Goal: Information Seeking & Learning: Check status

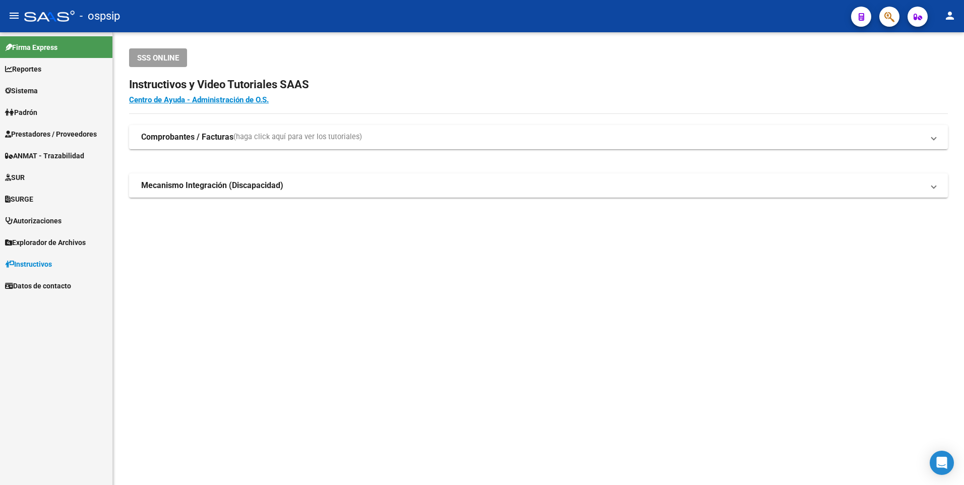
click at [906, 16] on mat-toolbar "menu - ospsip person" at bounding box center [482, 16] width 964 height 32
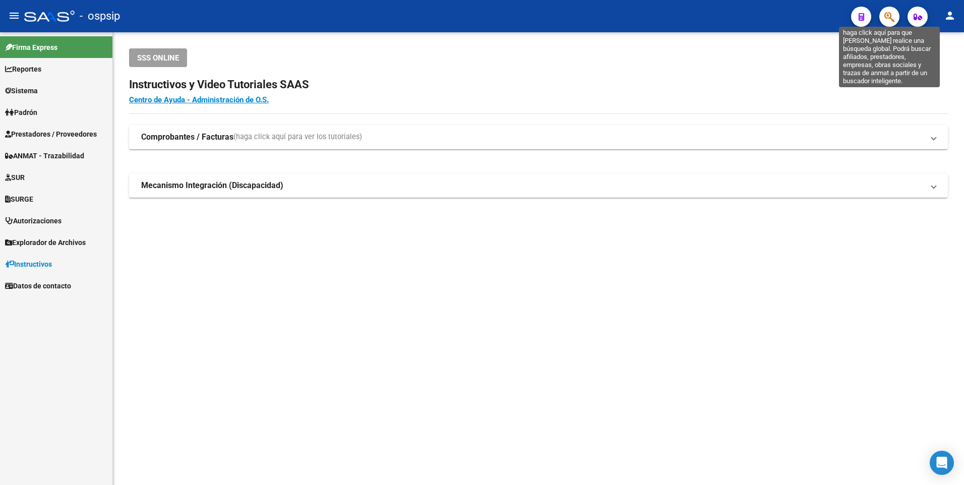
click at [889, 18] on icon "button" at bounding box center [890, 17] width 10 height 12
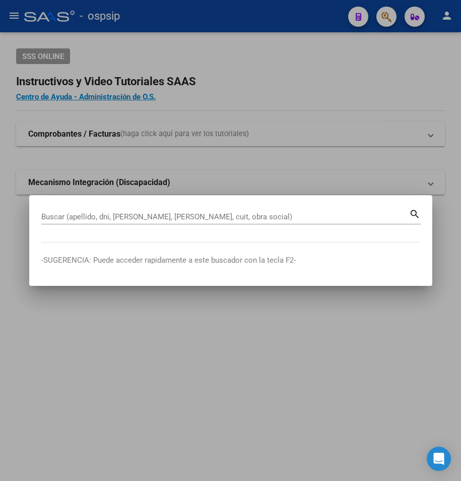
click at [245, 216] on input "Buscar (apellido, dni, [PERSON_NAME], [PERSON_NAME], cuit, obra social)" at bounding box center [225, 216] width 368 height 9
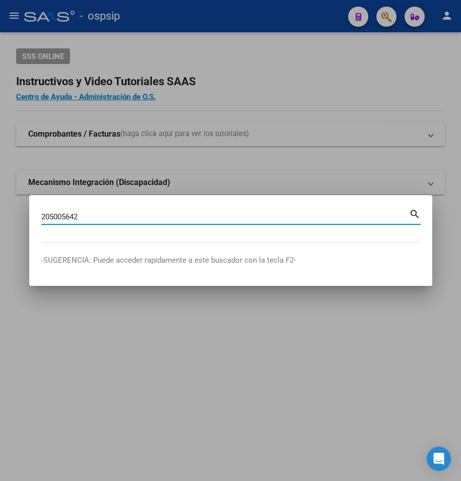
type input "205005642"
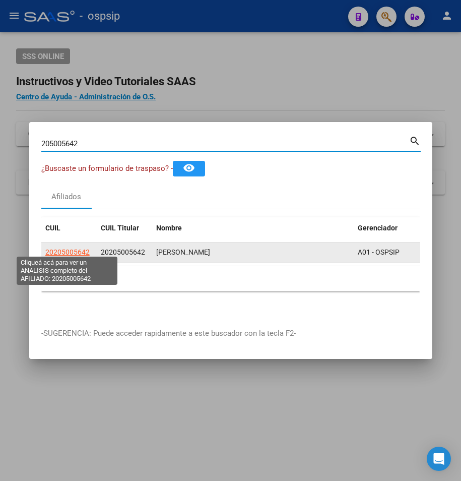
click at [75, 248] on span "20205005642" at bounding box center [67, 252] width 44 height 8
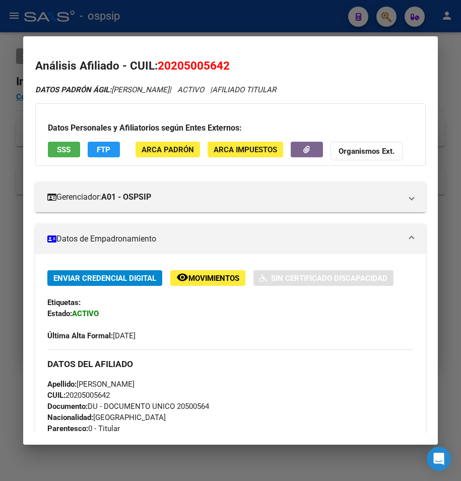
click at [64, 147] on span "SSS" at bounding box center [64, 149] width 14 height 9
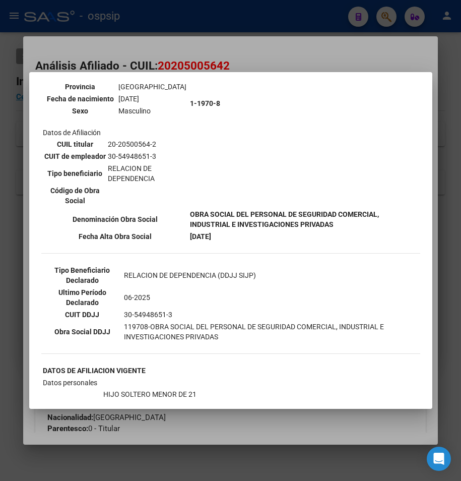
scroll to position [151, 0]
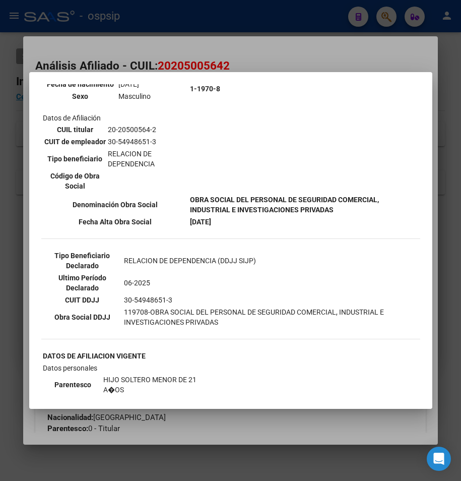
click at [287, 59] on div at bounding box center [230, 240] width 461 height 481
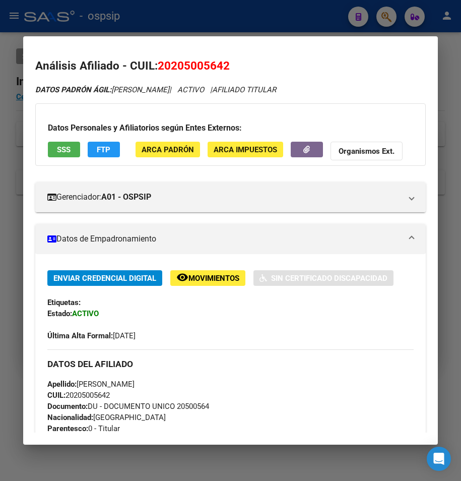
click at [253, 17] on div at bounding box center [230, 240] width 461 height 481
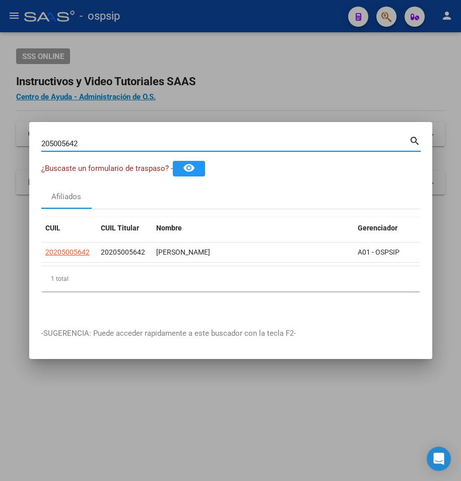
drag, startPoint x: 82, startPoint y: 144, endPoint x: -8, endPoint y: 144, distance: 90.3
click at [0, 144] on html "menu - ospsip person Firma Express Reportes Egresos Devengados Auditorías x Áre…" at bounding box center [230, 240] width 461 height 481
type input "2795377423"
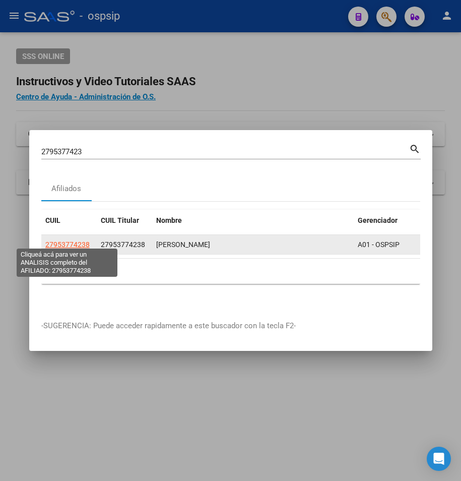
click at [67, 241] on span "27953774238" at bounding box center [67, 245] width 44 height 8
type textarea "27953774238"
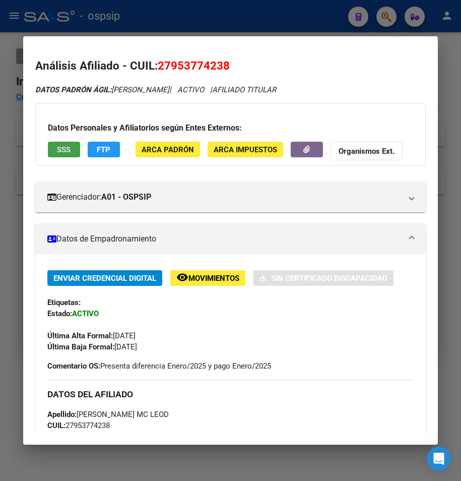
click at [59, 144] on button "SSS" at bounding box center [64, 150] width 32 height 16
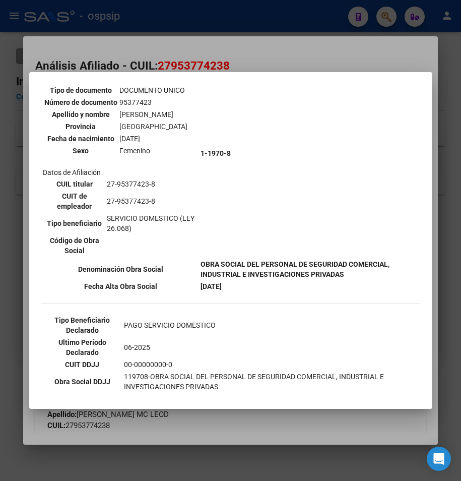
scroll to position [0, 0]
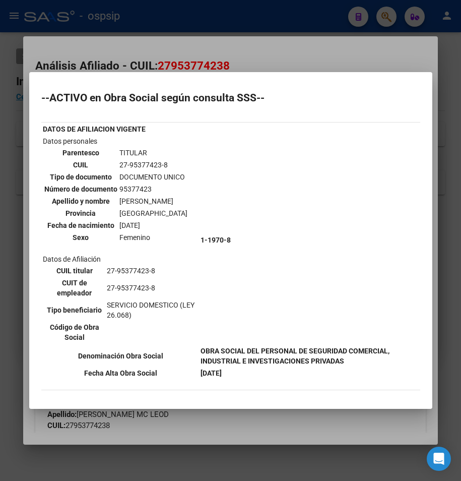
drag, startPoint x: 246, startPoint y: 47, endPoint x: 246, endPoint y: 38, distance: 8.6
click at [246, 44] on div at bounding box center [230, 240] width 461 height 481
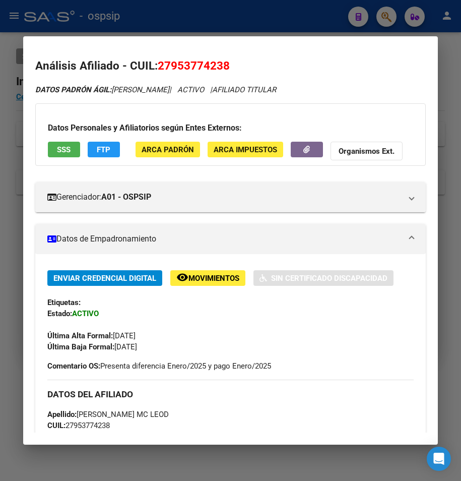
click at [241, 14] on div at bounding box center [230, 240] width 461 height 481
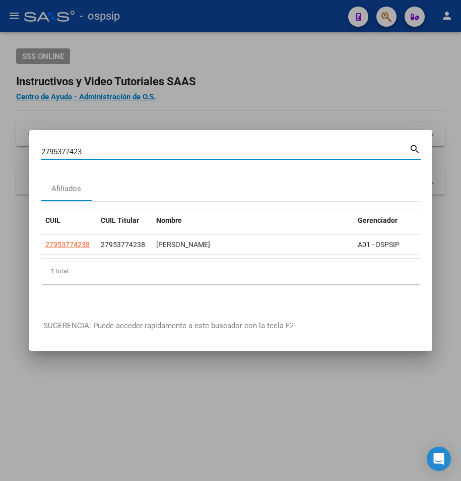
drag, startPoint x: 95, startPoint y: 150, endPoint x: -46, endPoint y: 164, distance: 142.0
click at [0, 164] on html "menu - ospsip person Firma Express Reportes Egresos Devengados Auditorías x Áre…" at bounding box center [230, 240] width 461 height 481
type input "20180481398"
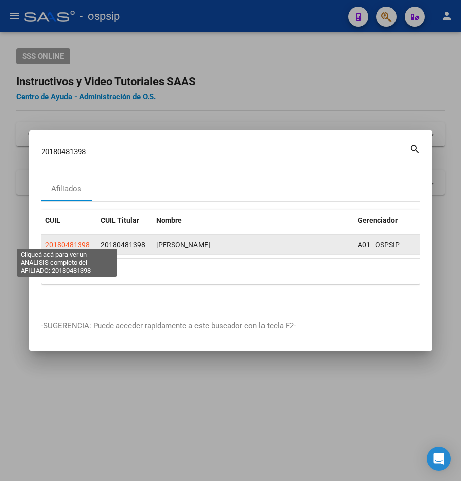
click at [74, 241] on span "20180481398" at bounding box center [67, 245] width 44 height 8
type textarea "20180481398"
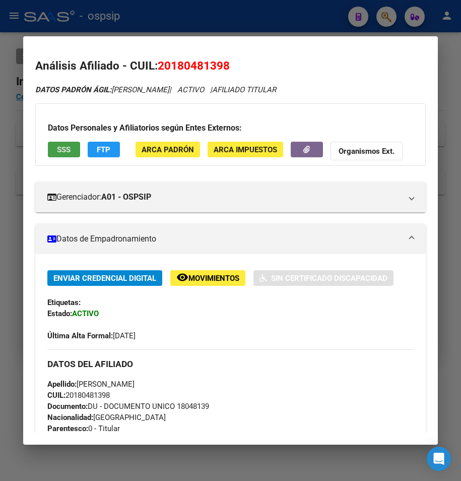
click at [63, 148] on span "SSS" at bounding box center [64, 149] width 14 height 9
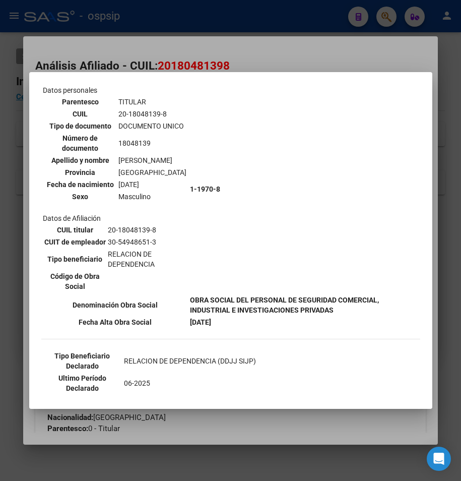
scroll to position [50, 0]
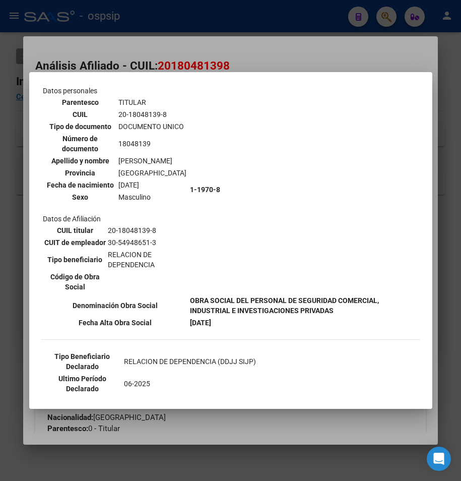
drag, startPoint x: 241, startPoint y: 60, endPoint x: 213, endPoint y: 23, distance: 46.1
click at [240, 58] on div at bounding box center [230, 240] width 461 height 481
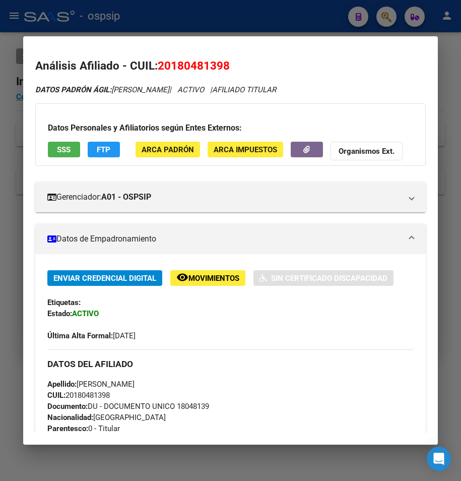
click at [213, 23] on div at bounding box center [230, 240] width 461 height 481
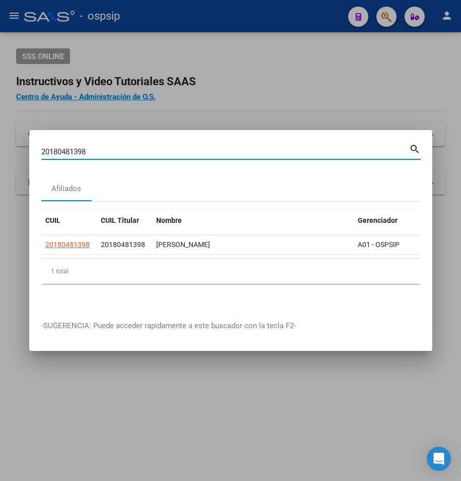
drag, startPoint x: 88, startPoint y: 145, endPoint x: -138, endPoint y: 127, distance: 226.7
click at [0, 127] on html "menu - ospsip person Firma Express Reportes Egresos Devengados Auditorías x Áre…" at bounding box center [230, 240] width 461 height 481
type input "20218742905"
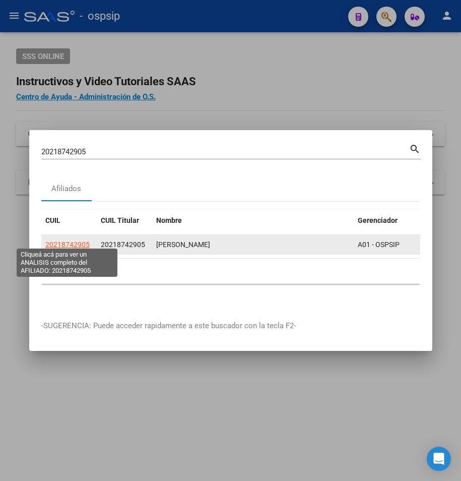
click at [75, 241] on span "20218742905" at bounding box center [67, 245] width 44 height 8
type textarea "20218742905"
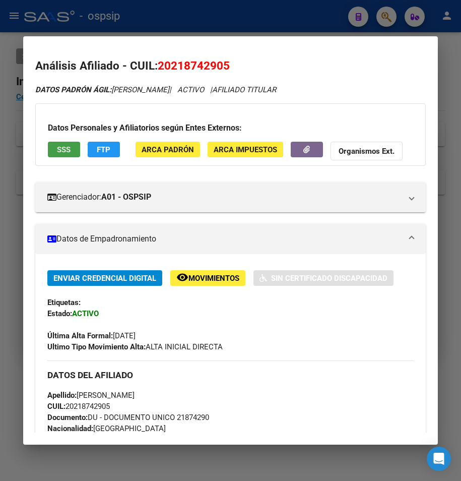
click at [66, 153] on span "SSS" at bounding box center [64, 149] width 14 height 9
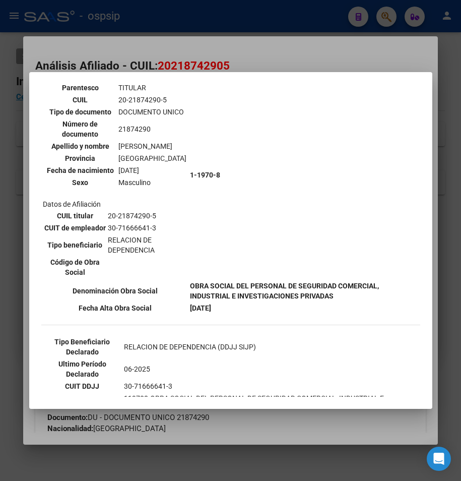
scroll to position [151, 0]
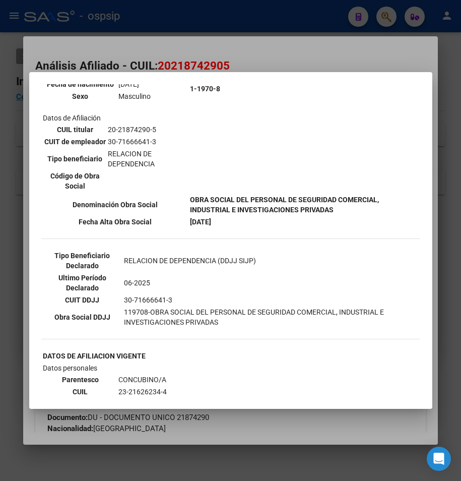
click at [234, 44] on div at bounding box center [230, 240] width 461 height 481
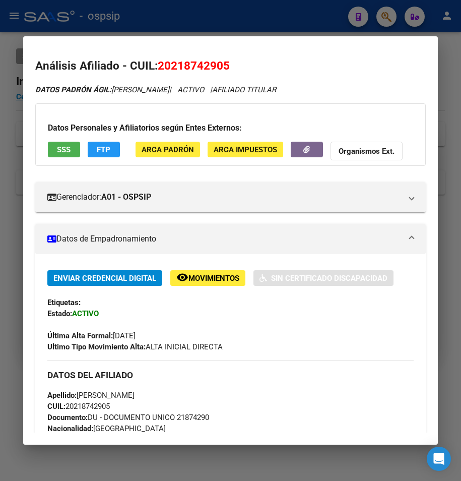
click at [234, 39] on mat-dialog-container "Análisis Afiliado - CUIL: 20218742905 DATOS PADRÓN ÁGIL: [PERSON_NAME] | ACTIVO…" at bounding box center [231, 240] width 416 height 409
drag, startPoint x: 212, startPoint y: 24, endPoint x: 206, endPoint y: 28, distance: 8.0
click at [211, 24] on div at bounding box center [230, 240] width 461 height 481
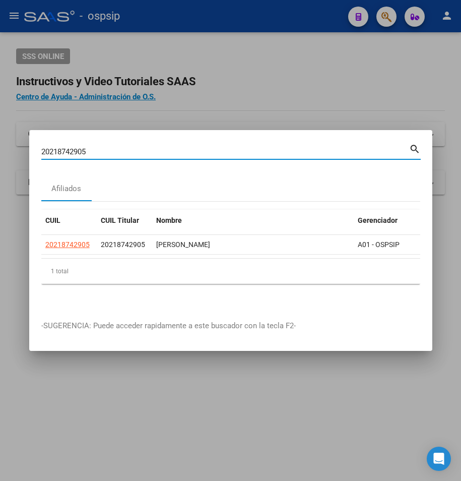
drag, startPoint x: 93, startPoint y: 148, endPoint x: 15, endPoint y: 167, distance: 80.5
click at [15, 167] on div "20218742905 Buscar (apellido, dni, cuil, nro traspaso, cuit, obra social) searc…" at bounding box center [230, 240] width 461 height 481
type input "2330868064"
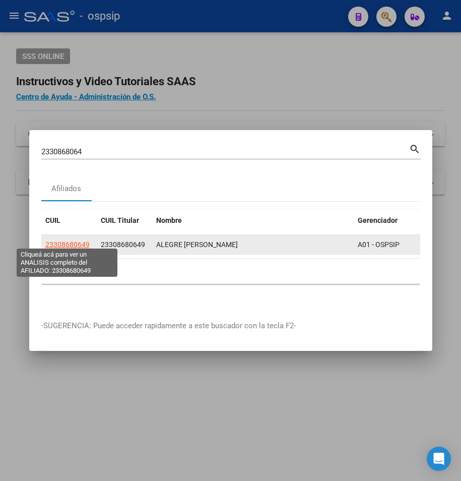
click at [67, 241] on span "23308680649" at bounding box center [67, 245] width 44 height 8
type textarea "23308680649"
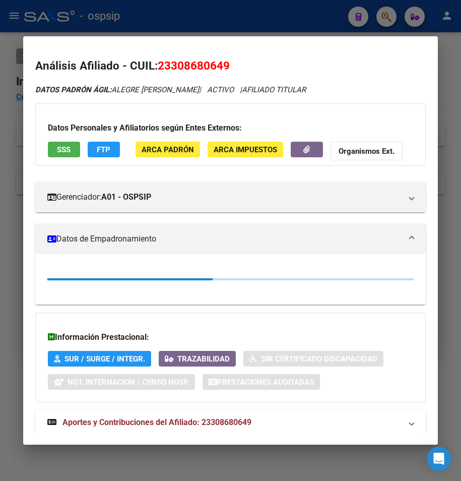
click at [59, 150] on span "SSS" at bounding box center [64, 149] width 14 height 9
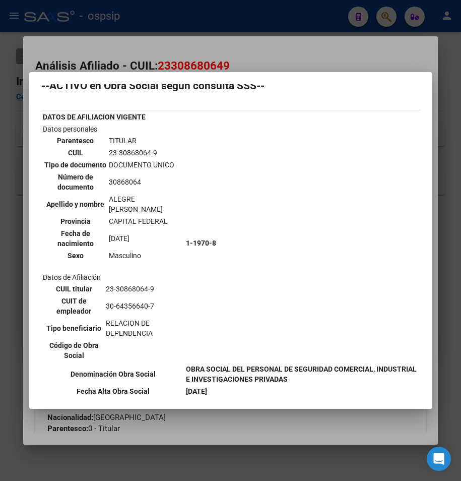
scroll to position [0, 0]
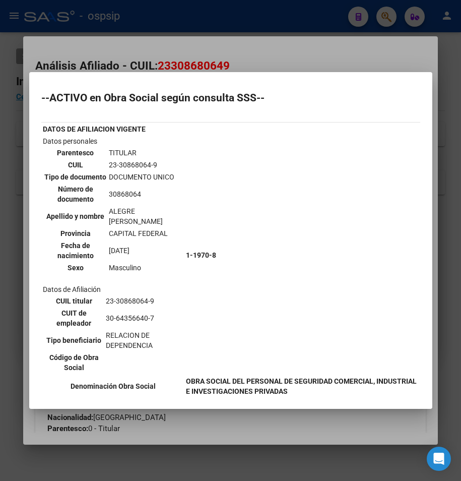
drag, startPoint x: 261, startPoint y: 52, endPoint x: 259, endPoint y: 36, distance: 16.3
click at [261, 49] on div at bounding box center [230, 240] width 461 height 481
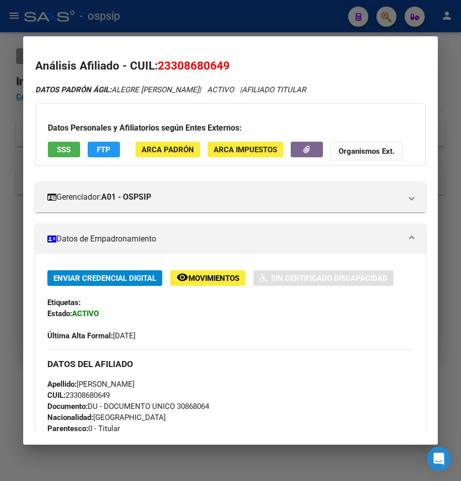
drag, startPoint x: 252, startPoint y: 14, endPoint x: 172, endPoint y: 87, distance: 107.8
click at [251, 14] on div at bounding box center [230, 240] width 461 height 481
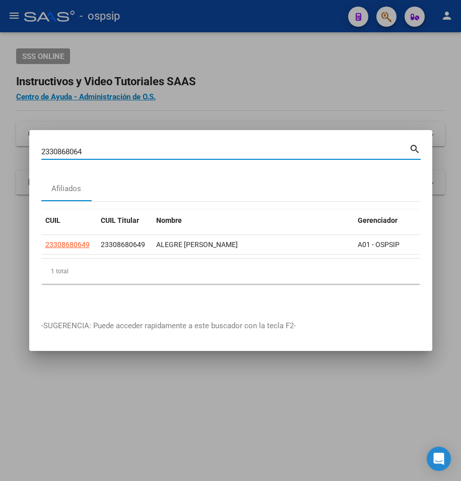
drag, startPoint x: 85, startPoint y: 146, endPoint x: -55, endPoint y: 146, distance: 140.2
click at [0, 146] on html "menu - ospsip person Firma Express Reportes Egresos Devengados Auditorías x Áre…" at bounding box center [230, 240] width 461 height 481
type input "20318803421"
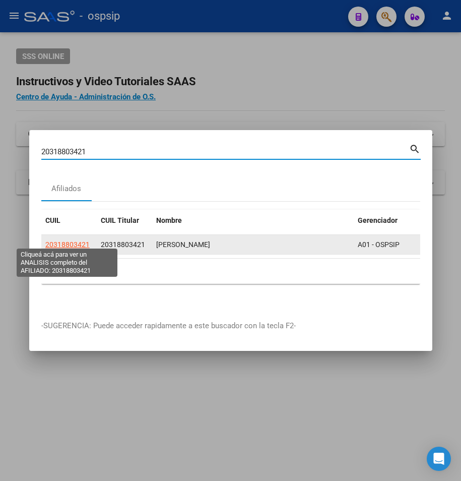
click at [48, 241] on span "20318803421" at bounding box center [67, 245] width 44 height 8
type textarea "20318803421"
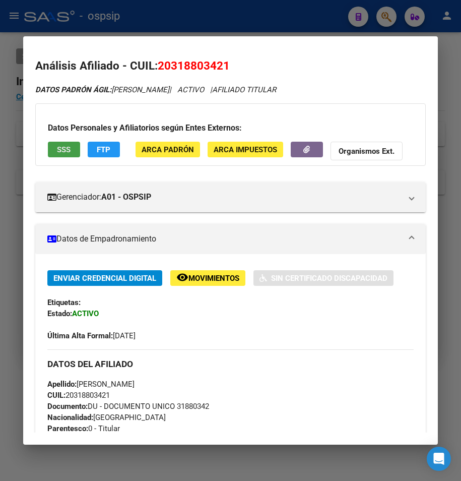
click at [71, 149] on button "SSS" at bounding box center [64, 150] width 32 height 16
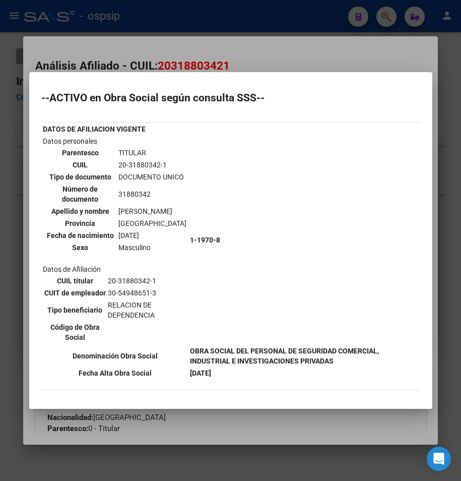
click at [113, 42] on div at bounding box center [230, 240] width 461 height 481
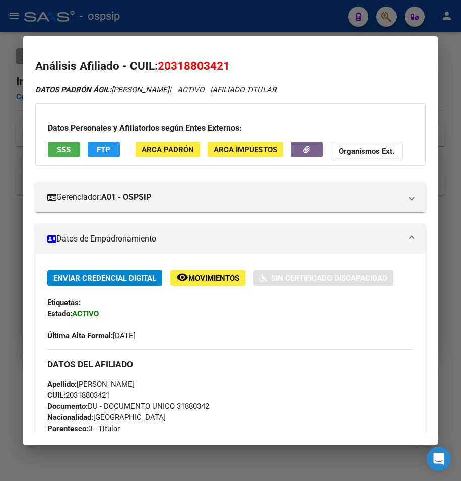
click at [121, 16] on div at bounding box center [230, 240] width 461 height 481
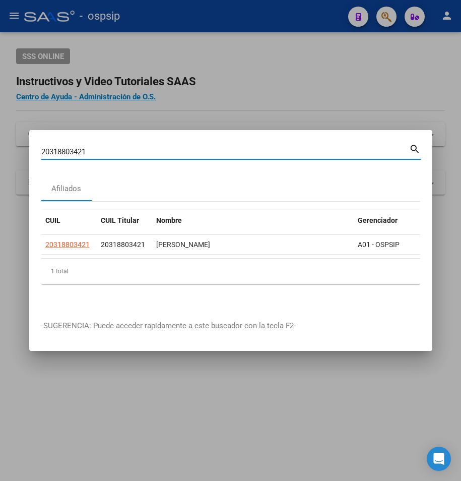
drag, startPoint x: 94, startPoint y: 145, endPoint x: -46, endPoint y: 162, distance: 141.2
click at [0, 162] on html "menu - ospsip person Firma Express Reportes Egresos Devengados Auditorías x Áre…" at bounding box center [230, 240] width 461 height 481
type input "27424590644"
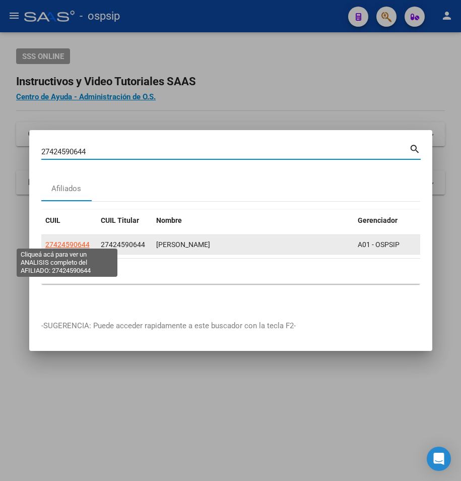
click at [50, 241] on span "27424590644" at bounding box center [67, 245] width 44 height 8
type textarea "27424590644"
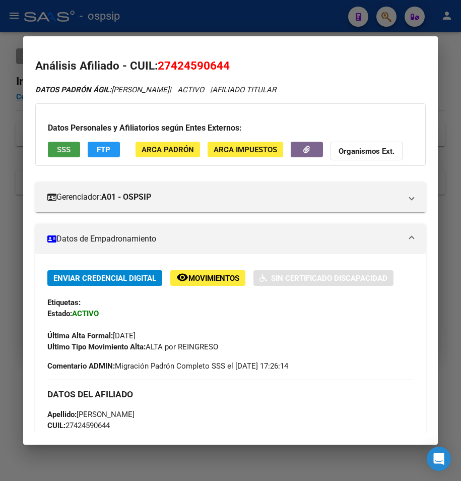
click at [60, 148] on span "SSS" at bounding box center [64, 149] width 14 height 9
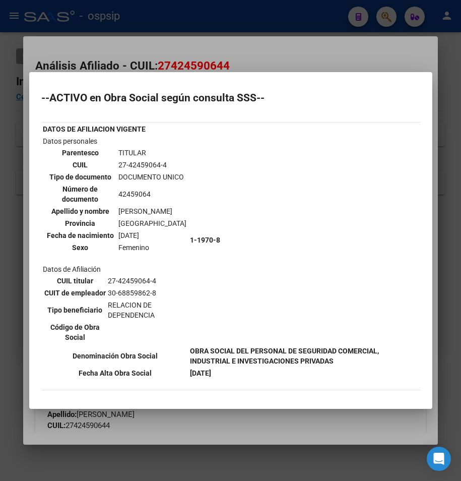
click at [206, 43] on div at bounding box center [230, 240] width 461 height 481
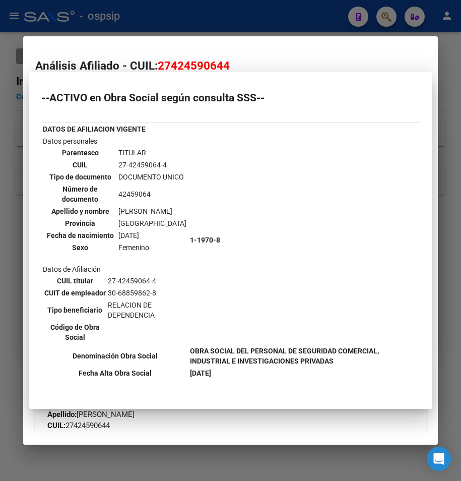
click at [199, 28] on div at bounding box center [230, 240] width 461 height 481
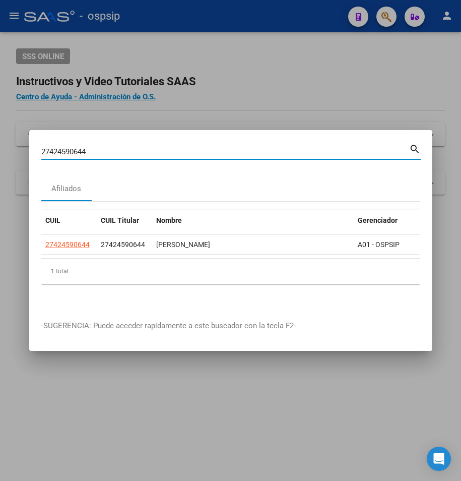
drag, startPoint x: 102, startPoint y: 145, endPoint x: -45, endPoint y: 145, distance: 147.3
click at [0, 145] on html "menu - ospsip person Firma Express Reportes Egresos Devengados Auditorías x Áre…" at bounding box center [230, 240] width 461 height 481
type input "23148476489"
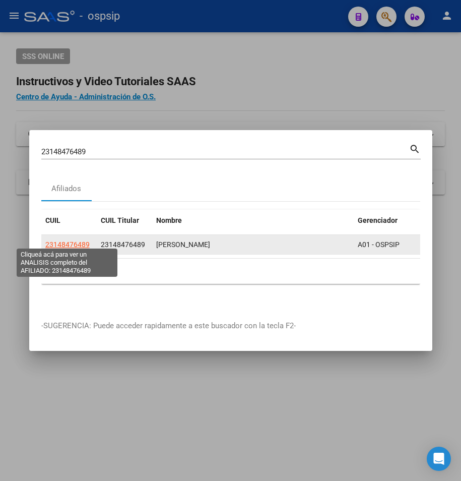
click at [67, 241] on span "23148476489" at bounding box center [67, 245] width 44 height 8
type textarea "23148476489"
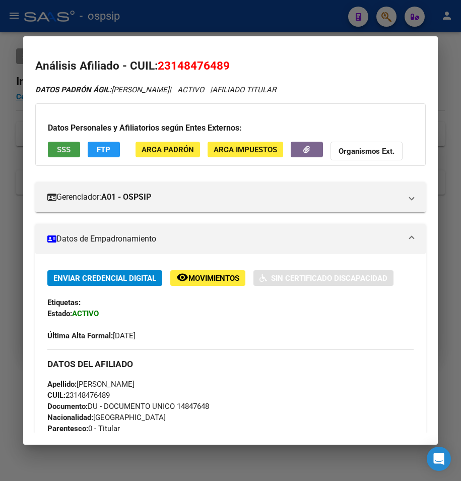
click at [60, 148] on span "SSS" at bounding box center [64, 149] width 14 height 9
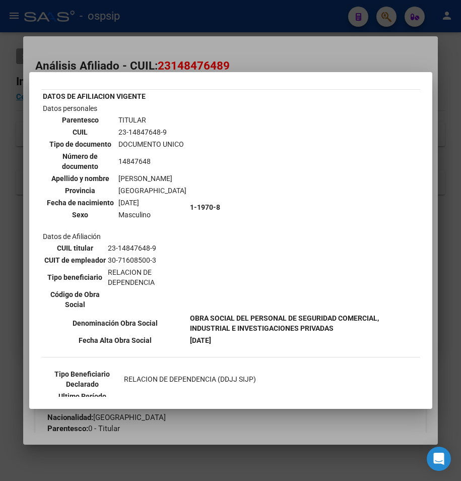
scroll to position [50, 0]
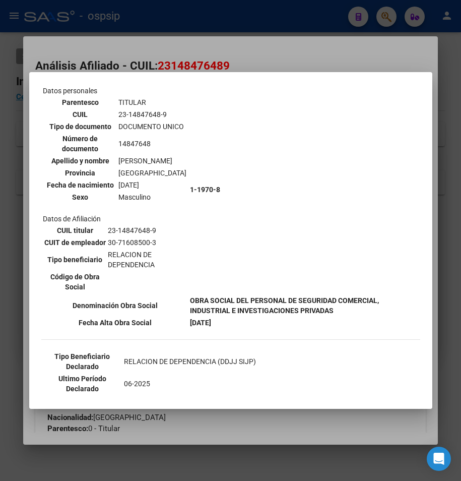
click at [284, 46] on div at bounding box center [230, 240] width 461 height 481
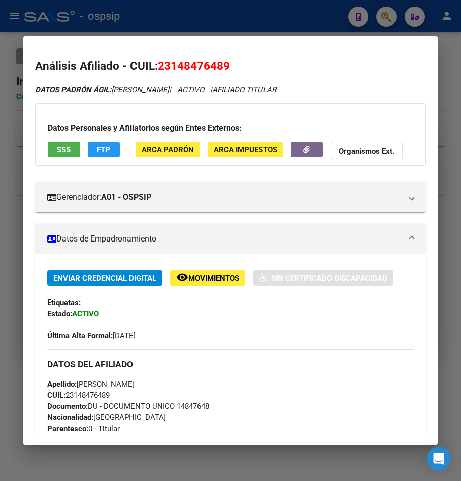
click at [233, 17] on div at bounding box center [230, 240] width 461 height 481
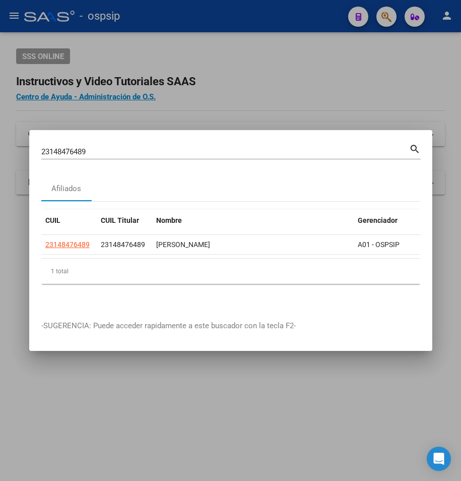
click at [94, 150] on div "23148476489 Buscar (apellido, dni, cuil, [PERSON_NAME], cuit, obra social)" at bounding box center [225, 151] width 368 height 15
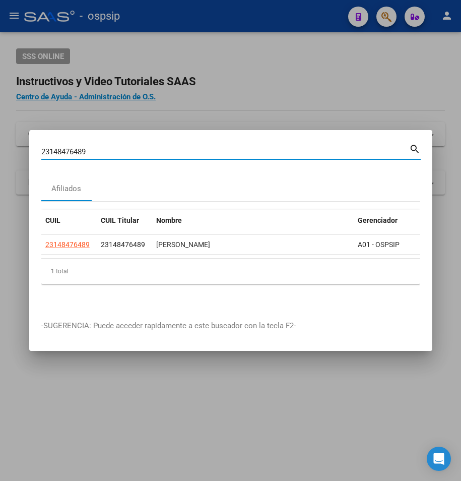
drag, startPoint x: 67, startPoint y: 149, endPoint x: 0, endPoint y: 159, distance: 67.8
click at [0, 159] on div "23148476489 Buscar (apellido, dni, cuil, nro traspaso, cuit, obra social) searc…" at bounding box center [230, 240] width 461 height 481
type input "20160090139"
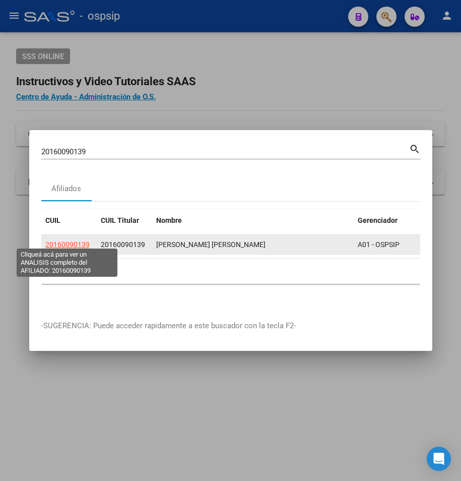
click at [78, 241] on span "20160090139" at bounding box center [67, 245] width 44 height 8
type textarea "20160090139"
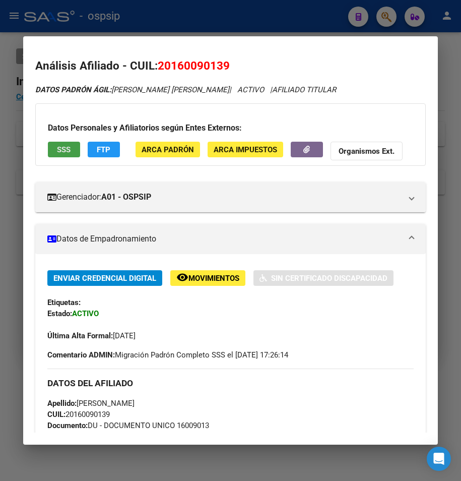
click at [66, 152] on span "SSS" at bounding box center [64, 149] width 14 height 9
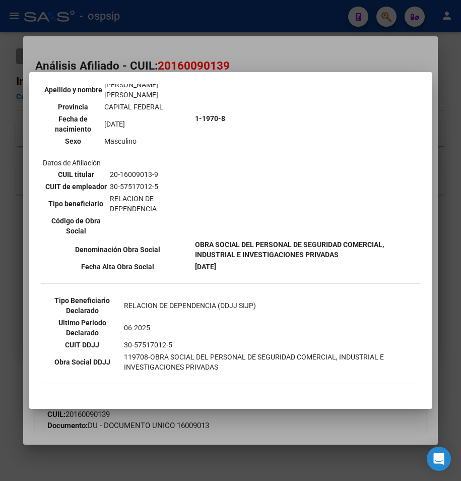
scroll to position [151, 0]
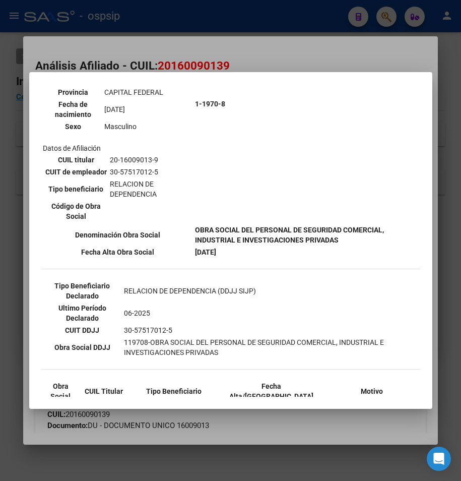
drag, startPoint x: 182, startPoint y: 37, endPoint x: 182, endPoint y: 21, distance: 16.1
click at [182, 35] on div at bounding box center [230, 240] width 461 height 481
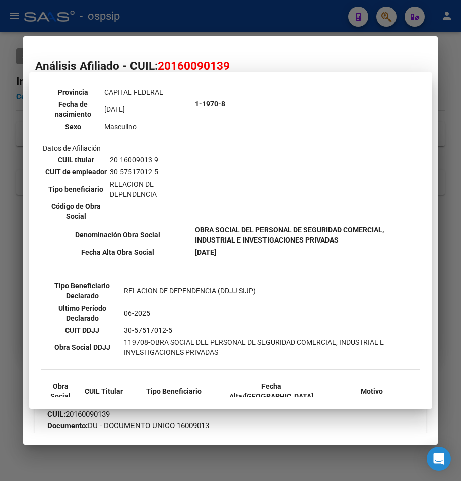
click at [182, 17] on div at bounding box center [230, 240] width 461 height 481
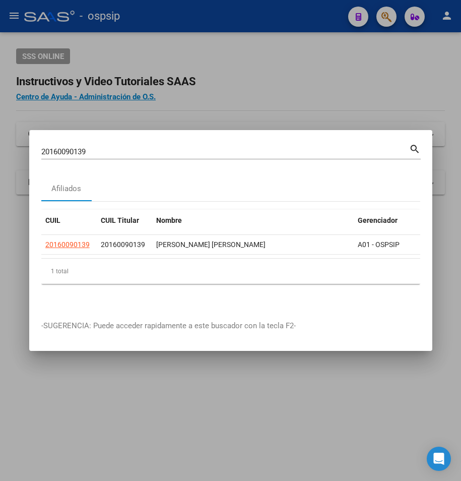
drag, startPoint x: 93, startPoint y: 148, endPoint x: -79, endPoint y: 153, distance: 172.1
click at [0, 153] on html "menu - ospsip person Firma Express Reportes Egresos Devengados Auditorías x Áre…" at bounding box center [230, 240] width 461 height 481
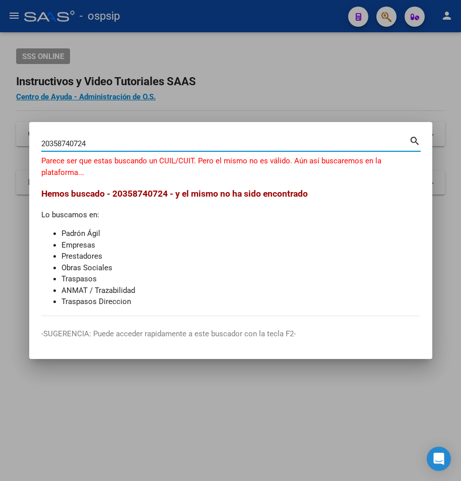
type input "20358740724"
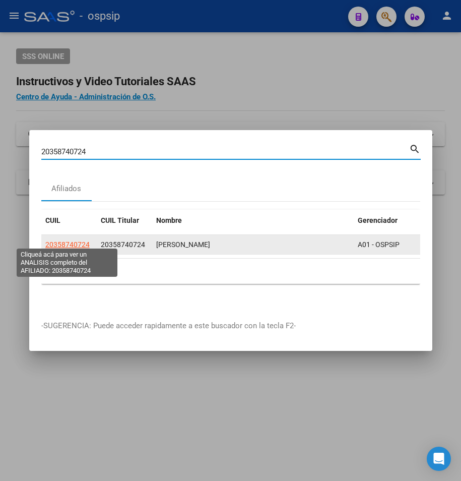
click at [66, 242] on span "20358740724" at bounding box center [67, 245] width 44 height 8
type textarea "20358740724"
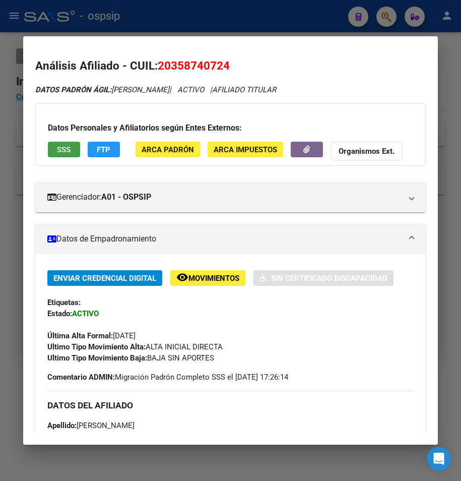
click at [66, 146] on span "SSS" at bounding box center [64, 149] width 14 height 9
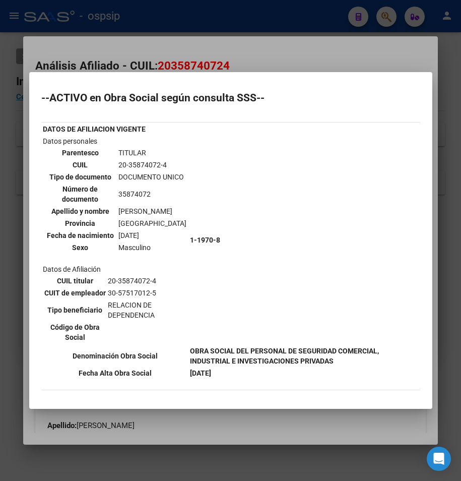
click at [180, 50] on div at bounding box center [230, 240] width 461 height 481
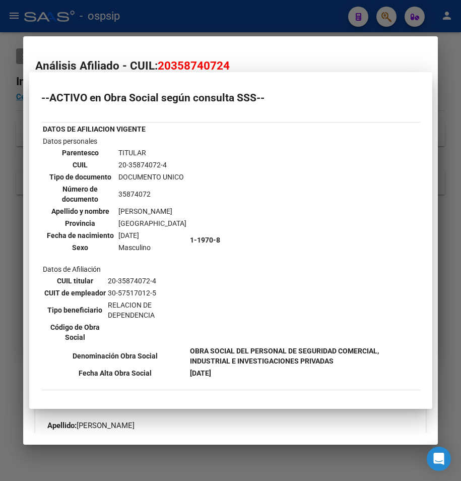
click at [179, 34] on div at bounding box center [230, 240] width 461 height 481
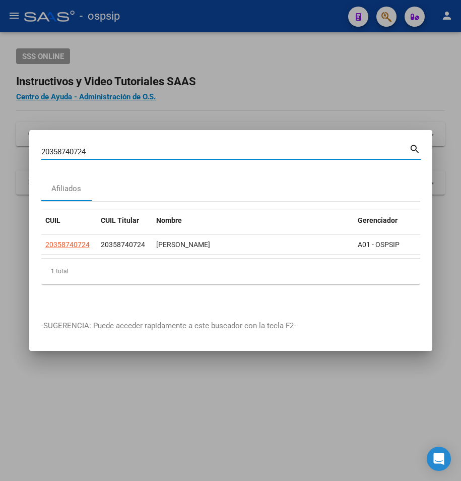
drag, startPoint x: 67, startPoint y: 158, endPoint x: 1, endPoint y: 157, distance: 65.6
click at [3, 158] on div "20358740724 Buscar (apellido, dni, cuil, nro traspaso, cuit, obra social) searc…" at bounding box center [230, 240] width 461 height 481
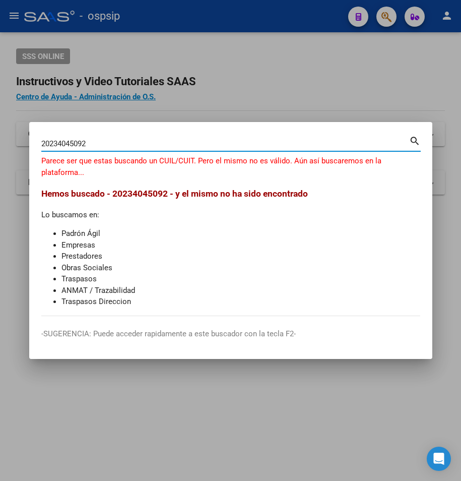
type input "20234045092"
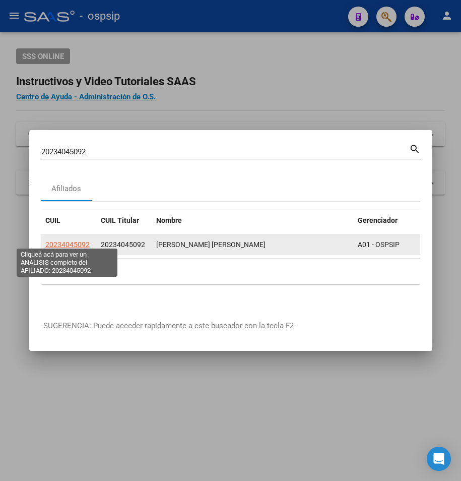
click at [78, 241] on span "20234045092" at bounding box center [67, 245] width 44 height 8
type textarea "20234045092"
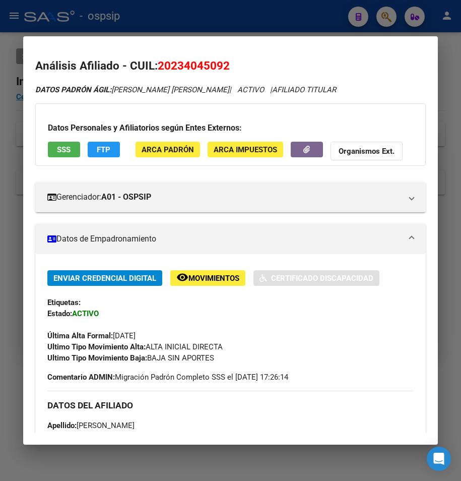
click at [62, 148] on span "SSS" at bounding box center [64, 149] width 14 height 9
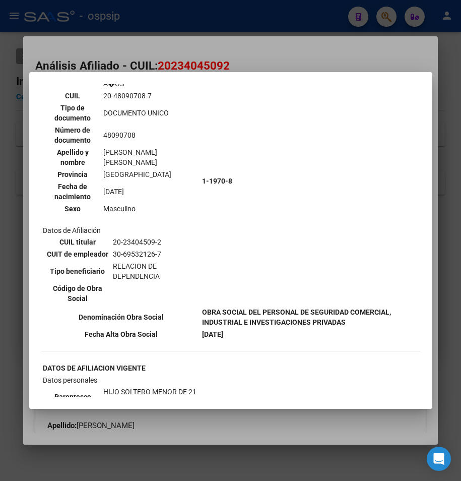
scroll to position [605, 0]
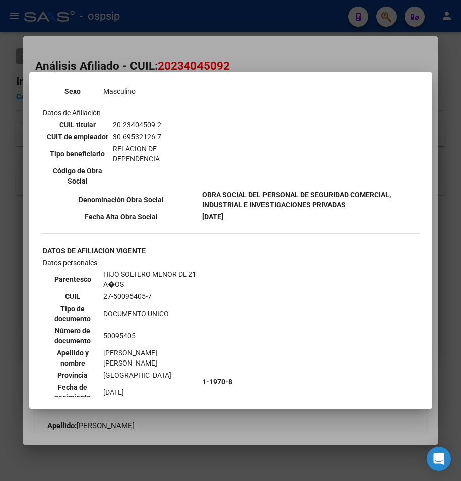
drag, startPoint x: 201, startPoint y: 32, endPoint x: 192, endPoint y: 29, distance: 10.2
click at [195, 30] on div at bounding box center [230, 240] width 461 height 481
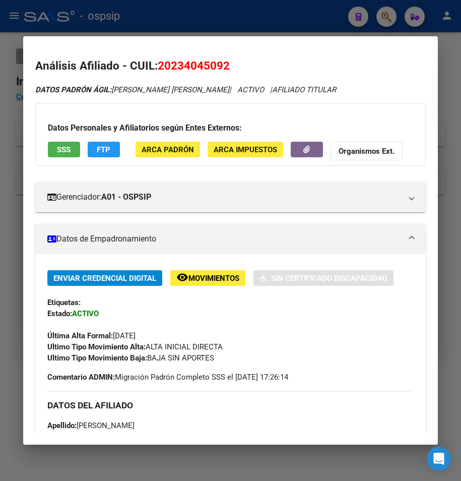
click at [182, 18] on div at bounding box center [230, 240] width 461 height 481
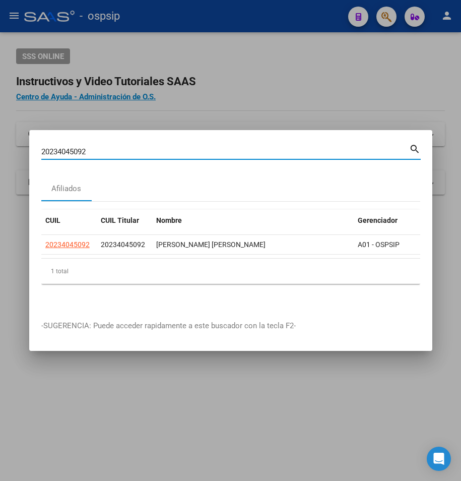
drag, startPoint x: 89, startPoint y: 146, endPoint x: 13, endPoint y: 148, distance: 76.2
click at [13, 148] on div "20234045092 Buscar (apellido, dni, cuil, nro traspaso, cuit, obra social) searc…" at bounding box center [230, 240] width 461 height 481
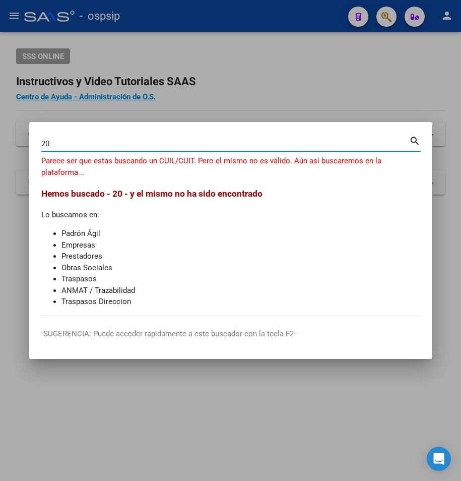
type input "2"
type input "20164516254"
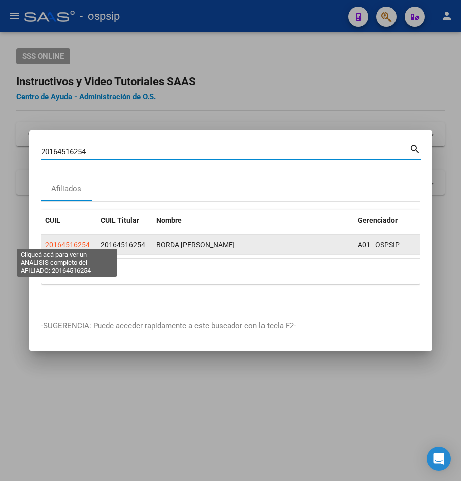
click at [69, 242] on span "20164516254" at bounding box center [67, 245] width 44 height 8
type textarea "20164516254"
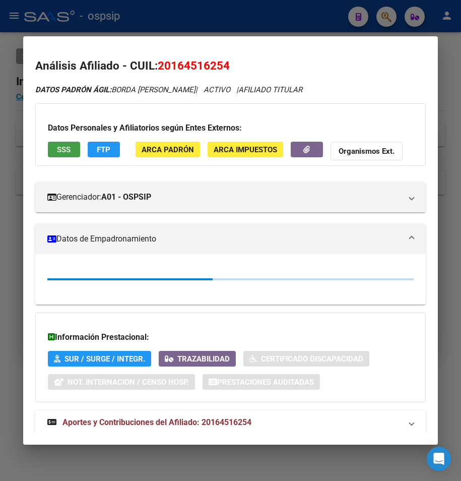
click at [59, 151] on span "SSS" at bounding box center [64, 149] width 14 height 9
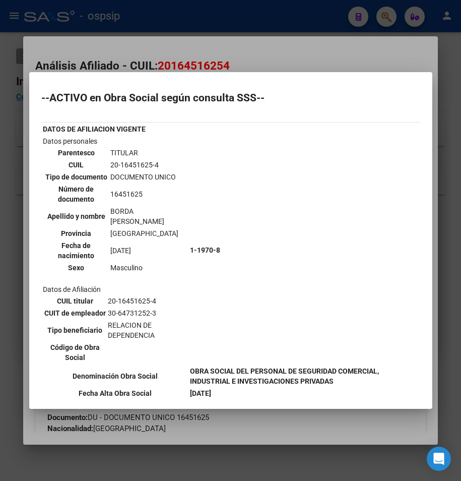
scroll to position [50, 0]
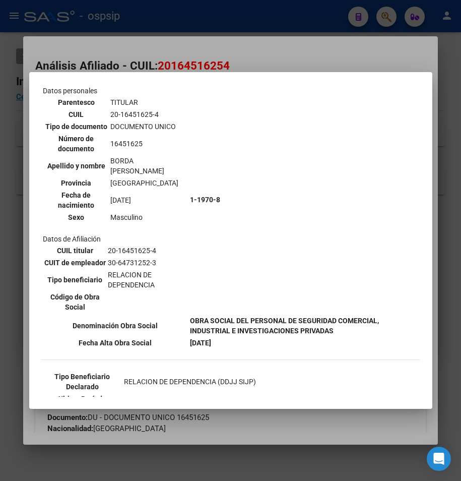
drag, startPoint x: 191, startPoint y: 39, endPoint x: 189, endPoint y: 27, distance: 12.9
click at [192, 36] on div at bounding box center [230, 240] width 461 height 481
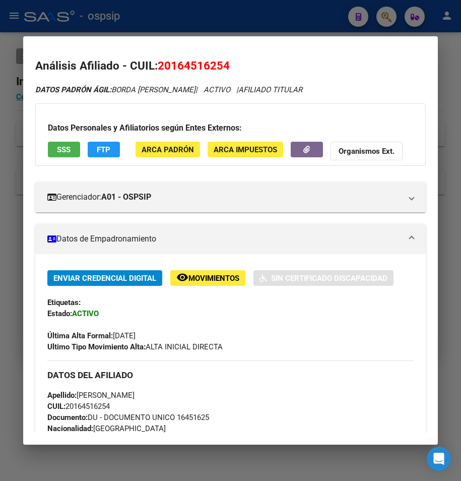
click at [189, 27] on div at bounding box center [230, 240] width 461 height 481
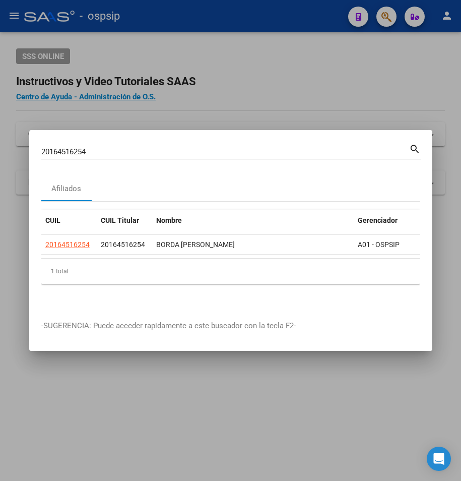
click at [86, 144] on div "20164516254 Buscar (apellido, dni, cuil, [PERSON_NAME], cuit, obra social)" at bounding box center [225, 151] width 368 height 15
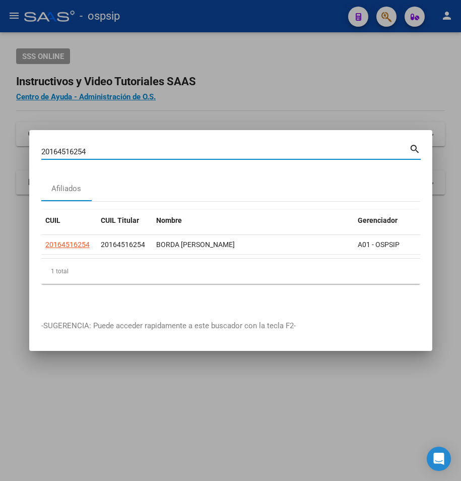
drag, startPoint x: 95, startPoint y: 145, endPoint x: 0, endPoint y: 146, distance: 94.8
click at [5, 146] on div "20164516254 Buscar (apellido, dni, cuil, nro traspaso, cuit, obra social) searc…" at bounding box center [230, 240] width 461 height 481
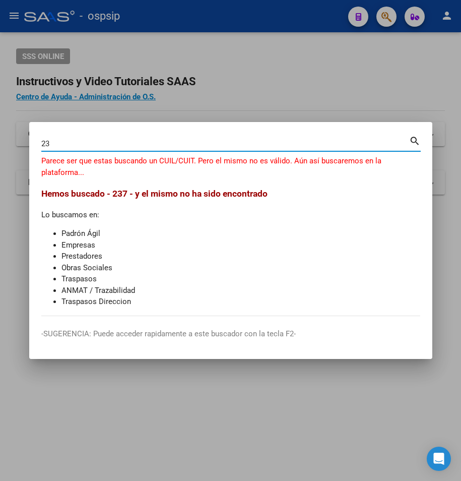
type input "2"
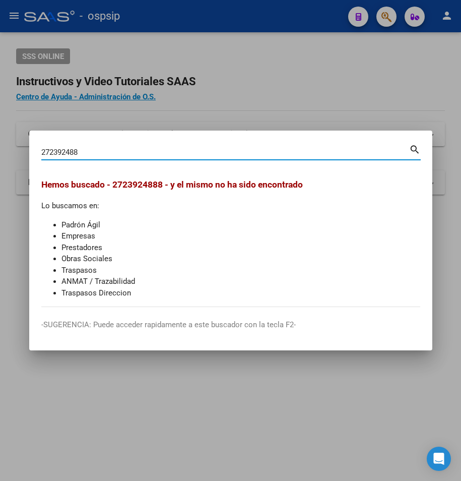
type input "272392488"
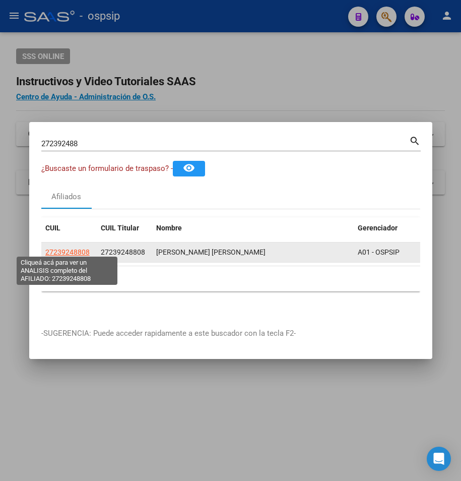
click at [64, 248] on span "27239248808" at bounding box center [67, 252] width 44 height 8
type textarea "27239248808"
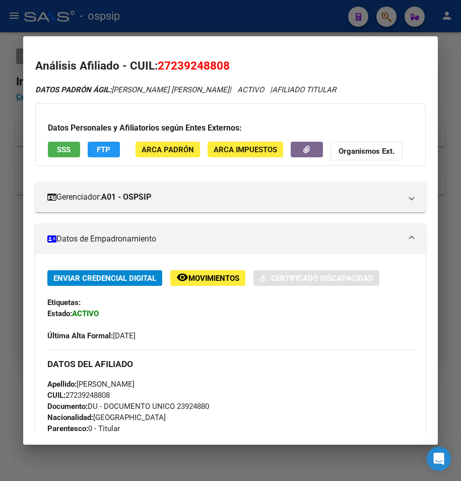
click at [55, 153] on button "SSS" at bounding box center [64, 150] width 32 height 16
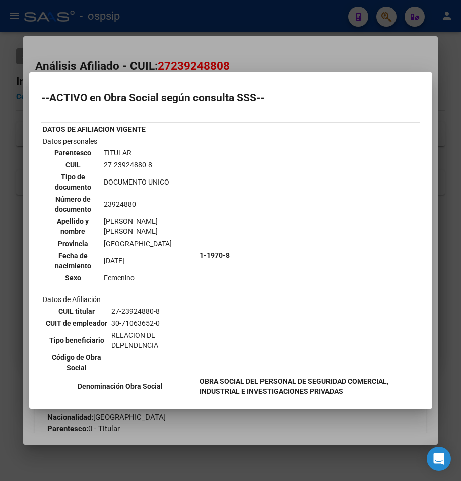
click at [227, 49] on div at bounding box center [230, 240] width 461 height 481
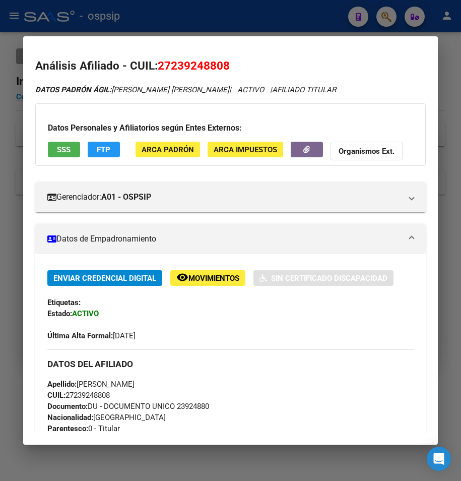
click at [213, 16] on div at bounding box center [230, 240] width 461 height 481
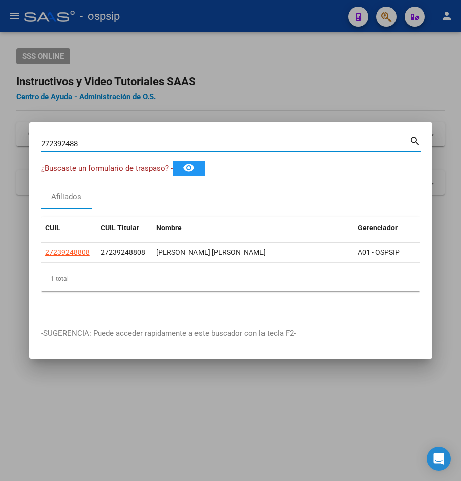
drag, startPoint x: 53, startPoint y: 148, endPoint x: -81, endPoint y: 154, distance: 134.8
click at [0, 154] on html "menu - ospsip person Firma Express Reportes Egresos Devengados Auditorías x Áre…" at bounding box center [230, 240] width 461 height 481
type input "2723420852"
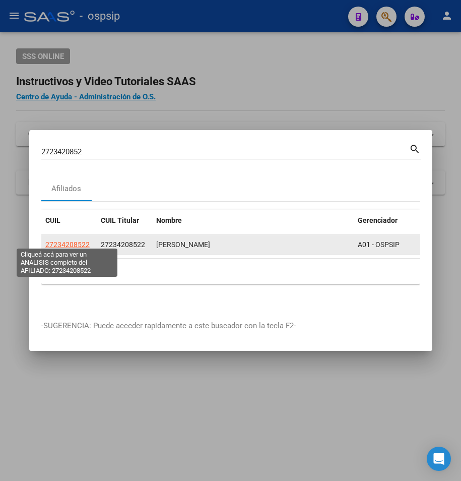
click at [72, 241] on span "27234208522" at bounding box center [67, 245] width 44 height 8
type textarea "27234208522"
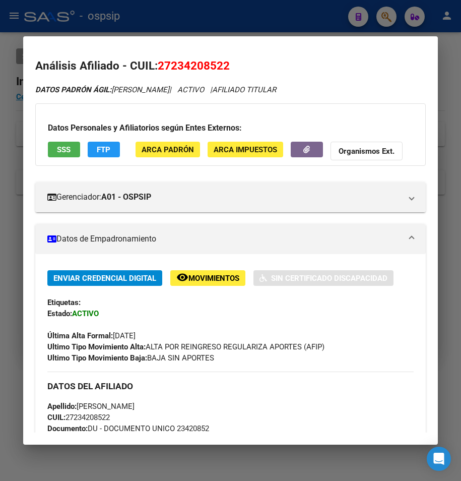
click at [59, 148] on span "SSS" at bounding box center [64, 149] width 14 height 9
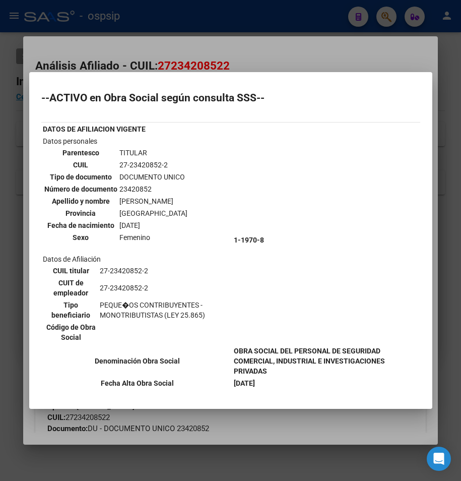
drag, startPoint x: 241, startPoint y: 47, endPoint x: 241, endPoint y: 23, distance: 24.7
click at [241, 38] on div at bounding box center [230, 240] width 461 height 481
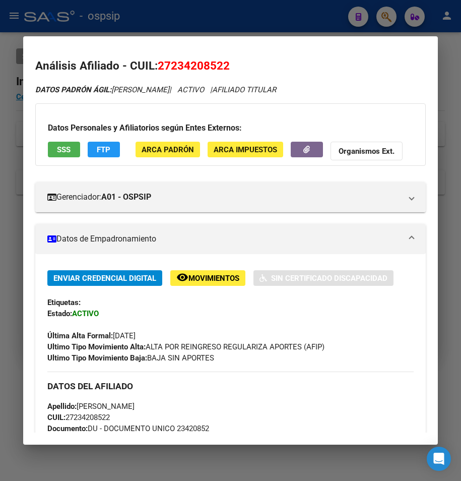
click at [241, 23] on div at bounding box center [230, 240] width 461 height 481
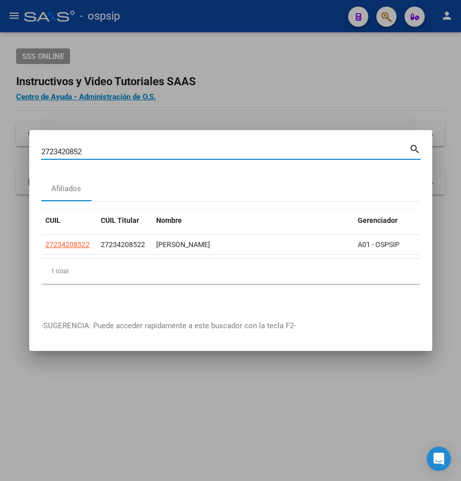
drag, startPoint x: 94, startPoint y: 145, endPoint x: -19, endPoint y: 149, distance: 112.5
click at [0, 149] on html "menu - ospsip person Firma Express Reportes Egresos Devengados Auditorías x Áre…" at bounding box center [230, 240] width 461 height 481
type input "2017191542"
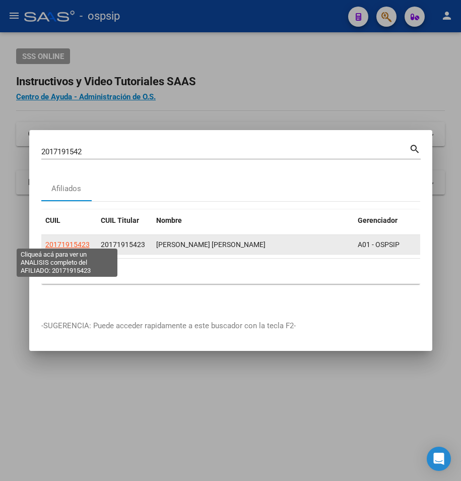
click at [69, 241] on span "20171915423" at bounding box center [67, 245] width 44 height 8
type textarea "20171915423"
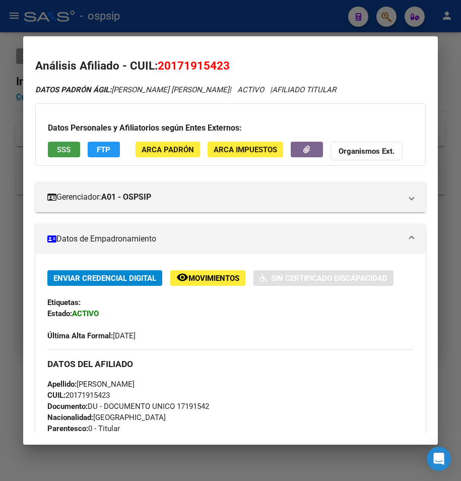
click at [65, 147] on span "SSS" at bounding box center [64, 149] width 14 height 9
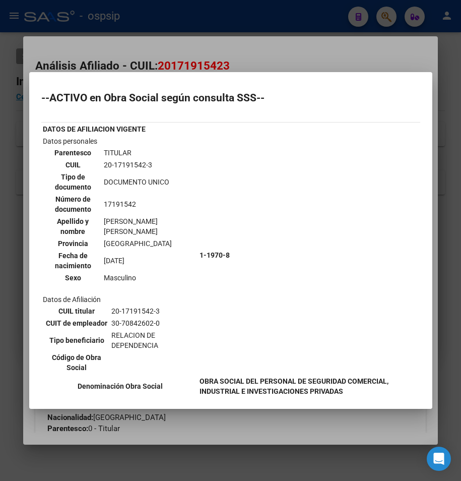
drag, startPoint x: 142, startPoint y: 27, endPoint x: 147, endPoint y: 3, distance: 24.1
click at [147, 14] on div at bounding box center [230, 240] width 461 height 481
click at [147, 3] on div at bounding box center [230, 240] width 461 height 481
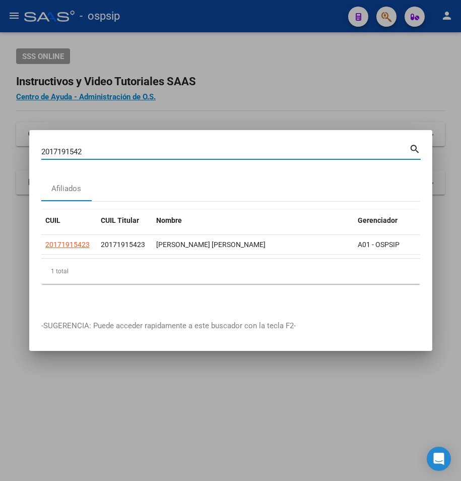
drag, startPoint x: 92, startPoint y: 149, endPoint x: 1, endPoint y: 149, distance: 90.8
click at [1, 149] on div "2017191542 Buscar (apellido, dni, cuil, nro traspaso, cuit, obra social) search…" at bounding box center [230, 240] width 461 height 481
type input "2026853017"
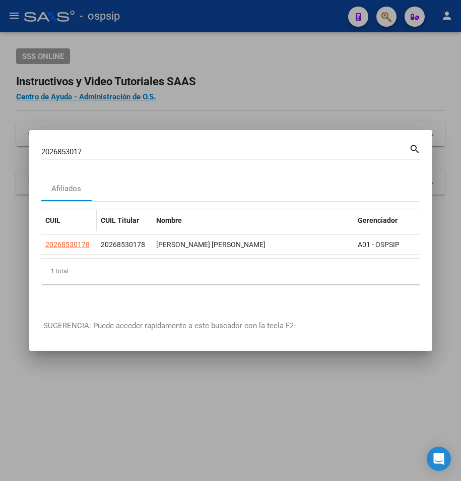
click at [55, 226] on datatable-header-cell "CUIL" at bounding box center [68, 221] width 55 height 22
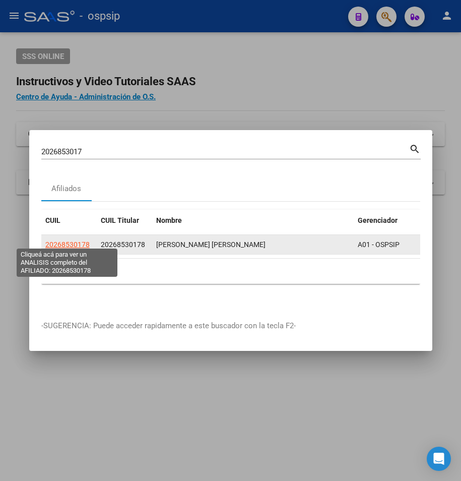
click at [57, 241] on span "20268530178" at bounding box center [67, 245] width 44 height 8
type textarea "20268530178"
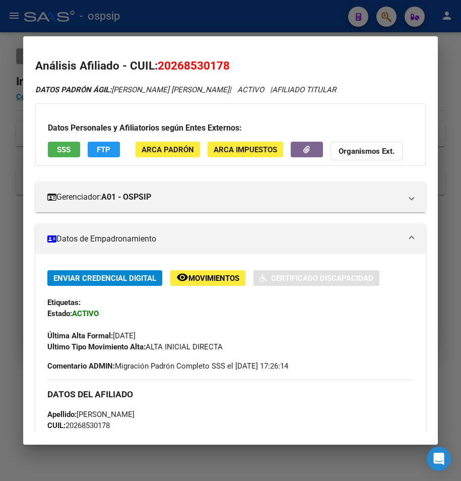
click at [58, 148] on span "SSS" at bounding box center [64, 149] width 14 height 9
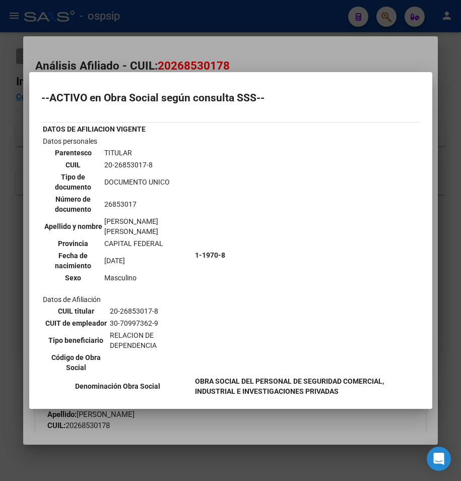
drag, startPoint x: 280, startPoint y: 81, endPoint x: 268, endPoint y: 34, distance: 48.6
click at [277, 72] on mat-dialog-container "--ACTIVO en Obra Social según consulta SSS-- DATOS DE AFILIACION VIGENTE Datos …" at bounding box center [230, 240] width 403 height 337
click at [268, 33] on div at bounding box center [230, 240] width 461 height 481
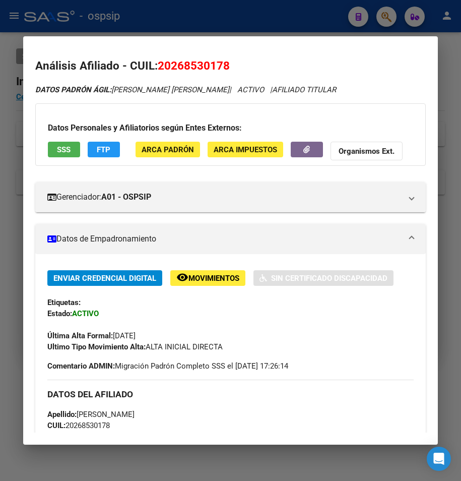
click at [269, 18] on div at bounding box center [230, 240] width 461 height 481
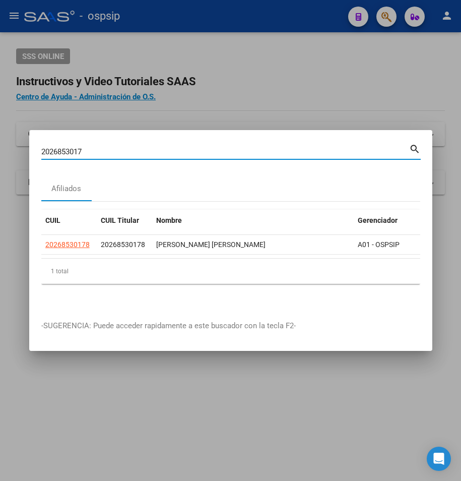
drag, startPoint x: 90, startPoint y: 145, endPoint x: -109, endPoint y: 150, distance: 199.8
click at [0, 150] on html "menu - ospsip person Firma Express Reportes Egresos Devengados Auditorías x Áre…" at bounding box center [230, 240] width 461 height 481
type input "27321715392"
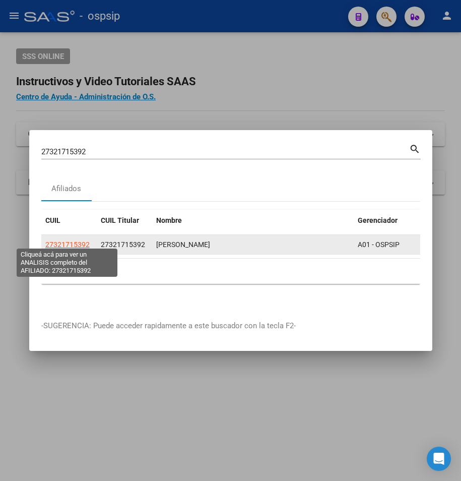
click at [72, 243] on span "27321715392" at bounding box center [67, 245] width 44 height 8
type textarea "27321715392"
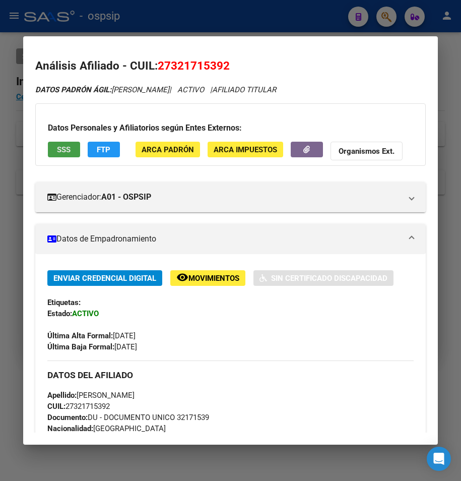
click at [67, 152] on span "SSS" at bounding box center [64, 149] width 14 height 9
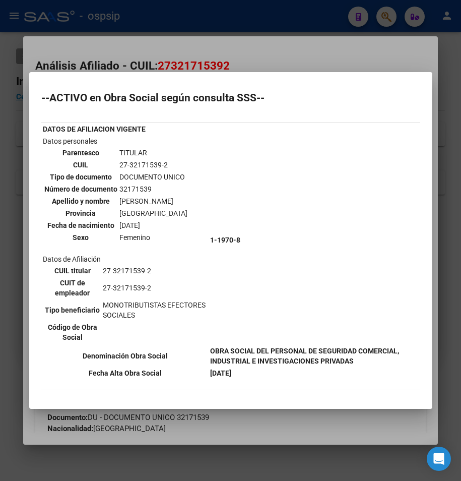
click at [226, 53] on div at bounding box center [230, 240] width 461 height 481
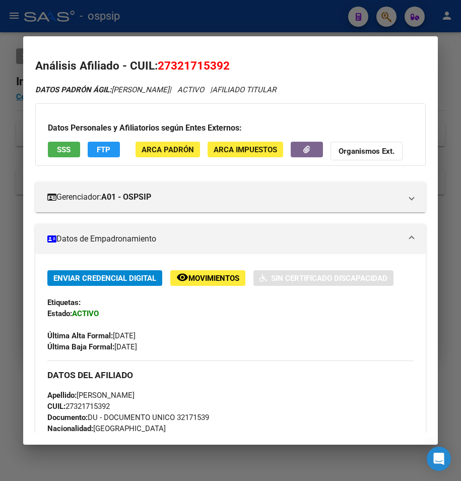
click at [215, 28] on div at bounding box center [230, 240] width 461 height 481
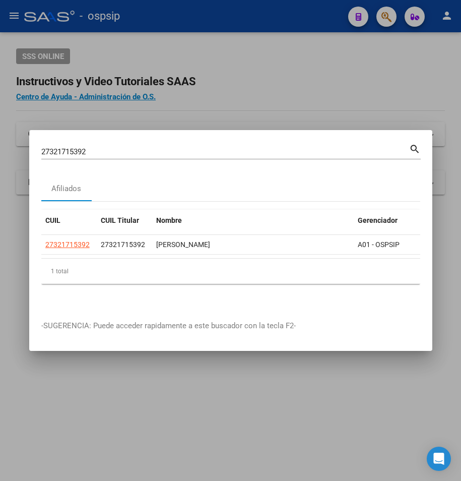
click at [92, 142] on div "27321715392 Buscar (apellido, dni, [PERSON_NAME], [PERSON_NAME], cuit, obra soc…" at bounding box center [231, 150] width 380 height 17
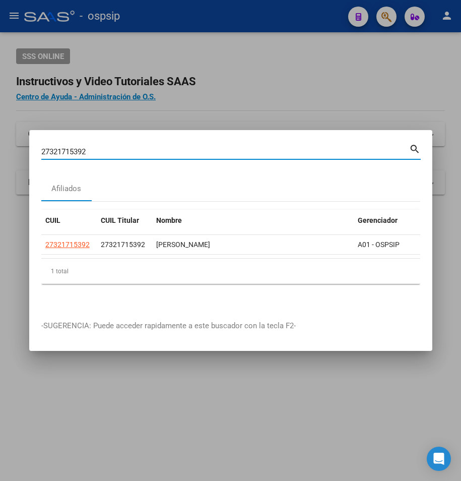
drag, startPoint x: 97, startPoint y: 147, endPoint x: 0, endPoint y: 143, distance: 97.4
click at [6, 146] on div "27321715392 Buscar (apellido, dni, cuil, nro traspaso, cuit, obra social) searc…" at bounding box center [230, 240] width 461 height 481
click at [91, 147] on input "Buscar (apellido, dni, [PERSON_NAME], [PERSON_NAME], cuit, obra social)" at bounding box center [225, 151] width 368 height 9
type input "20384003428"
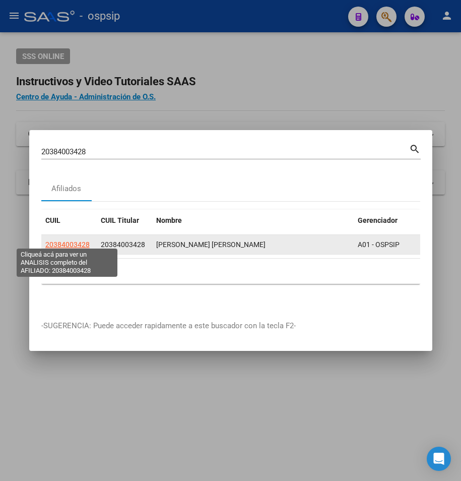
click at [66, 241] on span "20384003428" at bounding box center [67, 245] width 44 height 8
type textarea "20384003428"
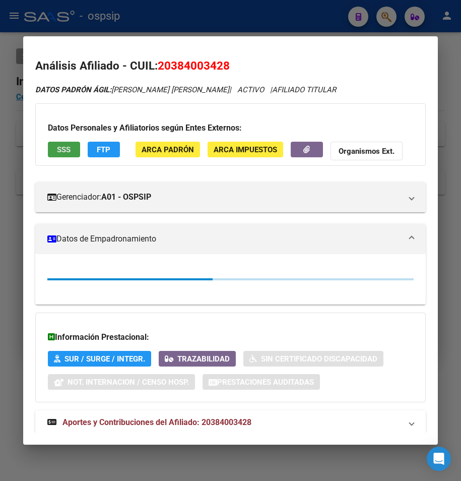
click at [61, 150] on span "SSS" at bounding box center [64, 149] width 14 height 9
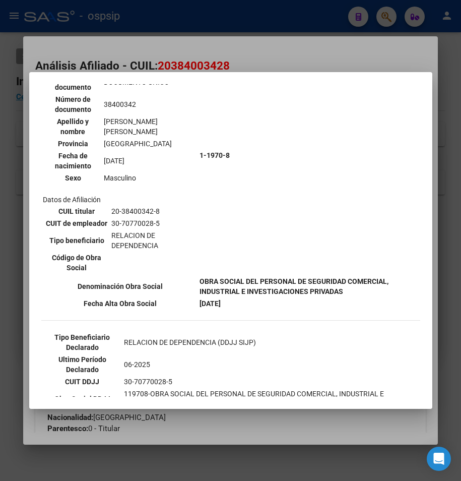
scroll to position [101, 0]
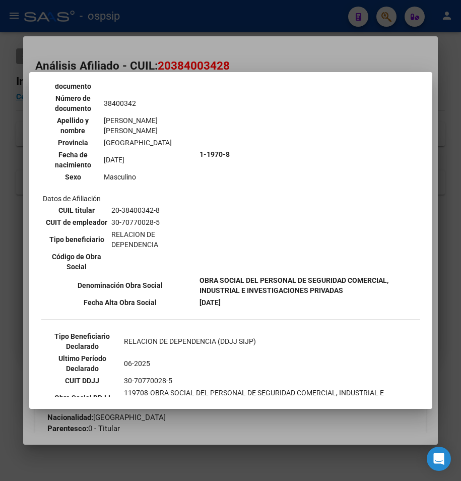
drag, startPoint x: 256, startPoint y: 59, endPoint x: 244, endPoint y: 10, distance: 50.5
click at [256, 56] on div at bounding box center [230, 240] width 461 height 481
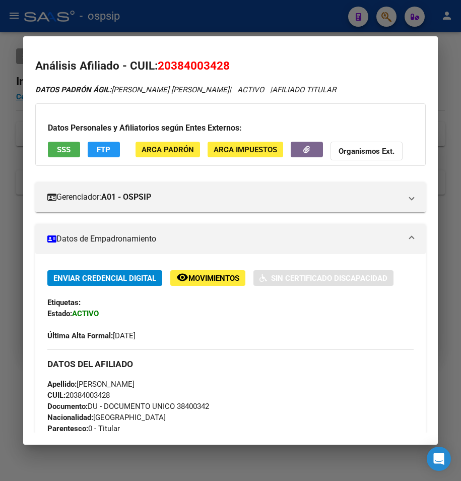
click at [244, 10] on div at bounding box center [230, 240] width 461 height 481
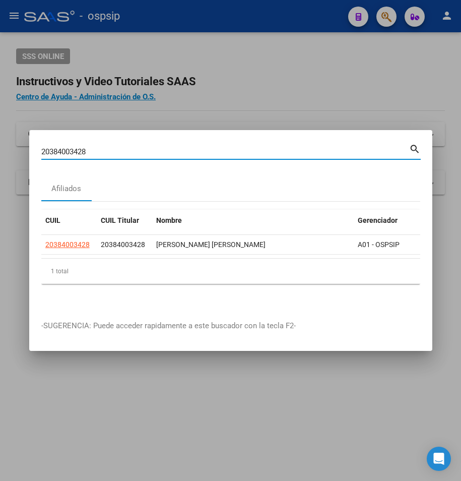
drag, startPoint x: 92, startPoint y: 147, endPoint x: -33, endPoint y: 166, distance: 127.1
click at [0, 166] on html "menu - ospsip person Firma Express Reportes Egresos Devengados Auditorías x Áre…" at bounding box center [230, 240] width 461 height 481
type input "20171769532"
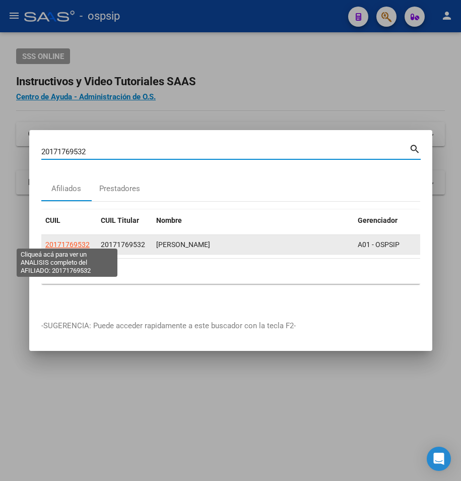
click at [66, 244] on span "20171769532" at bounding box center [67, 245] width 44 height 8
type textarea "20171769532"
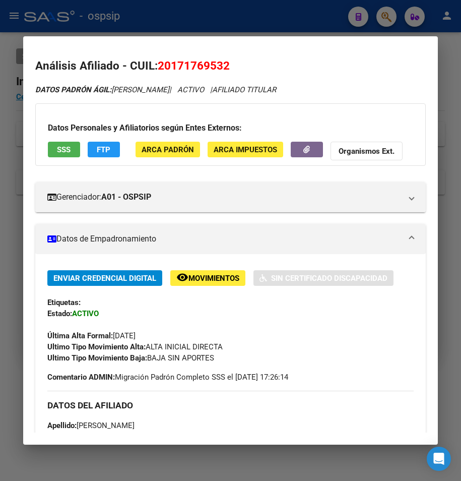
click at [53, 147] on button "SSS" at bounding box center [64, 150] width 32 height 16
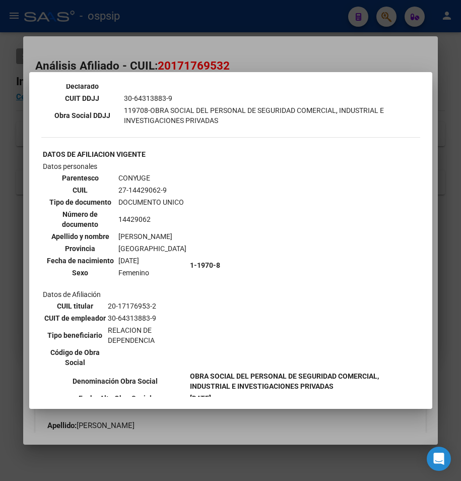
scroll to position [504, 0]
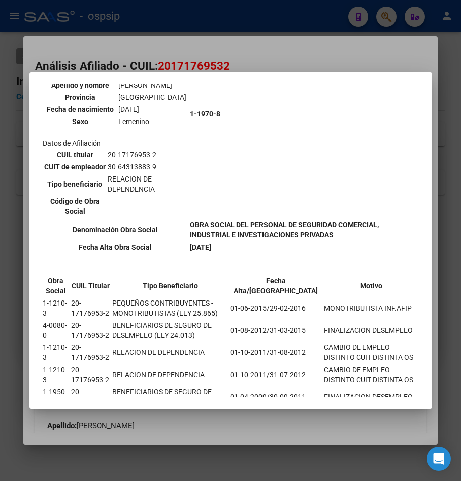
click at [277, 55] on div at bounding box center [230, 240] width 461 height 481
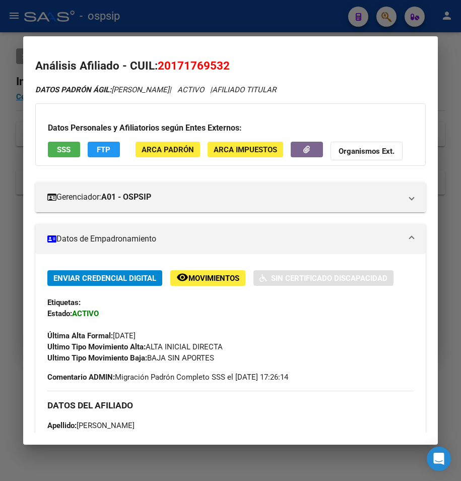
click at [258, 23] on div at bounding box center [230, 240] width 461 height 481
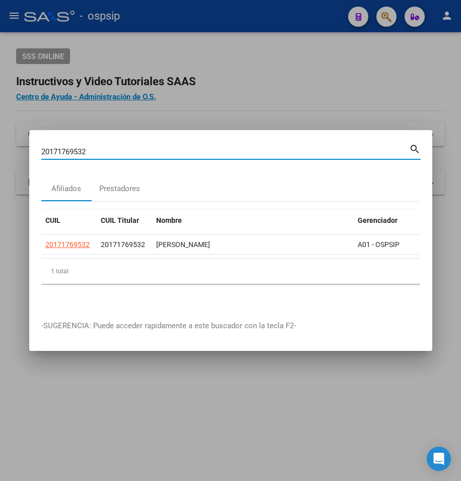
drag, startPoint x: 92, startPoint y: 149, endPoint x: -71, endPoint y: 135, distance: 164.0
click at [0, 135] on html "menu - ospsip person Firma Express Reportes Egresos Devengados Auditorías x Áre…" at bounding box center [230, 240] width 461 height 481
type input "27938665325"
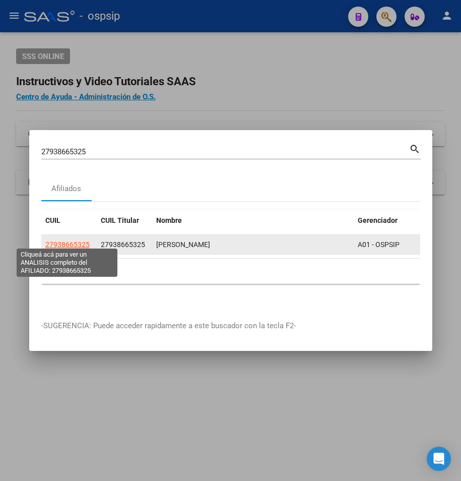
click at [69, 241] on span "27938665325" at bounding box center [67, 245] width 44 height 8
type textarea "27938665325"
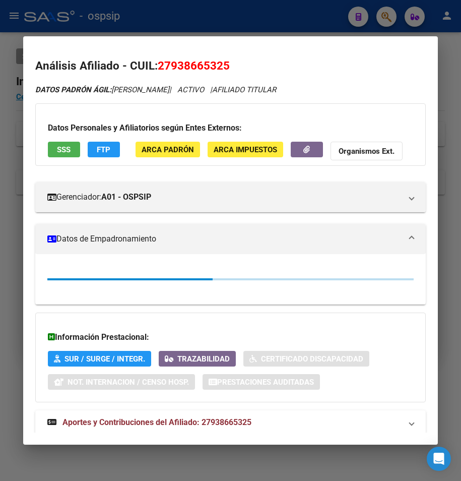
click at [69, 147] on span "SSS" at bounding box center [64, 149] width 14 height 9
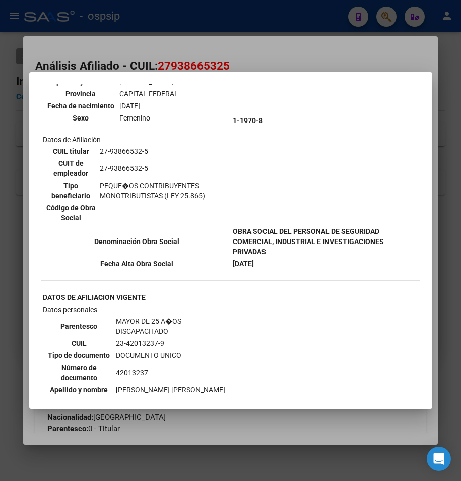
scroll to position [303, 0]
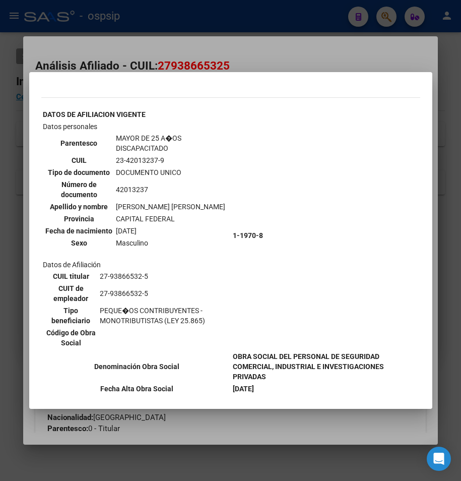
drag, startPoint x: 296, startPoint y: 45, endPoint x: 279, endPoint y: 14, distance: 35.2
click at [289, 38] on div at bounding box center [230, 240] width 461 height 481
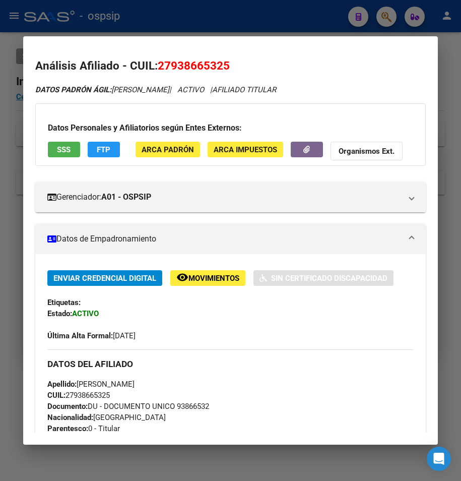
click at [279, 14] on div at bounding box center [230, 240] width 461 height 481
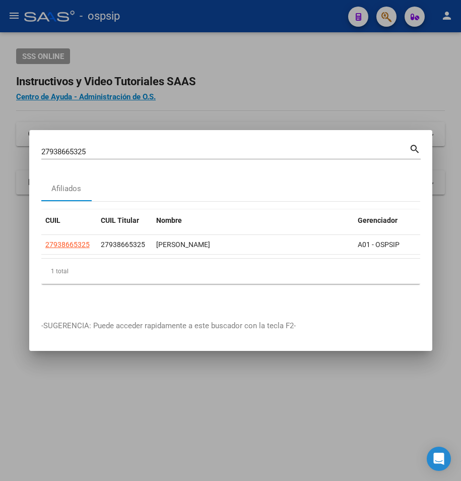
click at [106, 144] on div "27938665325 Buscar (apellido, dni, cuil, [PERSON_NAME], cuit, obra social)" at bounding box center [225, 151] width 368 height 15
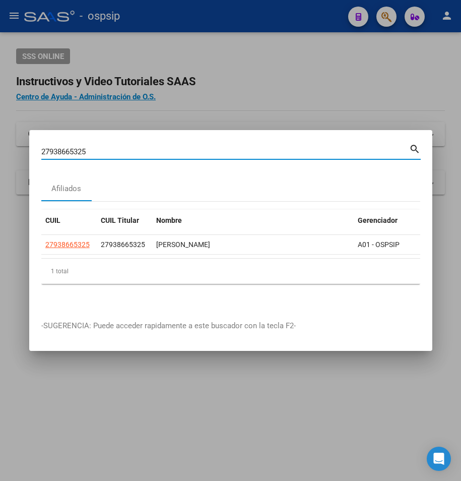
drag, startPoint x: 100, startPoint y: 145, endPoint x: -77, endPoint y: 138, distance: 177.7
click at [0, 138] on html "menu - ospsip person Firma Express Reportes Egresos Devengados Auditorías x Áre…" at bounding box center [230, 240] width 461 height 481
type input "27249781814"
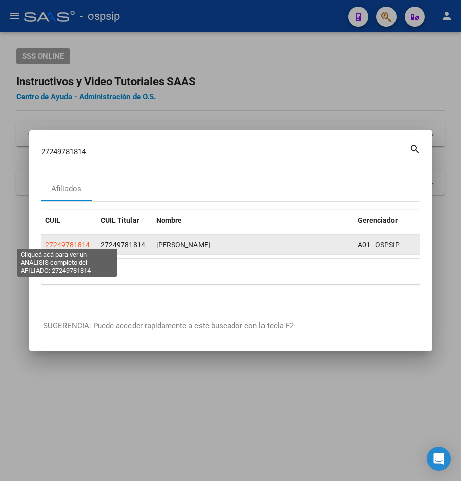
click at [63, 241] on span "27249781814" at bounding box center [67, 245] width 44 height 8
type textarea "27249781814"
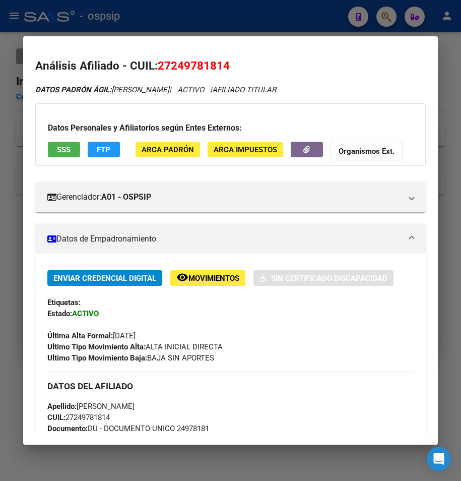
click at [66, 149] on span "SSS" at bounding box center [64, 149] width 14 height 9
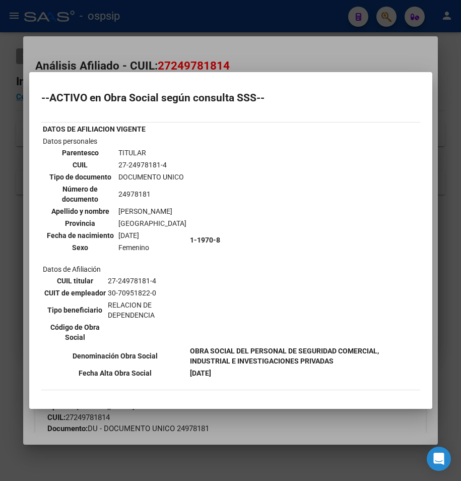
click at [146, 47] on div at bounding box center [230, 240] width 461 height 481
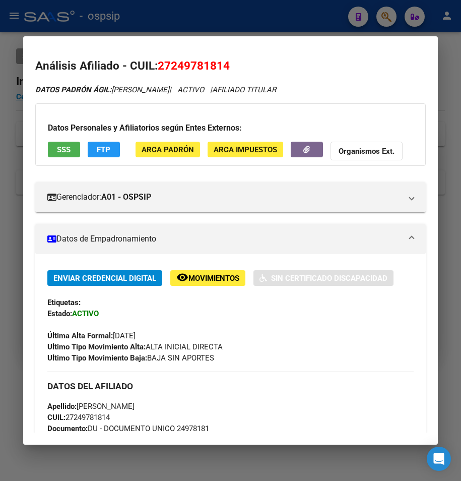
click at [136, 16] on div at bounding box center [230, 240] width 461 height 481
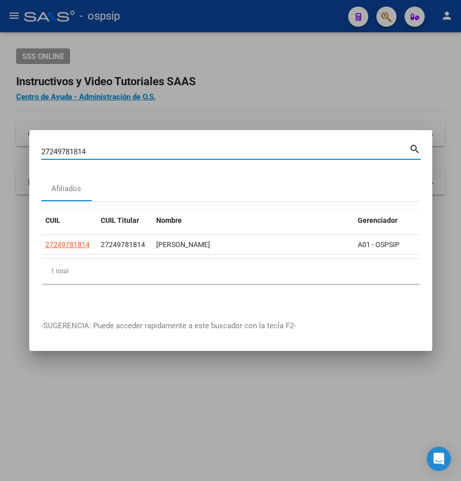
drag, startPoint x: 95, startPoint y: 148, endPoint x: 15, endPoint y: 143, distance: 80.3
click at [16, 144] on div "27249781814 Buscar (apellido, dni, cuil, nro traspaso, cuit, obra social) searc…" at bounding box center [230, 240] width 461 height 481
type input "20178102932"
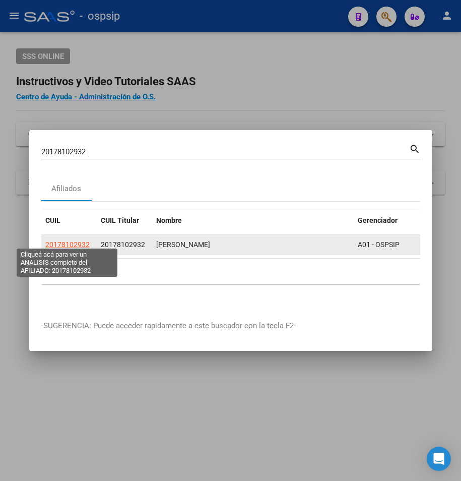
click at [69, 243] on span "20178102932" at bounding box center [67, 245] width 44 height 8
type textarea "20178102932"
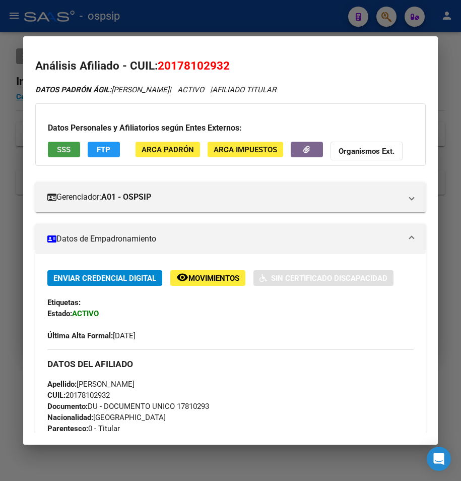
click at [72, 152] on button "SSS" at bounding box center [64, 150] width 32 height 16
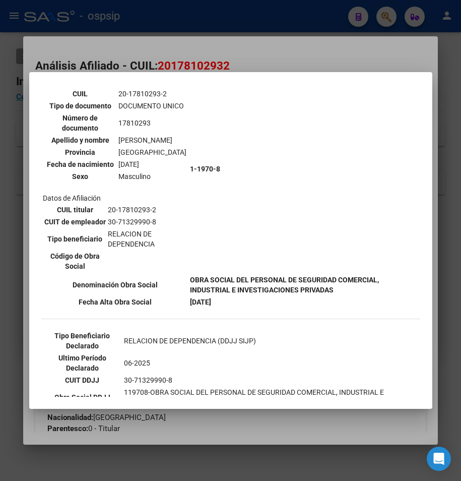
scroll to position [50, 0]
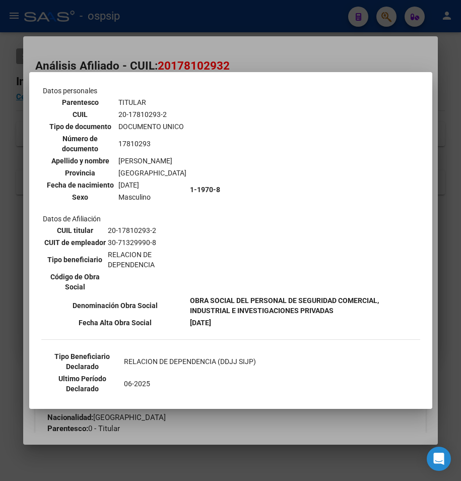
drag, startPoint x: 250, startPoint y: 50, endPoint x: 248, endPoint y: 38, distance: 12.8
click at [250, 44] on div at bounding box center [230, 240] width 461 height 481
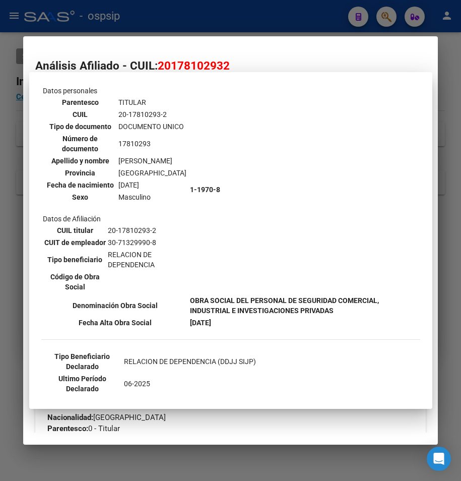
click at [244, 26] on div at bounding box center [230, 240] width 461 height 481
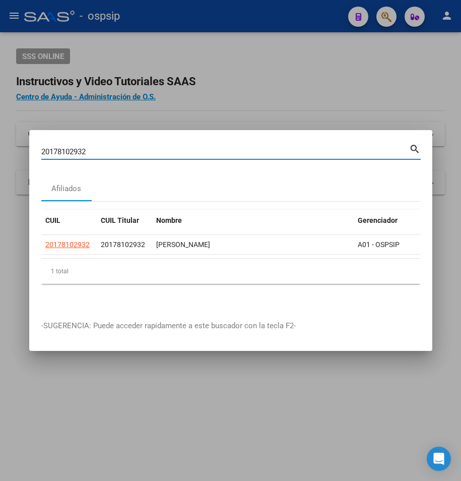
drag, startPoint x: 88, startPoint y: 144, endPoint x: -49, endPoint y: 146, distance: 137.2
click at [0, 146] on html "menu - ospsip person Firma Express Reportes Egresos Devengados Auditorías x Áre…" at bounding box center [230, 240] width 461 height 481
type input "20178569288"
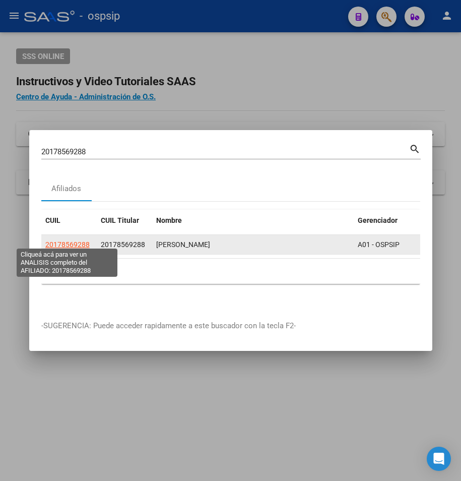
click at [64, 244] on span "20178569288" at bounding box center [67, 245] width 44 height 8
type textarea "20178569288"
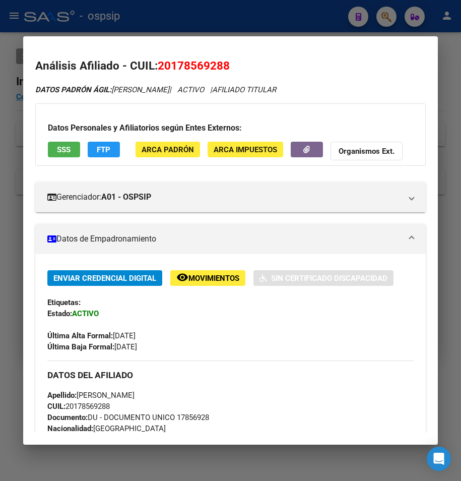
click at [68, 141] on div "Datos Personales y Afiliatorios según Entes Externos: SSS FTP ARCA Padrón ARCA …" at bounding box center [230, 134] width 391 height 63
click at [68, 144] on button "SSS" at bounding box center [64, 150] width 32 height 16
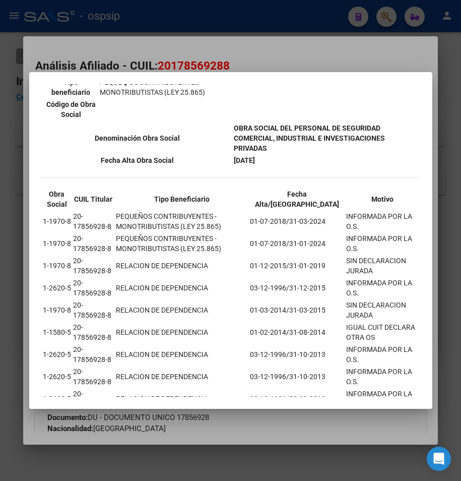
scroll to position [315, 0]
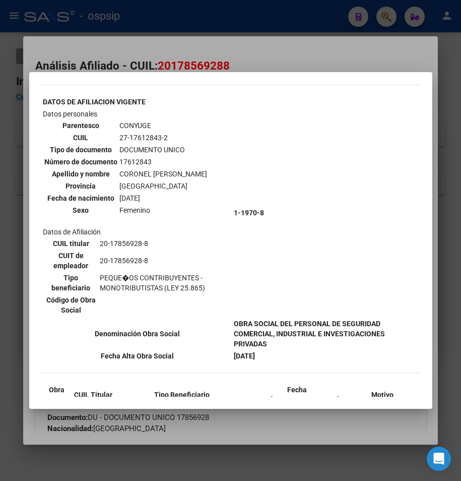
drag, startPoint x: 207, startPoint y: 39, endPoint x: 215, endPoint y: 21, distance: 19.4
click at [208, 38] on div at bounding box center [230, 240] width 461 height 481
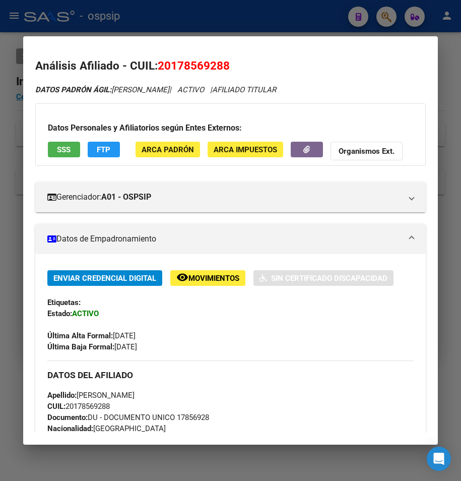
click at [215, 21] on div at bounding box center [230, 240] width 461 height 481
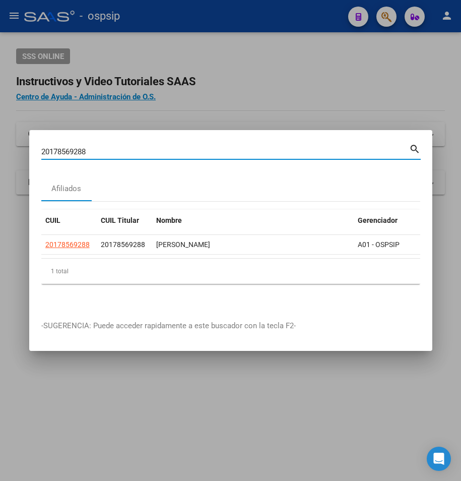
drag, startPoint x: 89, startPoint y: 149, endPoint x: -11, endPoint y: 146, distance: 100.4
click at [0, 146] on html "menu - ospsip person Firma Express Reportes Egresos Devengados Auditorías x Áre…" at bounding box center [230, 240] width 461 height 481
type input "2734260627"
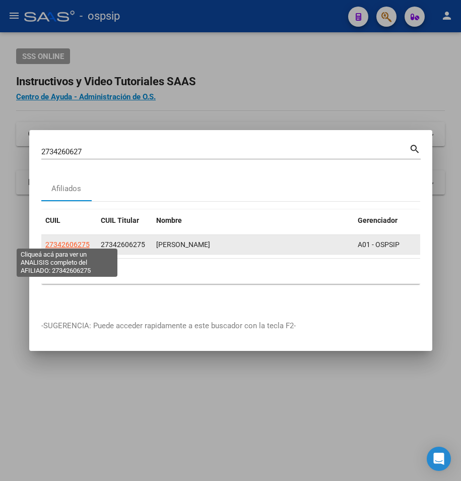
click at [54, 243] on span "27342606275" at bounding box center [67, 245] width 44 height 8
type textarea "27342606275"
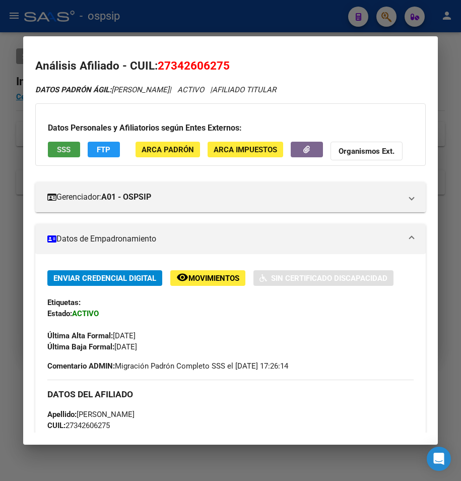
click at [61, 150] on span "SSS" at bounding box center [64, 149] width 14 height 9
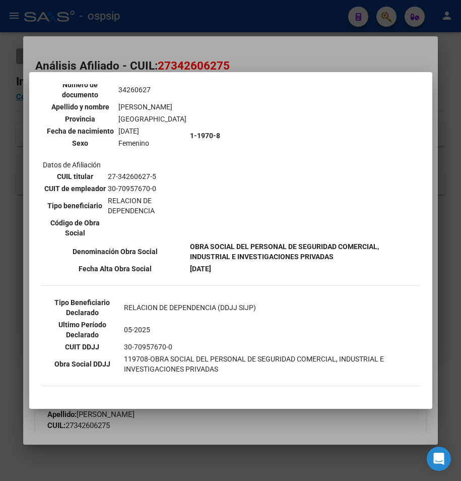
scroll to position [151, 0]
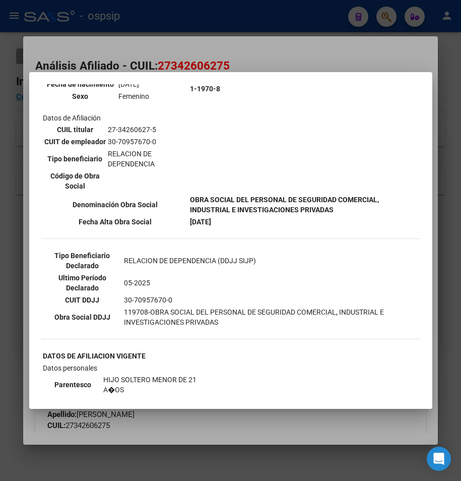
drag, startPoint x: 287, startPoint y: 56, endPoint x: 280, endPoint y: 23, distance: 33.9
click at [286, 52] on div at bounding box center [230, 240] width 461 height 481
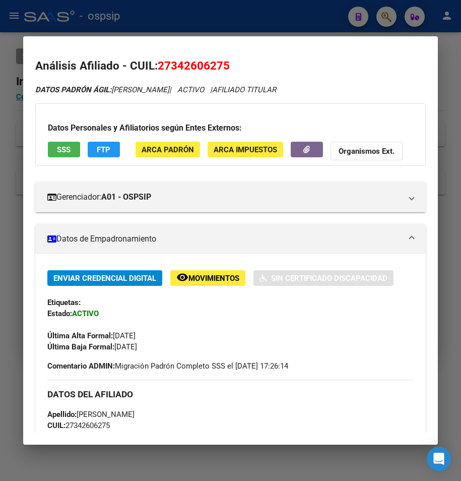
click at [280, 23] on div at bounding box center [230, 240] width 461 height 481
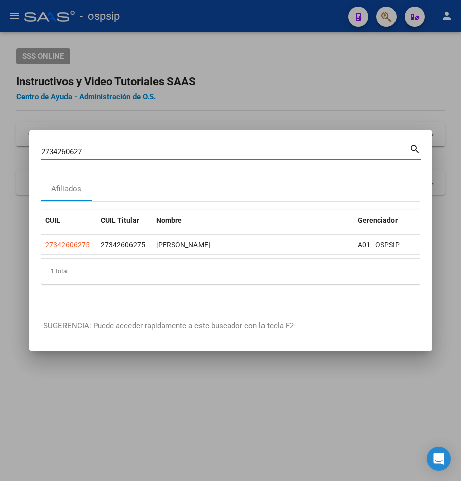
drag, startPoint x: 95, startPoint y: 147, endPoint x: -4, endPoint y: 150, distance: 99.4
click at [0, 150] on html "menu - ospsip person Firma Express Reportes Egresos Devengados Auditorías x Áre…" at bounding box center [230, 240] width 461 height 481
type input "23147221029"
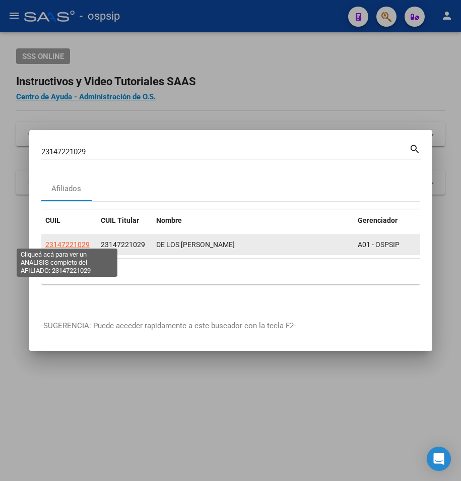
click at [64, 241] on span "23147221029" at bounding box center [67, 245] width 44 height 8
type textarea "23147221029"
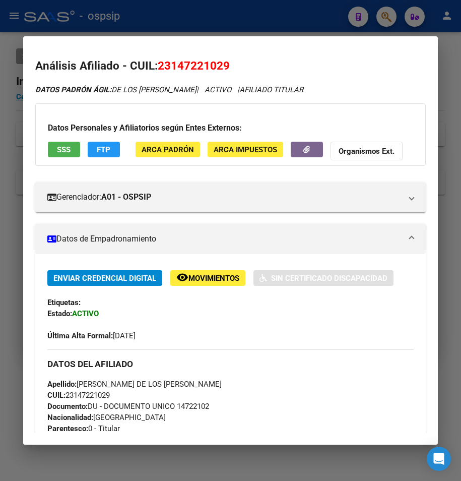
click at [58, 149] on span "SSS" at bounding box center [64, 149] width 14 height 9
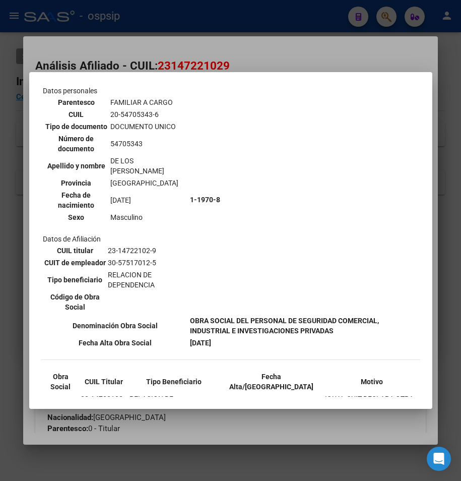
scroll to position [498, 0]
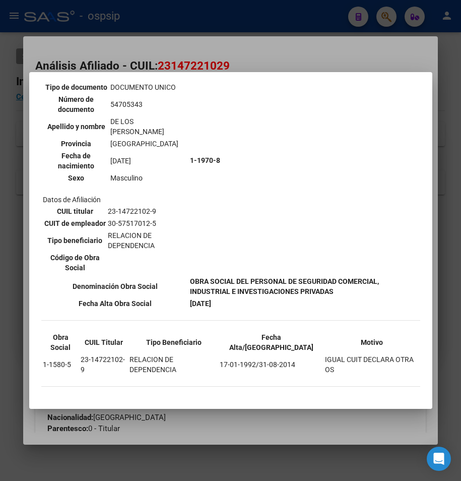
click at [253, 34] on div at bounding box center [230, 240] width 461 height 481
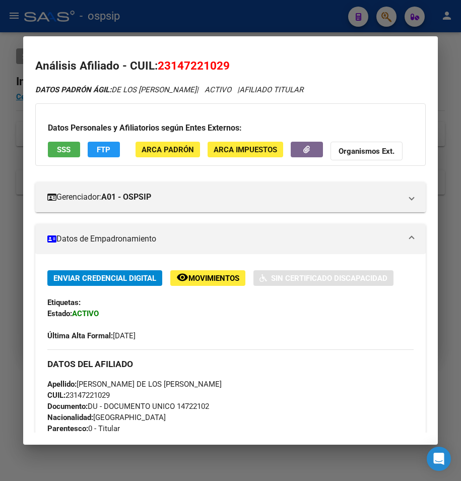
click at [253, 26] on div at bounding box center [230, 240] width 461 height 481
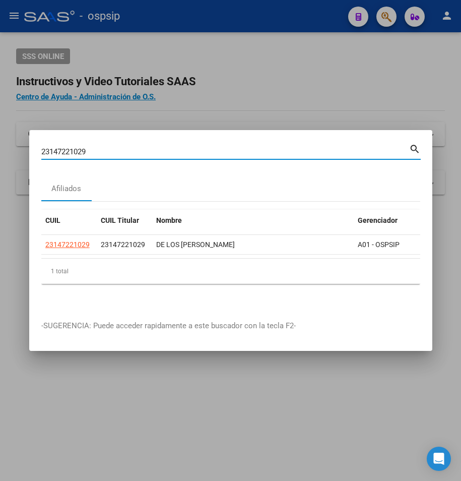
drag, startPoint x: 45, startPoint y: 151, endPoint x: 0, endPoint y: 152, distance: 44.9
click at [5, 153] on div "23147221029 Buscar (apellido, dni, cuil, nro traspaso, cuit, obra social) searc…" at bounding box center [230, 240] width 461 height 481
type input "2094814682"
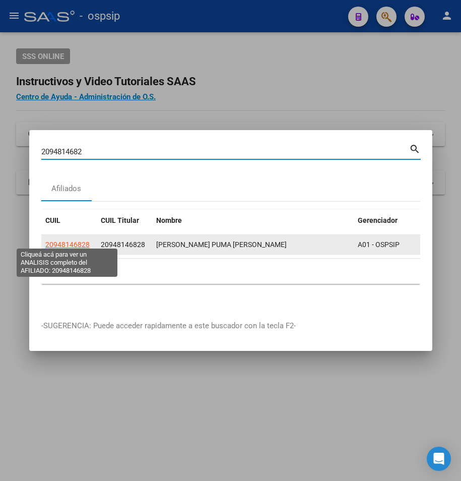
click at [62, 243] on span "20948146828" at bounding box center [67, 245] width 44 height 8
type textarea "20948146828"
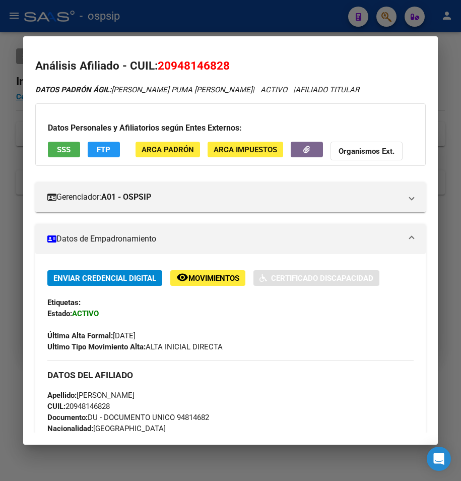
click at [69, 143] on button "SSS" at bounding box center [64, 150] width 32 height 16
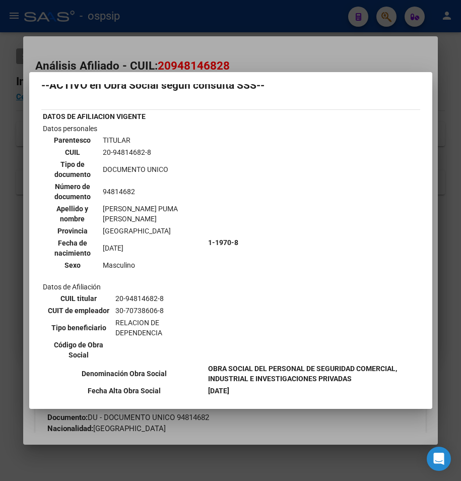
scroll to position [0, 0]
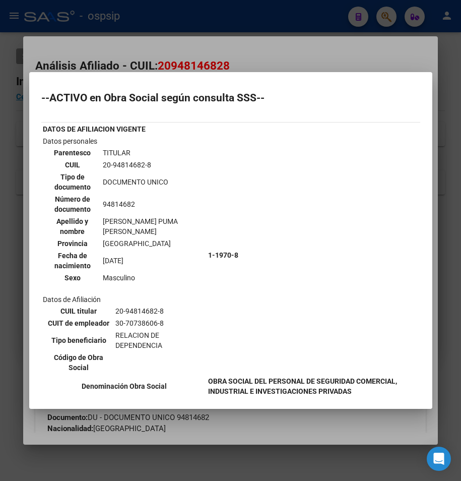
click at [267, 64] on div at bounding box center [230, 240] width 461 height 481
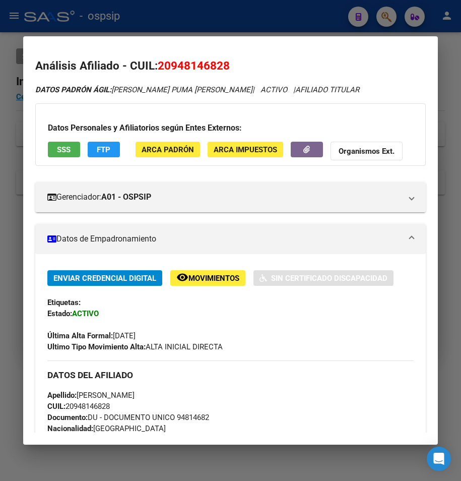
click at [168, 30] on div at bounding box center [230, 240] width 461 height 481
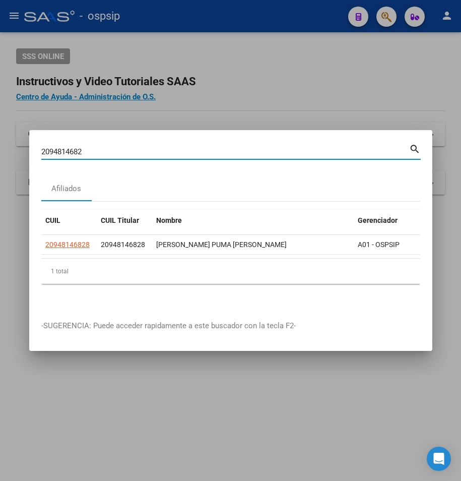
drag, startPoint x: 87, startPoint y: 150, endPoint x: -95, endPoint y: 156, distance: 181.7
click at [0, 156] on html "menu - ospsip person Firma Express Reportes Egresos Devengados Auditorías x Áre…" at bounding box center [230, 240] width 461 height 481
type input "2038636089"
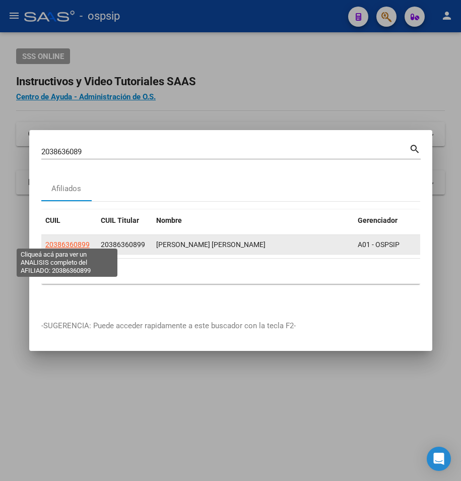
click at [80, 241] on span "20386360899" at bounding box center [67, 245] width 44 height 8
type textarea "20386360899"
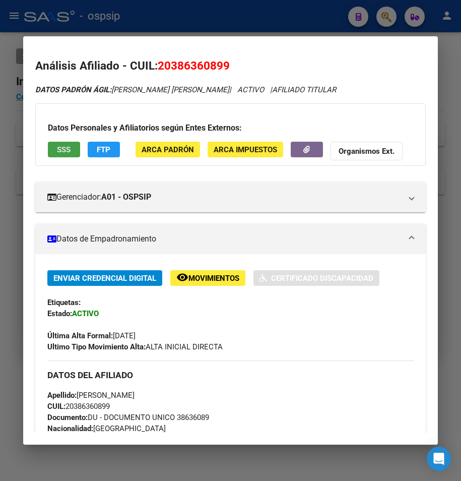
click at [66, 154] on span "SSS" at bounding box center [64, 149] width 14 height 9
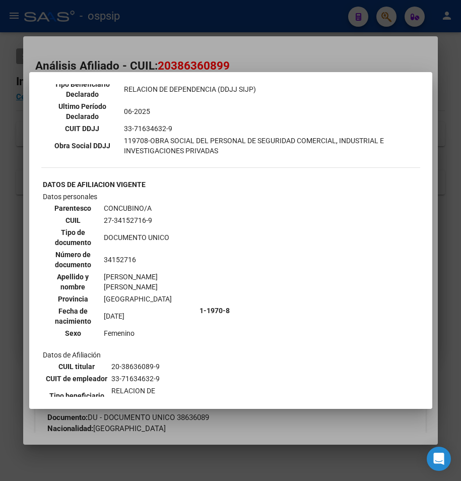
scroll to position [535, 0]
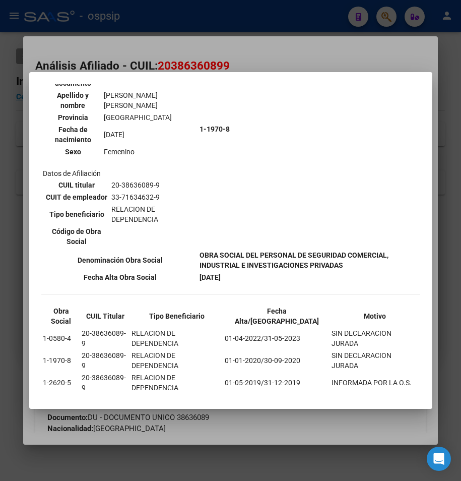
drag, startPoint x: 115, startPoint y: 42, endPoint x: 121, endPoint y: 14, distance: 28.8
click at [115, 34] on div at bounding box center [230, 240] width 461 height 481
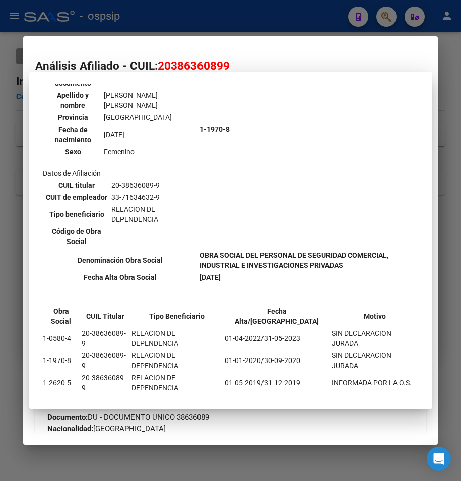
click at [122, 13] on div at bounding box center [230, 240] width 461 height 481
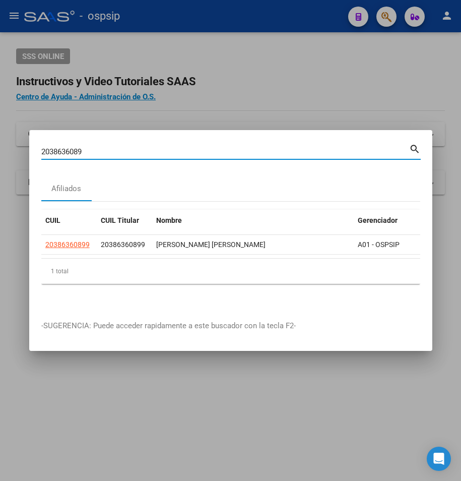
drag, startPoint x: 90, startPoint y: 149, endPoint x: -194, endPoint y: 163, distance: 284.3
click at [0, 163] on html "menu - ospsip person Firma Express Reportes Egresos Devengados Auditorías x Áre…" at bounding box center [230, 240] width 461 height 481
type input "2718689783"
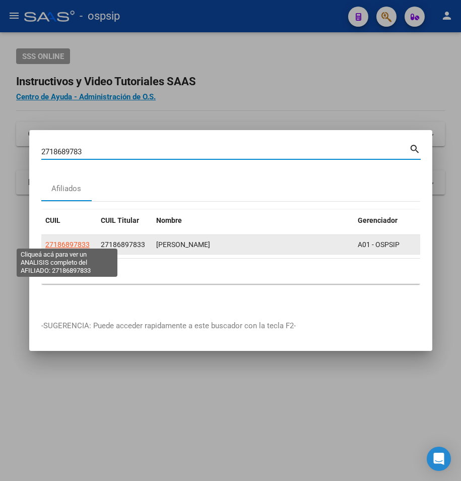
click at [60, 242] on span "27186897833" at bounding box center [67, 245] width 44 height 8
type textarea "27186897833"
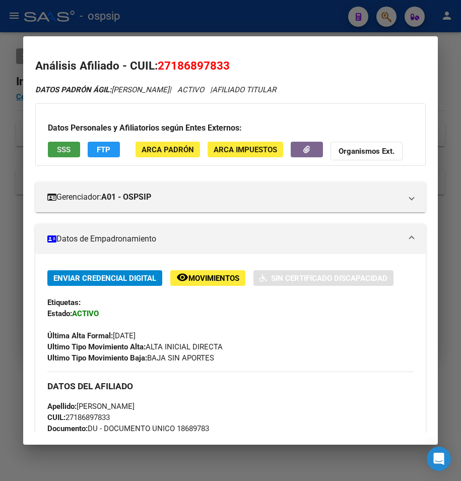
click at [60, 151] on span "SSS" at bounding box center [64, 149] width 14 height 9
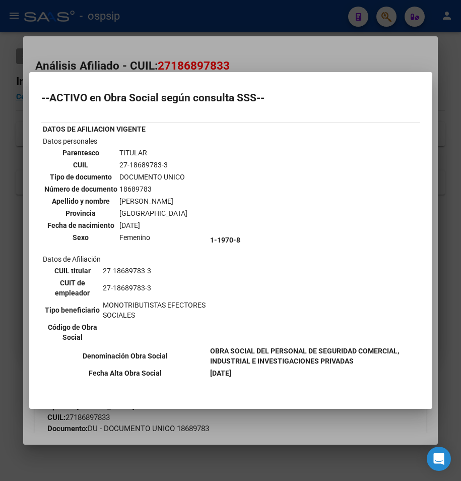
click at [266, 43] on div at bounding box center [230, 240] width 461 height 481
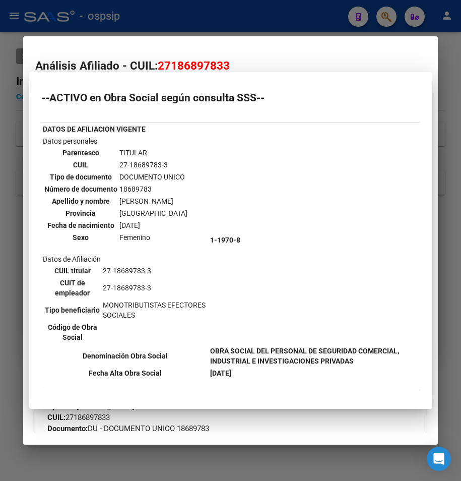
click at [257, 25] on div at bounding box center [230, 240] width 461 height 481
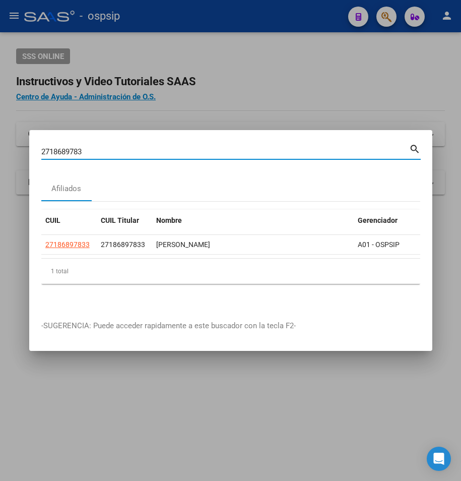
drag, startPoint x: 100, startPoint y: 149, endPoint x: -64, endPoint y: 138, distance: 164.8
click at [0, 138] on html "menu - ospsip person Firma Express Reportes Egresos Devengados Auditorías x Áre…" at bounding box center [230, 240] width 461 height 481
type input "2026571955"
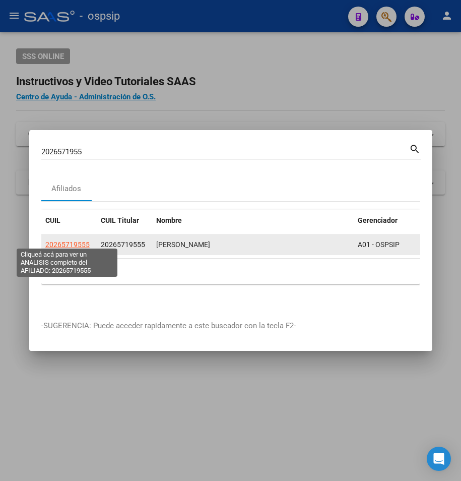
click at [76, 241] on span "20265719555" at bounding box center [67, 245] width 44 height 8
type textarea "20265719555"
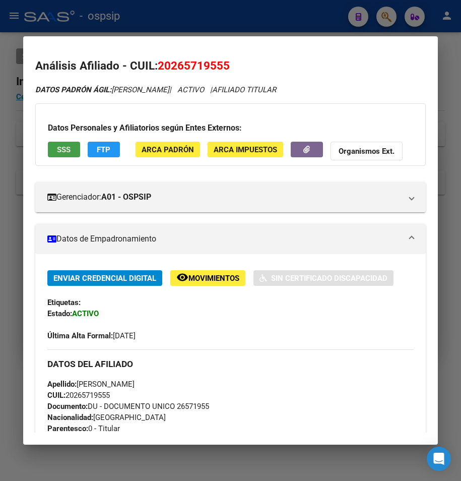
click at [63, 149] on span "SSS" at bounding box center [64, 149] width 14 height 9
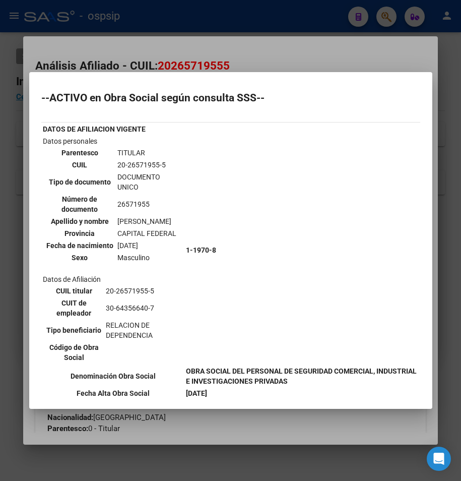
drag, startPoint x: 307, startPoint y: 71, endPoint x: 290, endPoint y: 48, distance: 28.1
click at [304, 68] on div at bounding box center [230, 240] width 461 height 481
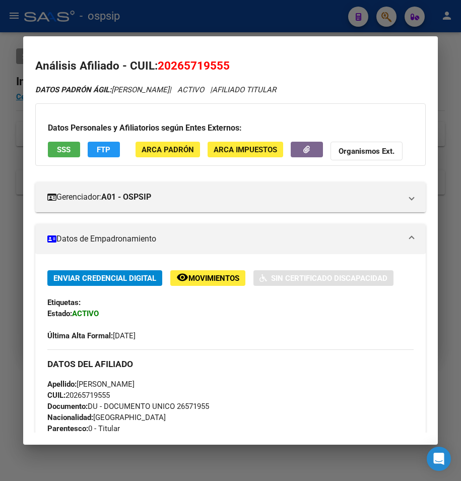
click at [252, 15] on div at bounding box center [230, 240] width 461 height 481
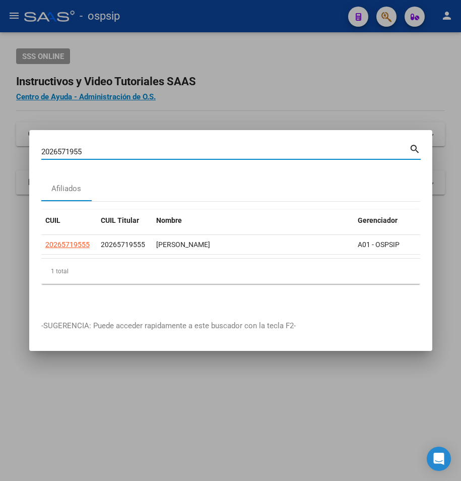
drag, startPoint x: 88, startPoint y: 149, endPoint x: 1, endPoint y: 155, distance: 86.9
click at [1, 155] on div "2026571955 Buscar (apellido, dni, cuil, nro traspaso, cuit, obra social) search…" at bounding box center [230, 240] width 461 height 481
click at [106, 147] on input "Buscar (apellido, dni, [PERSON_NAME], [PERSON_NAME], cuit, obra social)" at bounding box center [225, 151] width 368 height 9
type input "20143555004"
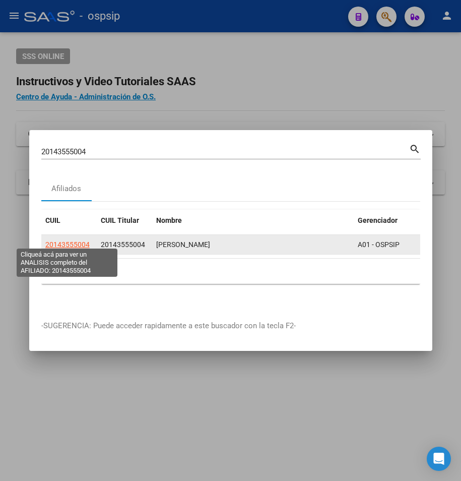
click at [51, 241] on span "20143555004" at bounding box center [67, 245] width 44 height 8
type textarea "20143555004"
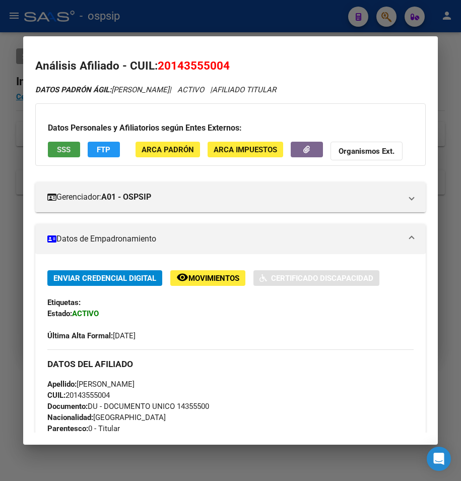
click at [57, 148] on span "SSS" at bounding box center [64, 149] width 14 height 9
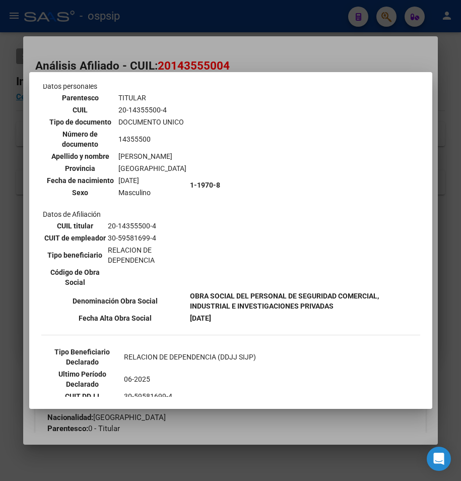
scroll to position [50, 0]
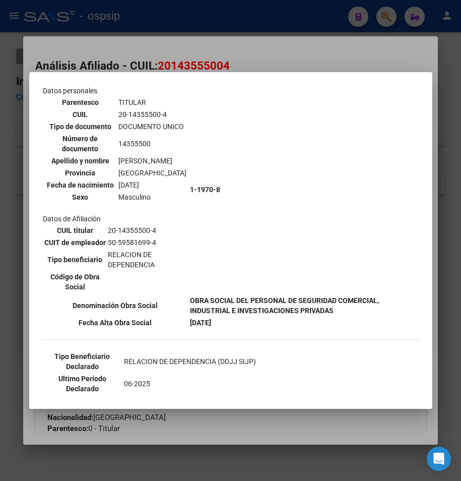
drag, startPoint x: 295, startPoint y: 52, endPoint x: 278, endPoint y: 16, distance: 40.6
click at [291, 45] on div at bounding box center [230, 240] width 461 height 481
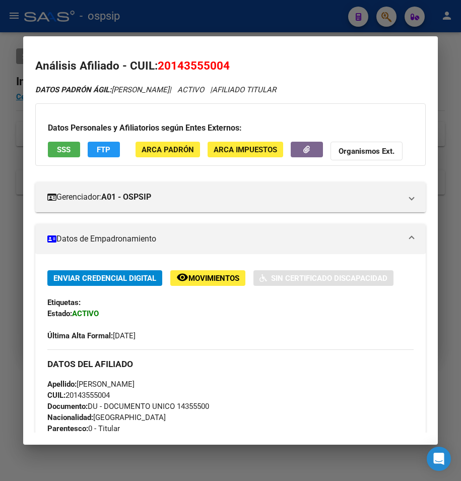
drag, startPoint x: 278, startPoint y: 15, endPoint x: 214, endPoint y: 98, distance: 104.7
click at [277, 15] on div at bounding box center [230, 240] width 461 height 481
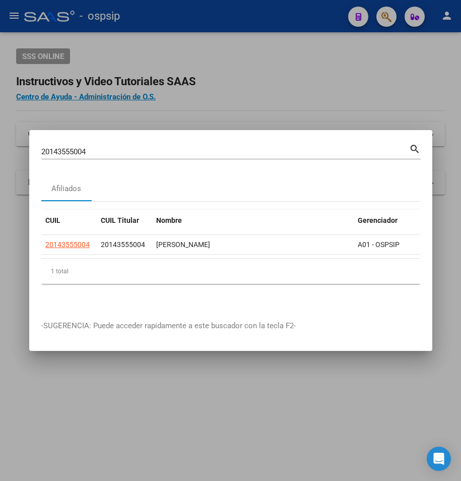
drag, startPoint x: 98, startPoint y: 148, endPoint x: -49, endPoint y: 149, distance: 147.3
click at [0, 149] on html "menu - ospsip person Firma Express Reportes Egresos Devengados Auditorías x Áre…" at bounding box center [230, 240] width 461 height 481
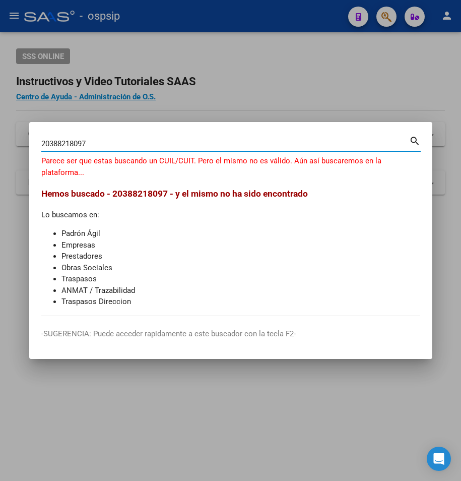
type input "20388218097"
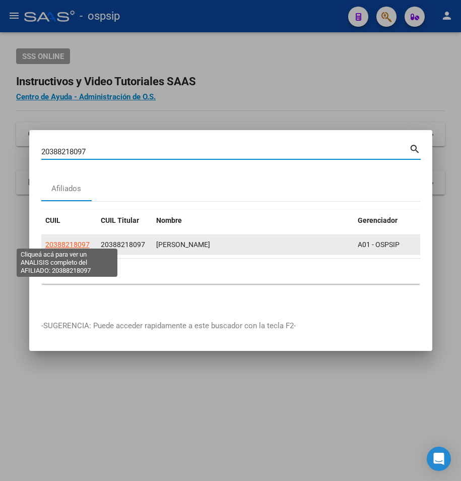
click at [73, 241] on span "20388218097" at bounding box center [67, 245] width 44 height 8
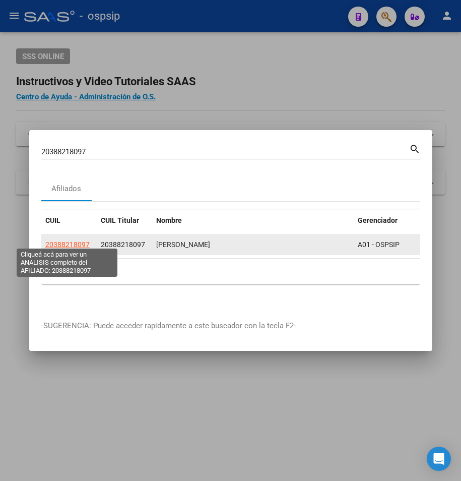
type textarea "20388218097"
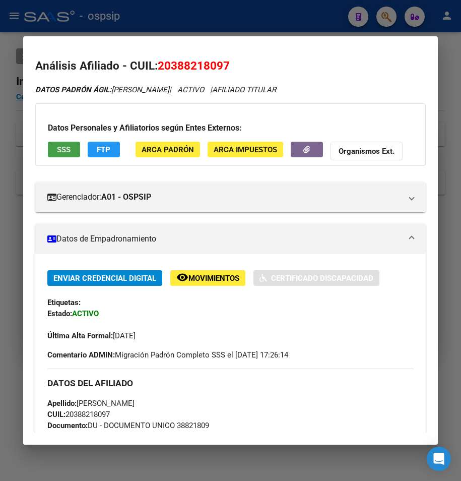
click at [57, 145] on span "SSS" at bounding box center [64, 149] width 14 height 9
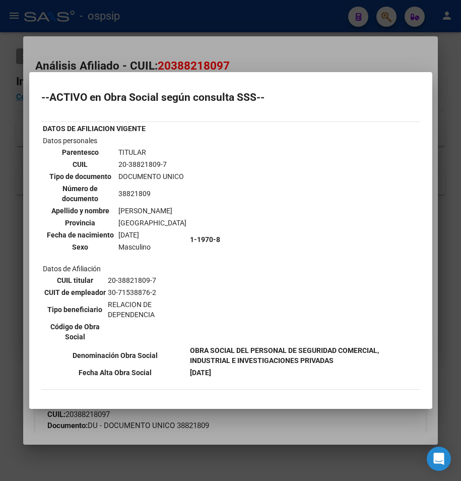
scroll to position [0, 0]
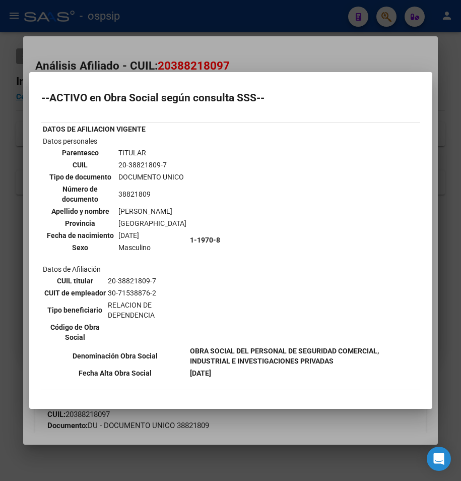
click at [201, 20] on div at bounding box center [230, 240] width 461 height 481
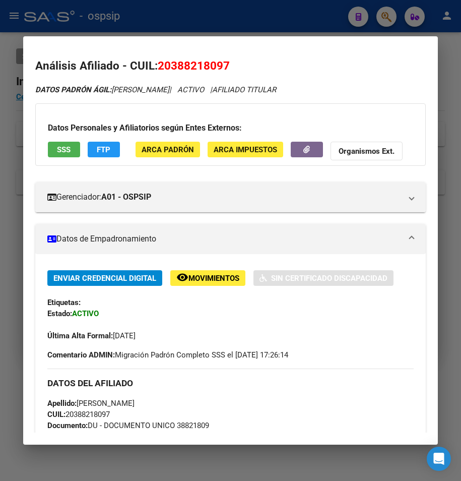
click at [201, 20] on div at bounding box center [230, 240] width 461 height 481
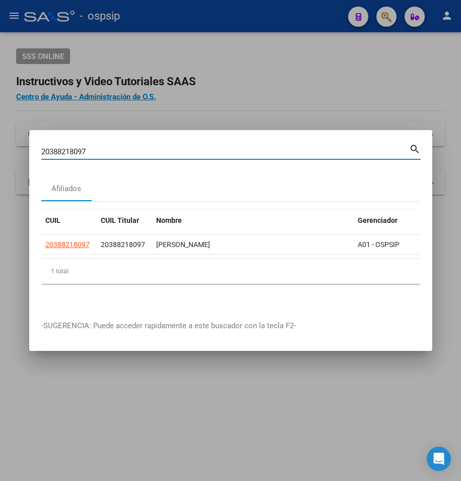
drag, startPoint x: 92, startPoint y: 146, endPoint x: 6, endPoint y: 122, distance: 89.9
click at [7, 123] on div "20388218097 Buscar (apellido, dni, cuil, nro traspaso, cuit, obra social) searc…" at bounding box center [230, 240] width 461 height 481
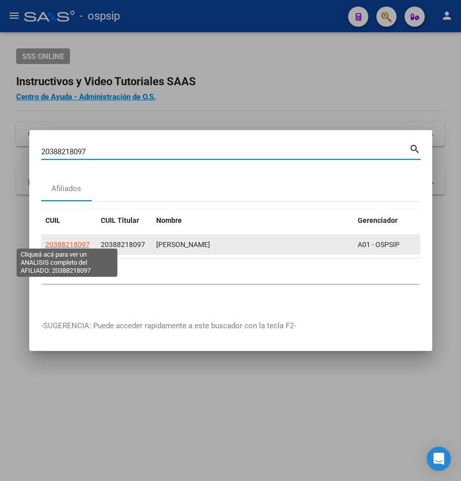
click at [76, 242] on span "20388218097" at bounding box center [67, 245] width 44 height 8
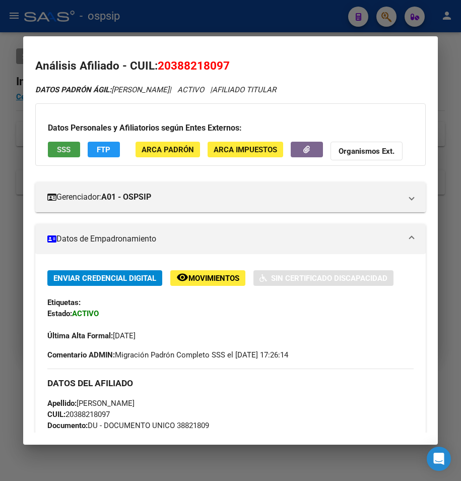
click at [60, 150] on span "SSS" at bounding box center [64, 149] width 14 height 9
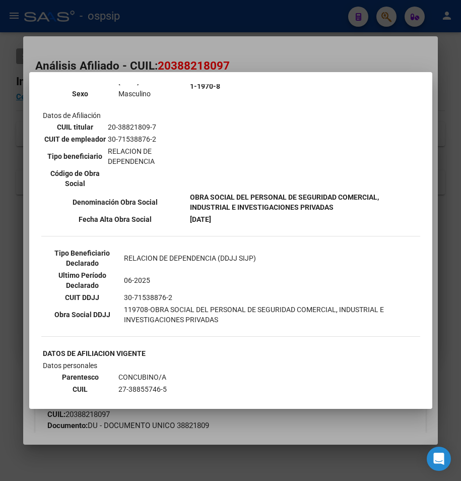
scroll to position [141, 0]
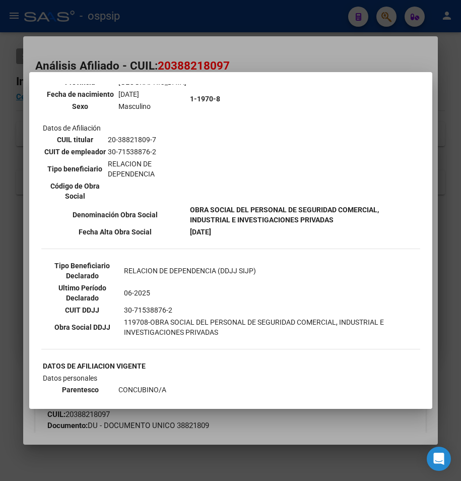
click at [242, 51] on div at bounding box center [230, 240] width 461 height 481
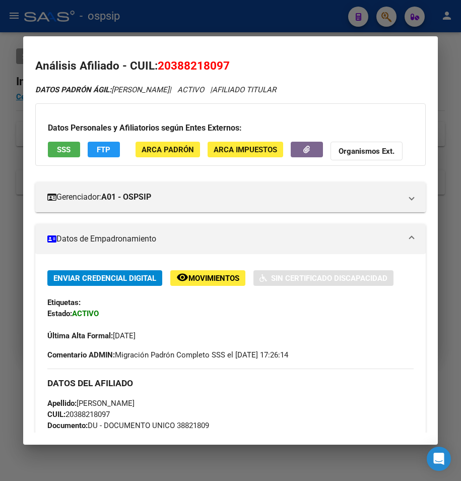
click at [188, 20] on div at bounding box center [230, 240] width 461 height 481
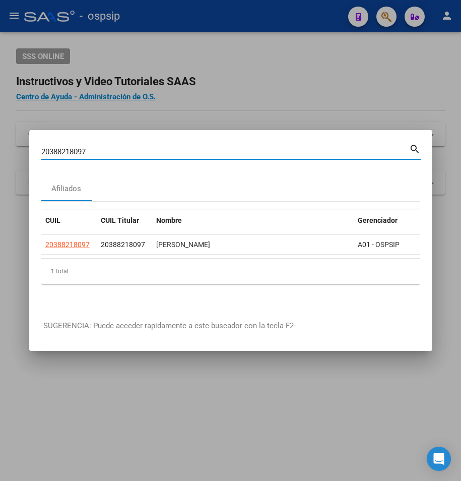
drag, startPoint x: 95, startPoint y: 149, endPoint x: -62, endPoint y: 148, distance: 156.3
click at [0, 148] on html "menu - ospsip person Firma Express Reportes Egresos Devengados Auditorías x Áre…" at bounding box center [230, 240] width 461 height 481
type input "20258711255"
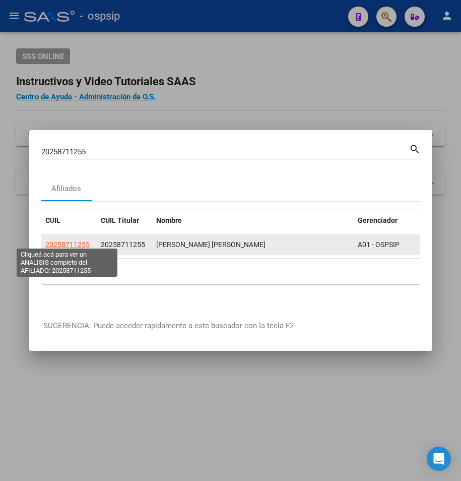
click at [72, 241] on span "20258711255" at bounding box center [67, 245] width 44 height 8
type textarea "20258711255"
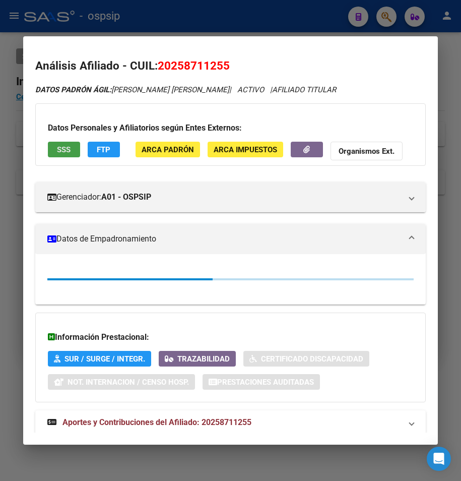
click at [65, 148] on span "SSS" at bounding box center [64, 149] width 14 height 9
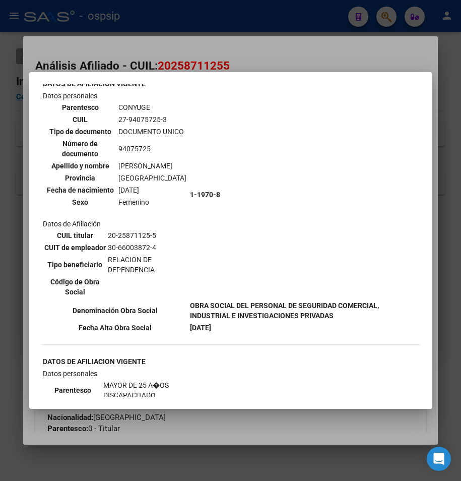
scroll to position [605, 0]
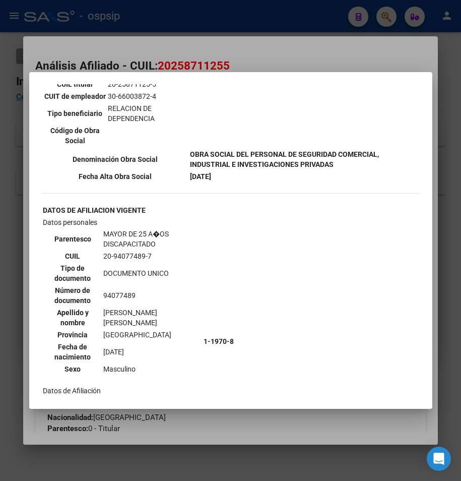
click at [219, 33] on div at bounding box center [230, 240] width 461 height 481
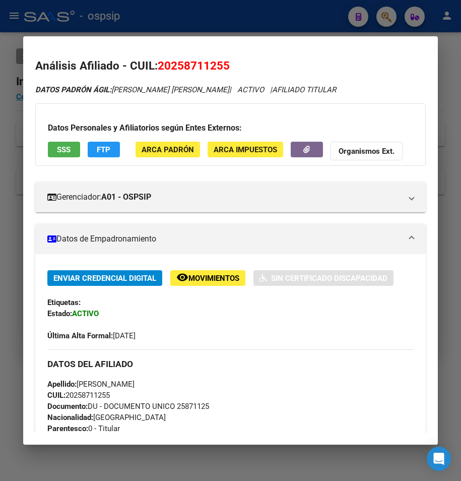
click at [218, 14] on div at bounding box center [230, 240] width 461 height 481
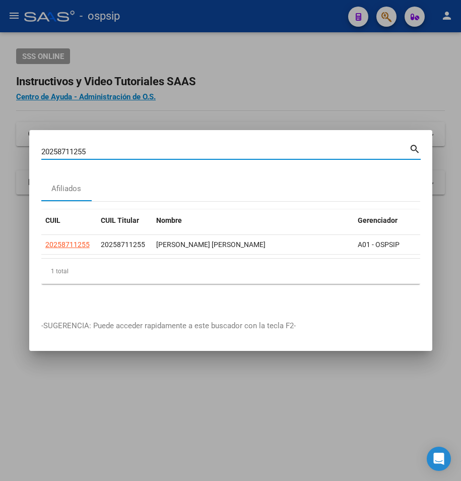
drag, startPoint x: 101, startPoint y: 146, endPoint x: -83, endPoint y: 149, distance: 183.6
click at [0, 149] on html "menu - ospsip person Firma Express Reportes Egresos Devengados Auditorías x Áre…" at bounding box center [230, 240] width 461 height 481
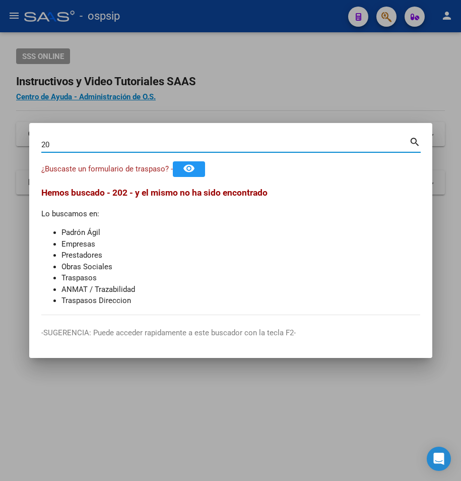
type input "2"
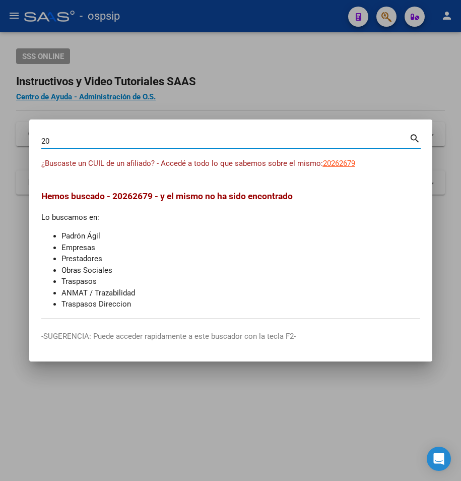
type input "2"
type input "202326769219"
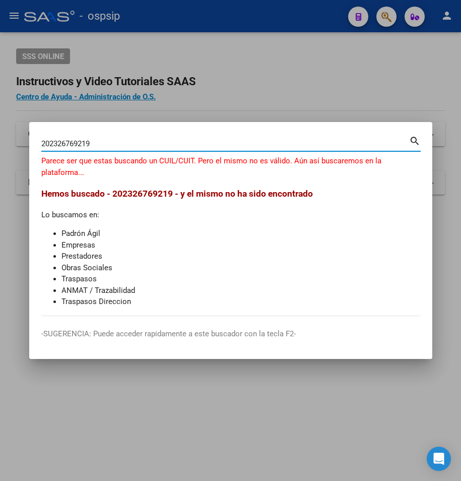
drag, startPoint x: 109, startPoint y: 140, endPoint x: -33, endPoint y: 143, distance: 142.8
click at [0, 143] on html "menu - ospsip person Firma Express Reportes Egresos Devengados Auditorías x Áre…" at bounding box center [230, 240] width 461 height 481
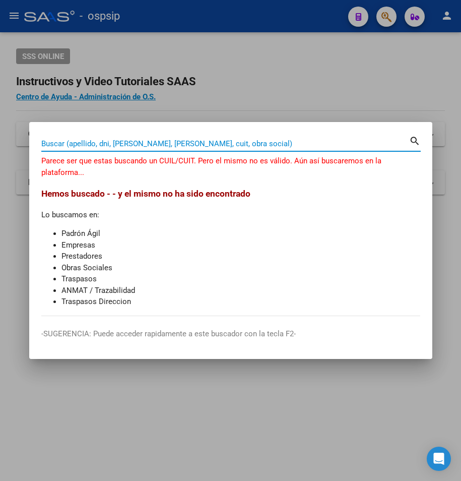
click at [76, 145] on input "Buscar (apellido, dni, [PERSON_NAME], [PERSON_NAME], cuit, obra social)" at bounding box center [225, 143] width 368 height 9
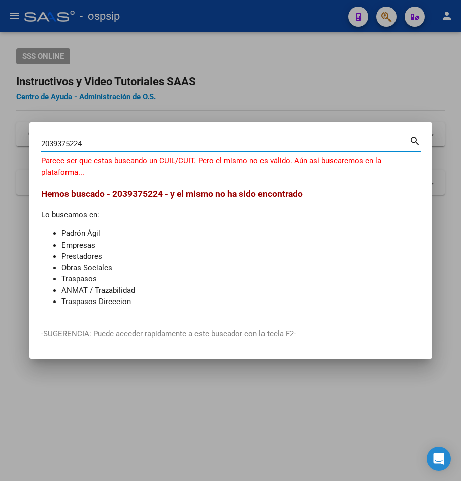
type input "2039375224"
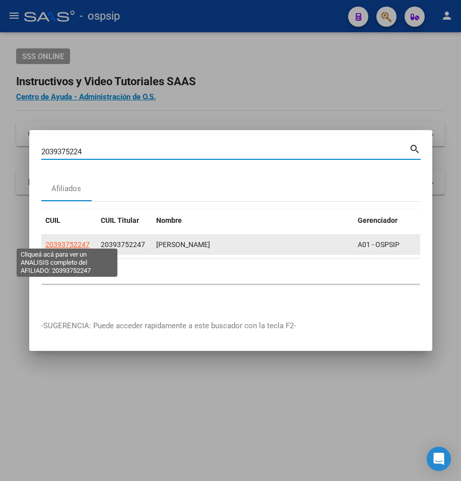
click at [70, 241] on span "20393752247" at bounding box center [67, 245] width 44 height 8
type textarea "20393752247"
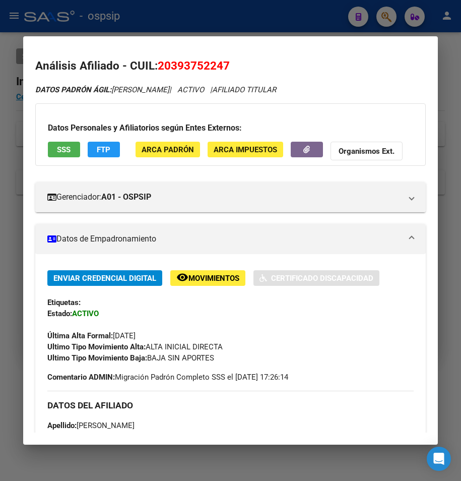
click at [64, 145] on span "SSS" at bounding box center [64, 149] width 14 height 9
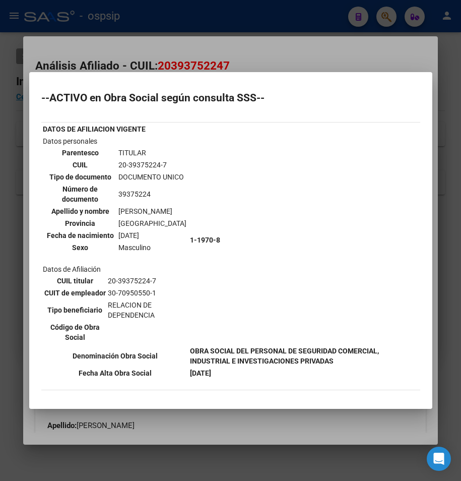
click at [161, 61] on div at bounding box center [230, 240] width 461 height 481
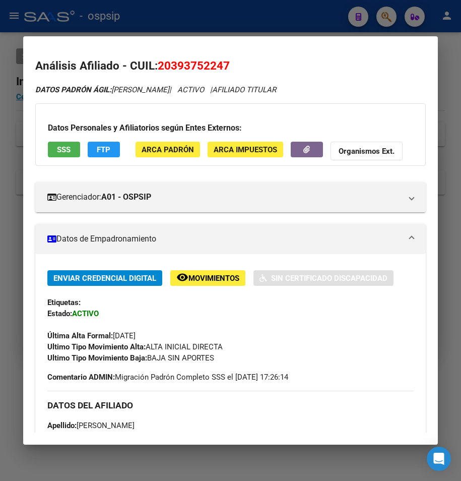
click at [200, 7] on div at bounding box center [230, 240] width 461 height 481
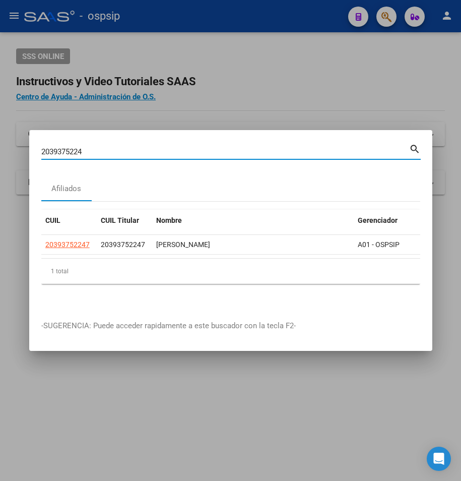
drag, startPoint x: 87, startPoint y: 145, endPoint x: -9, endPoint y: 150, distance: 96.5
click at [0, 150] on html "menu - ospsip person Firma Express Reportes Egresos Devengados Auditorías x Áre…" at bounding box center [230, 240] width 461 height 481
type input "20284226365"
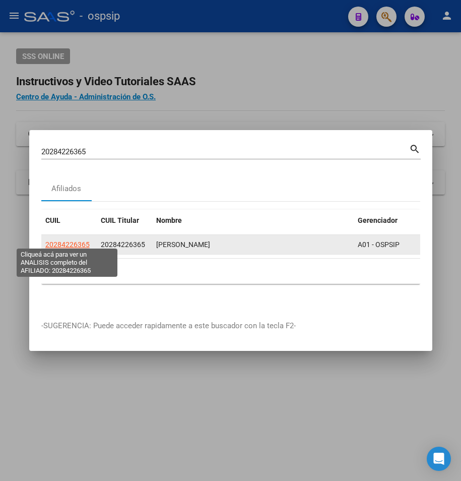
click at [62, 241] on span "20284226365" at bounding box center [67, 245] width 44 height 8
type textarea "20284226365"
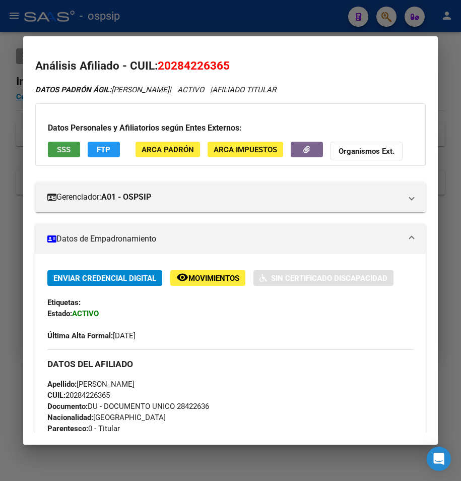
click at [72, 150] on button "SSS" at bounding box center [64, 150] width 32 height 16
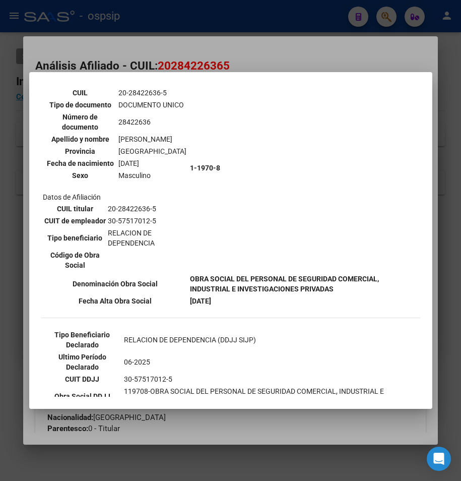
scroll to position [252, 0]
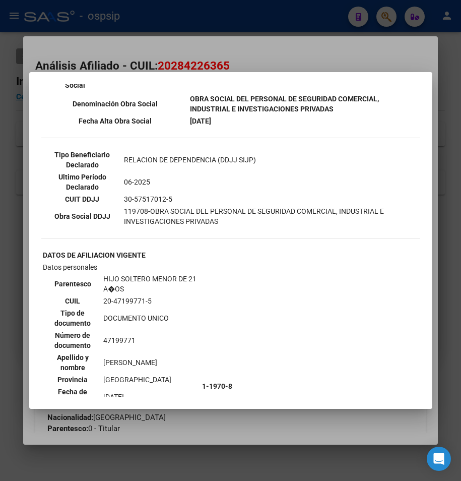
drag, startPoint x: 307, startPoint y: 39, endPoint x: 279, endPoint y: 2, distance: 46.1
click at [297, 29] on div at bounding box center [230, 240] width 461 height 481
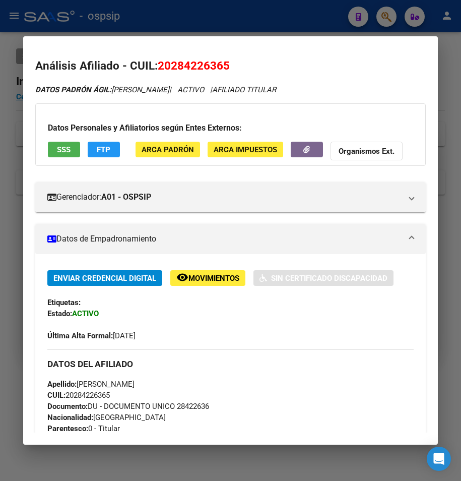
click at [420, 36] on mat-dialog-container "Análisis Afiliado - CUIL: 20284226365 DATOS PADRÓN ÁGIL: [PERSON_NAME] | ACTIVO…" at bounding box center [231, 240] width 416 height 409
click at [281, 36] on mat-dialog-container "Análisis Afiliado - CUIL: 20284226365 DATOS PADRÓN ÁGIL: [PERSON_NAME] | ACTIVO…" at bounding box center [231, 240] width 416 height 409
click at [269, 16] on div at bounding box center [230, 240] width 461 height 481
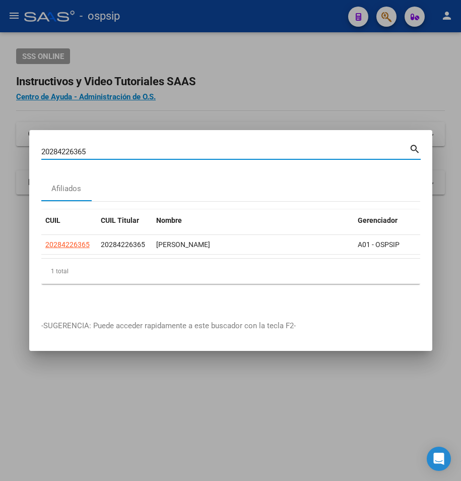
drag, startPoint x: 103, startPoint y: 145, endPoint x: -5, endPoint y: 154, distance: 108.3
click at [0, 154] on html "menu - ospsip person Firma Express Reportes Egresos Devengados Auditorías x Áre…" at bounding box center [230, 240] width 461 height 481
type input "27281650314"
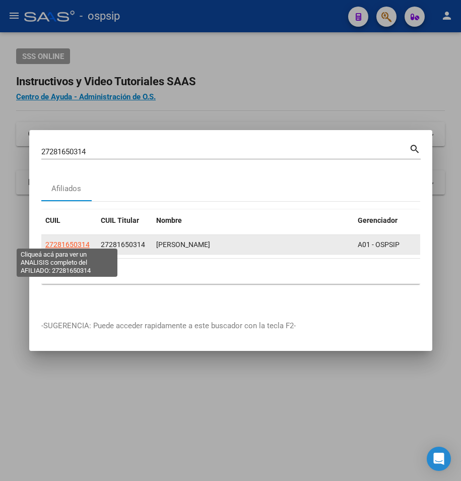
click at [48, 243] on span "27281650314" at bounding box center [67, 245] width 44 height 8
type textarea "27281650314"
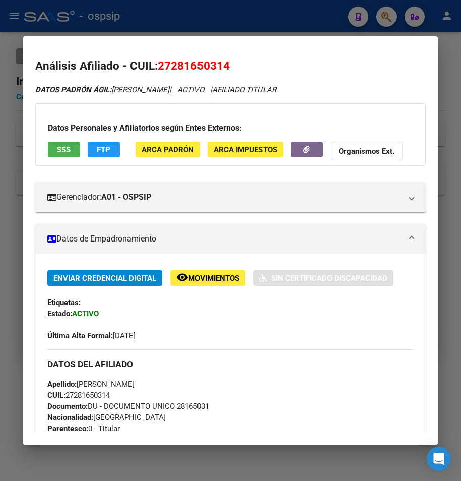
click at [69, 150] on span "SSS" at bounding box center [64, 149] width 14 height 9
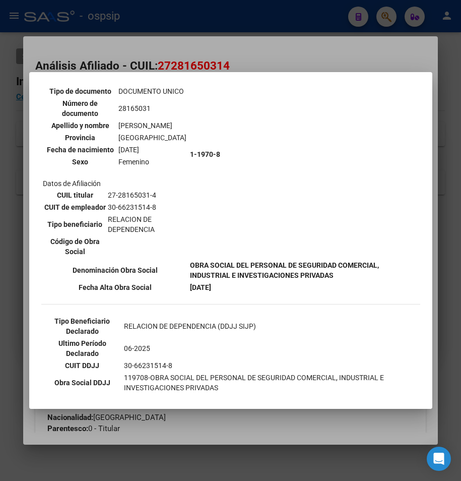
scroll to position [0, 0]
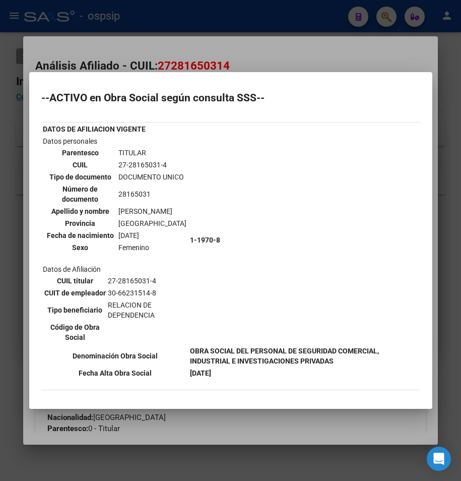
drag, startPoint x: 294, startPoint y: 46, endPoint x: 291, endPoint y: 41, distance: 6.1
click at [294, 45] on div at bounding box center [230, 240] width 461 height 481
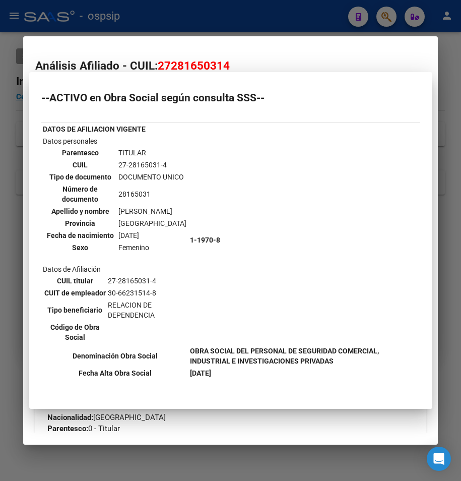
click at [282, 18] on div at bounding box center [230, 240] width 461 height 481
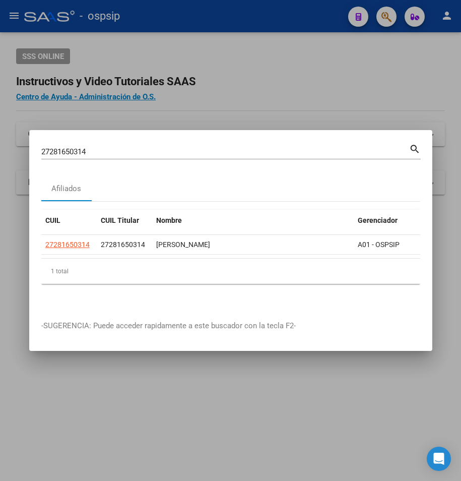
drag, startPoint x: 95, startPoint y: 143, endPoint x: 23, endPoint y: 143, distance: 71.6
click at [23, 143] on div "27281650314 Buscar (apellido, dni, cuil, nro traspaso, cuit, obra social) searc…" at bounding box center [230, 240] width 461 height 481
drag, startPoint x: 61, startPoint y: 149, endPoint x: -17, endPoint y: 151, distance: 77.2
click at [0, 151] on html "menu - ospsip person Firma Express Reportes Egresos Devengados Auditorías x Áre…" at bounding box center [230, 240] width 461 height 481
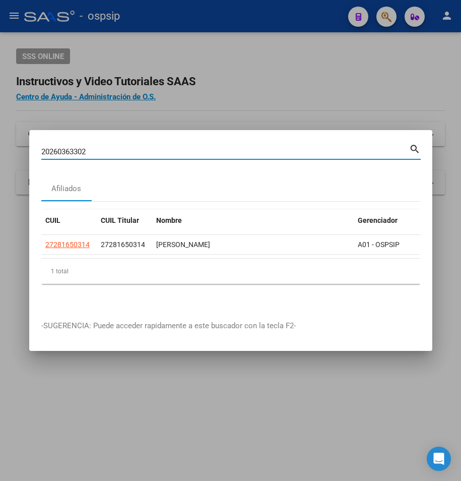
type input "20260363302"
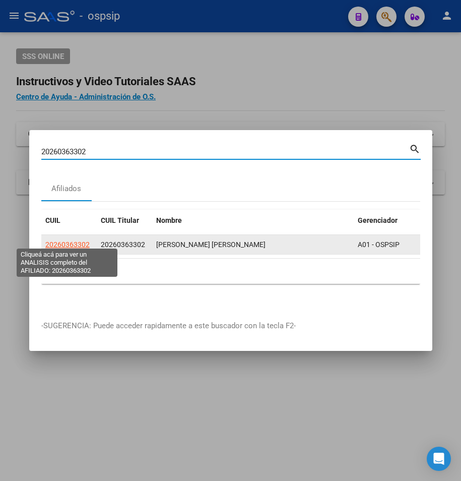
click at [63, 242] on span "20260363302" at bounding box center [67, 245] width 44 height 8
copy span "0"
type textarea "20260363302"
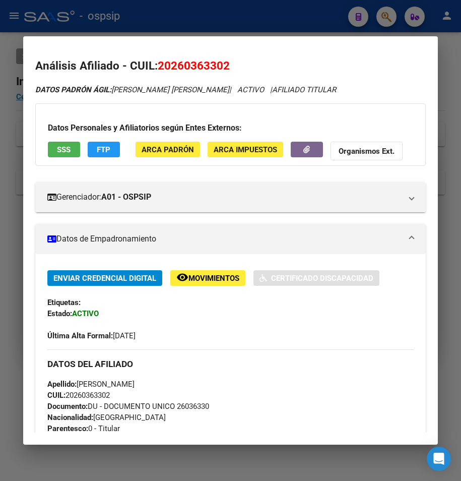
click at [64, 148] on span "SSS" at bounding box center [64, 149] width 14 height 9
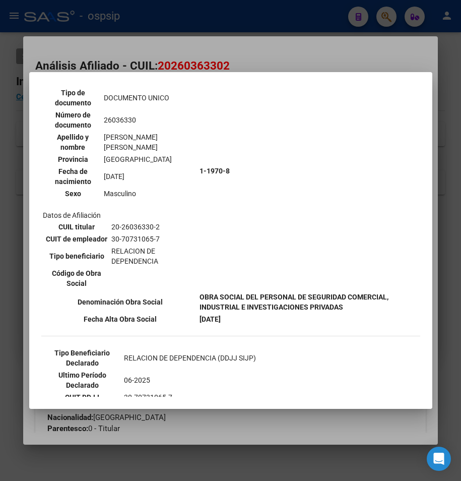
scroll to position [101, 0]
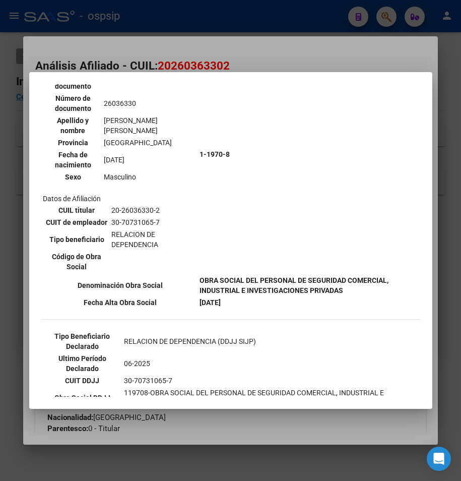
drag, startPoint x: 262, startPoint y: 51, endPoint x: 256, endPoint y: 29, distance: 22.9
click at [262, 47] on div at bounding box center [230, 240] width 461 height 481
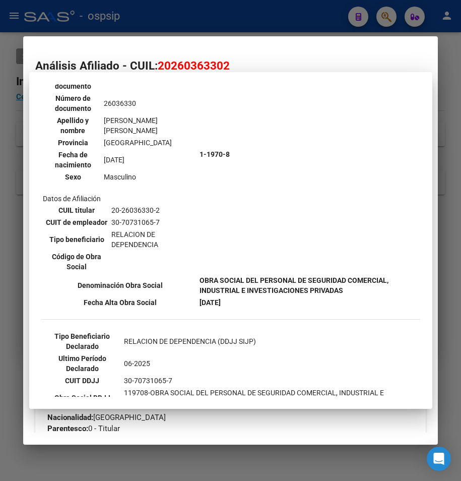
drag, startPoint x: 255, startPoint y: 23, endPoint x: 232, endPoint y: 57, distance: 41.3
click at [252, 28] on div at bounding box center [230, 240] width 461 height 481
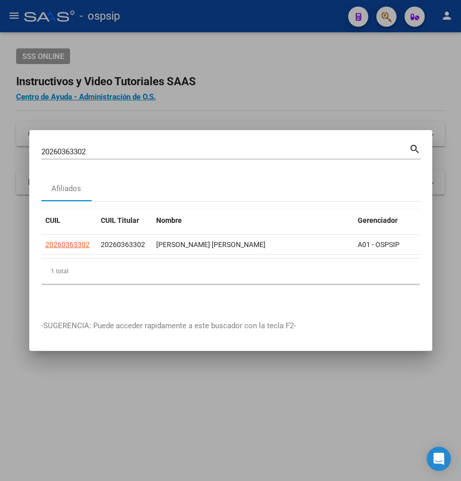
drag, startPoint x: 97, startPoint y: 147, endPoint x: -19, endPoint y: 147, distance: 116.0
click at [0, 147] on html "menu - ospsip person Firma Express Reportes Egresos Devengados Auditorías x Áre…" at bounding box center [230, 240] width 461 height 481
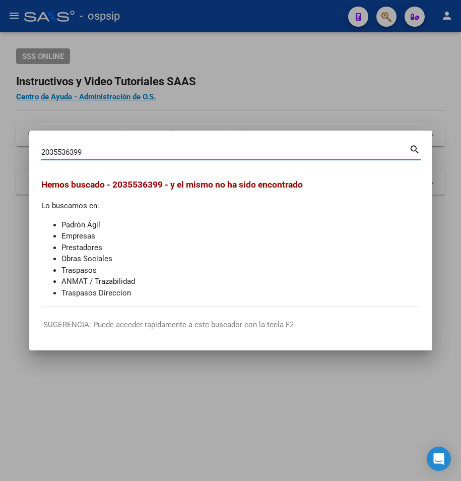
drag, startPoint x: 98, startPoint y: 153, endPoint x: 42, endPoint y: 150, distance: 56.0
click at [52, 153] on input "2035536399" at bounding box center [225, 152] width 368 height 9
type input "2038869399"
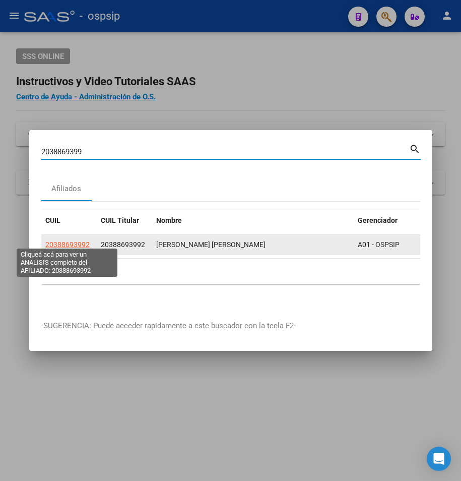
click at [73, 241] on span "20388693992" at bounding box center [67, 245] width 44 height 8
type textarea "20388693992"
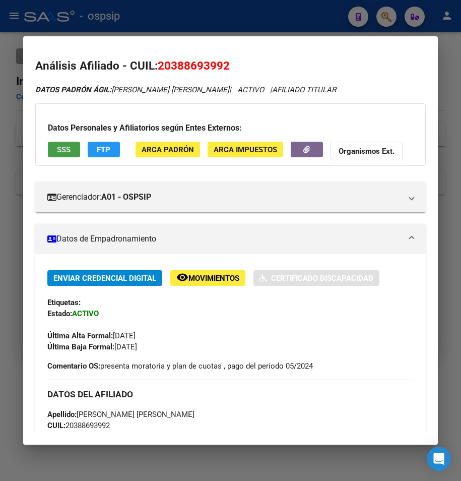
click at [55, 153] on button "SSS" at bounding box center [64, 150] width 32 height 16
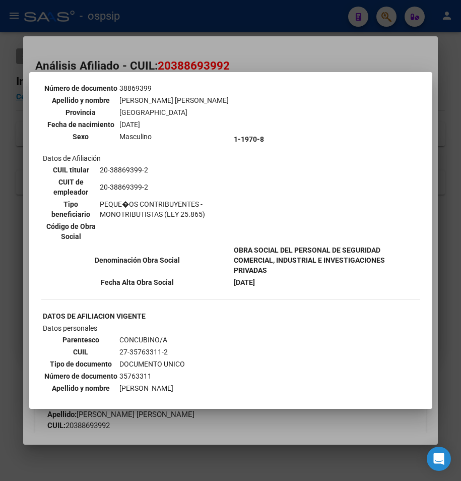
drag, startPoint x: 278, startPoint y: 38, endPoint x: 271, endPoint y: 34, distance: 8.3
click at [271, 34] on div at bounding box center [230, 240] width 461 height 481
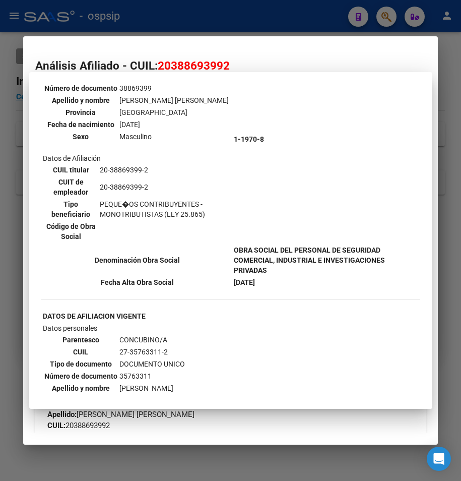
drag, startPoint x: 264, startPoint y: 12, endPoint x: 246, endPoint y: 35, distance: 29.2
click at [263, 12] on div at bounding box center [230, 240] width 461 height 481
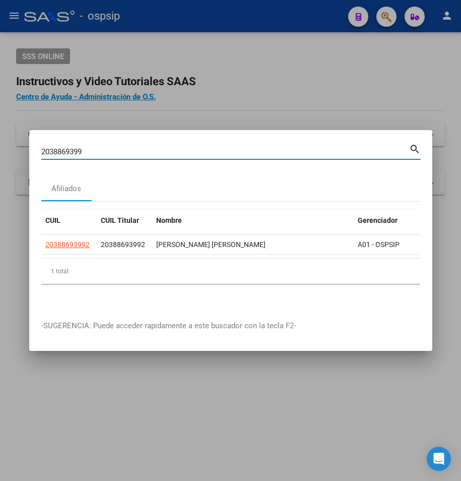
drag, startPoint x: 87, startPoint y: 151, endPoint x: 3, endPoint y: 140, distance: 84.9
click at [3, 140] on div "2038869399 Buscar (apellido, dni, cuil, nro traspaso, cuit, obra social) search…" at bounding box center [230, 240] width 461 height 481
type input "2730211865"
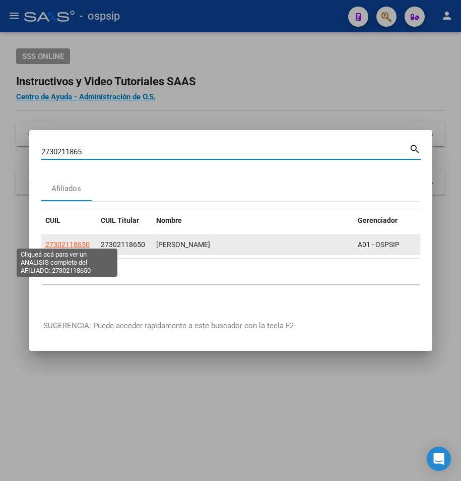
click at [49, 241] on span "27302118650" at bounding box center [67, 245] width 44 height 8
type textarea "27302118650"
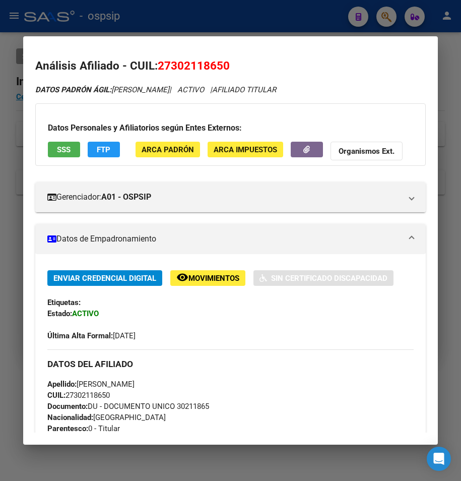
click at [59, 145] on span "SSS" at bounding box center [64, 149] width 14 height 9
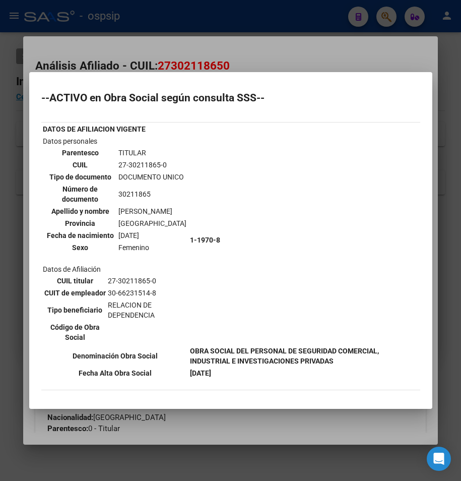
click at [194, 44] on div at bounding box center [230, 240] width 461 height 481
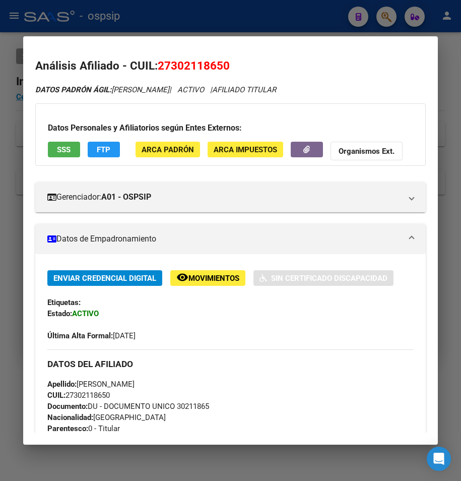
click at [180, 24] on div at bounding box center [230, 240] width 461 height 481
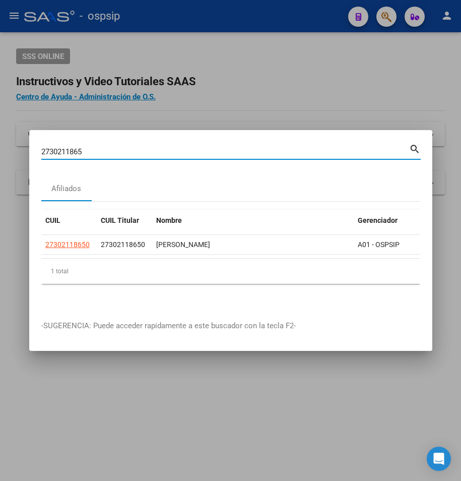
drag, startPoint x: 97, startPoint y: 149, endPoint x: -31, endPoint y: 145, distance: 128.7
click at [0, 145] on html "menu - ospsip person Firma Express Reportes Egresos Devengados Auditorías x Áre…" at bounding box center [230, 240] width 461 height 481
type input "203"
click at [57, 142] on div "203 Buscar (apellido, dni, [PERSON_NAME], [PERSON_NAME], cuit, obra social) sea…" at bounding box center [231, 150] width 380 height 17
drag, startPoint x: 56, startPoint y: 146, endPoint x: -16, endPoint y: 138, distance: 72.1
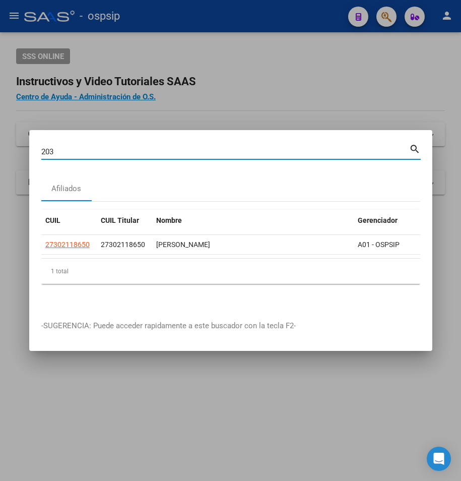
click at [0, 138] on html "menu - ospsip person Firma Express Reportes Egresos Devengados Auditorías x Áre…" at bounding box center [230, 240] width 461 height 481
click at [104, 147] on input "Buscar (apellido, dni, [PERSON_NAME], [PERSON_NAME], cuit, obra social)" at bounding box center [225, 151] width 368 height 9
type input "20388280442"
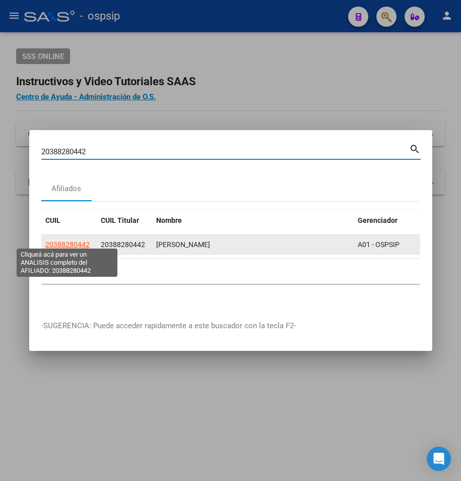
click at [64, 241] on span "20388280442" at bounding box center [67, 245] width 44 height 8
type textarea "20388280442"
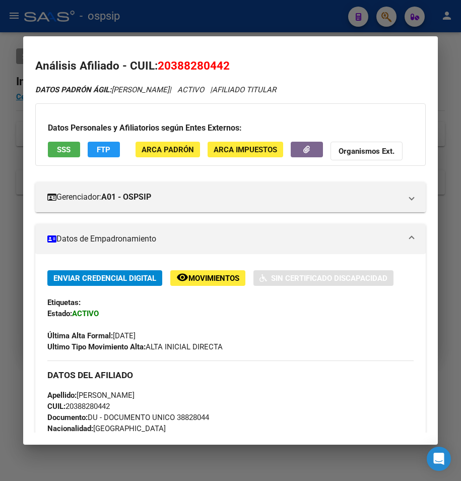
click at [51, 146] on button "SSS" at bounding box center [64, 150] width 32 height 16
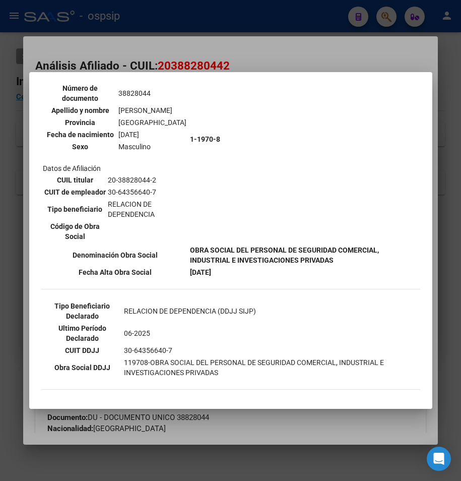
click at [218, 48] on div at bounding box center [230, 240] width 461 height 481
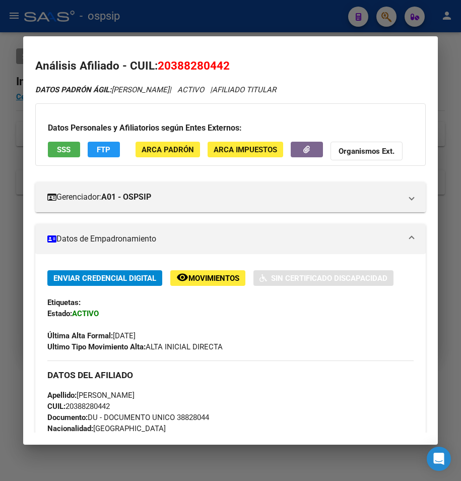
click at [209, 23] on div at bounding box center [230, 240] width 461 height 481
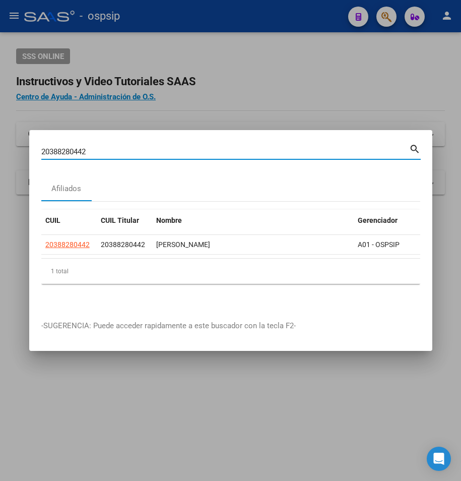
drag, startPoint x: 80, startPoint y: 148, endPoint x: 72, endPoint y: 148, distance: 8.6
click at [72, 148] on input "20388280442" at bounding box center [225, 151] width 368 height 9
drag, startPoint x: 92, startPoint y: 150, endPoint x: 20, endPoint y: 158, distance: 73.1
click at [20, 158] on div "20388280442 Buscar (apellido, dni, cuil, nro traspaso, cuit, obra social) searc…" at bounding box center [230, 240] width 461 height 481
type input "20258961324"
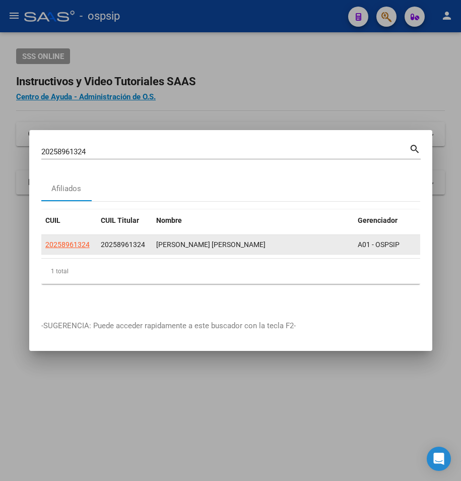
click at [43, 238] on datatable-body-cell "20258961324" at bounding box center [68, 245] width 55 height 20
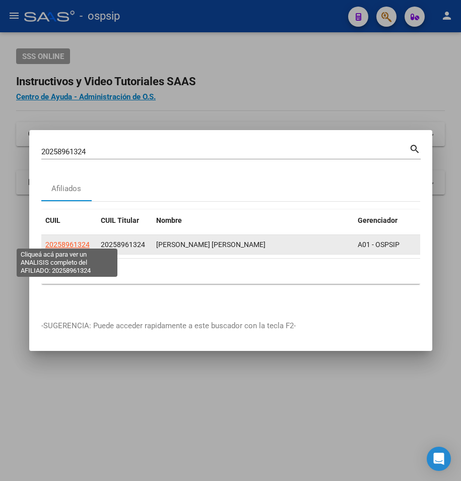
click at [52, 241] on span "20258961324" at bounding box center [67, 245] width 44 height 8
copy span "0"
type textarea "20258961324"
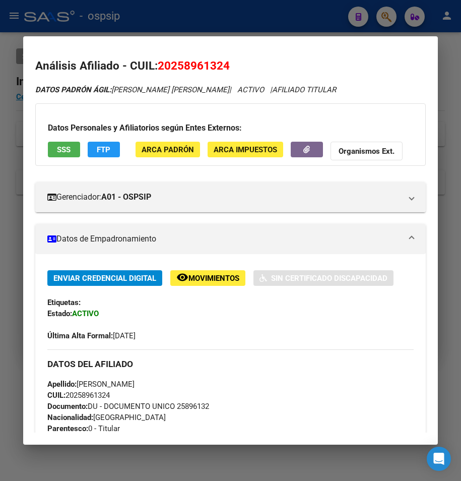
click at [57, 145] on span "SSS" at bounding box center [64, 149] width 14 height 9
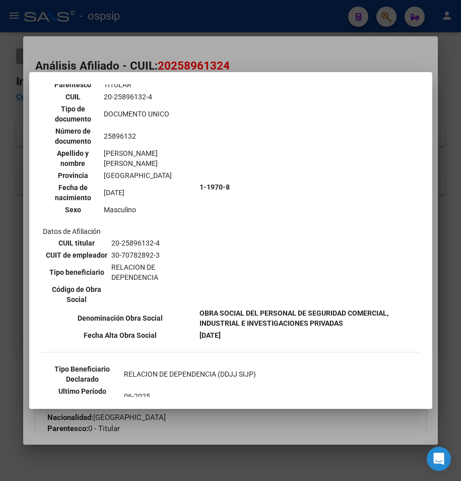
scroll to position [0, 0]
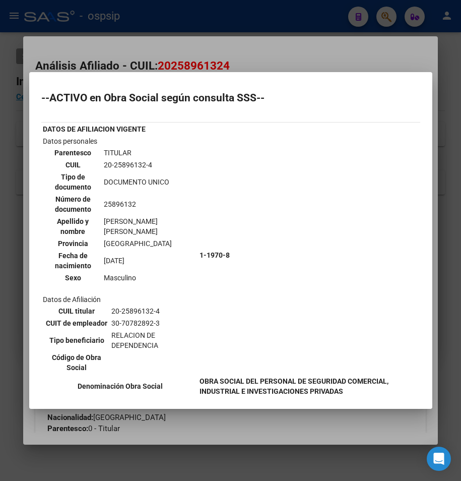
drag, startPoint x: 252, startPoint y: 47, endPoint x: 254, endPoint y: 35, distance: 12.2
click at [254, 38] on div at bounding box center [230, 240] width 461 height 481
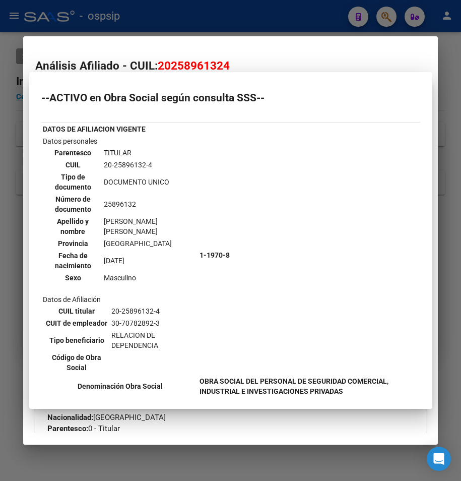
click at [257, 24] on div at bounding box center [230, 240] width 461 height 481
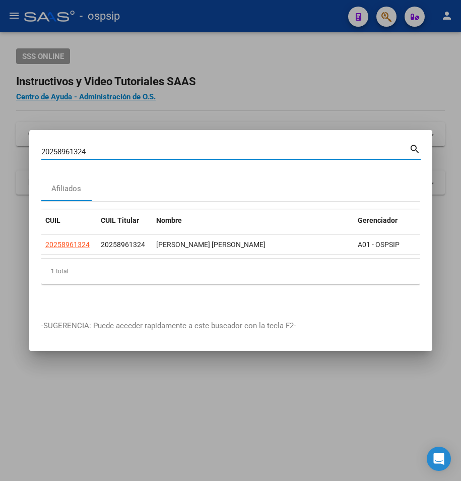
drag, startPoint x: 110, startPoint y: 150, endPoint x: 17, endPoint y: 167, distance: 94.4
click at [17, 167] on div "20258961324 Buscar (apellido, dni, cuil, nro traspaso, cuit, obra social) searc…" at bounding box center [230, 240] width 461 height 481
type input "20318786845"
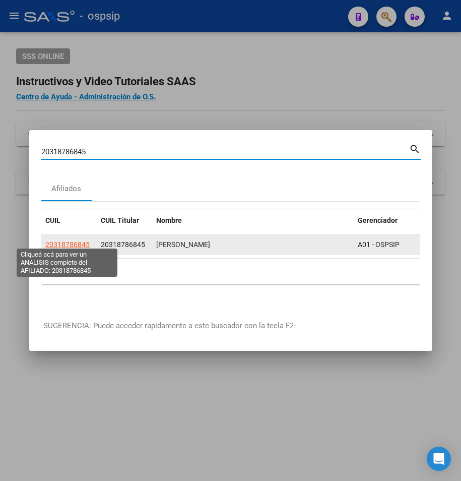
click at [60, 241] on span "20318786845" at bounding box center [67, 245] width 44 height 8
type textarea "20318786845"
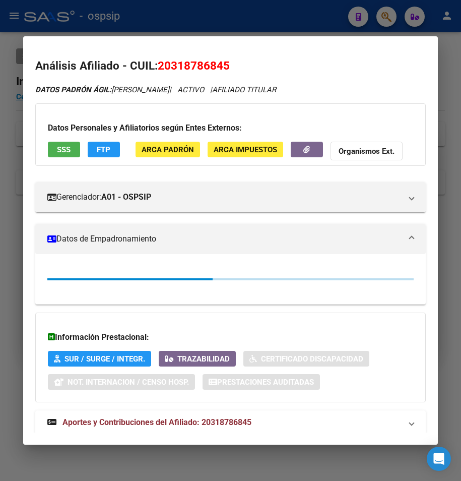
click at [59, 150] on span "SSS" at bounding box center [64, 149] width 14 height 9
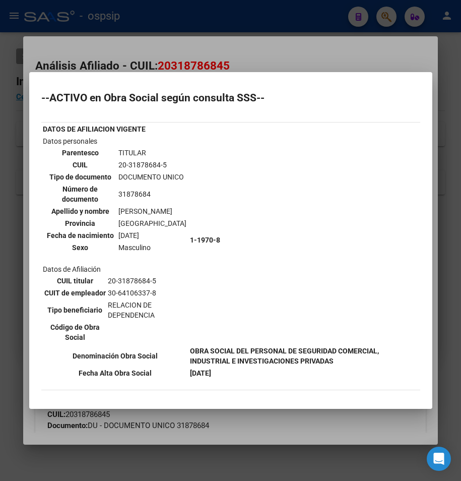
drag, startPoint x: 301, startPoint y: 55, endPoint x: 272, endPoint y: 12, distance: 52.5
click at [293, 41] on div at bounding box center [230, 240] width 461 height 481
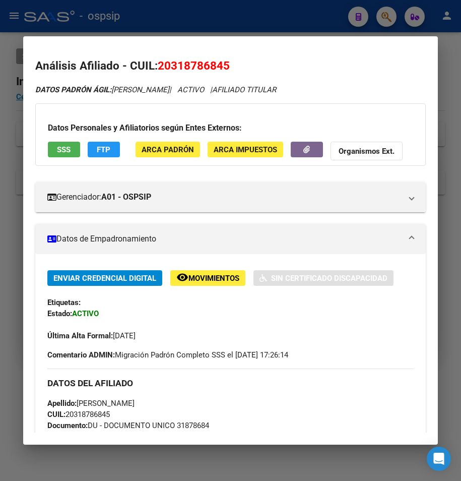
click at [272, 12] on div at bounding box center [230, 240] width 461 height 481
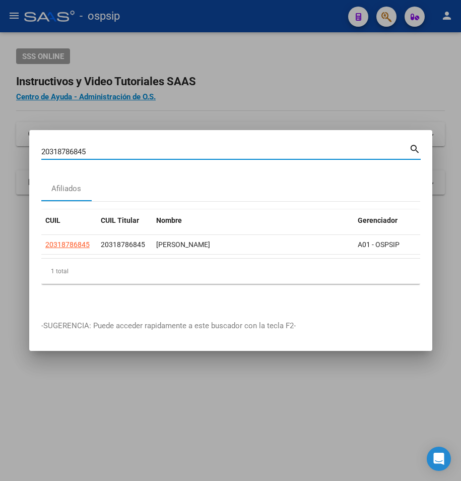
drag, startPoint x: 79, startPoint y: 152, endPoint x: -67, endPoint y: 132, distance: 146.6
click at [0, 132] on html "menu - ospsip person Firma Express Reportes Egresos Devengados Auditorías x Áre…" at bounding box center [230, 240] width 461 height 481
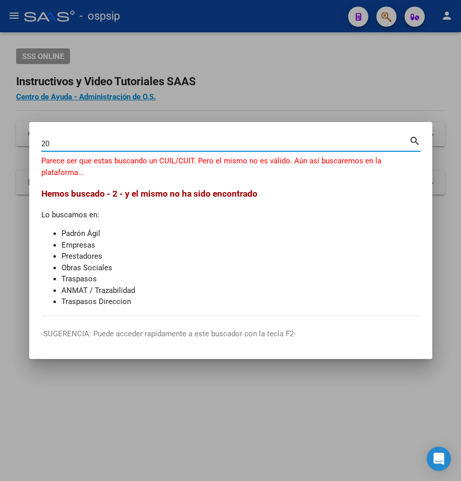
type input "2"
type input "20365693758"
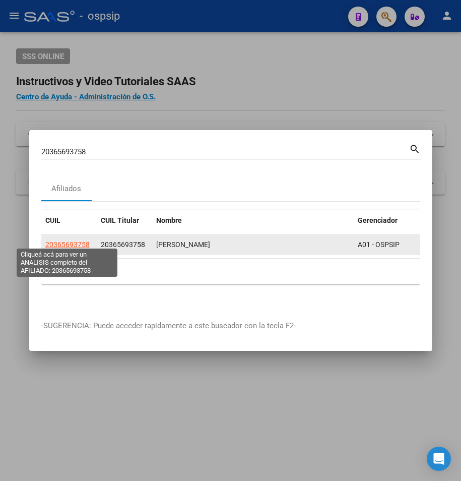
click at [75, 242] on span "20365693758" at bounding box center [67, 245] width 44 height 8
type textarea "20365693758"
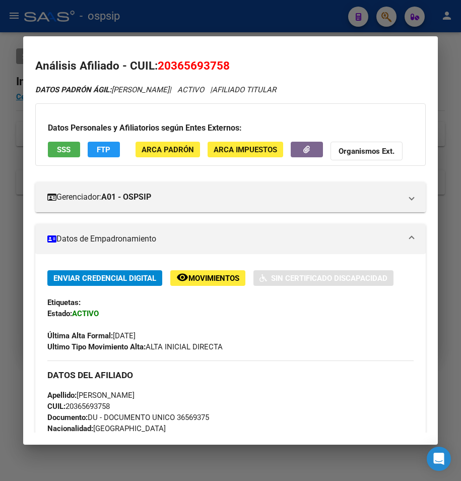
click at [63, 150] on span "SSS" at bounding box center [64, 149] width 14 height 9
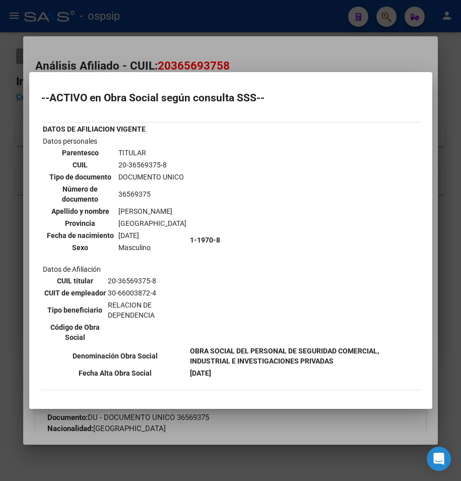
drag, startPoint x: 265, startPoint y: 40, endPoint x: 250, endPoint y: 17, distance: 28.0
click at [253, 30] on div at bounding box center [230, 240] width 461 height 481
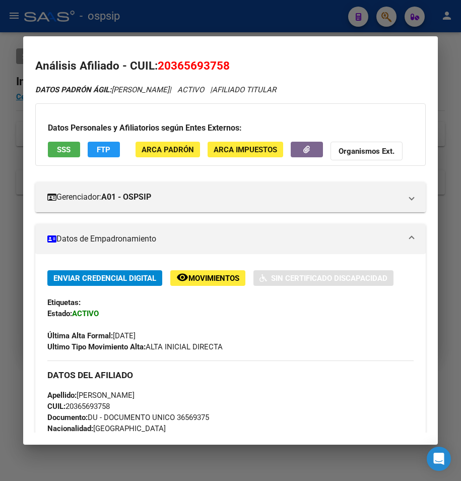
click at [250, 17] on div at bounding box center [230, 240] width 461 height 481
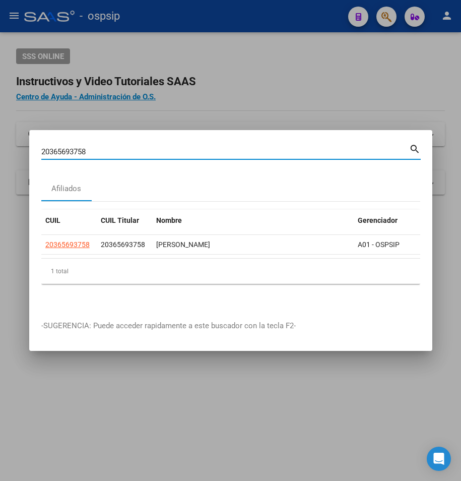
drag, startPoint x: 91, startPoint y: 146, endPoint x: -28, endPoint y: 147, distance: 118.5
click at [0, 147] on html "menu - ospsip person Firma Express Reportes Egresos Devengados Auditorías x Áre…" at bounding box center [230, 240] width 461 height 481
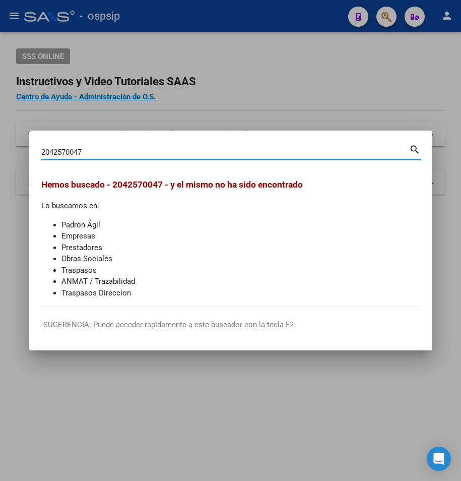
drag, startPoint x: 87, startPoint y: 148, endPoint x: 2, endPoint y: 151, distance: 84.8
click at [2, 151] on div "2042570047 Buscar (apellido, dni, cuil, nro traspaso, cuit, obra social) search…" at bounding box center [230, 240] width 461 height 481
type input "2042570047"
drag, startPoint x: 101, startPoint y: 153, endPoint x: 16, endPoint y: 148, distance: 84.9
click at [16, 148] on div "2042570047 Buscar (apellido, dni, cuil, nro traspaso, cuit, obra social) search…" at bounding box center [230, 240] width 461 height 481
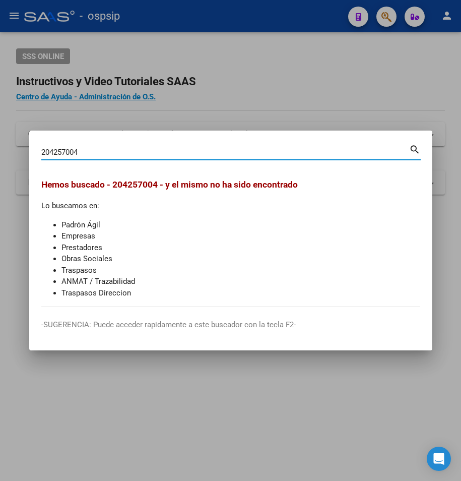
type input "2042570047"
drag, startPoint x: 91, startPoint y: 152, endPoint x: -24, endPoint y: 153, distance: 115.0
click at [0, 153] on html "menu - ospsip person Firma Express Reportes Egresos Devengados Auditorías x Áre…" at bounding box center [230, 240] width 461 height 481
type input "2042570047"
drag, startPoint x: 96, startPoint y: 149, endPoint x: 33, endPoint y: 149, distance: 62.5
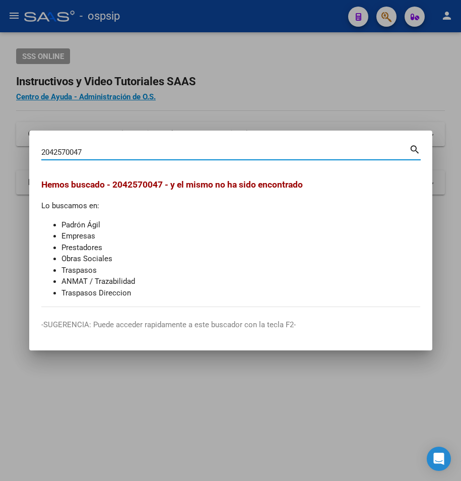
click at [29, 149] on mat-dialog-content "2042570047 Buscar (apellido, dni, cuil, nro traspaso, cuit, obra social) search…" at bounding box center [230, 225] width 403 height 164
type input "27180759935"
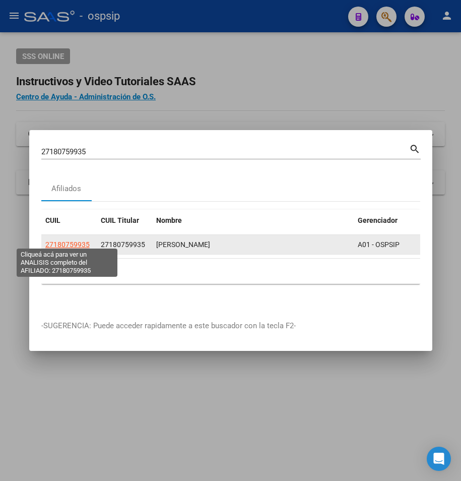
click at [75, 241] on span "27180759935" at bounding box center [67, 245] width 44 height 8
type textarea "27180759935"
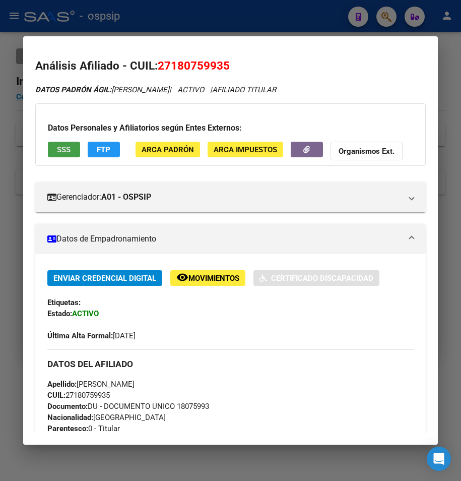
click at [62, 152] on span "SSS" at bounding box center [64, 149] width 14 height 9
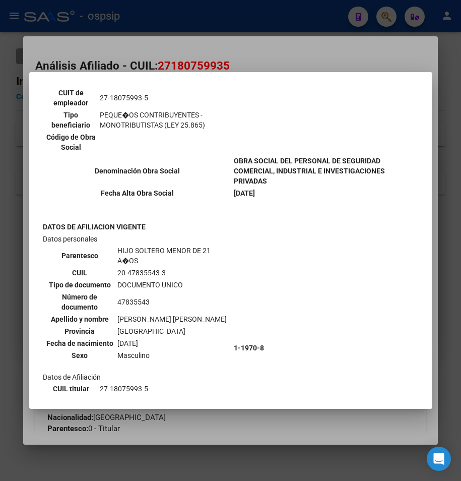
scroll to position [252, 0]
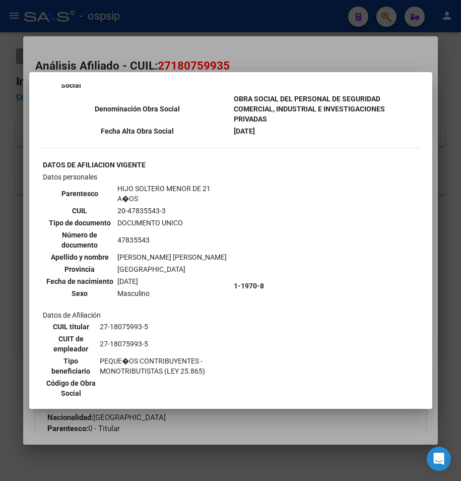
drag, startPoint x: 247, startPoint y: 28, endPoint x: 247, endPoint y: 34, distance: 6.6
click at [248, 32] on div at bounding box center [230, 240] width 461 height 481
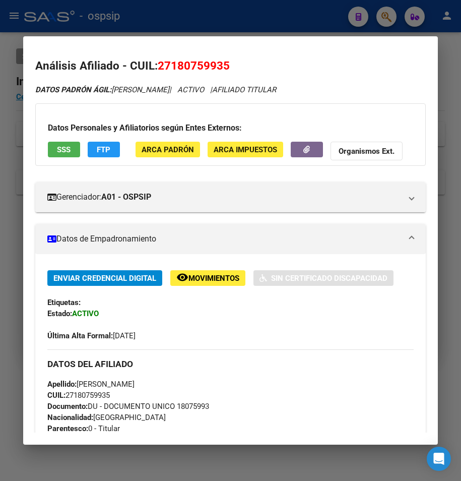
click at [238, 14] on div at bounding box center [230, 240] width 461 height 481
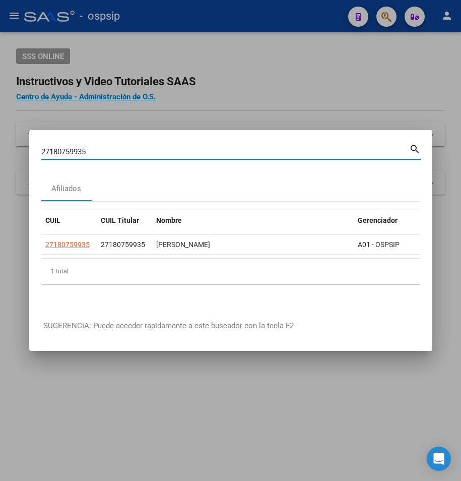
drag, startPoint x: 112, startPoint y: 149, endPoint x: -78, endPoint y: 135, distance: 190.2
click at [0, 135] on html "menu - ospsip person Firma Express Reportes Egresos Devengados Auditorías x Áre…" at bounding box center [230, 240] width 461 height 481
type input "20130021248"
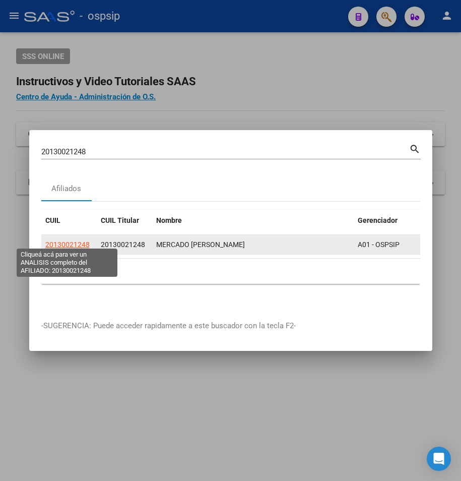
click at [57, 241] on span "20130021248" at bounding box center [67, 245] width 44 height 8
type textarea "20130021248"
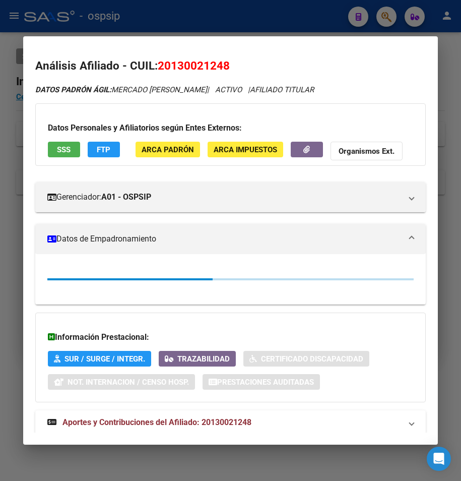
click at [66, 144] on button "SSS" at bounding box center [64, 150] width 32 height 16
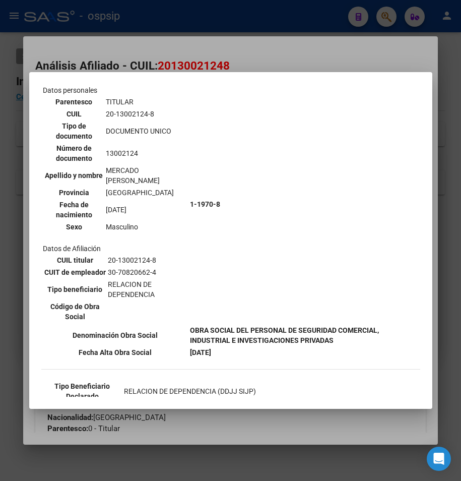
scroll to position [50, 0]
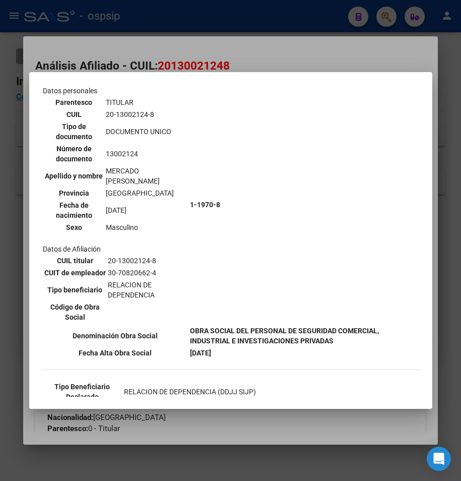
drag, startPoint x: 245, startPoint y: 43, endPoint x: 240, endPoint y: 39, distance: 6.4
click at [242, 41] on div at bounding box center [230, 240] width 461 height 481
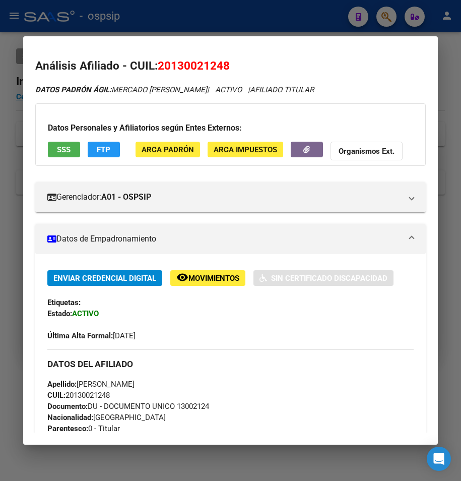
click at [240, 39] on mat-dialog-container "Análisis Afiliado - CUIL: 20130021248 DATOS PADRÓN ÁGIL: MERCADO [PERSON_NAME] …" at bounding box center [231, 240] width 416 height 409
click at [213, 16] on div at bounding box center [230, 240] width 461 height 481
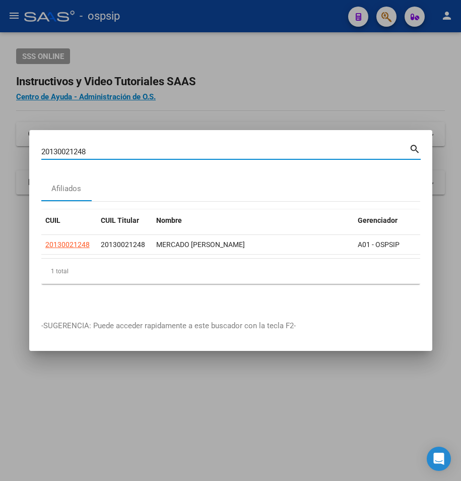
drag, startPoint x: 95, startPoint y: 147, endPoint x: -128, endPoint y: 162, distance: 222.9
click at [0, 162] on html "menu - ospsip person Firma Express Reportes Egresos Devengados Auditorías x Áre…" at bounding box center [230, 240] width 461 height 481
type input "20169218340"
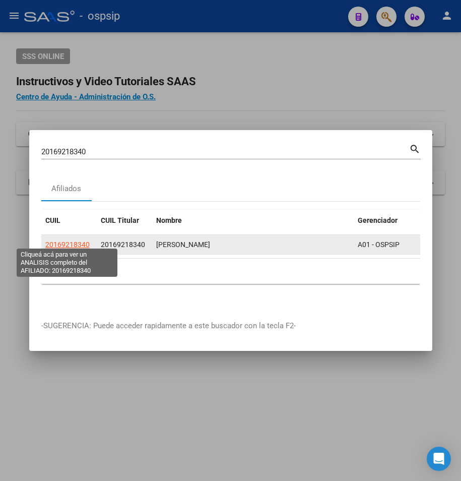
click at [69, 241] on span "20169218340" at bounding box center [67, 245] width 44 height 8
type textarea "20169218340"
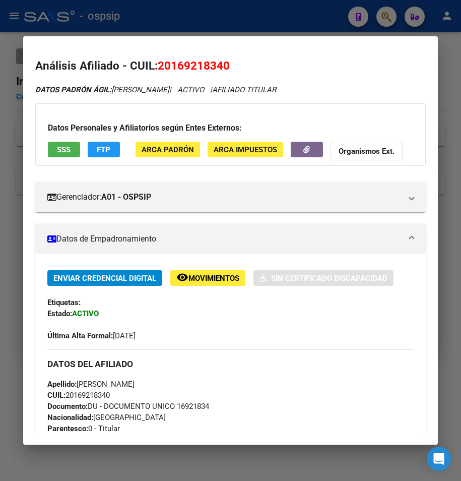
click at [59, 152] on span "SSS" at bounding box center [64, 149] width 14 height 9
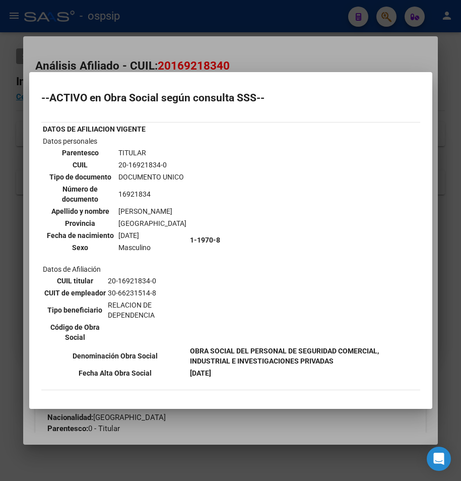
drag, startPoint x: 208, startPoint y: 34, endPoint x: 185, endPoint y: 9, distance: 34.3
click at [203, 32] on div at bounding box center [230, 240] width 461 height 481
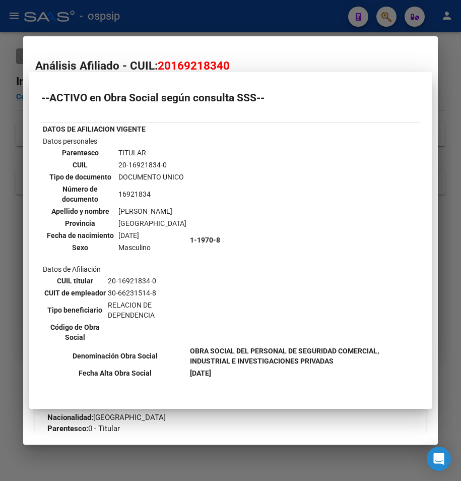
click at [185, 7] on div at bounding box center [230, 240] width 461 height 481
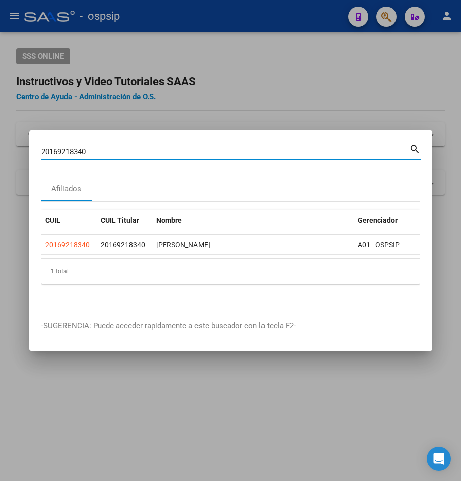
drag, startPoint x: 90, startPoint y: 151, endPoint x: -54, endPoint y: 134, distance: 145.3
click at [0, 134] on html "menu - ospsip person Firma Express Reportes Egresos Devengados Auditorías x Áre…" at bounding box center [230, 240] width 461 height 481
type input "2330100892"
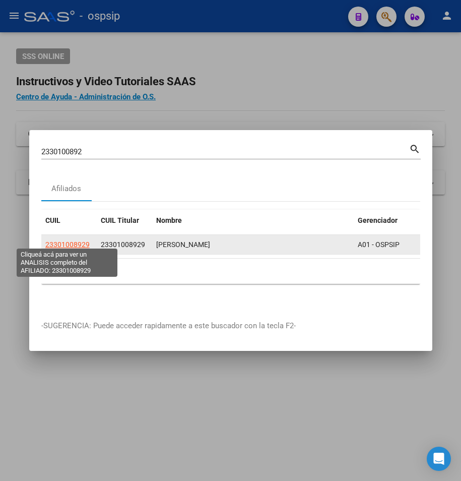
click at [79, 241] on span "23301008929" at bounding box center [67, 245] width 44 height 8
type textarea "23301008929"
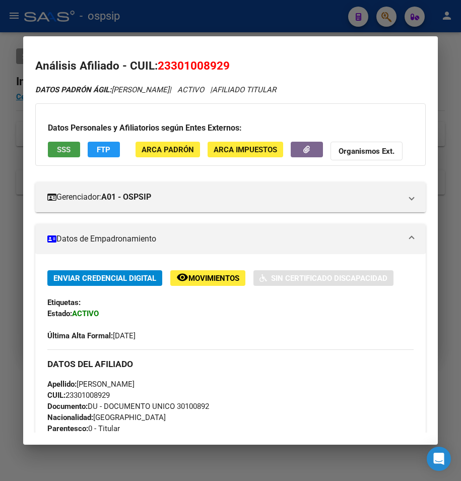
click at [74, 152] on button "SSS" at bounding box center [64, 150] width 32 height 16
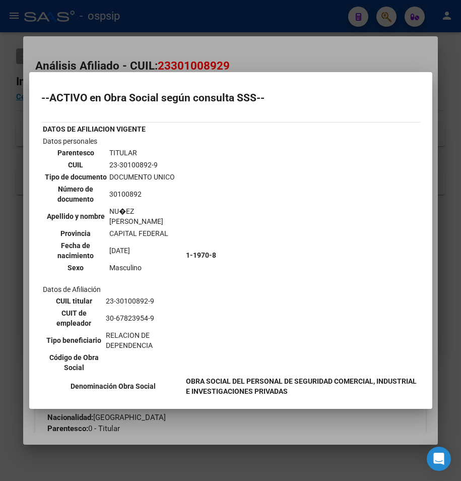
drag, startPoint x: 210, startPoint y: 33, endPoint x: 208, endPoint y: 23, distance: 10.3
click at [210, 32] on div at bounding box center [230, 240] width 461 height 481
drag, startPoint x: 208, startPoint y: 23, endPoint x: 200, endPoint y: 32, distance: 12.1
click at [203, 28] on div at bounding box center [230, 240] width 461 height 481
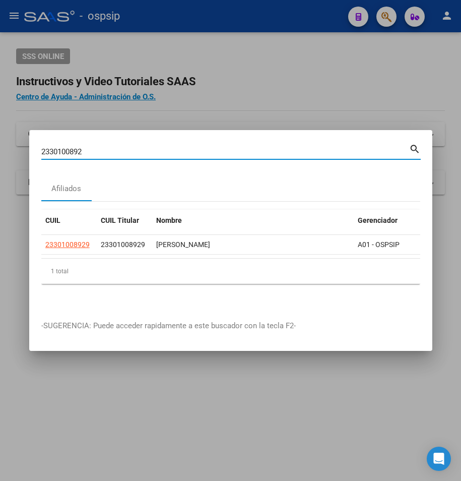
drag, startPoint x: 94, startPoint y: 151, endPoint x: -92, endPoint y: 154, distance: 186.6
click at [0, 154] on html "menu - ospsip person Firma Express Reportes Egresos Devengados Auditorías x Áre…" at bounding box center [230, 240] width 461 height 481
type input "2736307988"
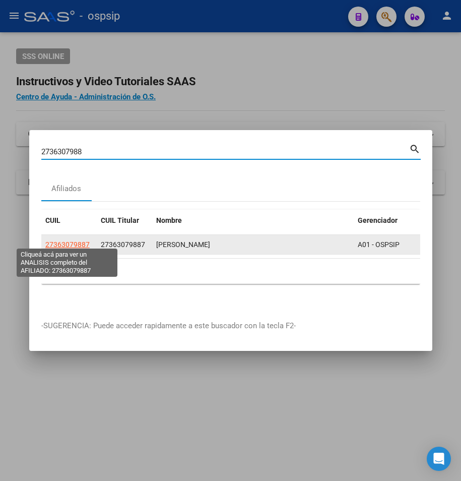
click at [53, 241] on span "27363079887" at bounding box center [67, 245] width 44 height 8
type textarea "27363079887"
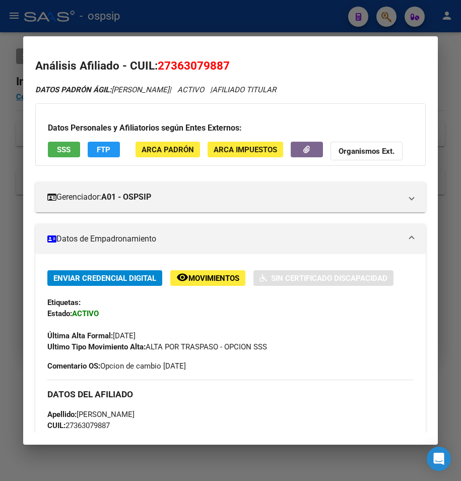
click at [62, 140] on div "Datos Personales y Afiliatorios según Entes Externos: SSS FTP ARCA Padrón ARCA …" at bounding box center [230, 134] width 391 height 63
click at [60, 145] on span "SSS" at bounding box center [64, 149] width 14 height 9
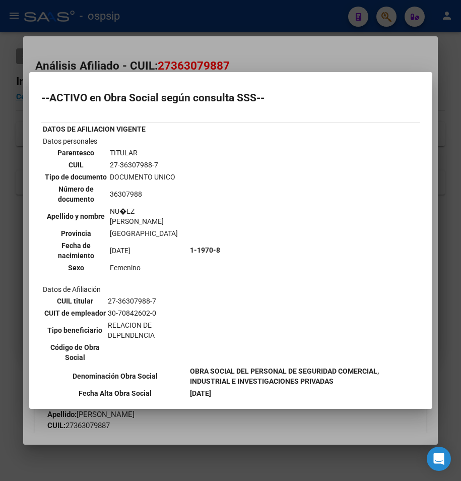
drag, startPoint x: 96, startPoint y: 42, endPoint x: 99, endPoint y: 29, distance: 13.0
click at [96, 40] on div at bounding box center [230, 240] width 461 height 481
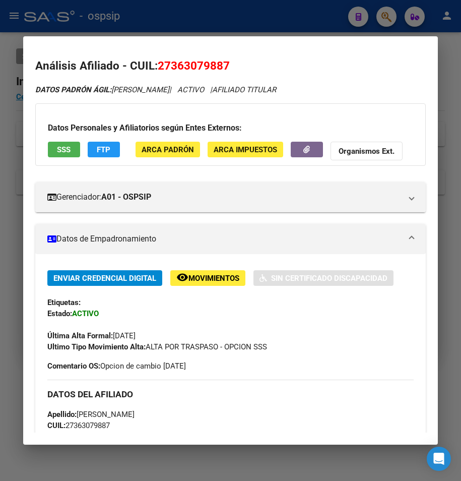
click at [99, 29] on div at bounding box center [230, 240] width 461 height 481
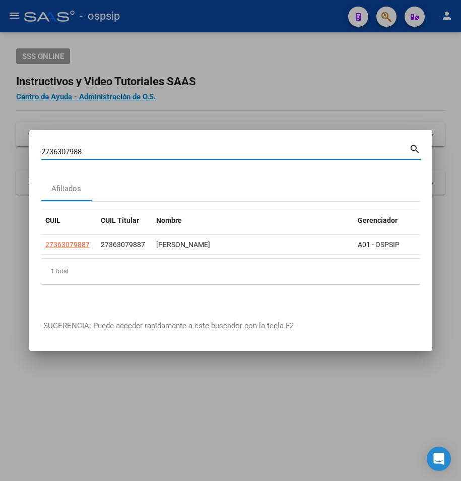
click at [101, 147] on input "2736307988" at bounding box center [225, 151] width 368 height 9
drag, startPoint x: 75, startPoint y: 140, endPoint x: -80, endPoint y: 137, distance: 154.4
click at [0, 137] on html "menu - ospsip person Firma Express Reportes Egresos Devengados Auditorías x Áre…" at bounding box center [230, 240] width 461 height 481
type input "20268805592"
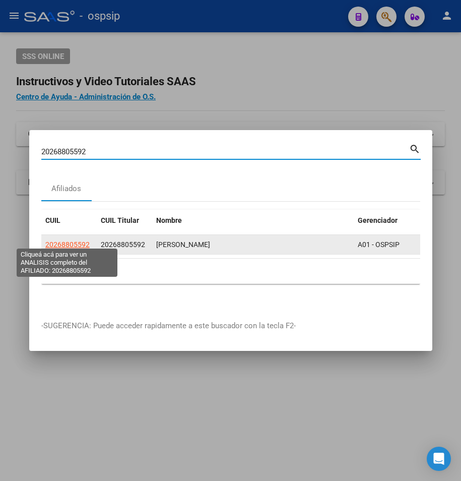
click at [69, 241] on span "20268805592" at bounding box center [67, 245] width 44 height 8
type textarea "20268805592"
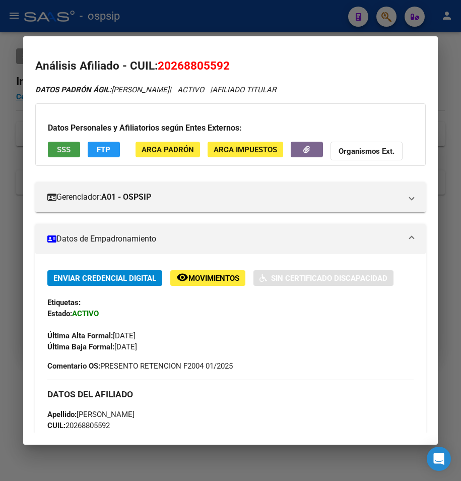
click at [68, 143] on button "SSS" at bounding box center [64, 150] width 32 height 16
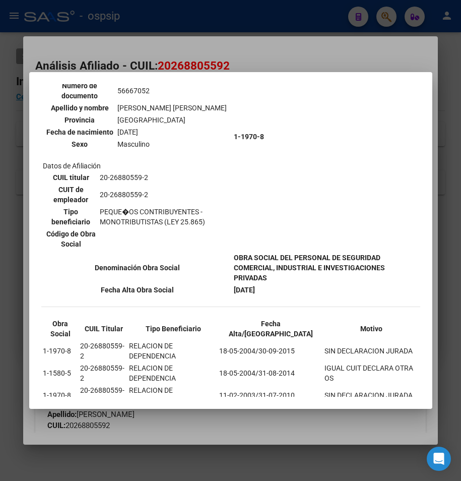
scroll to position [402, 0]
click at [210, 52] on div at bounding box center [230, 240] width 461 height 481
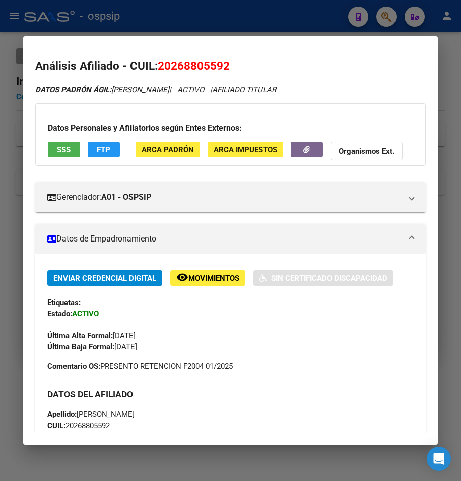
click at [212, 29] on div at bounding box center [230, 240] width 461 height 481
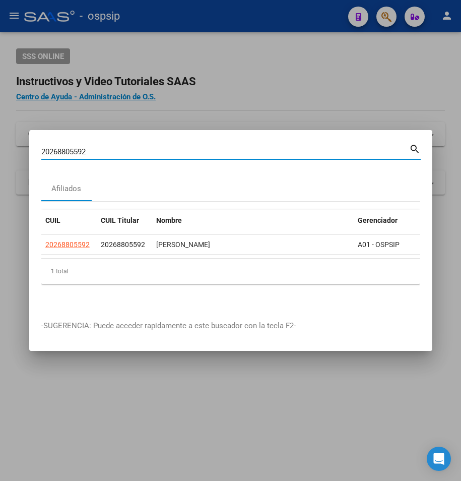
drag, startPoint x: 95, startPoint y: 149, endPoint x: -146, endPoint y: 146, distance: 240.6
click at [0, 146] on html "menu - ospsip person Firma Express Reportes Egresos Devengados Auditorías x Áre…" at bounding box center [230, 240] width 461 height 481
type input "2014589624"
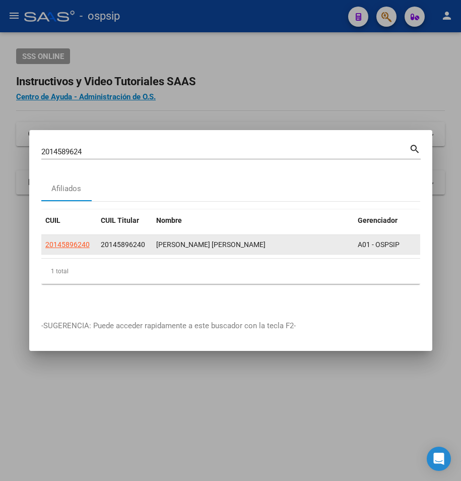
click at [77, 235] on datatable-body-cell "20145896240" at bounding box center [68, 245] width 55 height 20
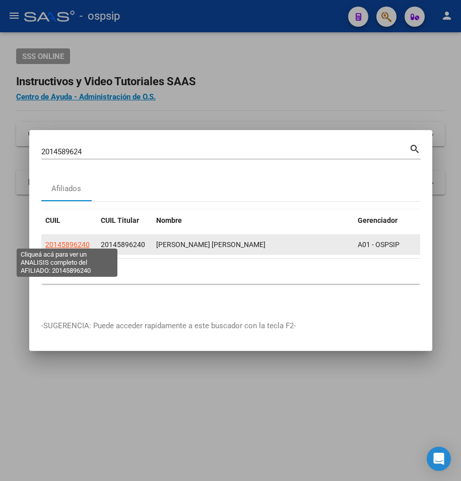
click at [77, 241] on span "20145896240" at bounding box center [67, 245] width 44 height 8
type textarea "20145896240"
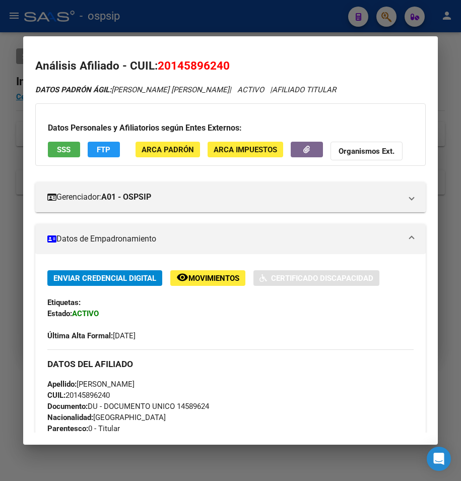
click at [74, 151] on button "SSS" at bounding box center [64, 150] width 32 height 16
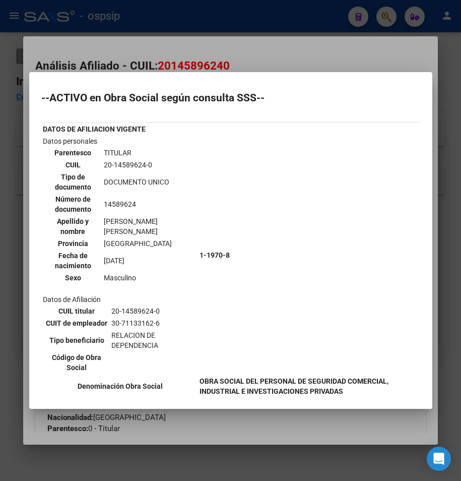
drag, startPoint x: 127, startPoint y: 56, endPoint x: 127, endPoint y: 29, distance: 26.7
click at [127, 47] on div at bounding box center [230, 240] width 461 height 481
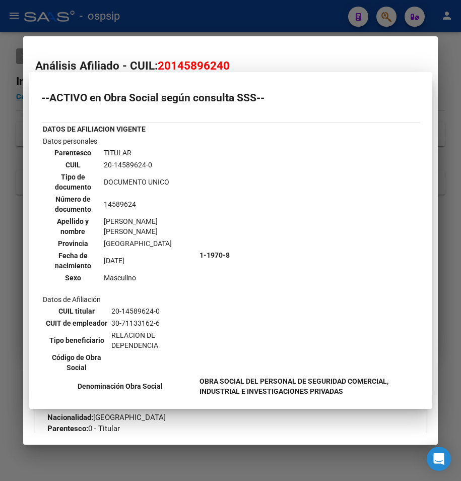
click at [127, 29] on div at bounding box center [230, 240] width 461 height 481
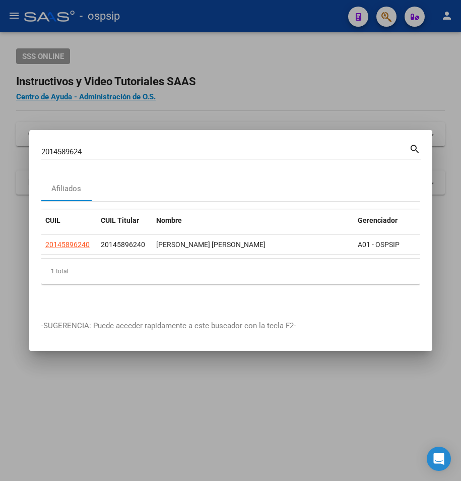
drag, startPoint x: 89, startPoint y: 152, endPoint x: -36, endPoint y: 166, distance: 125.9
click at [0, 166] on html "menu - ospsip person Firma Express Reportes Egresos Devengados Auditorías x Áre…" at bounding box center [230, 240] width 461 height 481
drag, startPoint x: -36, startPoint y: 166, endPoint x: 113, endPoint y: 145, distance: 150.8
click at [113, 147] on input "2014589624" at bounding box center [225, 151] width 368 height 9
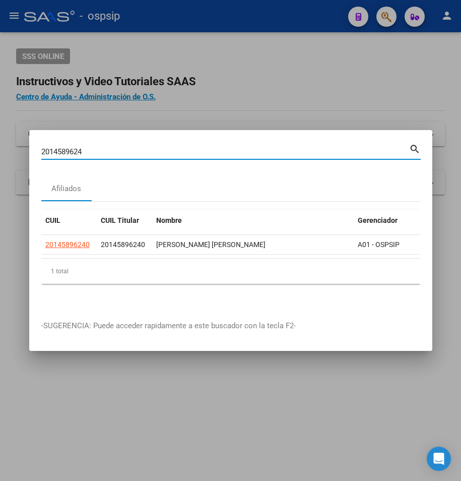
click at [90, 150] on input "2014589624" at bounding box center [225, 151] width 368 height 9
type input "2"
type input "20723179"
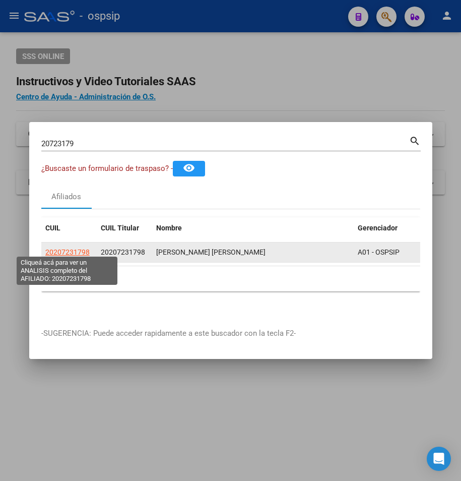
click at [66, 248] on span "20207231798" at bounding box center [67, 252] width 44 height 8
type textarea "20207231798"
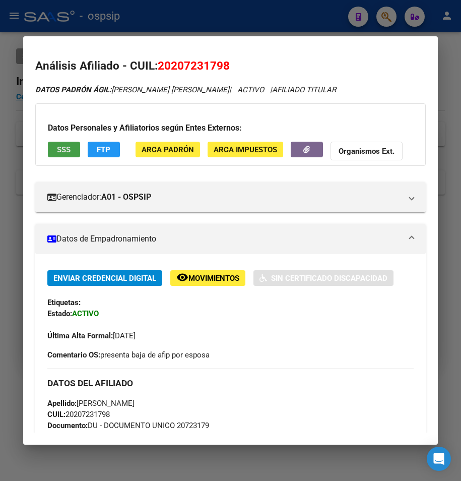
click at [66, 151] on span "SSS" at bounding box center [64, 149] width 14 height 9
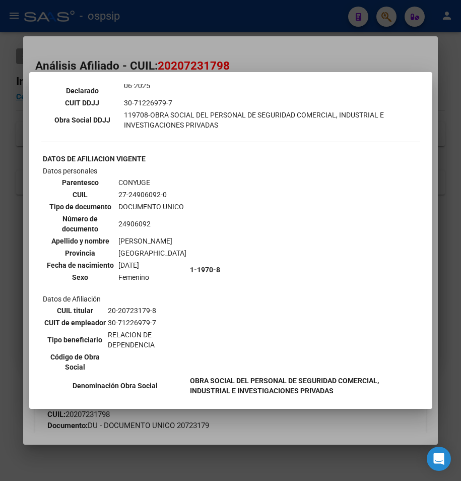
scroll to position [454, 0]
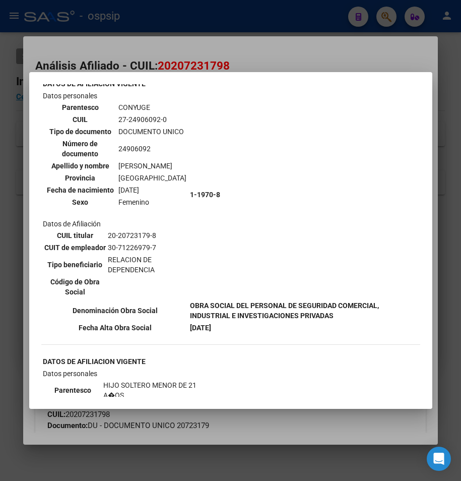
click at [233, 62] on div at bounding box center [230, 240] width 461 height 481
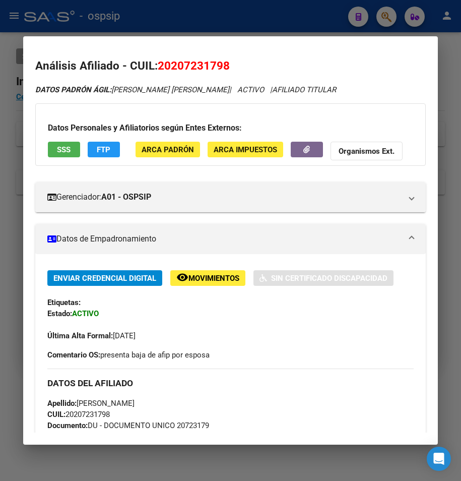
click at [230, 31] on div at bounding box center [230, 240] width 461 height 481
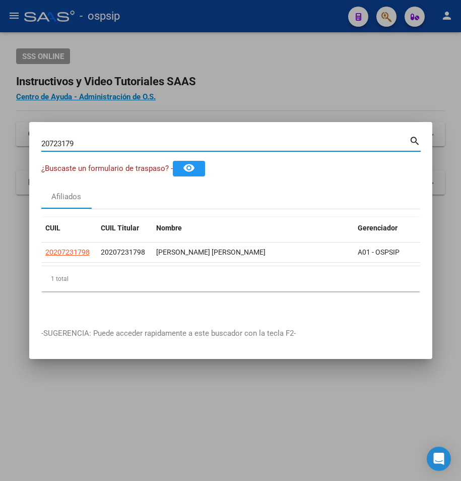
drag, startPoint x: 88, startPoint y: 144, endPoint x: 31, endPoint y: 143, distance: 57.0
click at [31, 143] on mat-dialog-content "20723179 Buscar (apellido, dni, cuil, [PERSON_NAME], cuit, obra social) search …" at bounding box center [230, 225] width 403 height 182
type input "23200727479"
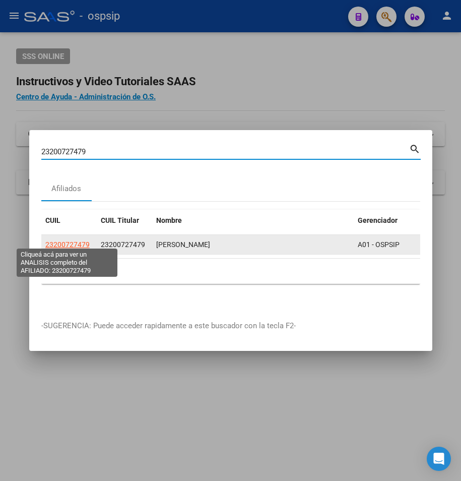
click at [75, 242] on span "23200727479" at bounding box center [67, 245] width 44 height 8
type textarea "23200727479"
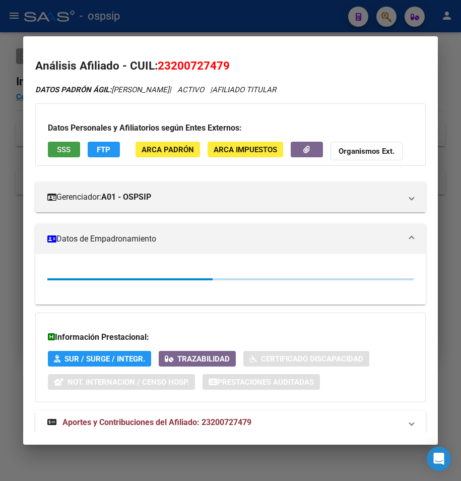
click at [52, 149] on button "SSS" at bounding box center [64, 150] width 32 height 16
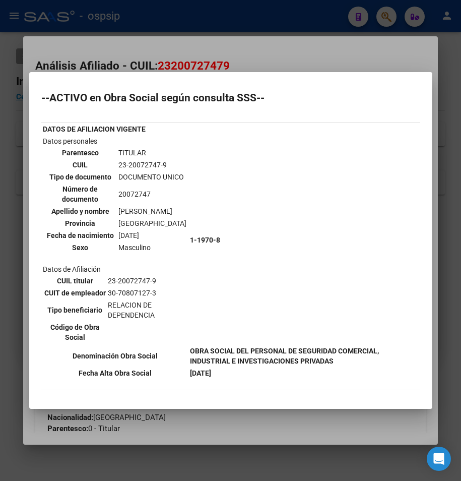
click at [231, 33] on div at bounding box center [230, 240] width 461 height 481
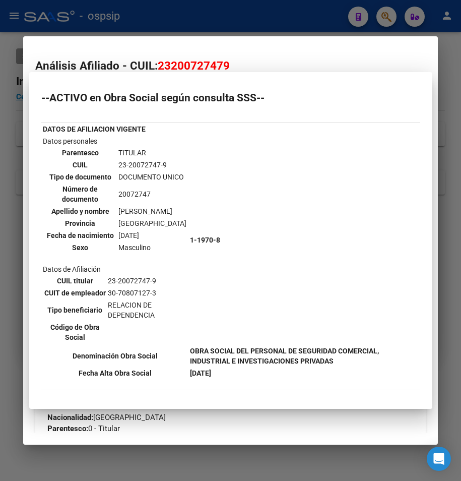
drag, startPoint x: 231, startPoint y: 28, endPoint x: 212, endPoint y: 47, distance: 27.1
click at [227, 30] on div at bounding box center [230, 240] width 461 height 481
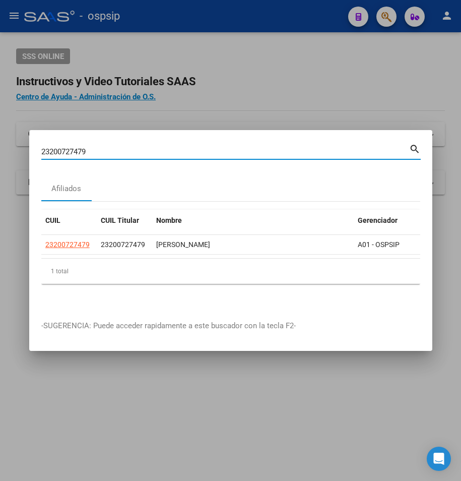
drag, startPoint x: 91, startPoint y: 150, endPoint x: -50, endPoint y: 158, distance: 141.4
click at [0, 158] on html "menu - ospsip person Firma Express Reportes Egresos Devengados Auditorías x Áre…" at bounding box center [230, 240] width 461 height 481
type input "2325826105"
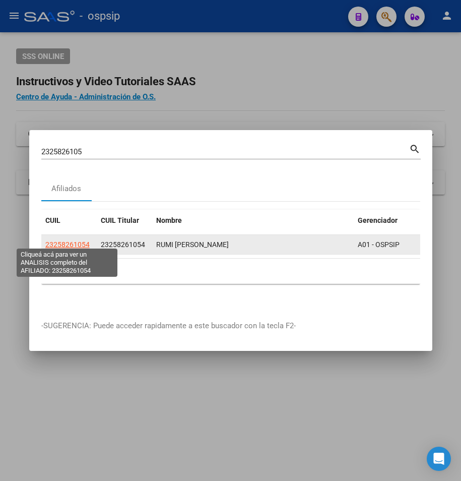
click at [56, 242] on span "23258261054" at bounding box center [67, 245] width 44 height 8
type textarea "23258261054"
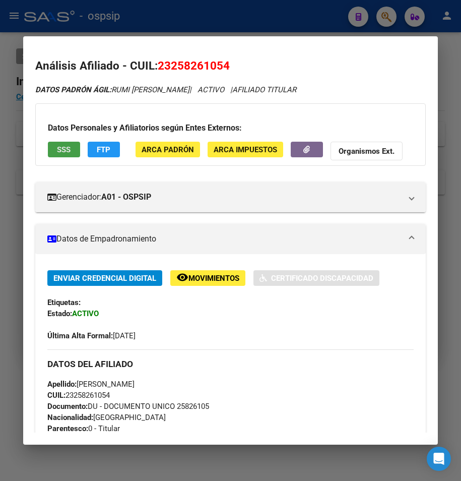
click at [58, 152] on span "SSS" at bounding box center [64, 149] width 14 height 9
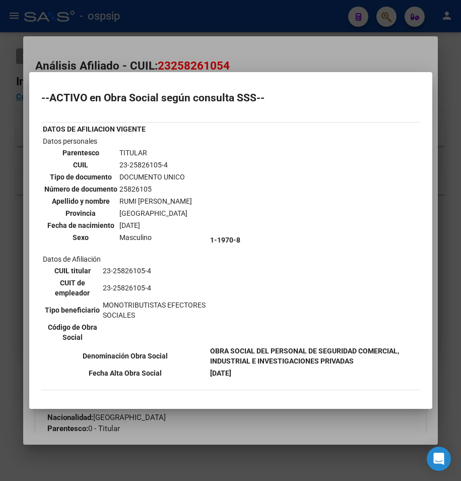
drag, startPoint x: 227, startPoint y: 33, endPoint x: 227, endPoint y: 23, distance: 9.6
click at [227, 30] on div at bounding box center [230, 240] width 461 height 481
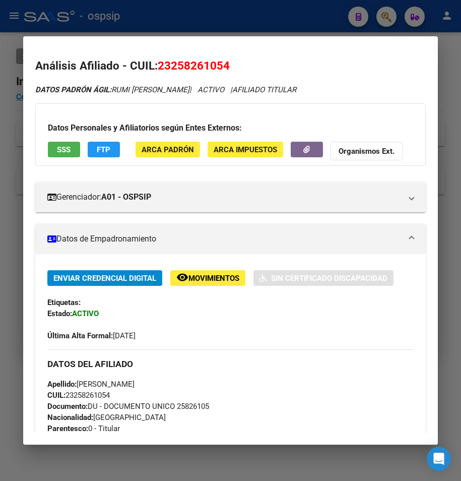
click at [227, 23] on div at bounding box center [230, 240] width 461 height 481
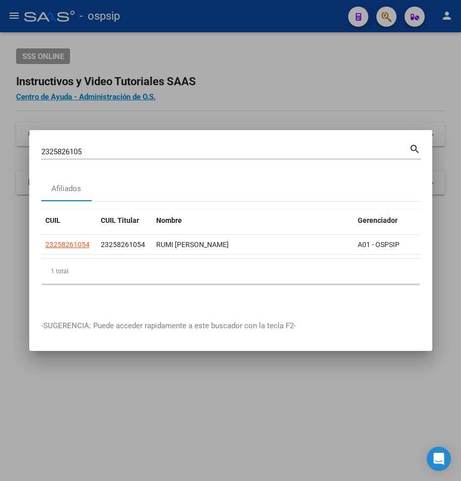
click at [88, 151] on div "2325826105 Buscar (apellido, dni, cuil, [PERSON_NAME], cuit, obra social)" at bounding box center [225, 151] width 368 height 15
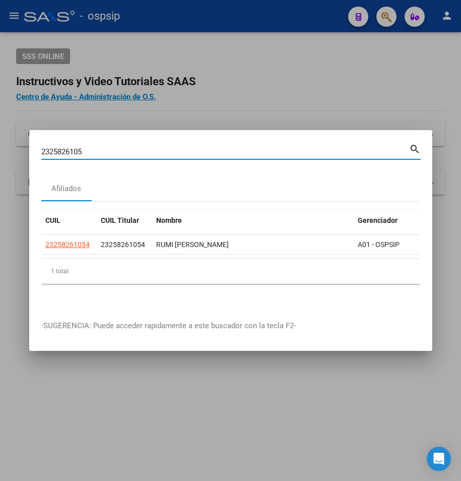
drag, startPoint x: 88, startPoint y: 150, endPoint x: -91, endPoint y: 162, distance: 179.4
click at [0, 162] on html "menu - ospsip person Firma Express Reportes Egresos Devengados Auditorías x Áre…" at bounding box center [230, 240] width 461 height 481
type input "24940012402"
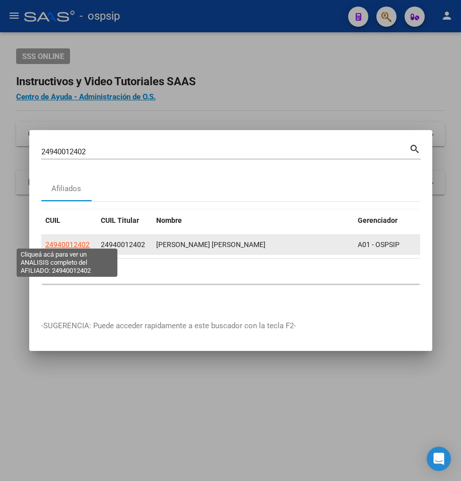
click at [80, 241] on span "24940012402" at bounding box center [67, 245] width 44 height 8
type textarea "24940012402"
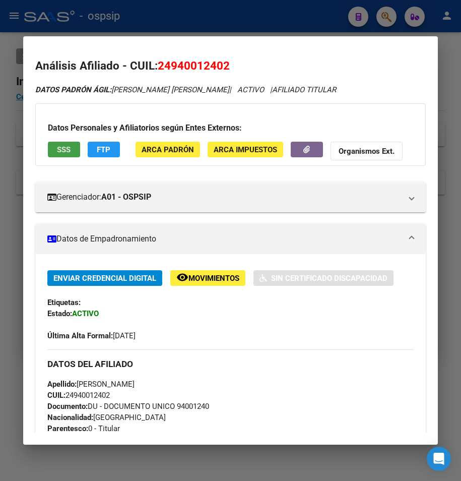
click at [58, 148] on span "SSS" at bounding box center [64, 149] width 14 height 9
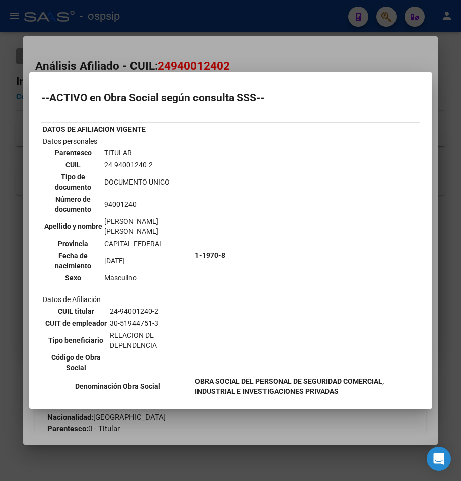
drag, startPoint x: 245, startPoint y: 59, endPoint x: 250, endPoint y: 33, distance: 26.1
click at [245, 57] on div at bounding box center [230, 240] width 461 height 481
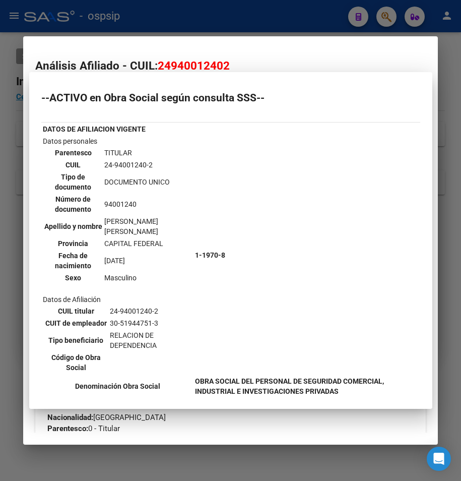
drag, startPoint x: 250, startPoint y: 30, endPoint x: 225, endPoint y: 50, distance: 32.6
click at [251, 29] on div at bounding box center [230, 240] width 461 height 481
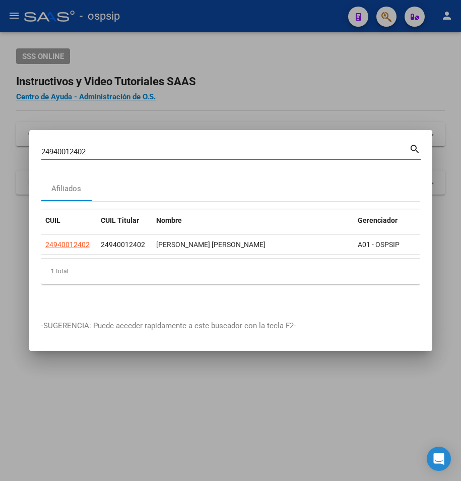
drag, startPoint x: 103, startPoint y: 148, endPoint x: -79, endPoint y: 153, distance: 182.1
click at [0, 153] on html "menu - ospsip person Firma Express Reportes Egresos Devengados Auditorías x Áre…" at bounding box center [230, 240] width 461 height 481
type input "20225136646"
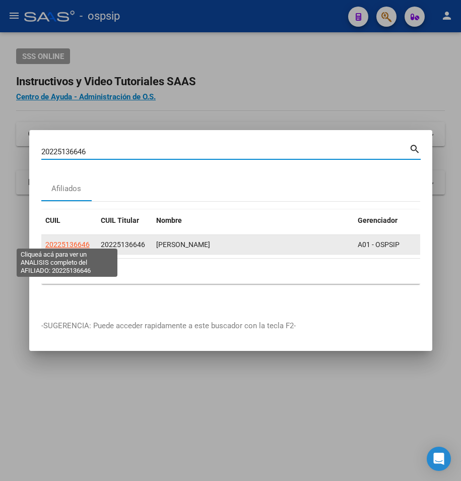
click at [64, 242] on span "20225136646" at bounding box center [67, 245] width 44 height 8
type textarea "20225136646"
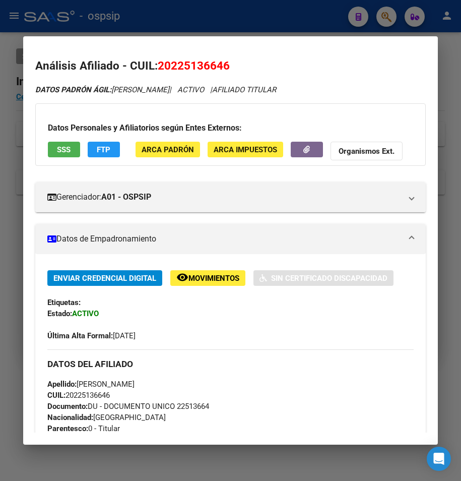
click at [54, 158] on app-consulta-sss-html "SSS" at bounding box center [64, 151] width 32 height 19
click at [59, 145] on span "SSS" at bounding box center [64, 149] width 14 height 9
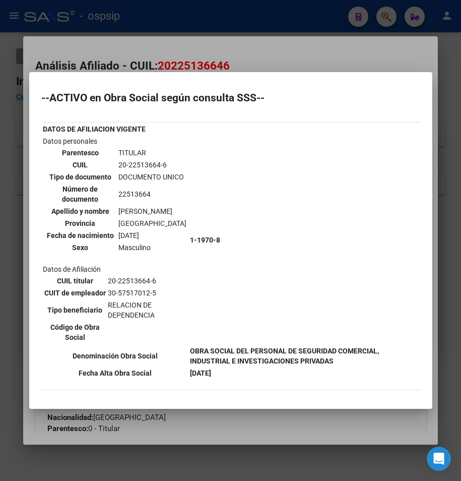
drag, startPoint x: 234, startPoint y: 56, endPoint x: 232, endPoint y: 26, distance: 29.8
click at [233, 52] on div at bounding box center [230, 240] width 461 height 481
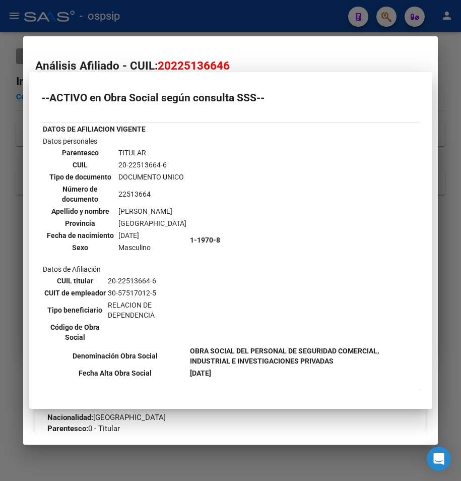
click at [232, 22] on div at bounding box center [230, 240] width 461 height 481
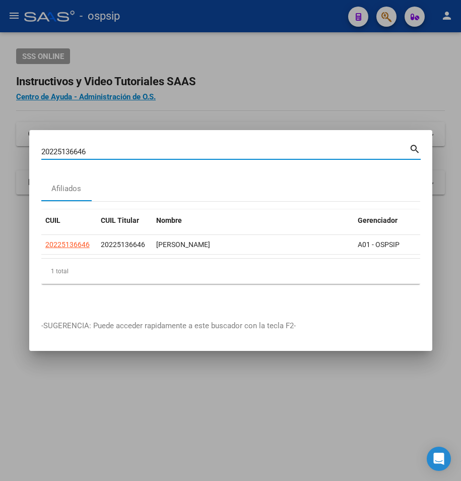
drag, startPoint x: 90, startPoint y: 146, endPoint x: -403, endPoint y: 105, distance: 495.4
click at [0, 105] on html "menu - ospsip person Firma Express Reportes Egresos Devengados Auditorías x Áre…" at bounding box center [230, 240] width 461 height 481
type input "20190436749"
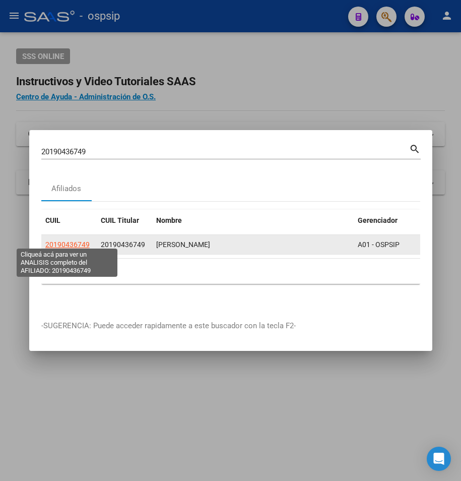
click at [84, 241] on span "20190436749" at bounding box center [67, 245] width 44 height 8
type textarea "20190436749"
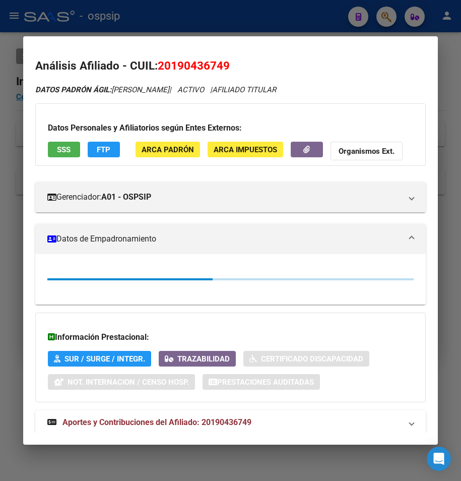
click at [67, 146] on span "SSS" at bounding box center [64, 149] width 14 height 9
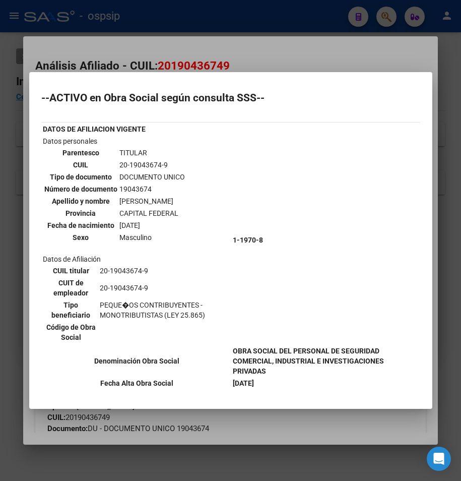
click at [167, 44] on div at bounding box center [230, 240] width 461 height 481
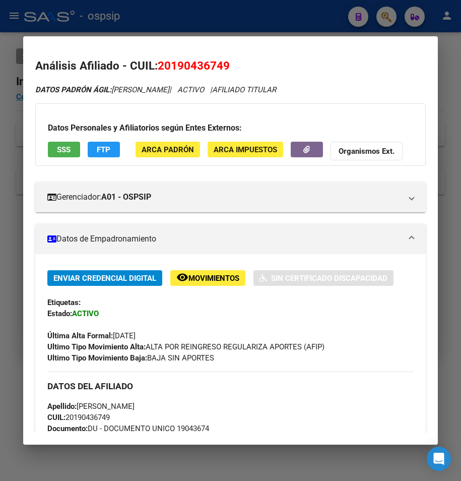
click at [169, 41] on mat-dialog-container "Análisis Afiliado - CUIL: 20190436749 DATOS PADRÓN ÁGIL: [PERSON_NAME] | ACTIVO…" at bounding box center [231, 240] width 416 height 409
drag, startPoint x: 169, startPoint y: 41, endPoint x: 224, endPoint y: 21, distance: 57.9
click at [224, 21] on div at bounding box center [230, 240] width 461 height 481
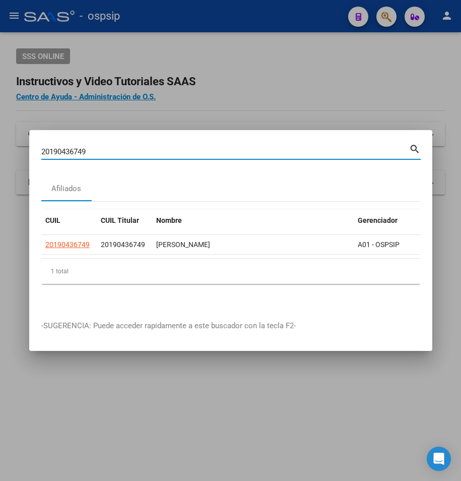
drag, startPoint x: 100, startPoint y: 148, endPoint x: -101, endPoint y: 156, distance: 201.4
click at [0, 156] on html "menu - ospsip person Firma Express Reportes Egresos Devengados Auditorías x Áre…" at bounding box center [230, 240] width 461 height 481
type input "20268472275"
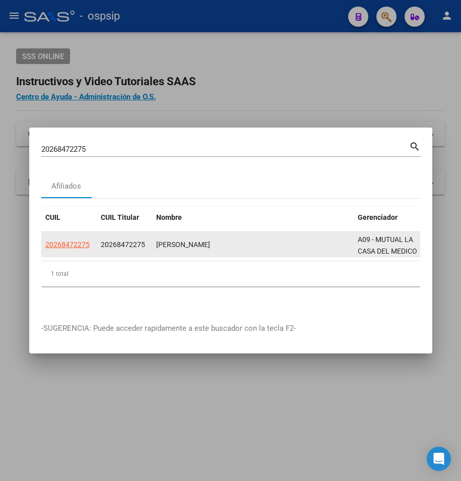
drag, startPoint x: 86, startPoint y: 234, endPoint x: 79, endPoint y: 241, distance: 10.0
click at [79, 241] on datatable-body-cell "20268472275" at bounding box center [68, 244] width 55 height 25
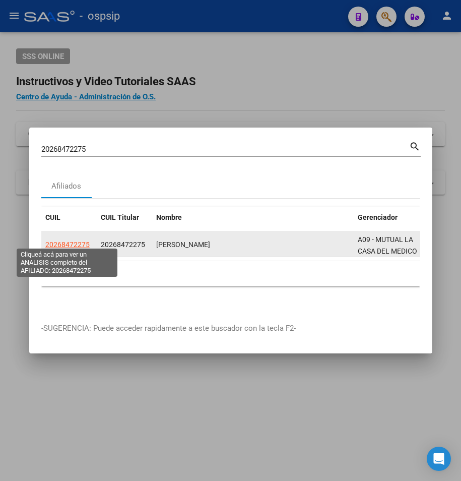
click at [77, 242] on span "20268472275" at bounding box center [67, 245] width 44 height 8
copy span "20268472"
type textarea "20268472275"
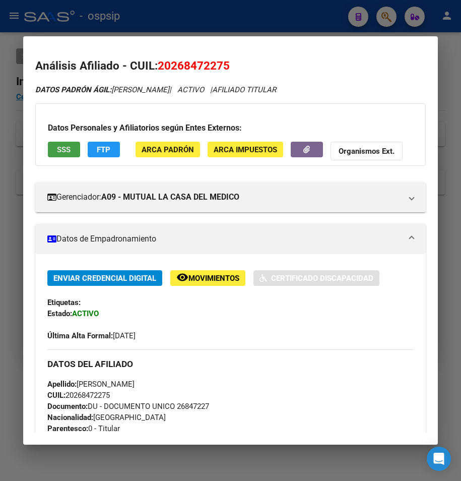
click at [69, 150] on span "SSS" at bounding box center [64, 149] width 14 height 9
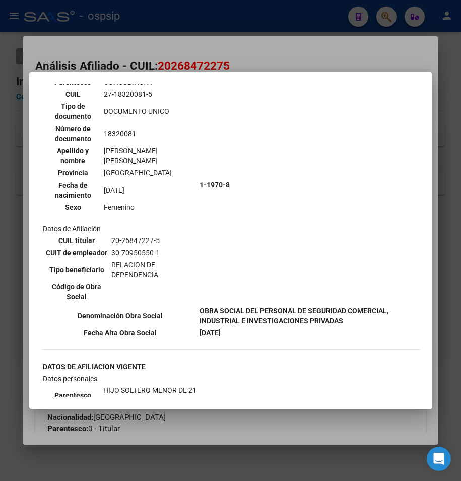
scroll to position [449, 0]
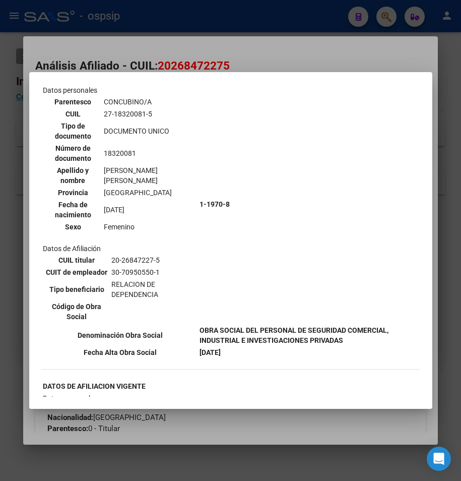
drag, startPoint x: 255, startPoint y: 57, endPoint x: 259, endPoint y: 24, distance: 33.6
click at [256, 51] on div at bounding box center [230, 240] width 461 height 481
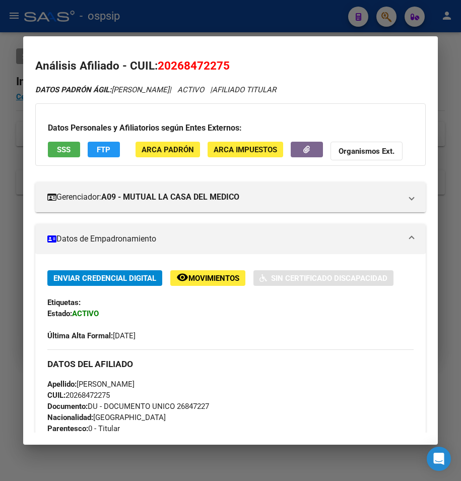
click at [261, 16] on div at bounding box center [230, 240] width 461 height 481
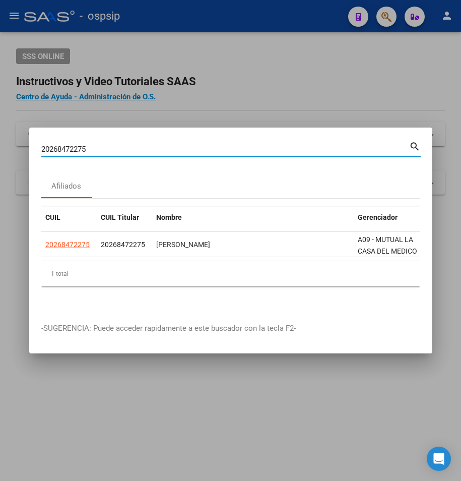
drag, startPoint x: 89, startPoint y: 150, endPoint x: -39, endPoint y: 155, distance: 128.2
click at [0, 155] on html "menu - ospsip person Firma Express Reportes Egresos Devengados Auditorías x Áre…" at bounding box center [230, 240] width 461 height 481
type input "2031625007"
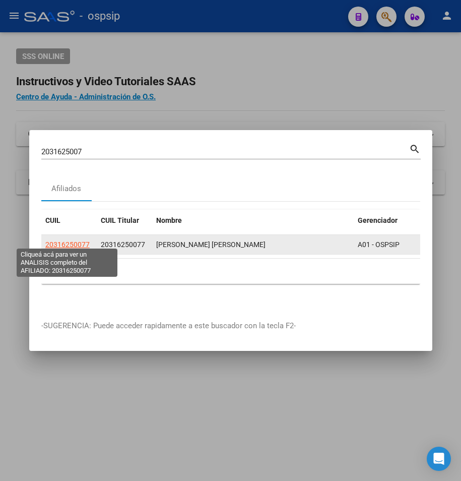
click at [52, 241] on span "20316250077" at bounding box center [67, 245] width 44 height 8
type textarea "20316250077"
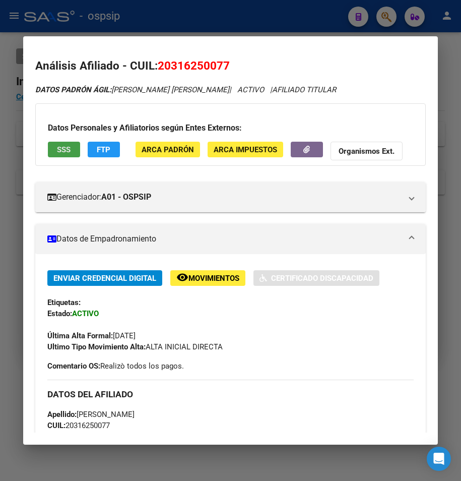
click at [70, 152] on span "SSS" at bounding box center [64, 149] width 14 height 9
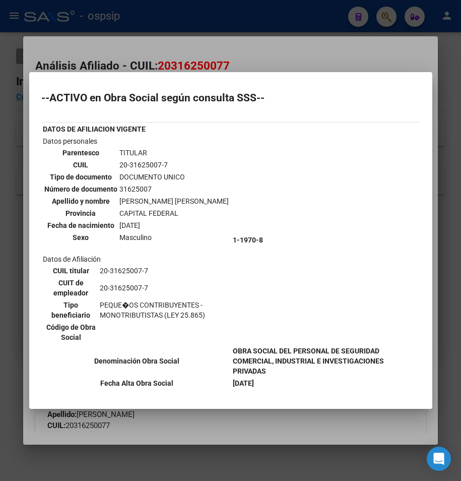
drag, startPoint x: 172, startPoint y: 48, endPoint x: 175, endPoint y: 35, distance: 13.9
click at [173, 46] on div at bounding box center [230, 240] width 461 height 481
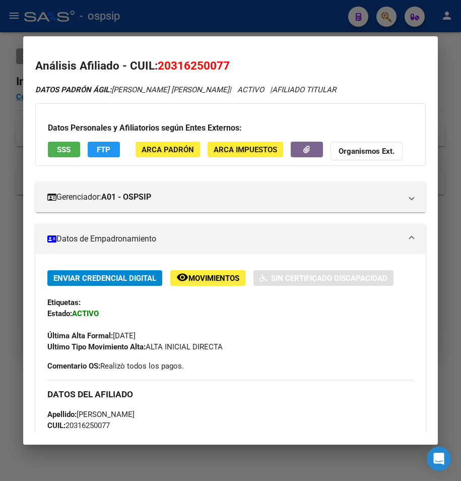
click at [175, 32] on div at bounding box center [230, 240] width 461 height 481
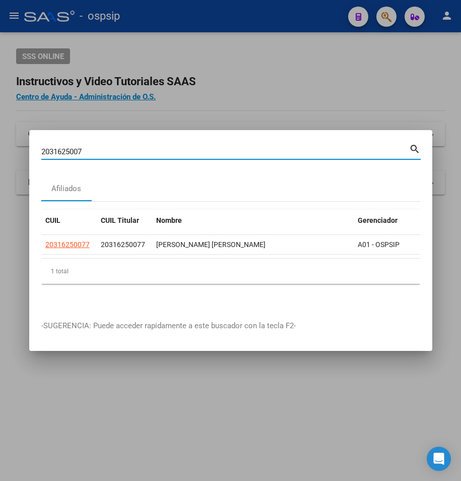
click at [79, 151] on input "2031625007" at bounding box center [225, 151] width 368 height 9
drag, startPoint x: 83, startPoint y: 151, endPoint x: -55, endPoint y: 156, distance: 138.8
click at [0, 156] on html "menu - ospsip person Firma Express Reportes Egresos Devengados Auditorías x Áre…" at bounding box center [230, 240] width 461 height 481
type input "20577015997"
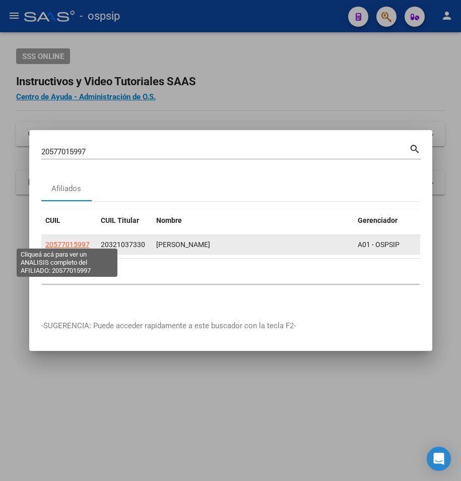
click at [63, 241] on span "20577015997" at bounding box center [67, 245] width 44 height 8
type textarea "20577015997"
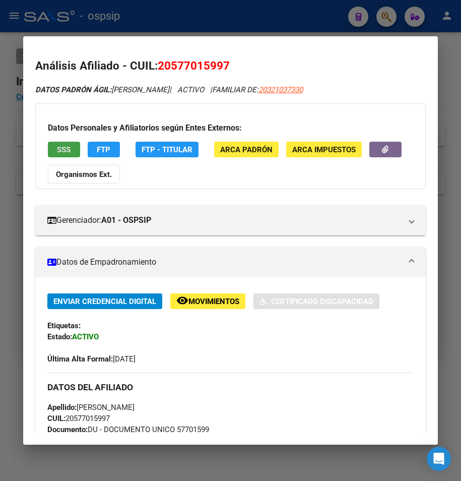
click at [60, 145] on span "SSS" at bounding box center [64, 149] width 14 height 9
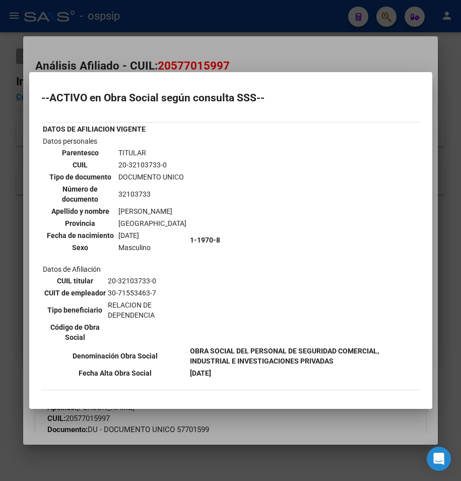
drag, startPoint x: 164, startPoint y: 41, endPoint x: 162, endPoint y: 12, distance: 29.8
click at [164, 34] on div at bounding box center [230, 240] width 461 height 481
click at [162, 12] on div at bounding box center [230, 240] width 461 height 481
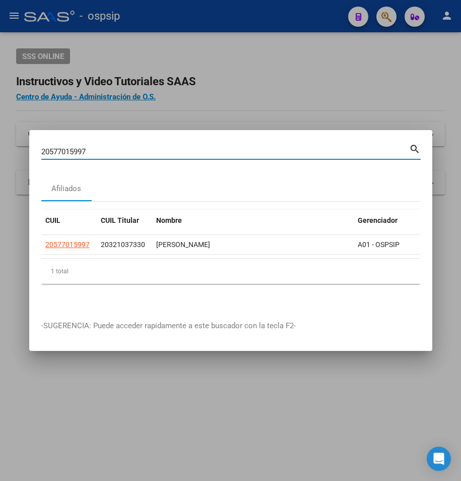
drag, startPoint x: 94, startPoint y: 147, endPoint x: -57, endPoint y: 162, distance: 152.6
click at [0, 162] on html "menu - ospsip person Firma Express Reportes Egresos Devengados Auditorías x Áre…" at bounding box center [230, 240] width 461 height 481
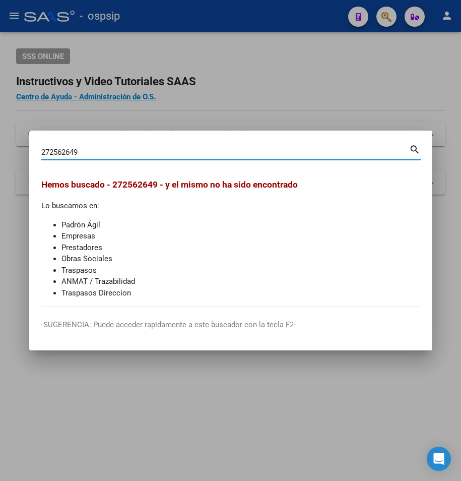
type input "272562649"
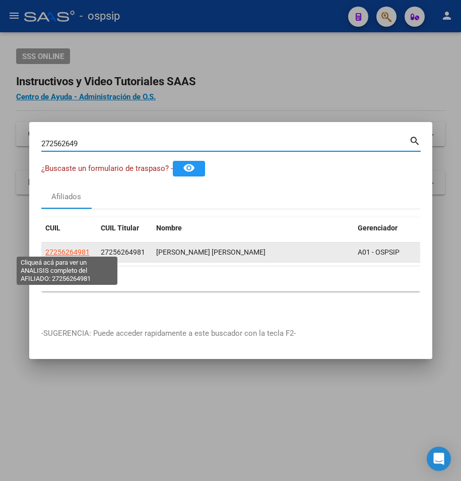
click at [78, 248] on span "27256264981" at bounding box center [67, 252] width 44 height 8
type textarea "27256264981"
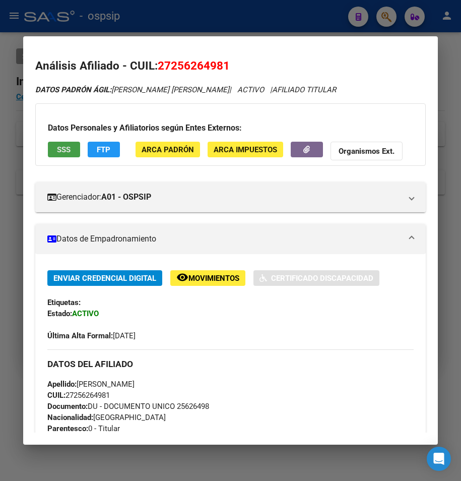
click at [63, 150] on span "SSS" at bounding box center [64, 149] width 14 height 9
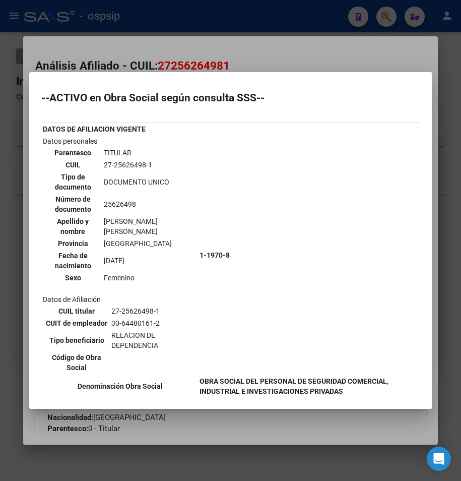
click at [159, 26] on div at bounding box center [230, 240] width 461 height 481
click at [156, 20] on div at bounding box center [230, 240] width 461 height 481
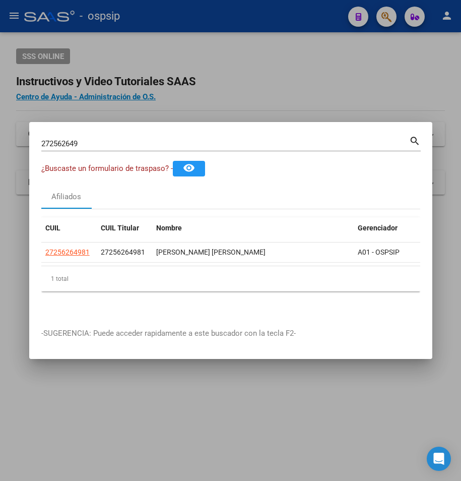
drag, startPoint x: 88, startPoint y: 139, endPoint x: -156, endPoint y: 122, distance: 244.7
click at [0, 122] on html "menu - ospsip person Firma Express Reportes Egresos Devengados Auditorías x Áre…" at bounding box center [230, 240] width 461 height 481
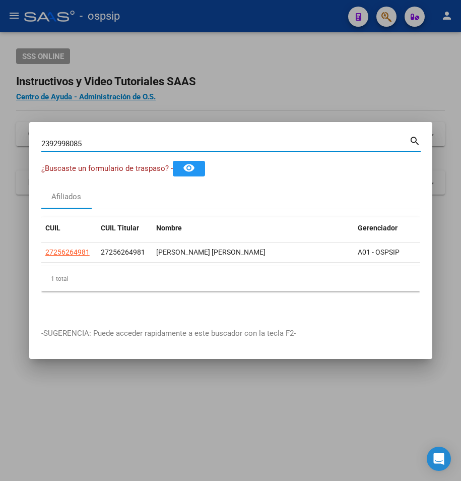
type input "2392998085"
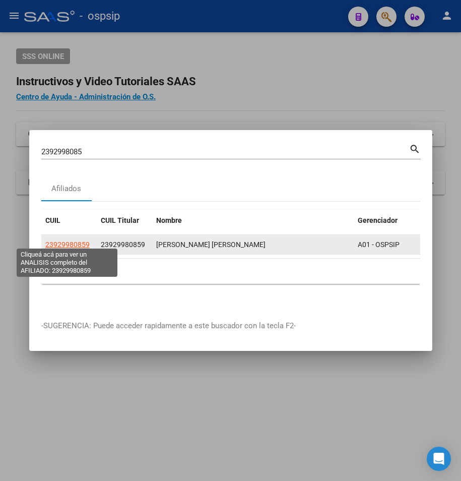
click at [79, 241] on span "23929980859" at bounding box center [67, 245] width 44 height 8
type textarea "23929980859"
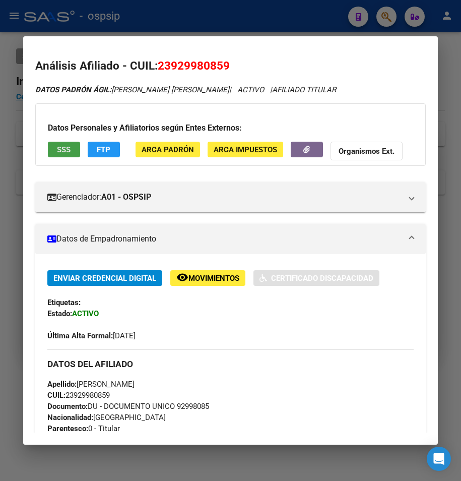
click at [57, 150] on span "SSS" at bounding box center [64, 149] width 14 height 9
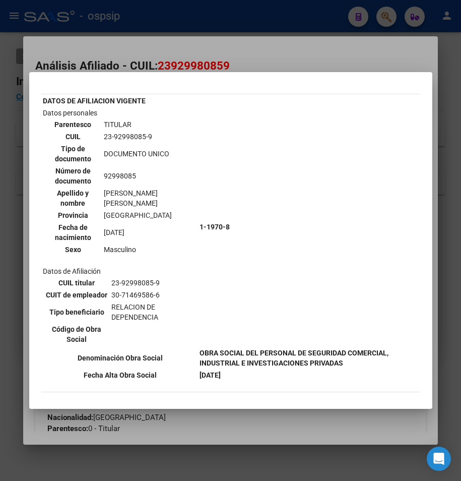
scroll to position [0, 0]
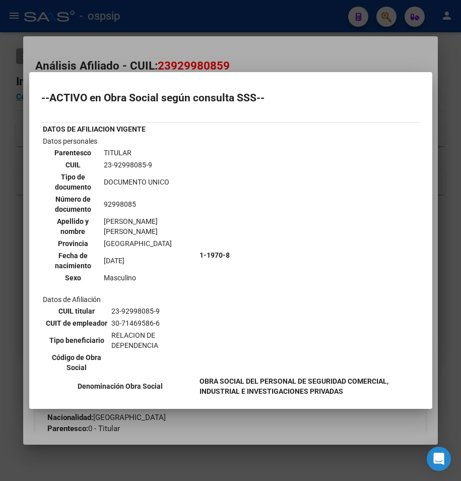
drag, startPoint x: 231, startPoint y: 46, endPoint x: 229, endPoint y: 14, distance: 31.8
click at [232, 45] on div at bounding box center [230, 240] width 461 height 481
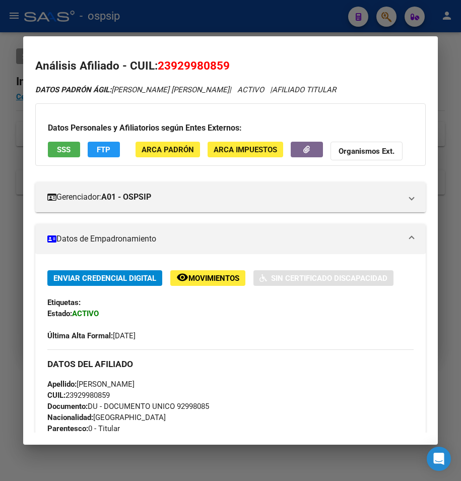
click at [227, 10] on div at bounding box center [230, 240] width 461 height 481
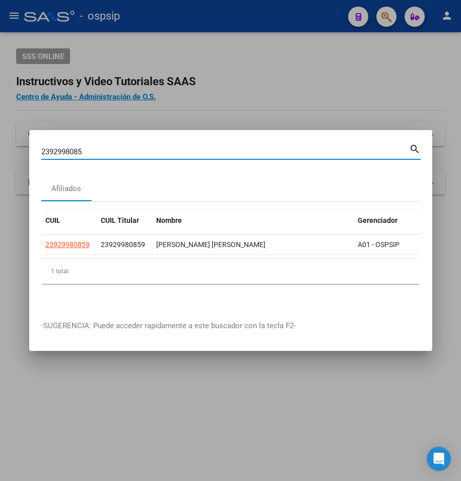
drag, startPoint x: 102, startPoint y: 149, endPoint x: 4, endPoint y: 153, distance: 98.4
click at [6, 153] on div "2392998085 Buscar (apellido, dni, cuil, nro traspaso, cuit, obra social) search…" at bounding box center [230, 240] width 461 height 481
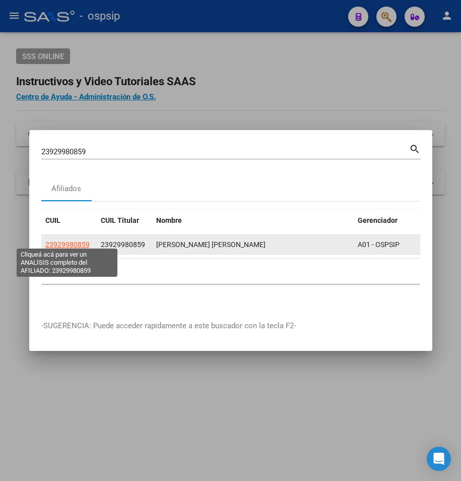
click at [52, 241] on span "23929980859" at bounding box center [67, 245] width 44 height 8
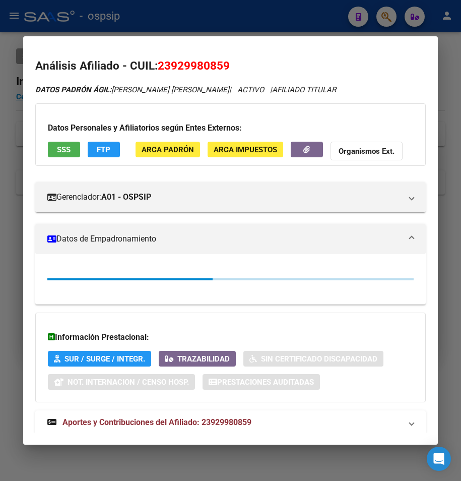
click at [65, 139] on div "Datos Personales y Afiliatorios según Entes Externos: SSS FTP ARCA Padrón ARCA …" at bounding box center [230, 134] width 391 height 63
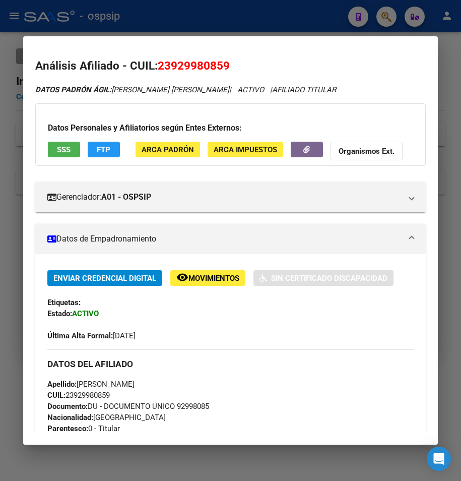
click at [57, 148] on span "SSS" at bounding box center [64, 149] width 14 height 9
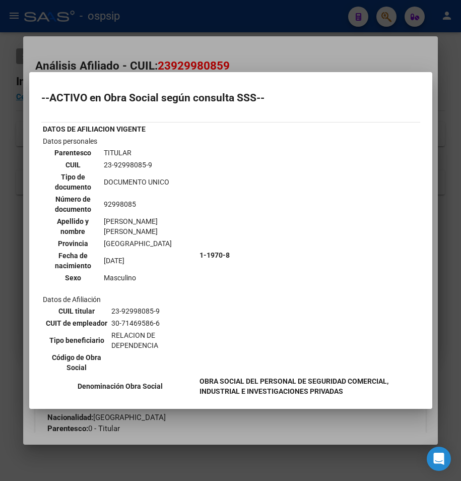
drag, startPoint x: 151, startPoint y: 36, endPoint x: 151, endPoint y: 24, distance: 12.6
click at [152, 35] on div at bounding box center [230, 240] width 461 height 481
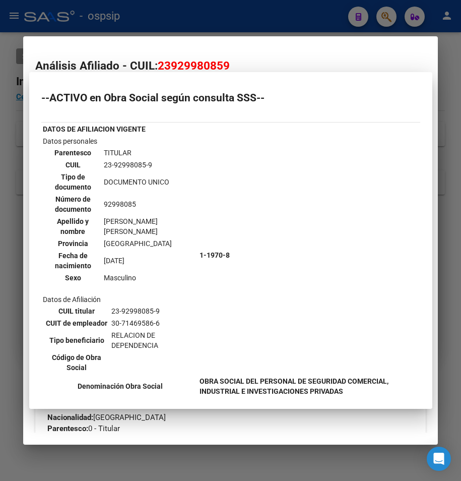
click at [151, 24] on div at bounding box center [230, 240] width 461 height 481
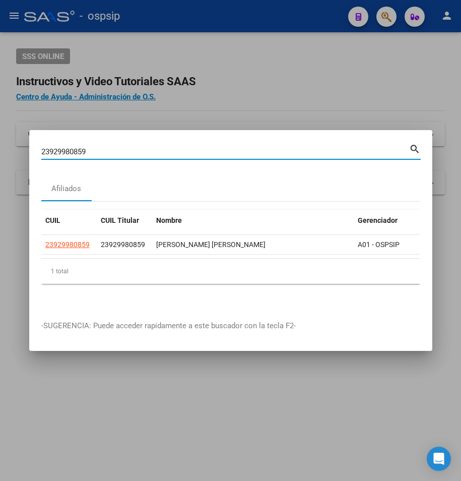
drag, startPoint x: 92, startPoint y: 149, endPoint x: -205, endPoint y: 152, distance: 297.1
click at [0, 152] on html "menu - ospsip person Firma Express Reportes Egresos Devengados Auditorías x Áre…" at bounding box center [230, 240] width 461 height 481
type input "20345168657"
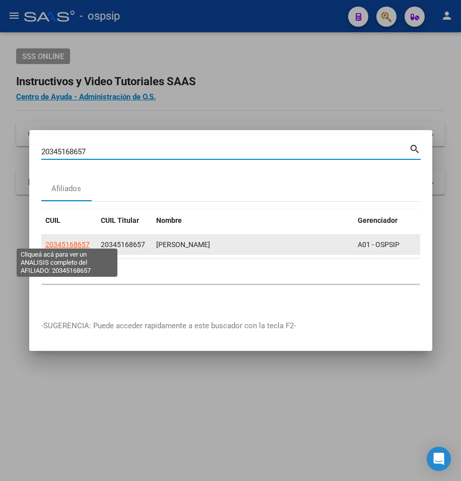
click at [70, 242] on span "20345168657" at bounding box center [67, 245] width 44 height 8
type textarea "20345168657"
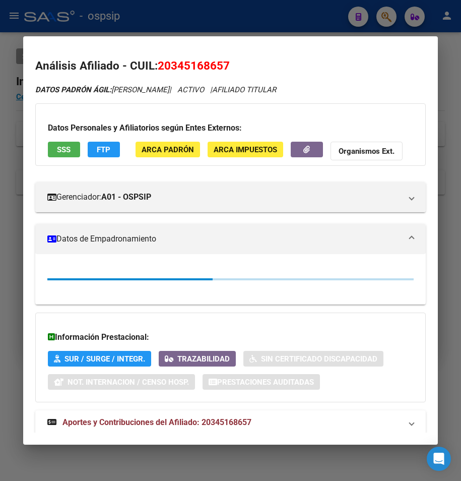
click at [73, 146] on button "SSS" at bounding box center [64, 150] width 32 height 16
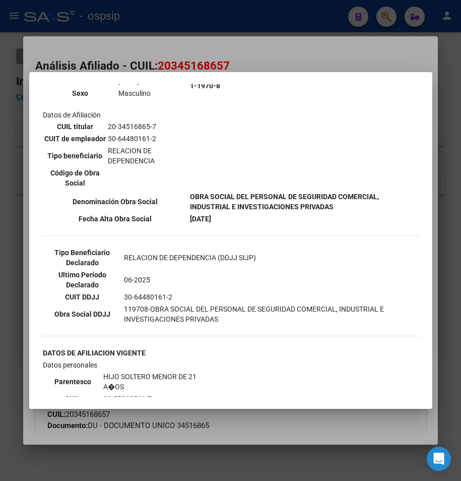
scroll to position [151, 0]
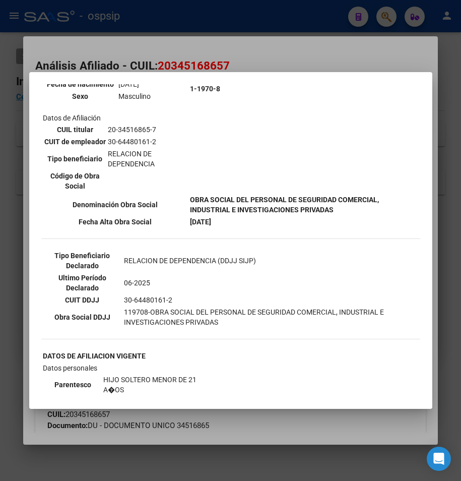
drag, startPoint x: 246, startPoint y: 32, endPoint x: 245, endPoint y: 7, distance: 25.2
click at [246, 28] on div at bounding box center [230, 240] width 461 height 481
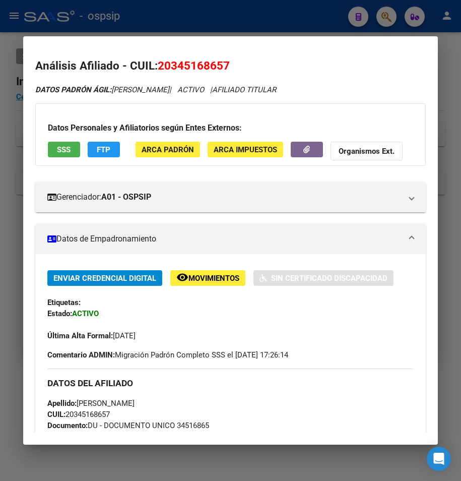
click at [245, 7] on div at bounding box center [230, 240] width 461 height 481
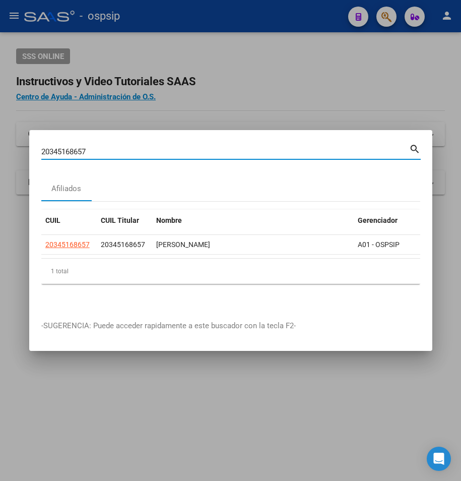
drag, startPoint x: 117, startPoint y: 150, endPoint x: -33, endPoint y: 151, distance: 149.8
click at [0, 151] on html "menu - ospsip person Firma Express Reportes Egresos Devengados Auditorías x Áre…" at bounding box center [230, 240] width 461 height 481
type input "2024491791"
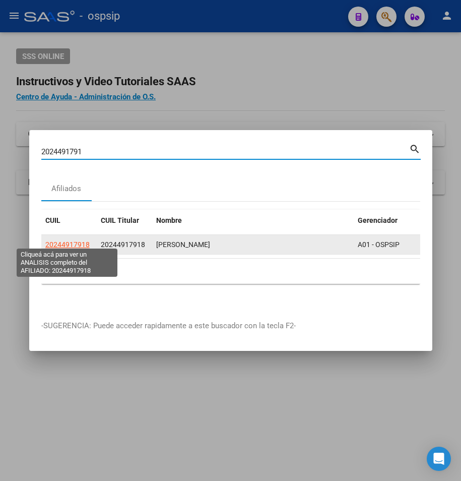
click at [56, 242] on span "20244917918" at bounding box center [67, 245] width 44 height 8
type textarea "20244917918"
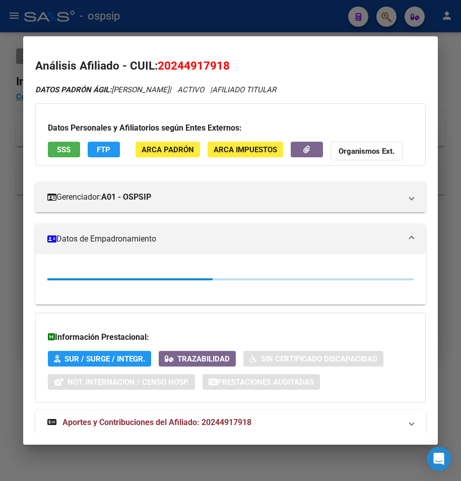
click at [60, 149] on span "SSS" at bounding box center [64, 149] width 14 height 9
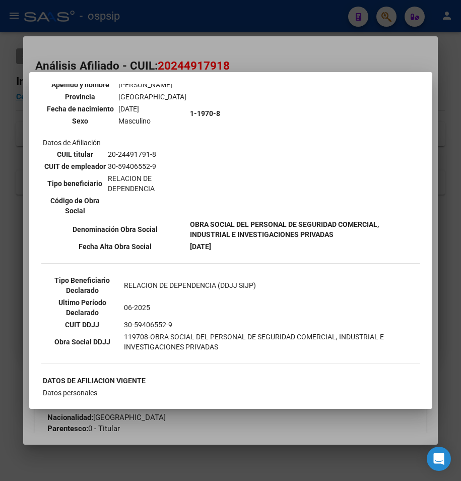
scroll to position [0, 0]
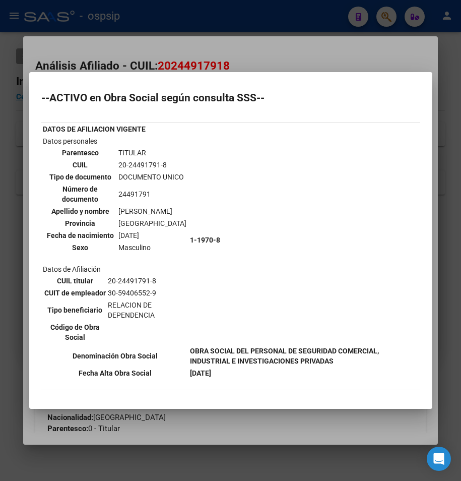
click at [314, 65] on div at bounding box center [230, 240] width 461 height 481
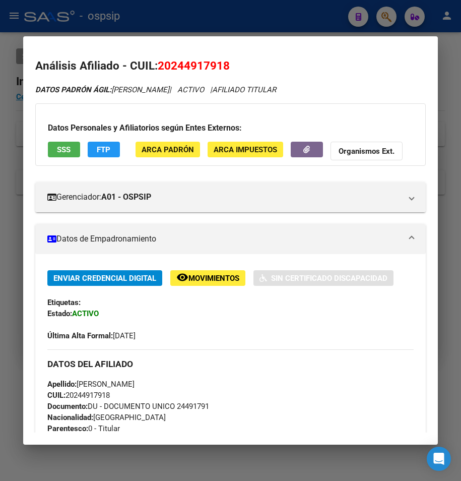
drag, startPoint x: 278, startPoint y: 5, endPoint x: 180, endPoint y: 106, distance: 140.9
click at [276, 6] on div at bounding box center [230, 240] width 461 height 481
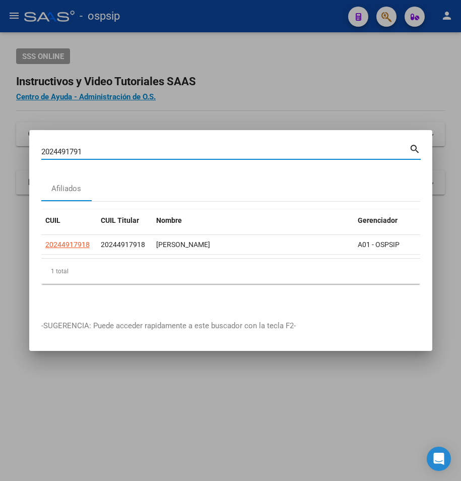
drag, startPoint x: 91, startPoint y: 144, endPoint x: -341, endPoint y: 168, distance: 433.4
click at [0, 168] on html "menu - ospsip person Firma Express Reportes Egresos Devengados Auditorías x Áre…" at bounding box center [230, 240] width 461 height 481
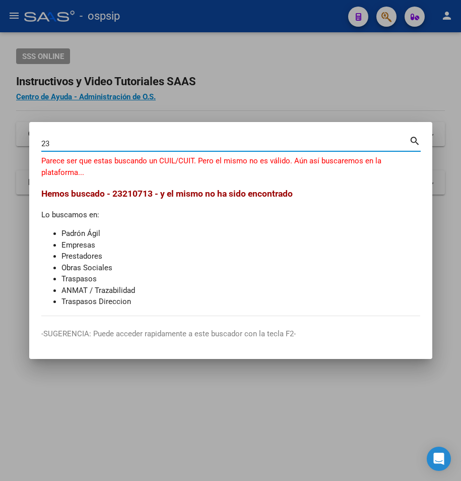
type input "2"
type input "23210723684"
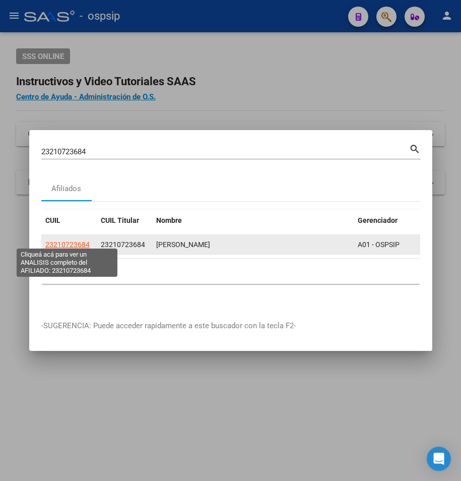
click at [67, 241] on span "23210723684" at bounding box center [67, 245] width 44 height 8
type textarea "23210723684"
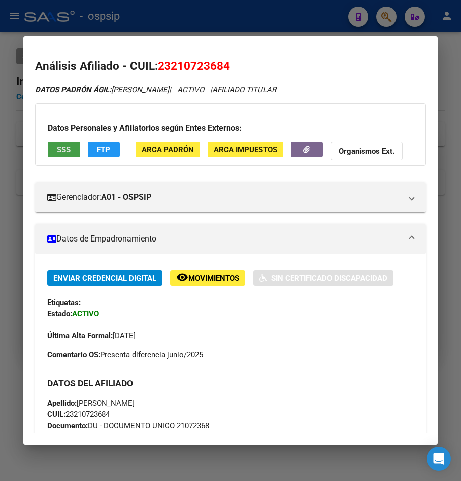
click at [68, 149] on span "SSS" at bounding box center [64, 149] width 14 height 9
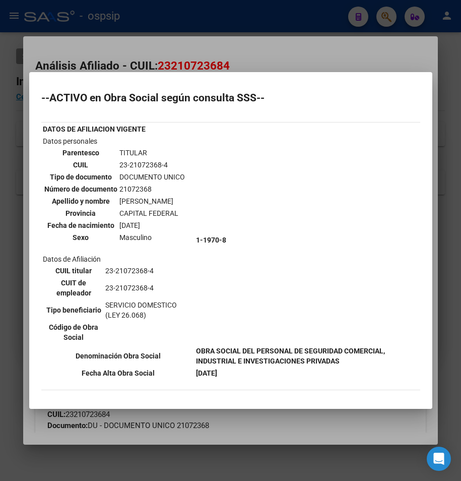
click at [252, 49] on div at bounding box center [230, 240] width 461 height 481
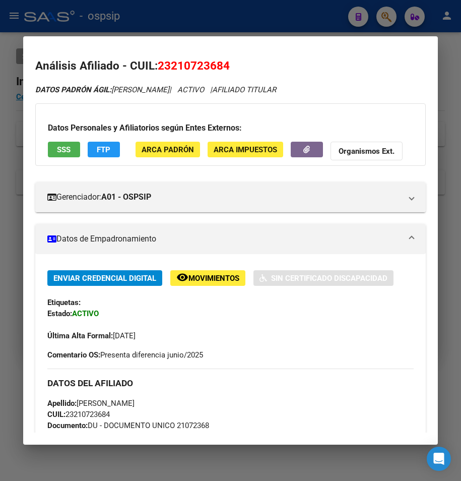
click at [240, 9] on div at bounding box center [230, 240] width 461 height 481
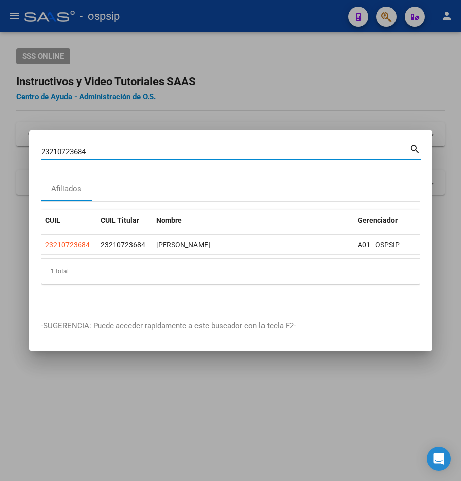
drag, startPoint x: 97, startPoint y: 152, endPoint x: 16, endPoint y: 133, distance: 83.4
click at [16, 133] on div "23210723684 Buscar (apellido, dni, cuil, nro traspaso, cuit, obra social) searc…" at bounding box center [230, 240] width 461 height 481
type input "2026267329"
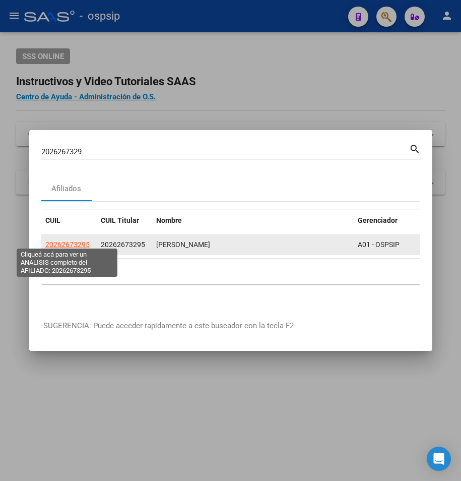
click at [57, 241] on span "20262673295" at bounding box center [67, 245] width 44 height 8
type textarea "20262673295"
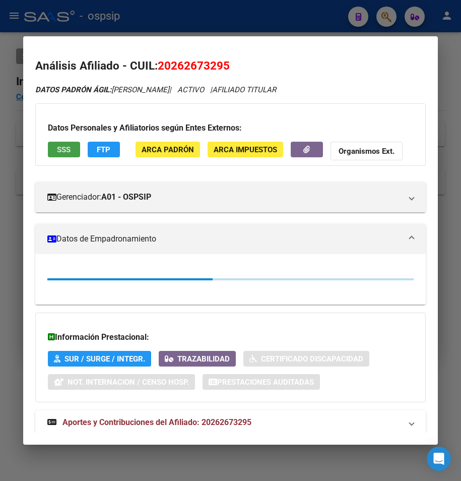
click at [67, 149] on span "SSS" at bounding box center [64, 149] width 14 height 9
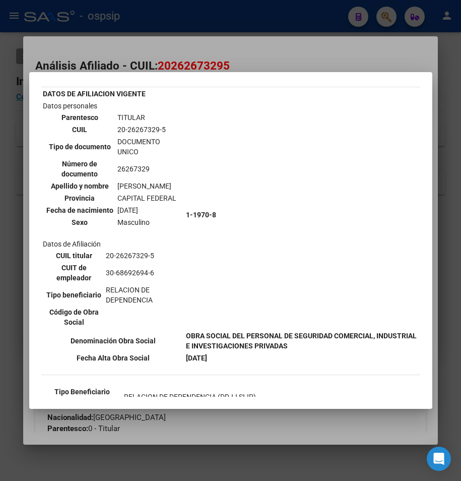
scroll to position [101, 0]
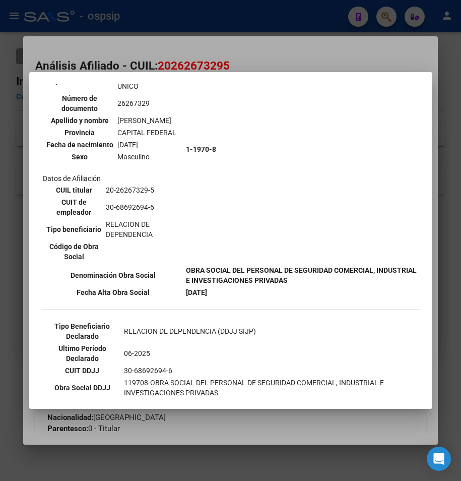
drag, startPoint x: 271, startPoint y: 35, endPoint x: 264, endPoint y: 24, distance: 13.2
click at [270, 34] on div at bounding box center [230, 240] width 461 height 481
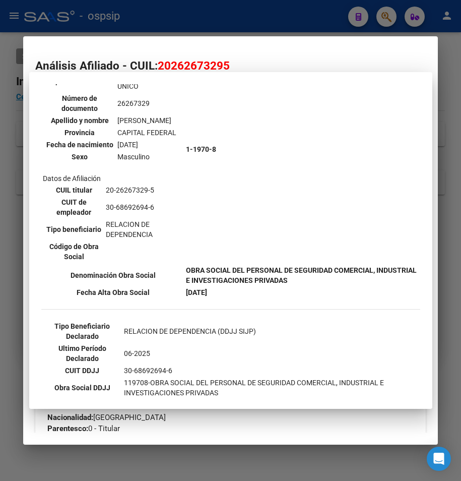
drag, startPoint x: 261, startPoint y: 18, endPoint x: 201, endPoint y: 108, distance: 108.3
click at [257, 26] on div at bounding box center [230, 240] width 461 height 481
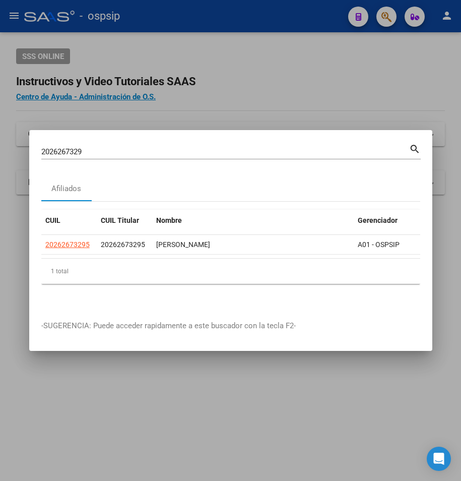
drag, startPoint x: 89, startPoint y: 147, endPoint x: -124, endPoint y: 128, distance: 213.7
click at [0, 128] on html "menu - ospsip person Firma Express Reportes Egresos Devengados Auditorías x Áre…" at bounding box center [230, 240] width 461 height 481
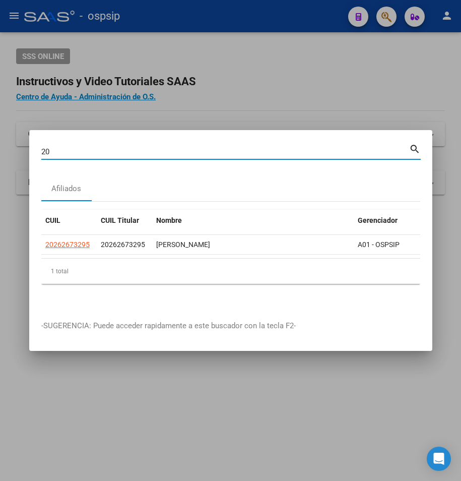
type input "2"
type input "20310461181"
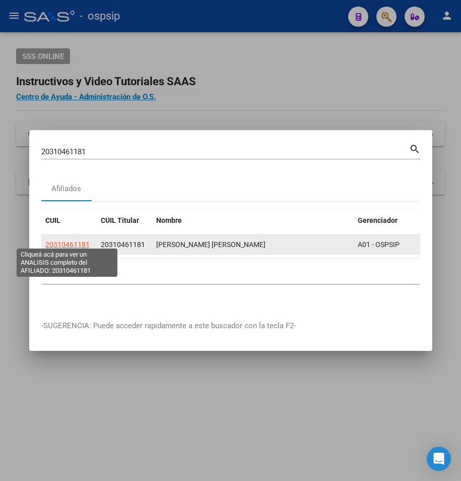
click at [74, 241] on span "20310461181" at bounding box center [67, 245] width 44 height 8
type textarea "20310461181"
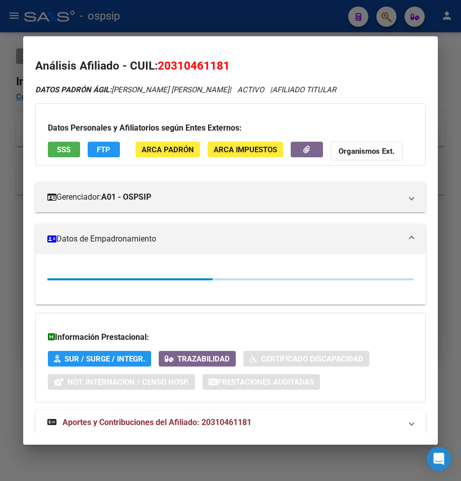
click at [53, 144] on button "SSS" at bounding box center [64, 150] width 32 height 16
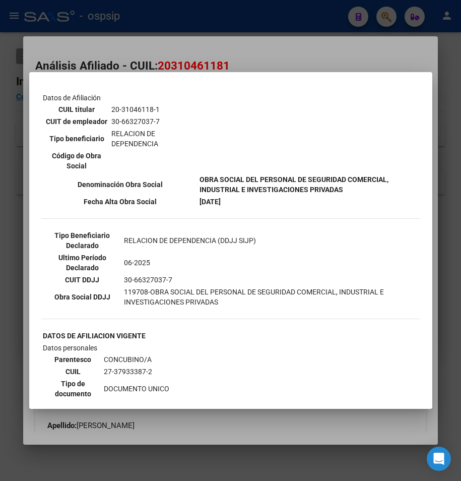
scroll to position [403, 0]
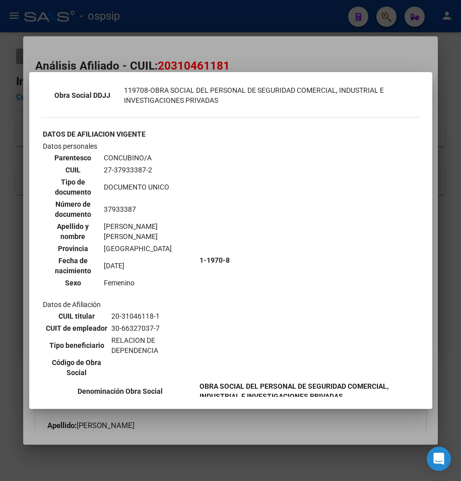
drag, startPoint x: 210, startPoint y: 47, endPoint x: 209, endPoint y: 27, distance: 20.2
click at [209, 46] on div at bounding box center [230, 240] width 461 height 481
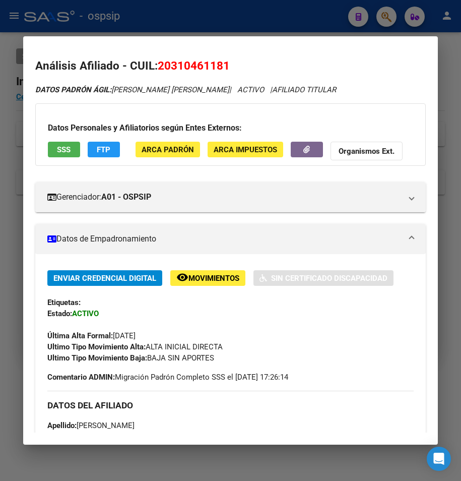
drag, startPoint x: 209, startPoint y: 27, endPoint x: 110, endPoint y: 91, distance: 117.4
click at [206, 29] on div at bounding box center [230, 240] width 461 height 481
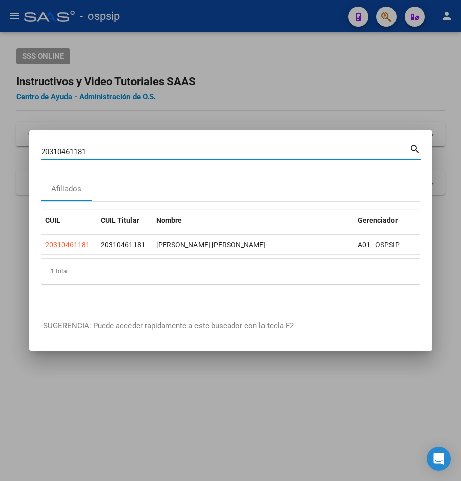
drag, startPoint x: 91, startPoint y: 149, endPoint x: -192, endPoint y: 156, distance: 283.5
click at [0, 156] on html "menu - ospsip person Firma Express Reportes Egresos Devengados Auditorías x Áre…" at bounding box center [230, 240] width 461 height 481
type input "27201860488"
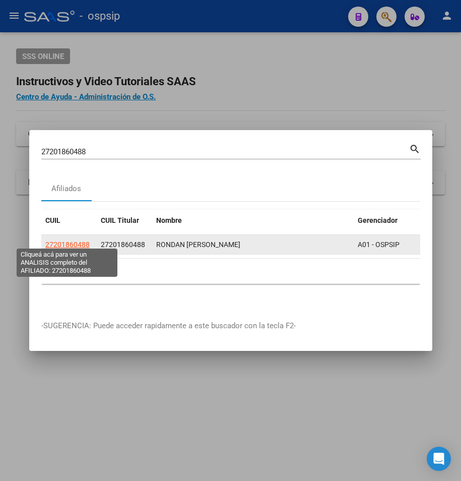
click at [53, 244] on span "27201860488" at bounding box center [67, 245] width 44 height 8
type textarea "27201860488"
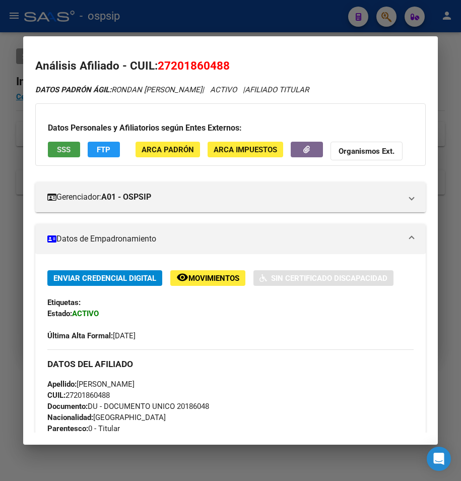
click at [60, 150] on span "SSS" at bounding box center [64, 149] width 14 height 9
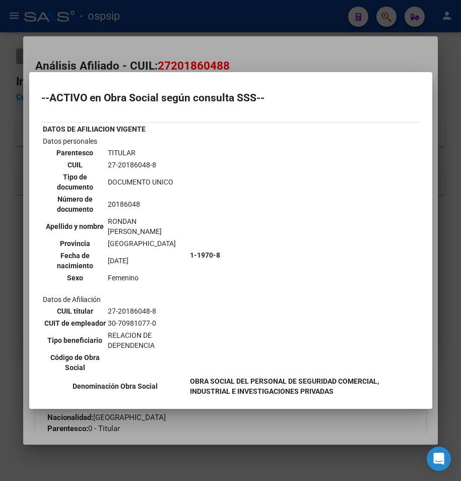
drag, startPoint x: 202, startPoint y: 48, endPoint x: 204, endPoint y: 22, distance: 25.8
click at [202, 45] on div at bounding box center [230, 240] width 461 height 481
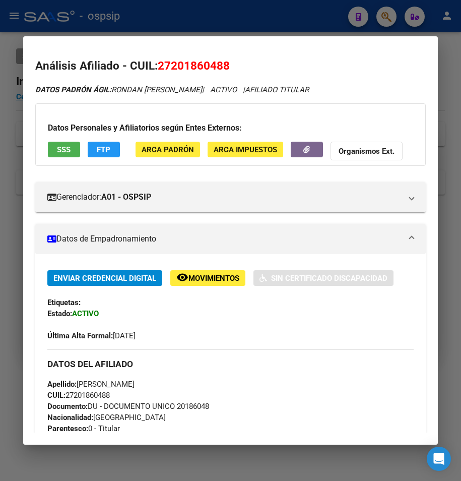
drag, startPoint x: 204, startPoint y: 22, endPoint x: 167, endPoint y: 102, distance: 88.2
click at [204, 22] on div at bounding box center [230, 240] width 461 height 481
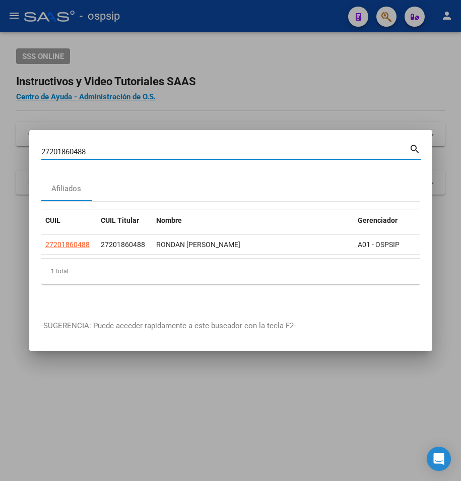
drag, startPoint x: 105, startPoint y: 146, endPoint x: -139, endPoint y: 155, distance: 244.2
click at [0, 155] on html "menu - ospsip person Firma Express Reportes Egresos Devengados Auditorías x Áre…" at bounding box center [230, 240] width 461 height 481
type input "2016032696"
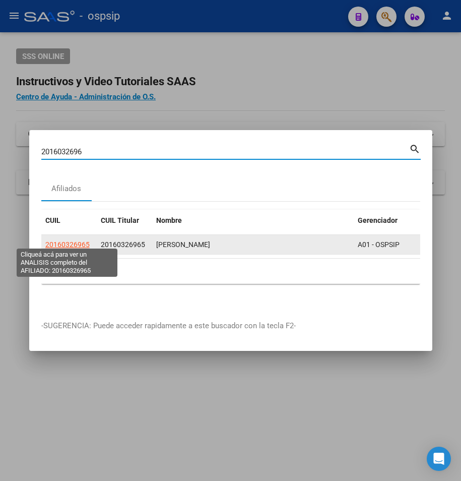
click at [74, 241] on span "20160326965" at bounding box center [67, 245] width 44 height 8
type textarea "20160326965"
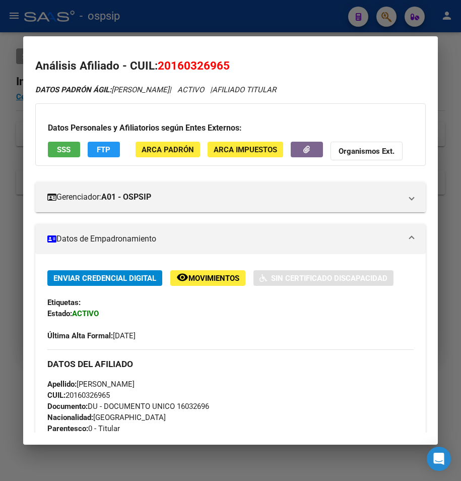
click at [67, 152] on span "SSS" at bounding box center [64, 149] width 14 height 9
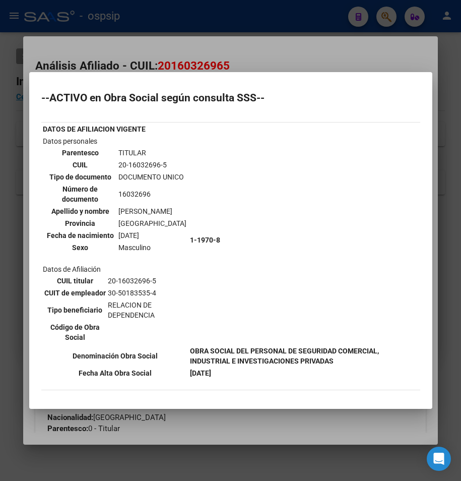
drag, startPoint x: 157, startPoint y: 62, endPoint x: 147, endPoint y: 45, distance: 19.2
click at [149, 50] on div at bounding box center [230, 240] width 461 height 481
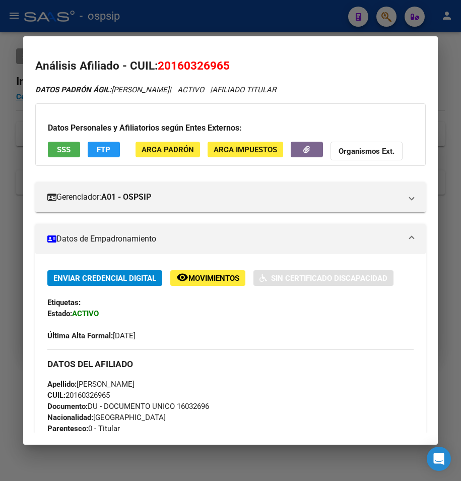
click at [147, 45] on mat-dialog-container "Análisis Afiliado - CUIL: 20160326965 DATOS PADRÓN ÁGIL: [PERSON_NAME] | ACTIVO…" at bounding box center [231, 240] width 416 height 409
click at [144, 22] on div at bounding box center [230, 240] width 461 height 481
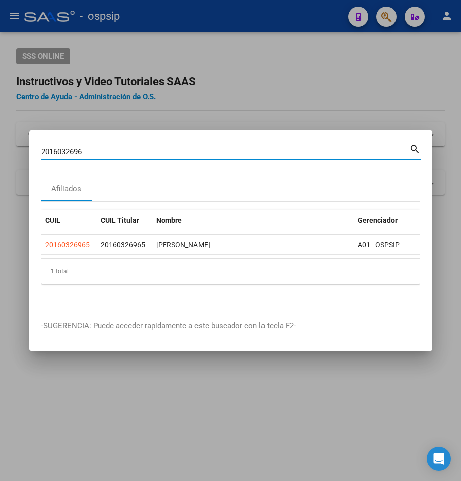
drag, startPoint x: 90, startPoint y: 149, endPoint x: -141, endPoint y: 179, distance: 233.0
click at [0, 179] on html "menu - ospsip person Firma Express Reportes Egresos Devengados Auditorías x Áre…" at bounding box center [230, 240] width 461 height 481
type input "20366445022"
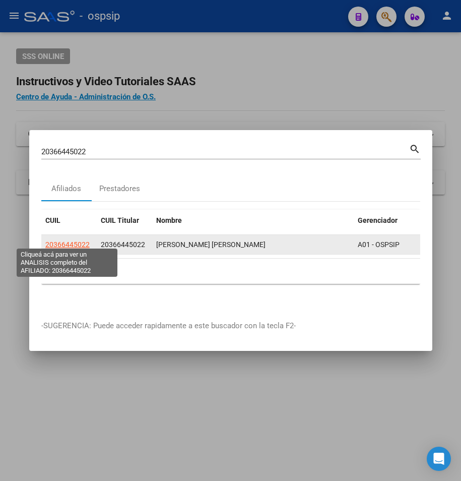
click at [53, 241] on span "20366445022" at bounding box center [67, 245] width 44 height 8
type textarea "20366445022"
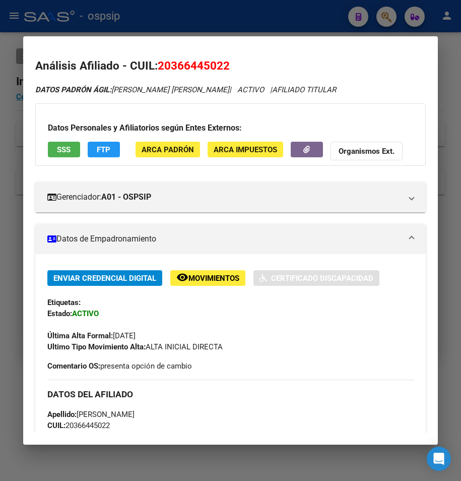
click at [55, 146] on button "SSS" at bounding box center [64, 150] width 32 height 16
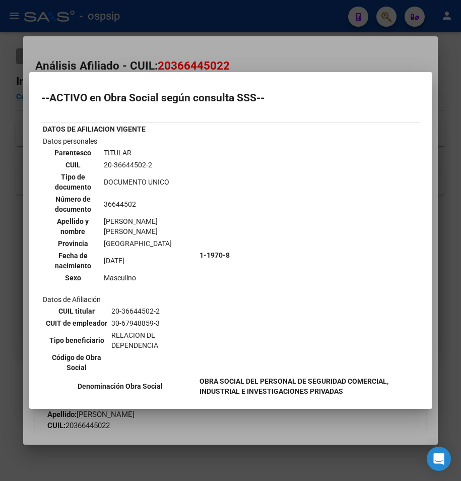
drag, startPoint x: 231, startPoint y: 44, endPoint x: 231, endPoint y: 30, distance: 14.6
click at [231, 34] on div at bounding box center [230, 240] width 461 height 481
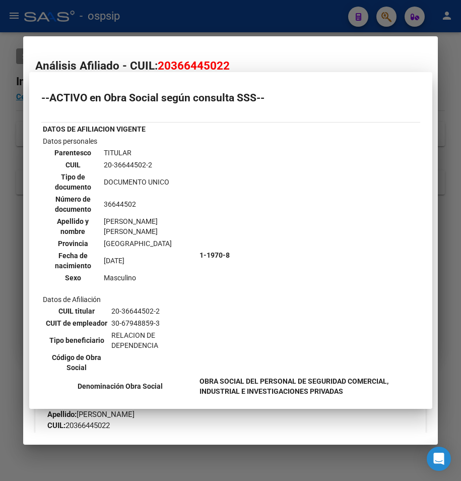
click at [231, 17] on div at bounding box center [230, 240] width 461 height 481
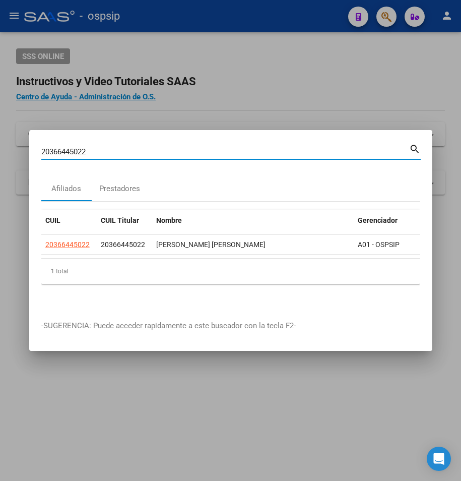
drag, startPoint x: 93, startPoint y: 147, endPoint x: -69, endPoint y: 167, distance: 163.2
click at [0, 167] on html "menu - ospsip person Firma Express Reportes Egresos Devengados Auditorías x Áre…" at bounding box center [230, 240] width 461 height 481
type input "27287997448"
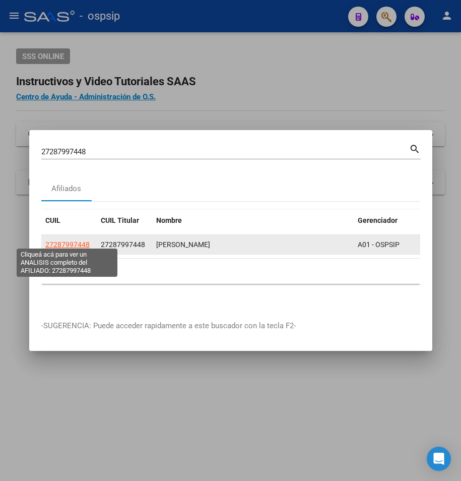
click at [87, 241] on span "27287997448" at bounding box center [67, 245] width 44 height 8
type textarea "27287997448"
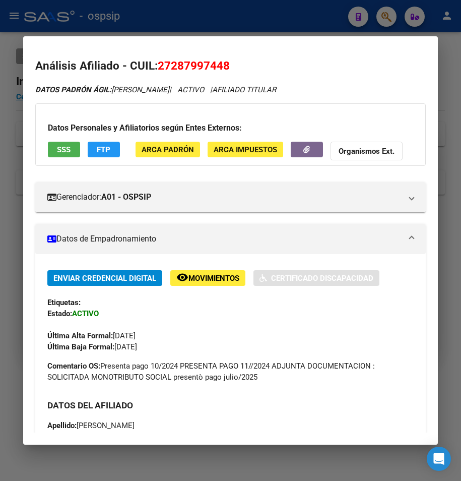
click at [60, 150] on span "SSS" at bounding box center [64, 149] width 14 height 9
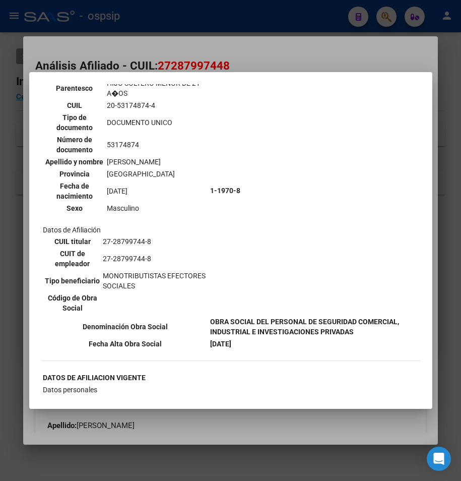
scroll to position [353, 0]
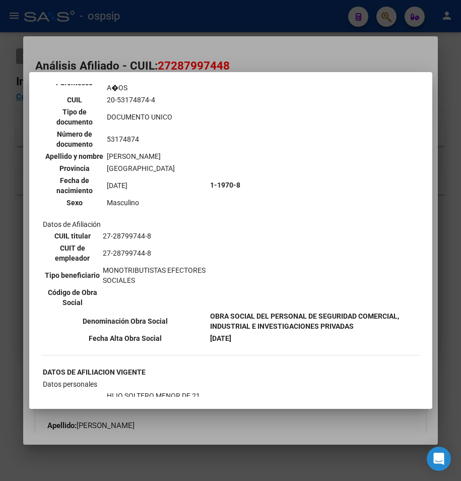
drag, startPoint x: 270, startPoint y: 55, endPoint x: 264, endPoint y: 14, distance: 41.7
click at [270, 54] on div at bounding box center [230, 240] width 461 height 481
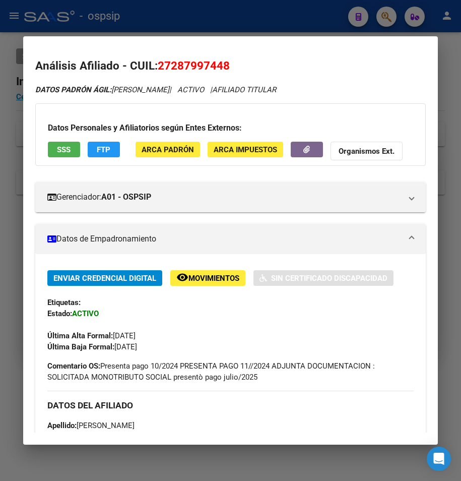
click at [266, 14] on div at bounding box center [230, 240] width 461 height 481
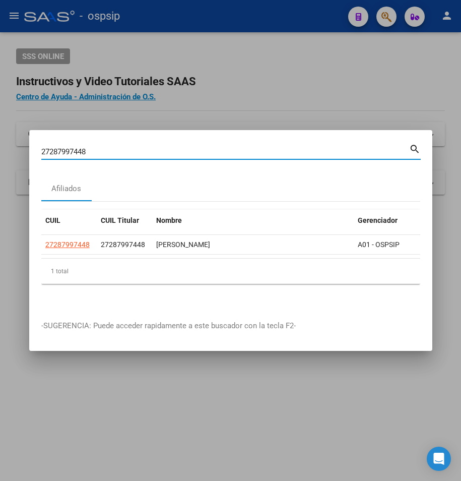
drag, startPoint x: 90, startPoint y: 152, endPoint x: -78, endPoint y: 172, distance: 168.6
click at [0, 172] on html "menu - ospsip person Firma Express Reportes Egresos Devengados Auditorías x Áre…" at bounding box center [230, 240] width 461 height 481
type input "20164485731"
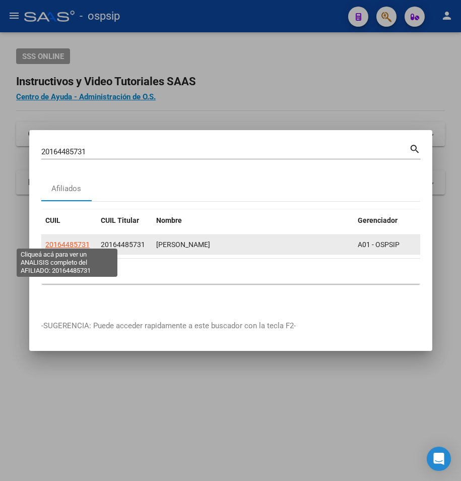
click at [65, 242] on span "20164485731" at bounding box center [67, 245] width 44 height 8
type textarea "20164485731"
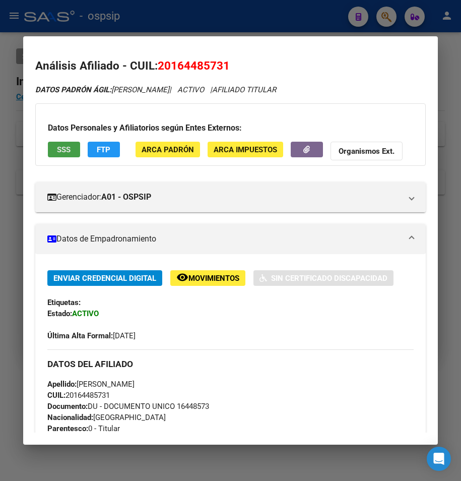
click at [63, 155] on button "SSS" at bounding box center [64, 150] width 32 height 16
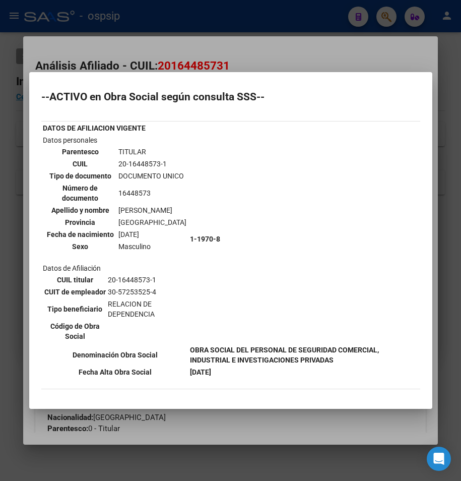
scroll to position [0, 0]
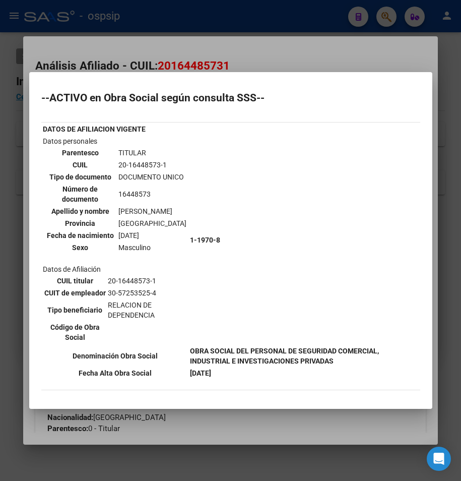
drag, startPoint x: 192, startPoint y: 45, endPoint x: 207, endPoint y: 24, distance: 25.9
click at [207, 25] on div at bounding box center [230, 240] width 461 height 481
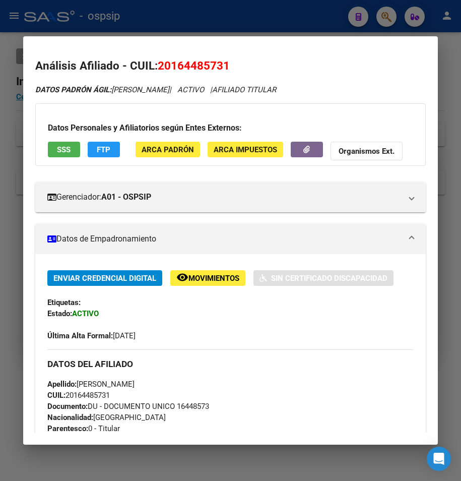
click at [208, 24] on div at bounding box center [230, 240] width 461 height 481
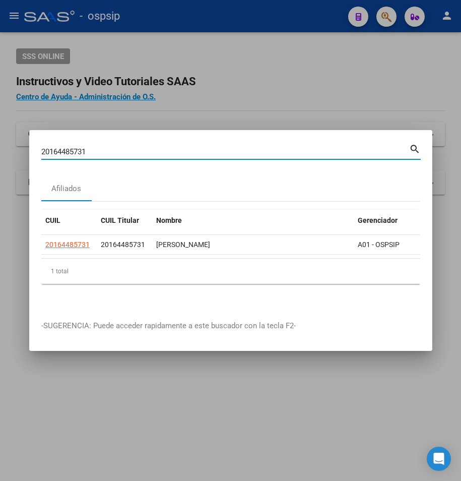
drag, startPoint x: 90, startPoint y: 152, endPoint x: -70, endPoint y: 166, distance: 160.0
click at [0, 166] on html "menu - ospsip person Firma Express Reportes Egresos Devengados Auditorías x Áre…" at bounding box center [230, 240] width 461 height 481
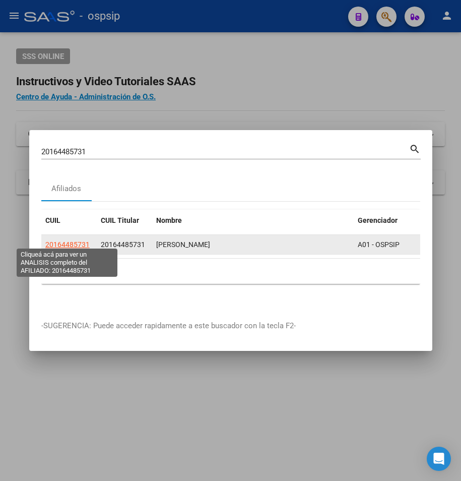
click at [46, 241] on span "20164485731" at bounding box center [67, 245] width 44 height 8
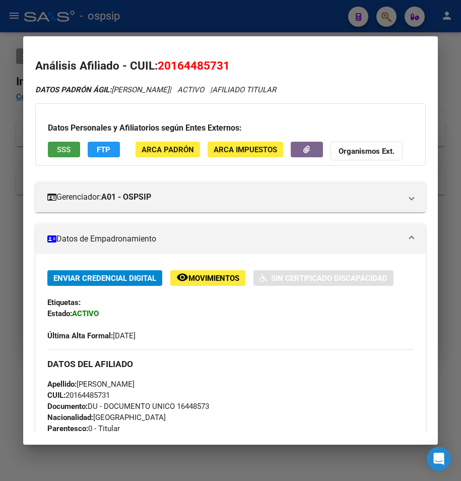
click at [71, 145] on button "SSS" at bounding box center [64, 150] width 32 height 16
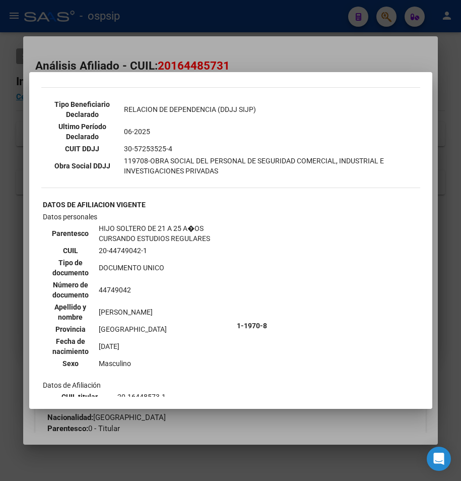
scroll to position [510, 0]
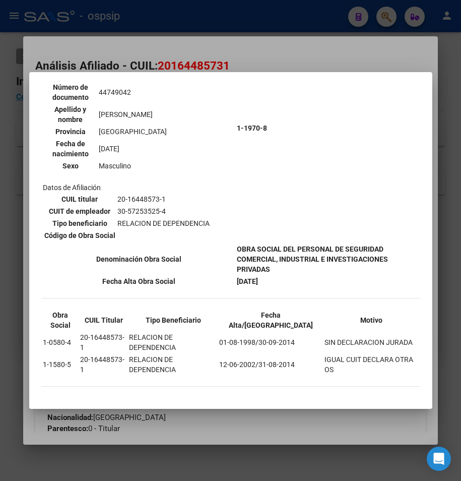
drag, startPoint x: 210, startPoint y: 48, endPoint x: 208, endPoint y: 35, distance: 12.9
click at [210, 47] on div at bounding box center [230, 240] width 461 height 481
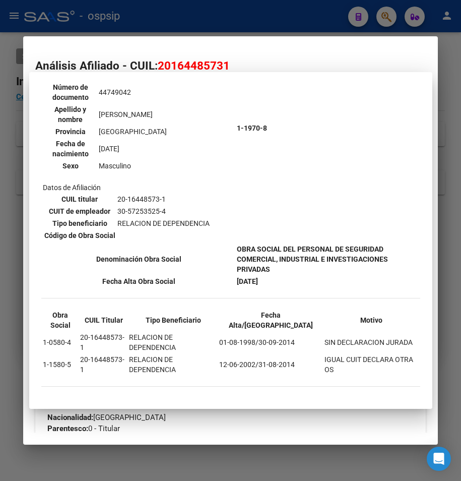
click at [207, 30] on div at bounding box center [230, 240] width 461 height 481
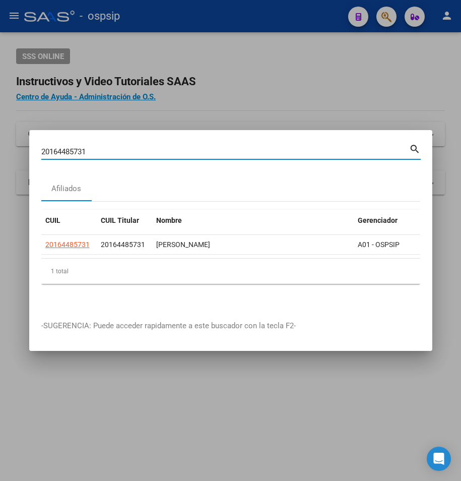
drag, startPoint x: 95, startPoint y: 149, endPoint x: -84, endPoint y: 165, distance: 180.3
click at [0, 165] on html "menu - ospsip person Firma Express Reportes Egresos Devengados Auditorías x Áre…" at bounding box center [230, 240] width 461 height 481
type input "2023422704"
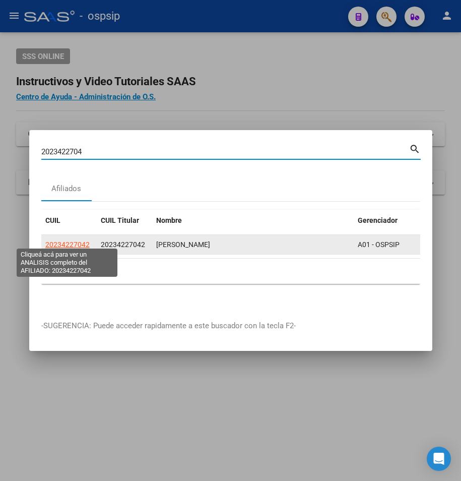
click at [64, 242] on span "20234227042" at bounding box center [67, 245] width 44 height 8
type textarea "20234227042"
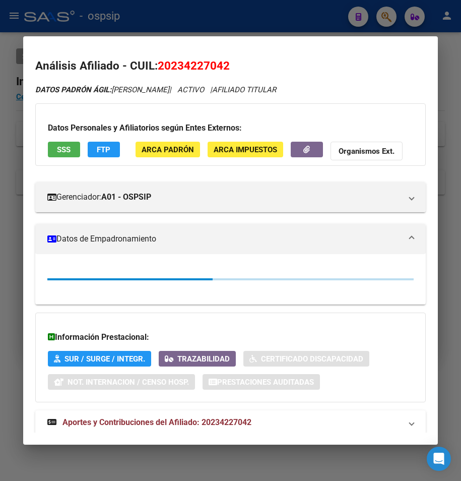
click at [57, 145] on span "SSS" at bounding box center [64, 149] width 14 height 9
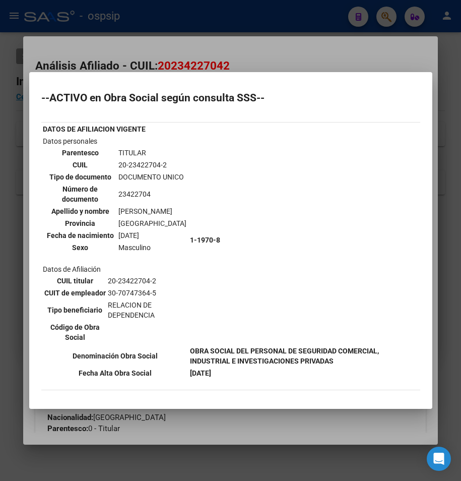
drag, startPoint x: 214, startPoint y: 32, endPoint x: 218, endPoint y: 9, distance: 23.6
click at [218, 19] on div at bounding box center [230, 240] width 461 height 481
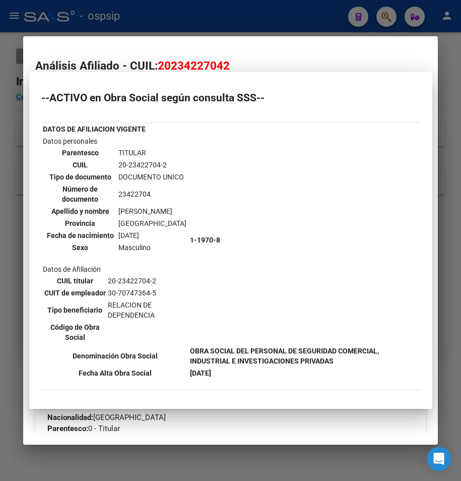
click at [218, 9] on div at bounding box center [230, 240] width 461 height 481
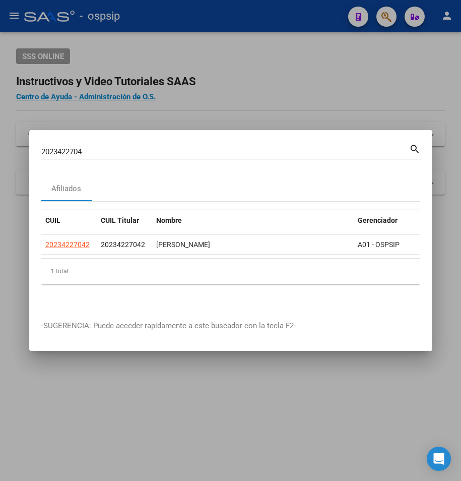
click at [88, 142] on div "2023422704 Buscar (apellido, dni, [PERSON_NAME], [PERSON_NAME], cuit, obra soci…" at bounding box center [231, 150] width 380 height 17
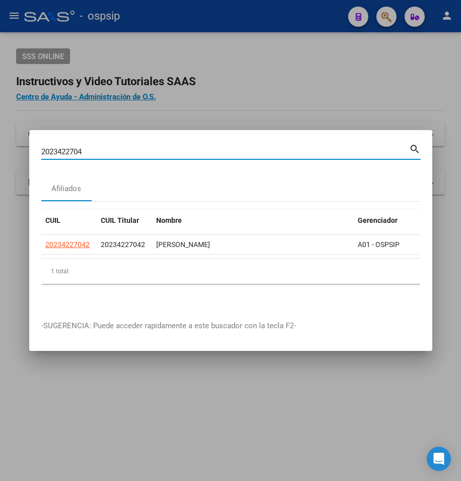
drag, startPoint x: 88, startPoint y: 145, endPoint x: -40, endPoint y: 156, distance: 129.0
click at [0, 156] on html "menu - ospsip person Firma Express Reportes Egresos Devengados Auditorías x Áre…" at bounding box center [230, 240] width 461 height 481
type input "20207109070"
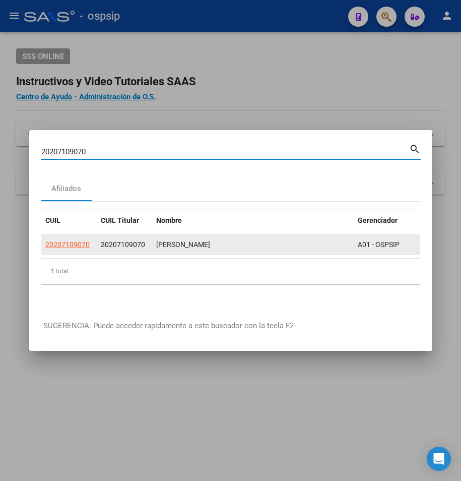
click at [67, 235] on datatable-body-cell "20207109070" at bounding box center [68, 245] width 55 height 20
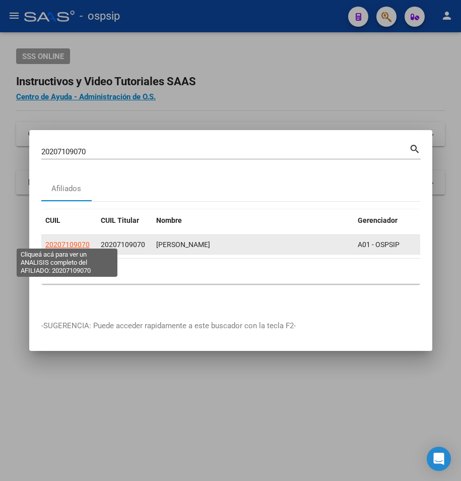
click at [64, 241] on span "20207109070" at bounding box center [67, 245] width 44 height 8
type textarea "20207109070"
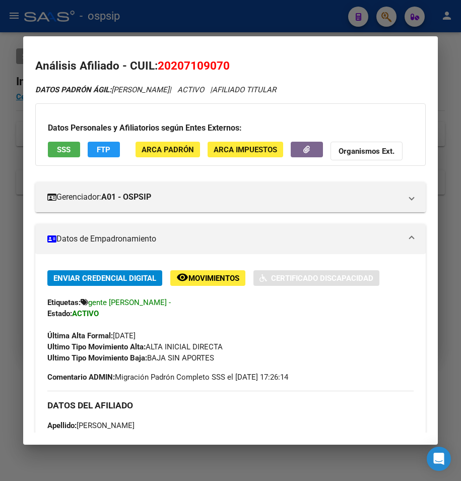
click at [71, 153] on span "SSS" at bounding box center [64, 149] width 14 height 9
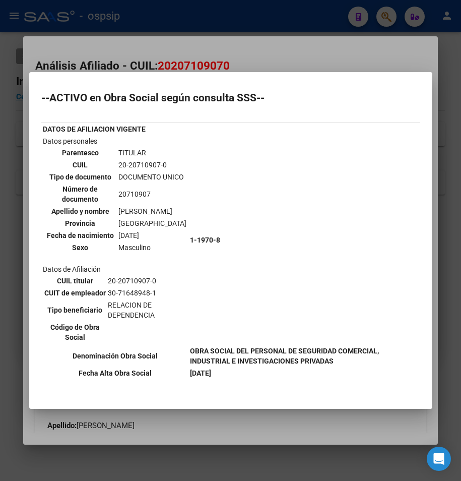
click at [162, 31] on div at bounding box center [230, 240] width 461 height 481
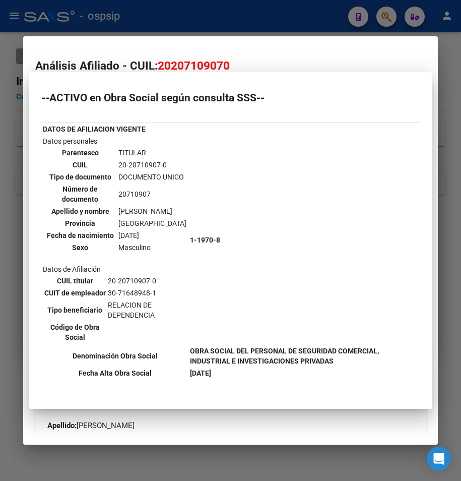
click at [162, 17] on div at bounding box center [230, 240] width 461 height 481
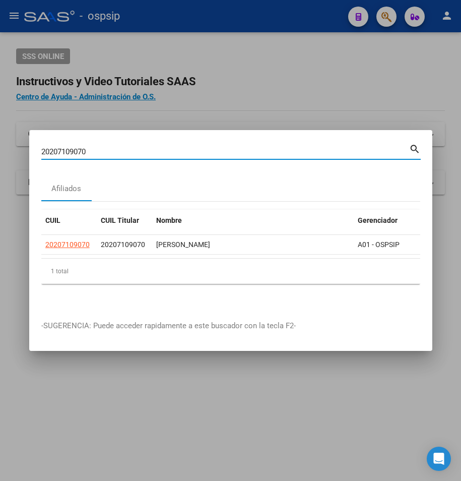
drag, startPoint x: 91, startPoint y: 150, endPoint x: -9, endPoint y: 167, distance: 100.8
click at [0, 167] on html "menu - ospsip person Firma Express Reportes Egresos Devengados Auditorías x Áre…" at bounding box center [230, 240] width 461 height 481
type input "23426438844"
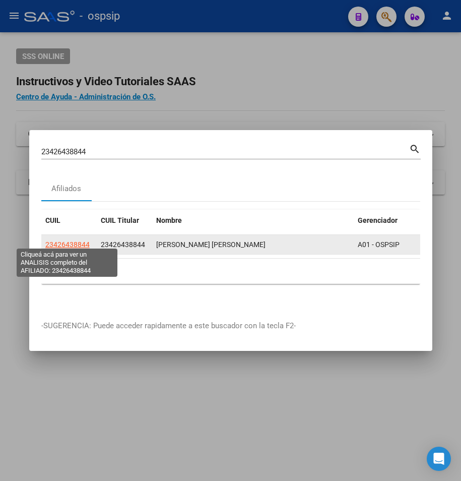
click at [79, 241] on span "23426438844" at bounding box center [67, 245] width 44 height 8
type textarea "23426438844"
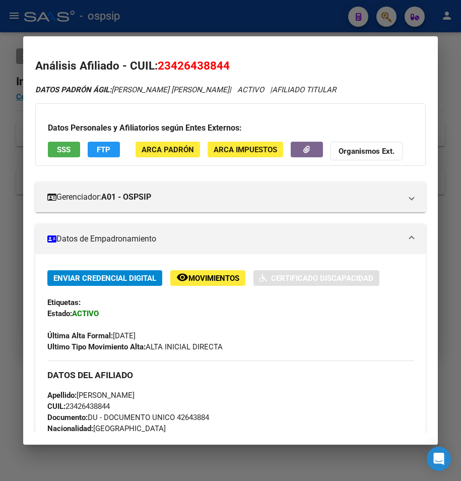
click at [52, 138] on div "Datos Personales y Afiliatorios según Entes Externos: SSS FTP ARCA Padrón ARCA …" at bounding box center [230, 134] width 391 height 63
click at [57, 147] on span "SSS" at bounding box center [64, 149] width 14 height 9
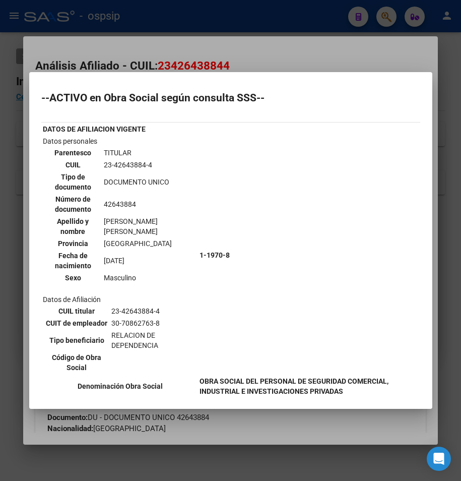
click at [146, 25] on div at bounding box center [230, 240] width 461 height 481
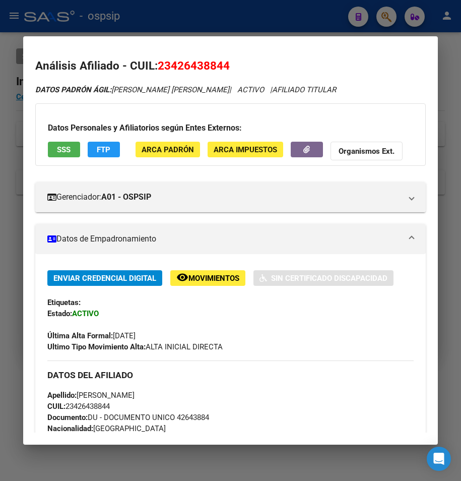
click at [146, 24] on div at bounding box center [230, 240] width 461 height 481
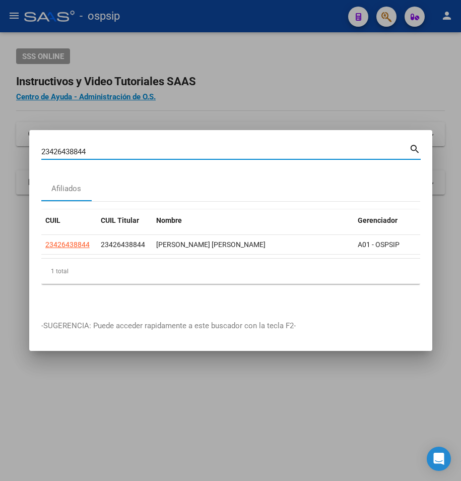
drag, startPoint x: 95, startPoint y: 146, endPoint x: -169, endPoint y: 160, distance: 264.6
click at [0, 160] on html "menu - ospsip person Firma Express Reportes Egresos Devengados Auditorías x Áre…" at bounding box center [230, 240] width 461 height 481
type input "20240666627"
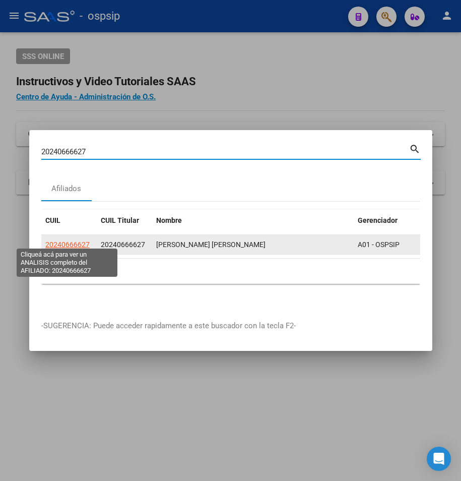
click at [82, 243] on span "20240666627" at bounding box center [67, 245] width 44 height 8
type textarea "20240666627"
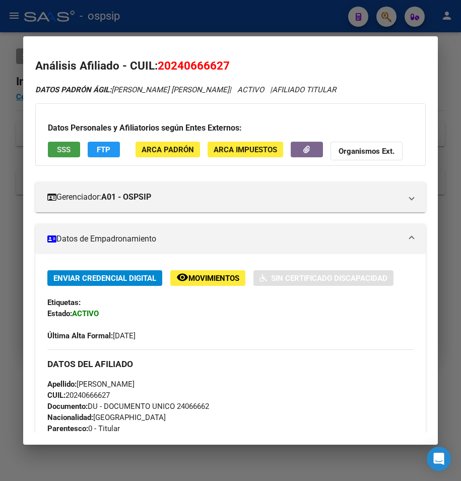
click at [66, 144] on button "SSS" at bounding box center [64, 150] width 32 height 16
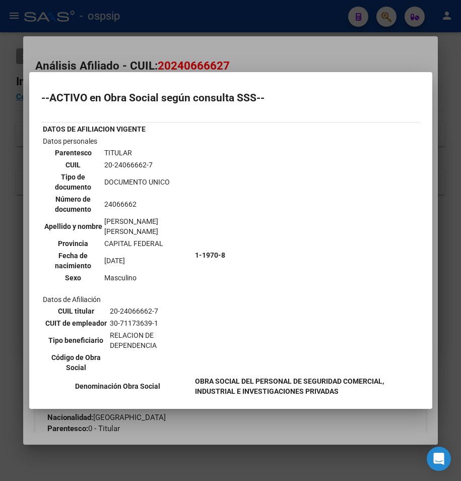
click at [163, 45] on div at bounding box center [230, 240] width 461 height 481
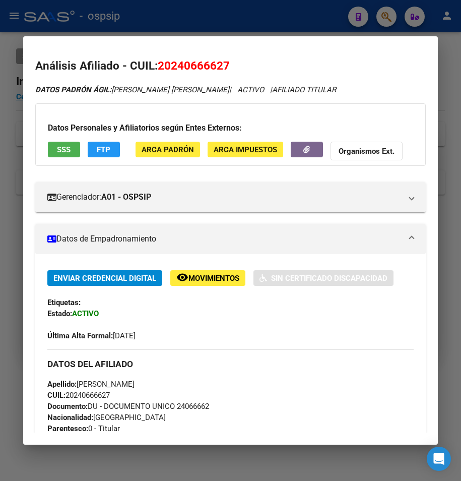
click at [159, 26] on div at bounding box center [230, 240] width 461 height 481
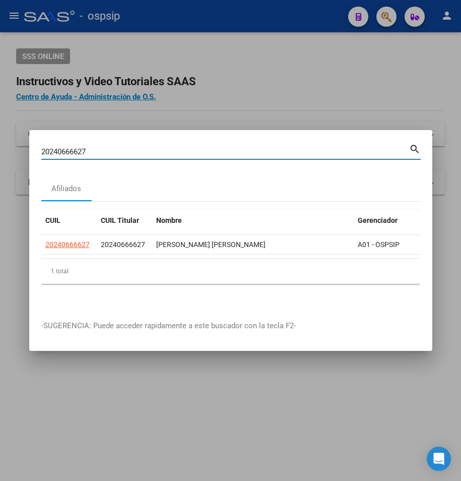
drag, startPoint x: 98, startPoint y: 147, endPoint x: -14, endPoint y: 148, distance: 111.5
click at [0, 148] on html "menu - ospsip person Firma Express Reportes Egresos Devengados Auditorías x Áre…" at bounding box center [230, 240] width 461 height 481
type input "20178018079"
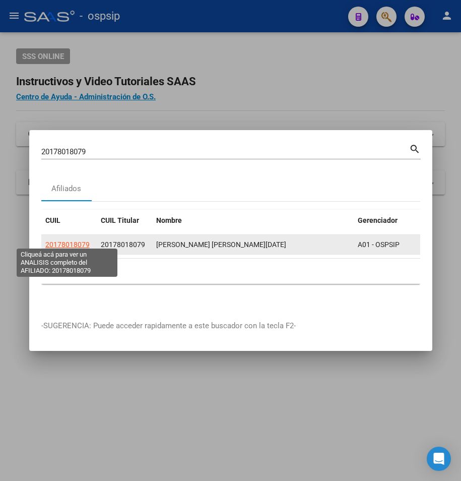
click at [72, 241] on span "20178018079" at bounding box center [67, 245] width 44 height 8
type textarea "20178018079"
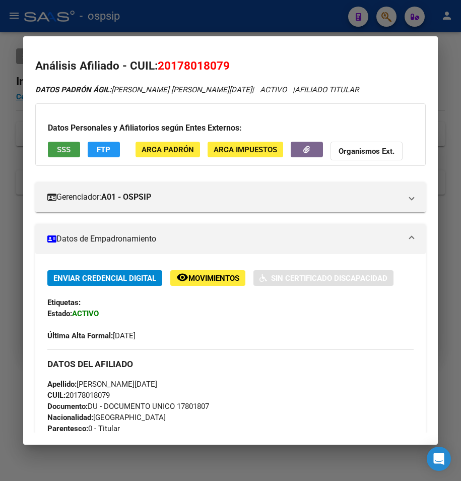
click at [62, 151] on span "SSS" at bounding box center [64, 149] width 14 height 9
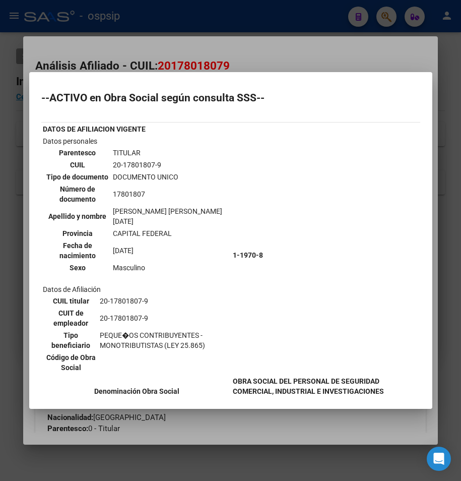
click at [223, 21] on div at bounding box center [230, 240] width 461 height 481
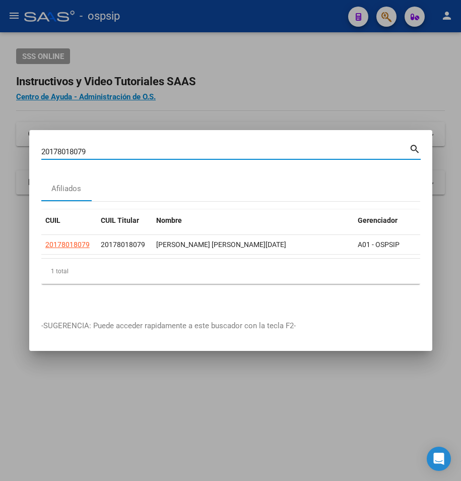
drag, startPoint x: 99, startPoint y: 147, endPoint x: -107, endPoint y: 154, distance: 206.9
click at [0, 154] on html "menu - ospsip person Firma Express Reportes Egresos Devengados Auditorías x Áre…" at bounding box center [230, 240] width 461 height 481
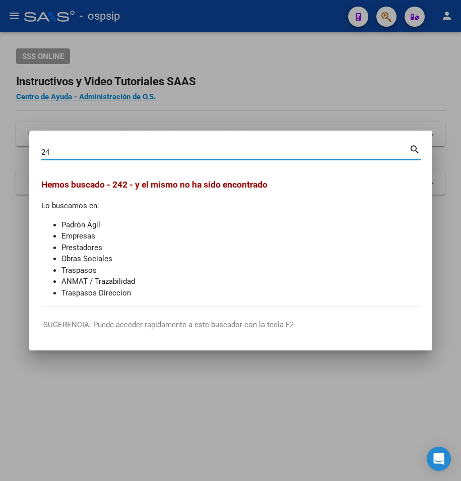
type input "2"
type input "27240531017"
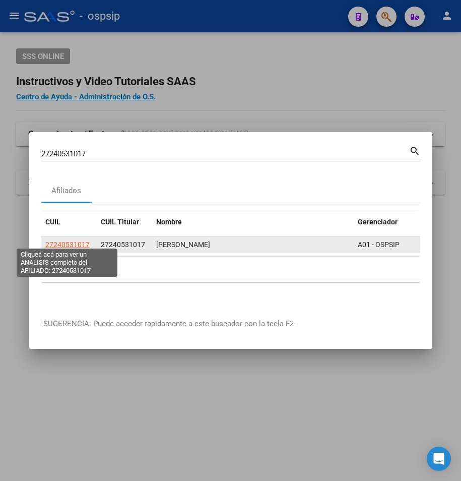
click at [69, 241] on span "27240531017" at bounding box center [67, 245] width 44 height 8
type textarea "27240531017"
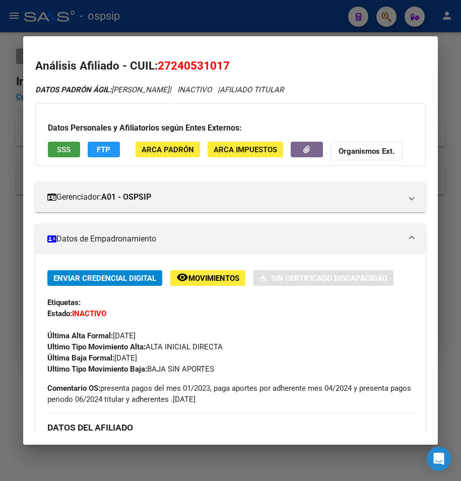
click at [64, 146] on span "SSS" at bounding box center [64, 149] width 14 height 9
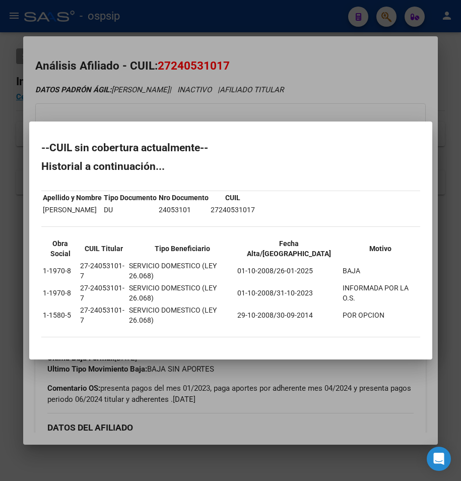
click at [313, 125] on div at bounding box center [230, 240] width 461 height 481
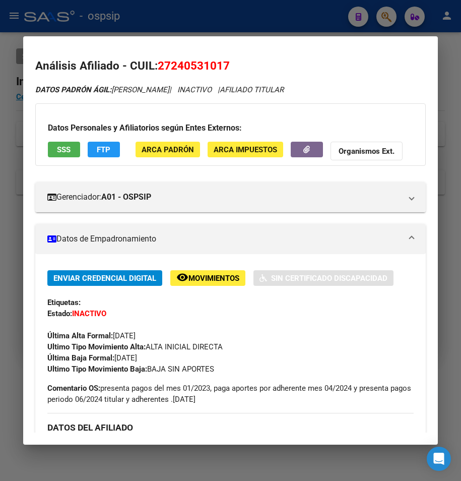
click at [66, 149] on span "SSS" at bounding box center [64, 149] width 14 height 9
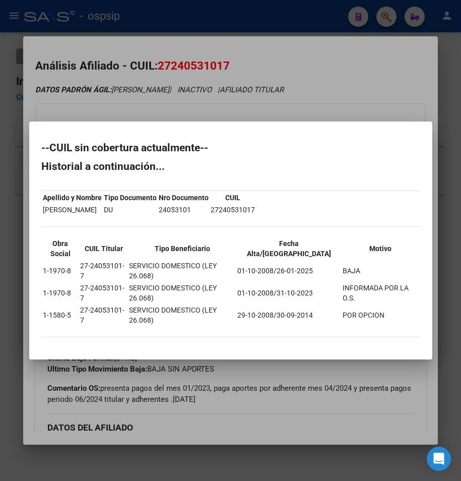
click at [273, 127] on div at bounding box center [230, 240] width 461 height 481
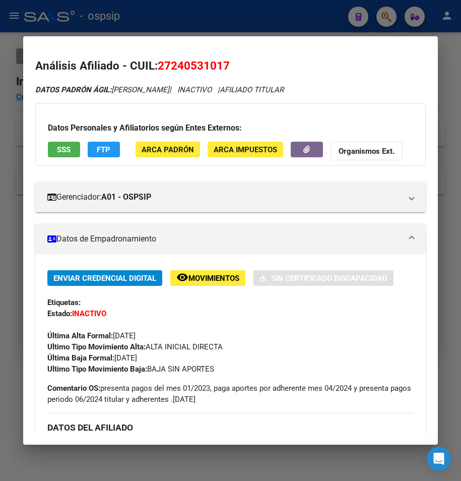
click at [282, 37] on mat-dialog-container "Análisis Afiliado - CUIL: 27240531017 DATOS PADRÓN ÁGIL: [PERSON_NAME] | INACTI…" at bounding box center [231, 240] width 416 height 409
drag, startPoint x: 281, startPoint y: 25, endPoint x: 255, endPoint y: 55, distance: 40.4
click at [280, 24] on div at bounding box center [230, 240] width 461 height 481
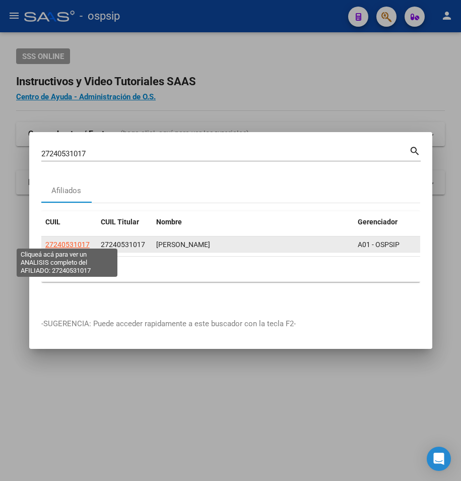
click at [60, 242] on span "27240531017" at bounding box center [67, 245] width 44 height 8
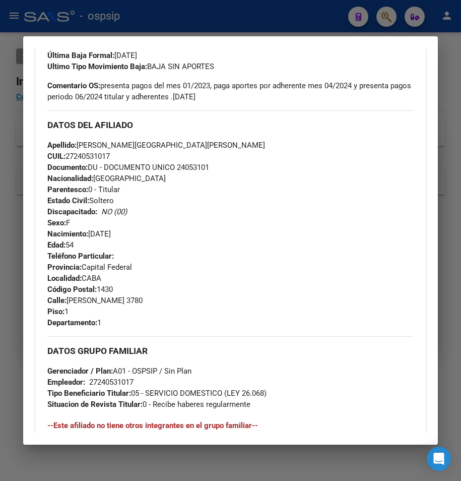
scroll to position [353, 0]
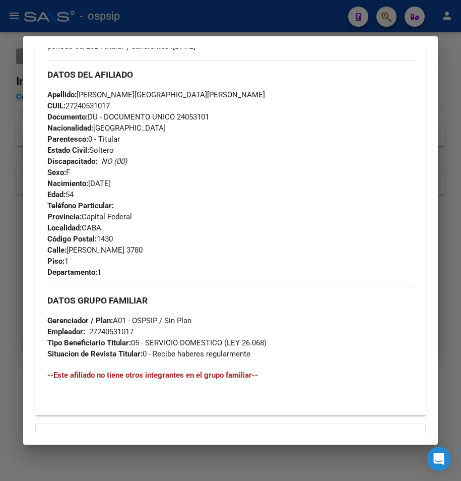
drag, startPoint x: 183, startPoint y: 1, endPoint x: 181, endPoint y: 14, distance: 13.3
click at [183, 9] on div at bounding box center [230, 240] width 461 height 481
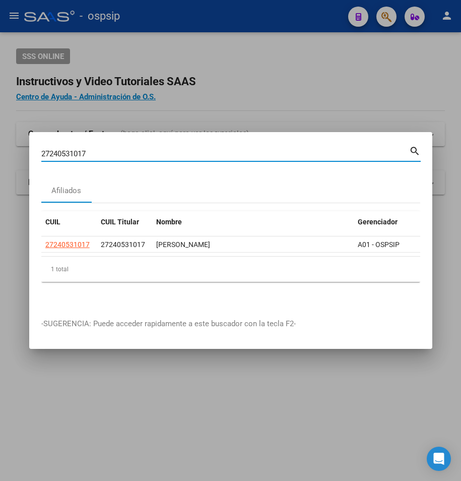
drag, startPoint x: 108, startPoint y: 151, endPoint x: 10, endPoint y: 151, distance: 98.3
click at [10, 151] on div "27240531017 Buscar (apellido, dni, cuil, nro traspaso, cuit, obra social) searc…" at bounding box center [230, 240] width 461 height 481
type input "27295307361"
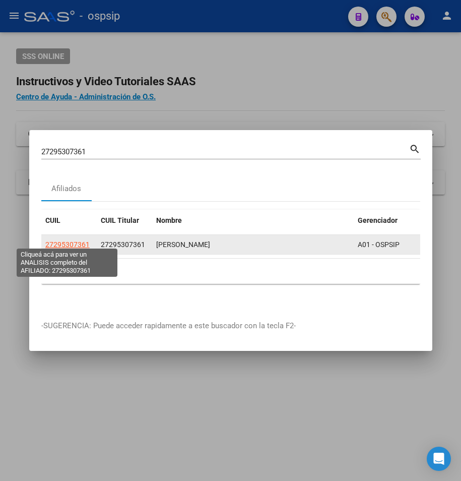
click at [56, 241] on span "27295307361" at bounding box center [67, 245] width 44 height 8
type textarea "27295307361"
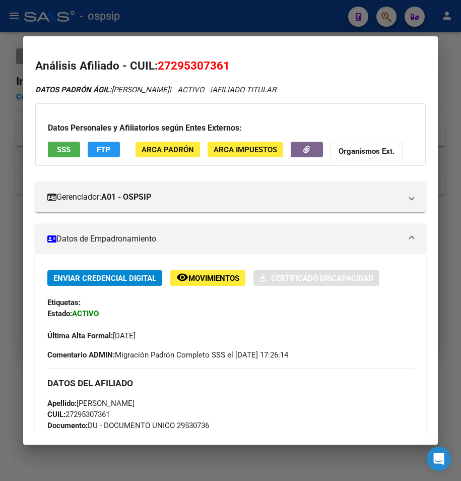
click at [66, 158] on app-consulta-sss-html "SSS" at bounding box center [64, 151] width 32 height 19
click at [63, 156] on button "SSS" at bounding box center [64, 150] width 32 height 16
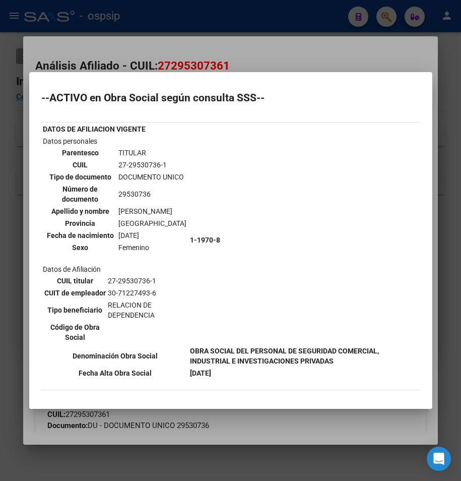
drag, startPoint x: 251, startPoint y: 50, endPoint x: 248, endPoint y: 36, distance: 14.1
click at [251, 48] on div at bounding box center [230, 240] width 461 height 481
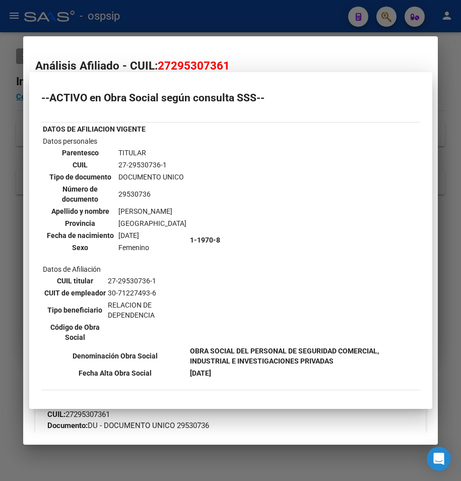
click at [237, 18] on div at bounding box center [230, 240] width 461 height 481
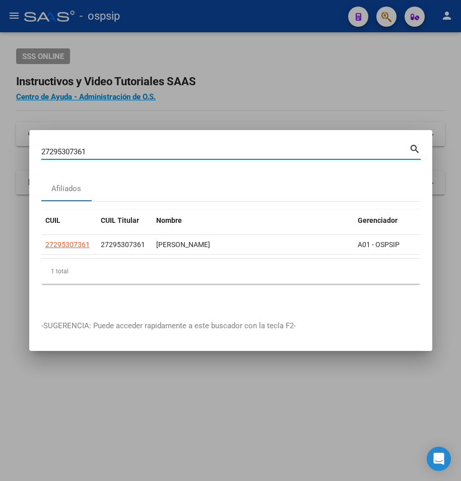
drag, startPoint x: 91, startPoint y: 147, endPoint x: -90, endPoint y: 158, distance: 180.9
click at [0, 158] on html "menu - ospsip person Firma Express Reportes Egresos Devengados Auditorías x Áre…" at bounding box center [230, 240] width 461 height 481
type input "2"
type input "20351383497"
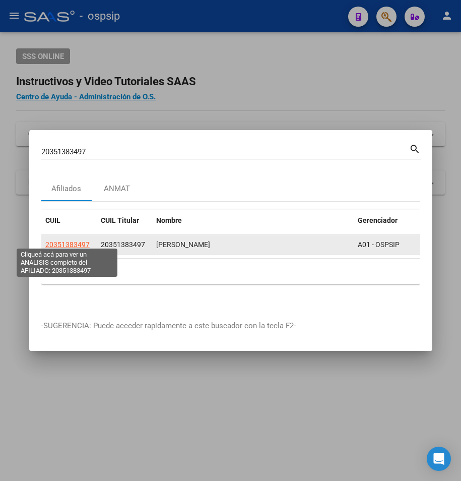
click at [68, 242] on span "20351383497" at bounding box center [67, 245] width 44 height 8
type textarea "20351383497"
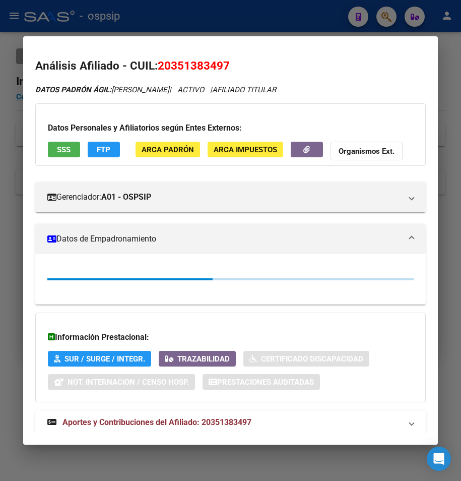
click at [57, 147] on span "SSS" at bounding box center [64, 149] width 14 height 9
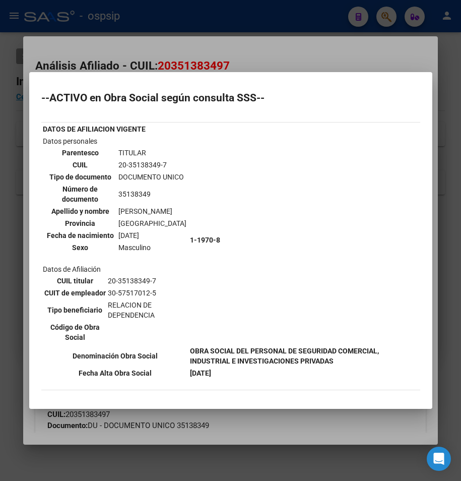
click at [112, 29] on div at bounding box center [230, 240] width 461 height 481
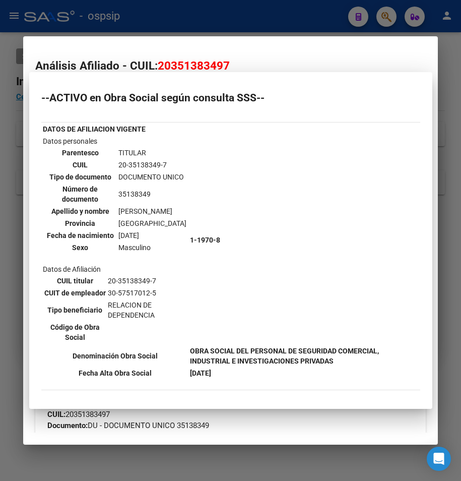
click at [116, 23] on div at bounding box center [230, 240] width 461 height 481
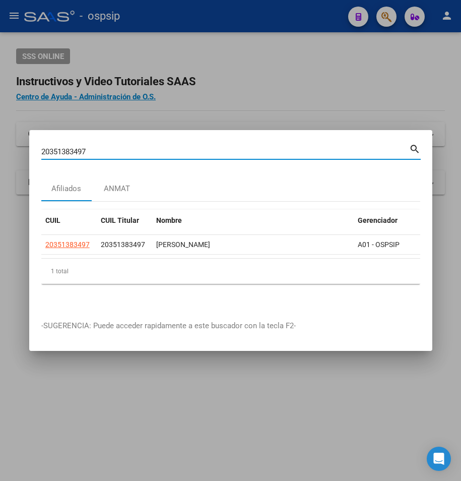
drag, startPoint x: 107, startPoint y: 147, endPoint x: -13, endPoint y: 148, distance: 119.5
click at [0, 148] on html "menu - ospsip person Firma Express Reportes Egresos Devengados Auditorías x Áre…" at bounding box center [230, 240] width 461 height 481
type input "2014994460"
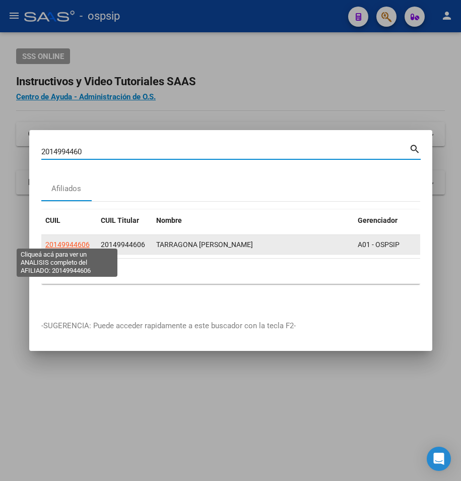
click at [69, 241] on span "20149944606" at bounding box center [67, 245] width 44 height 8
type textarea "20149944606"
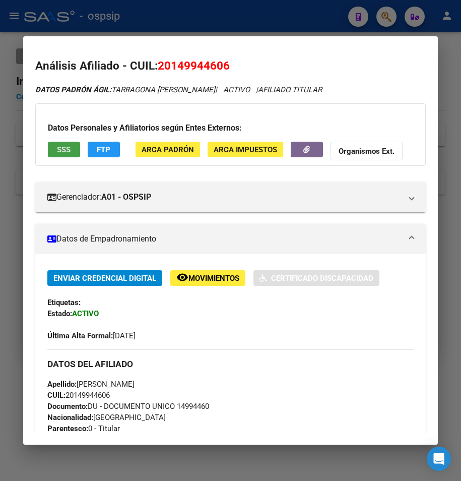
click at [64, 149] on span "SSS" at bounding box center [64, 149] width 14 height 9
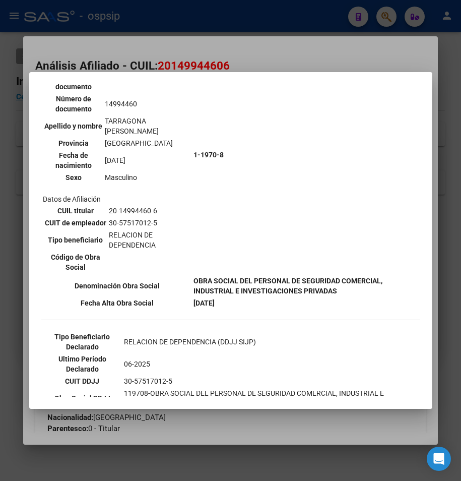
scroll to position [101, 0]
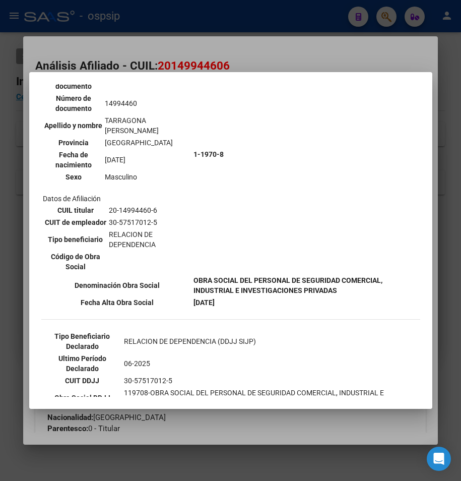
click at [150, 37] on div at bounding box center [230, 240] width 461 height 481
click at [151, 31] on div at bounding box center [230, 240] width 461 height 481
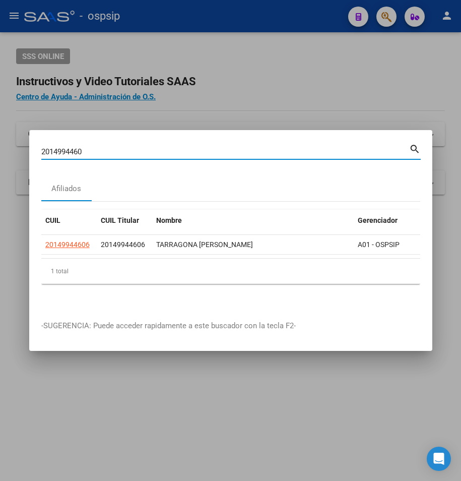
drag, startPoint x: 88, startPoint y: 150, endPoint x: -190, endPoint y: 159, distance: 277.5
click at [0, 159] on html "menu - ospsip person Firma Express Reportes Egresos Devengados Auditorías x Áre…" at bounding box center [230, 240] width 461 height 481
type input "27370036166"
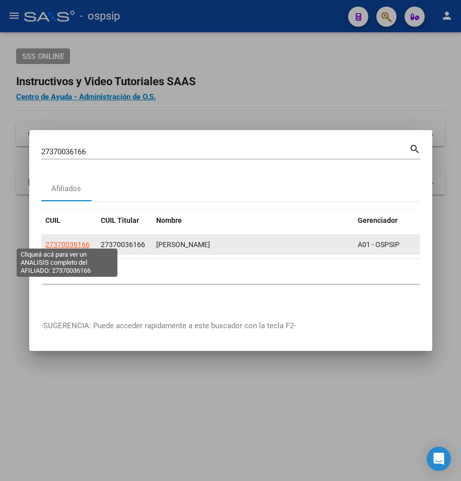
click at [74, 244] on span "27370036166" at bounding box center [67, 245] width 44 height 8
type textarea "27370036166"
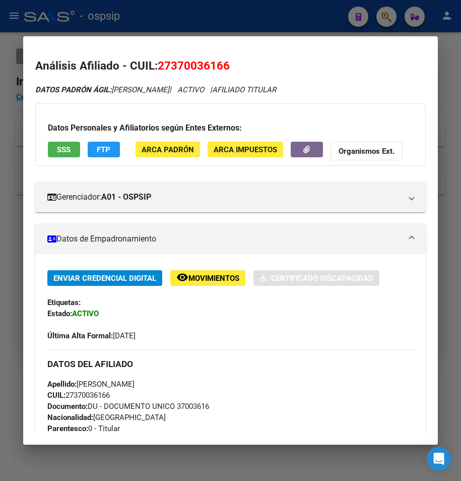
click at [56, 143] on button "SSS" at bounding box center [64, 150] width 32 height 16
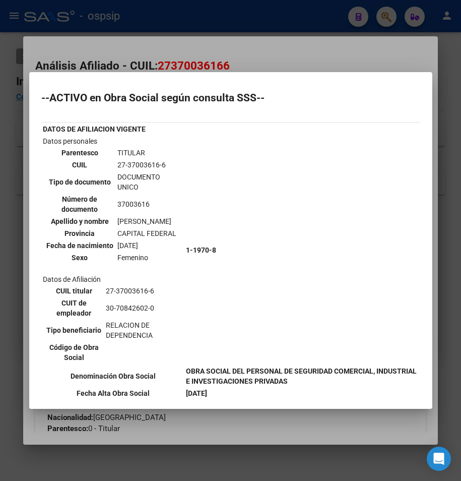
drag, startPoint x: 178, startPoint y: 44, endPoint x: 177, endPoint y: 26, distance: 17.7
click at [179, 40] on div at bounding box center [230, 240] width 461 height 481
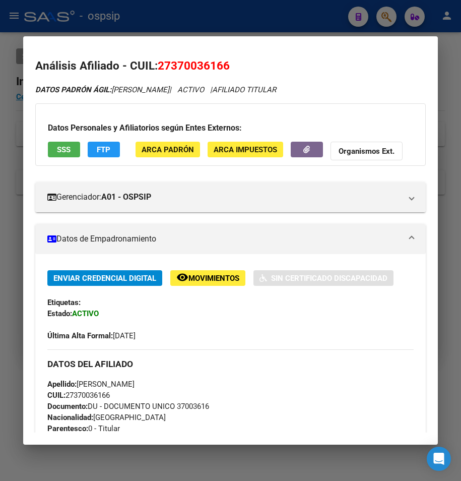
drag, startPoint x: 177, startPoint y: 26, endPoint x: 130, endPoint y: 134, distance: 117.2
click at [177, 32] on div at bounding box center [230, 240] width 461 height 481
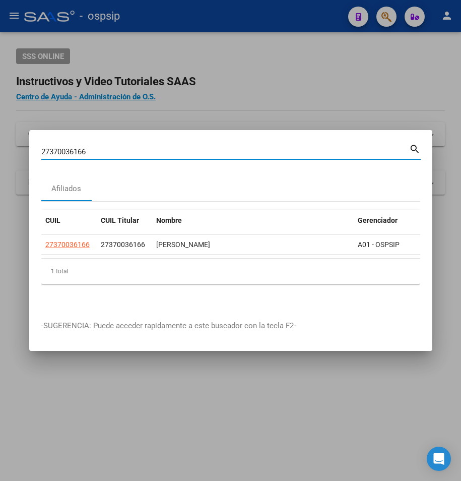
drag, startPoint x: 104, startPoint y: 147, endPoint x: -60, endPoint y: 165, distance: 164.4
click at [0, 165] on html "menu - ospsip person Firma Express Reportes Egresos Devengados Auditorías x Áre…" at bounding box center [230, 240] width 461 height 481
type input "2030305235"
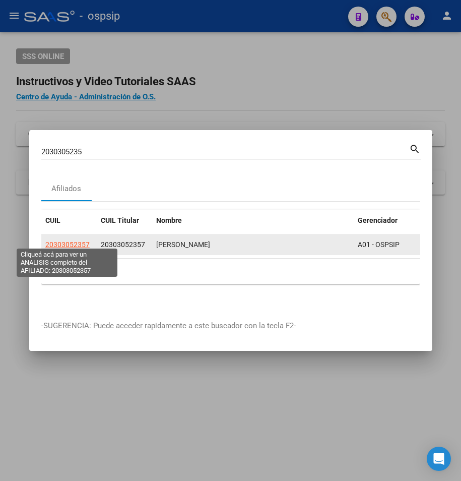
click at [84, 241] on span "20303052357" at bounding box center [67, 245] width 44 height 8
type textarea "20303052357"
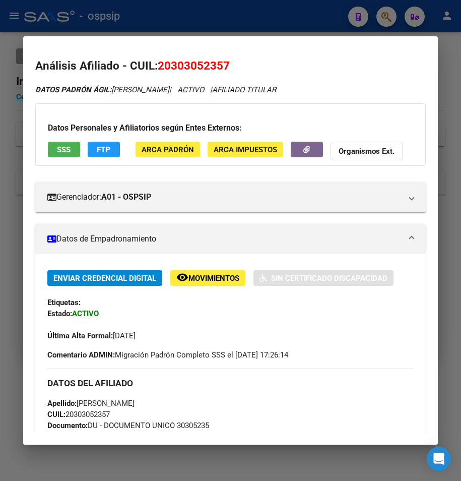
click at [65, 145] on span "SSS" at bounding box center [64, 149] width 14 height 9
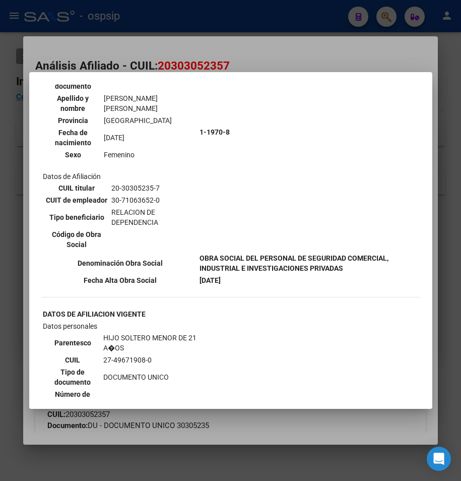
scroll to position [504, 0]
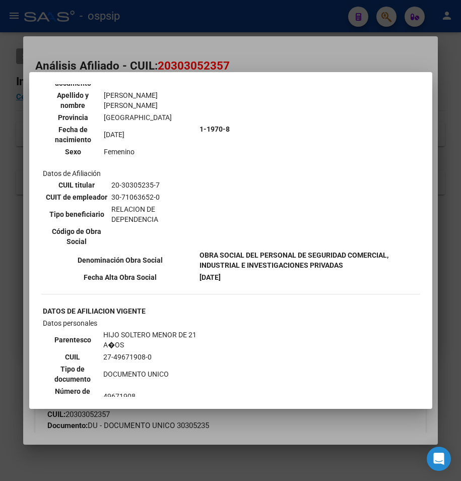
drag, startPoint x: 295, startPoint y: 51, endPoint x: 282, endPoint y: 25, distance: 28.6
click at [294, 50] on div at bounding box center [230, 240] width 461 height 481
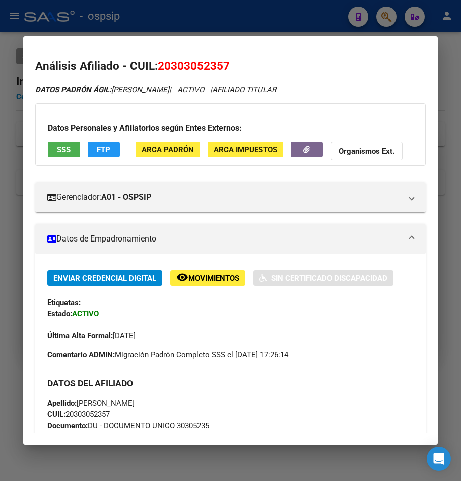
click at [281, 27] on div at bounding box center [230, 240] width 461 height 481
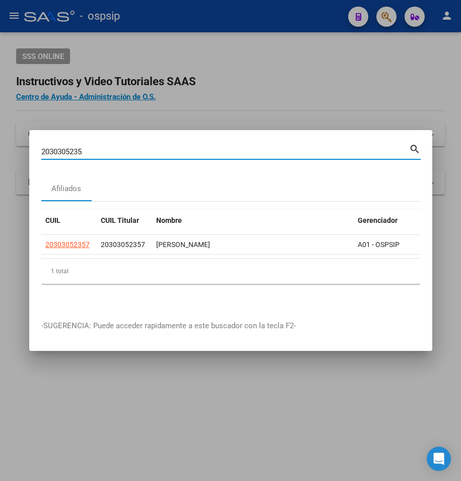
drag, startPoint x: 98, startPoint y: 150, endPoint x: 5, endPoint y: 154, distance: 93.4
click at [5, 154] on div "2030305235 Buscar (apellido, dni, cuil, nro traspaso, cuit, obra social) search…" at bounding box center [230, 240] width 461 height 481
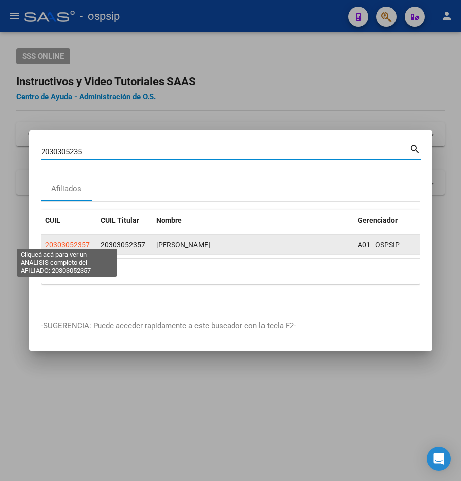
click at [56, 241] on span "20303052357" at bounding box center [67, 245] width 44 height 8
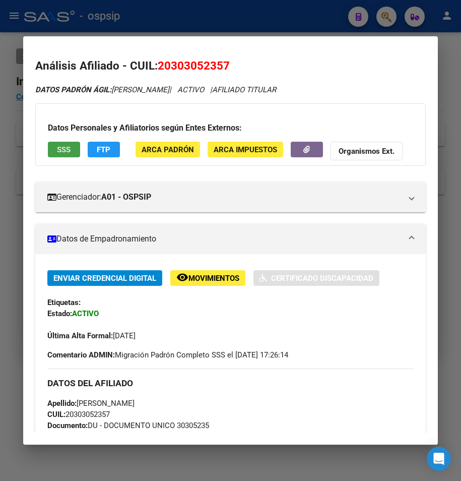
click at [75, 152] on button "SSS" at bounding box center [64, 150] width 32 height 16
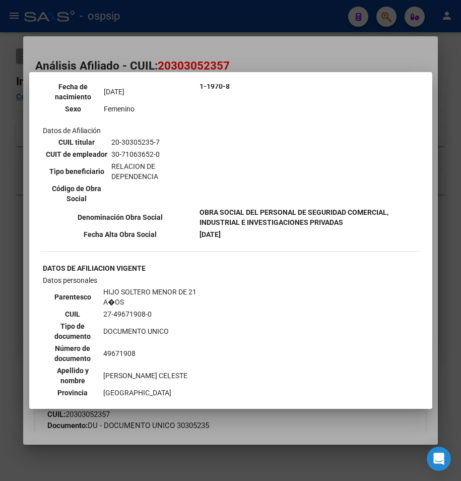
scroll to position [555, 0]
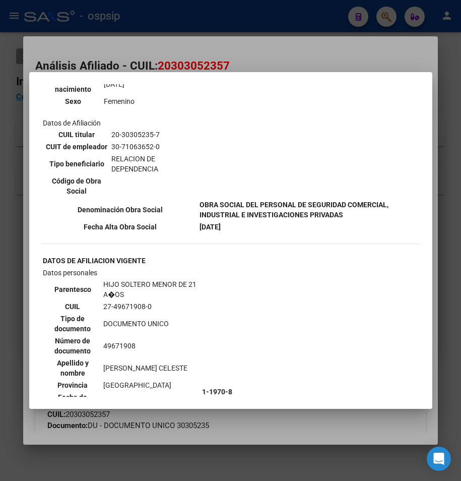
click at [181, 27] on div at bounding box center [230, 240] width 461 height 481
click at [181, 23] on div at bounding box center [230, 240] width 461 height 481
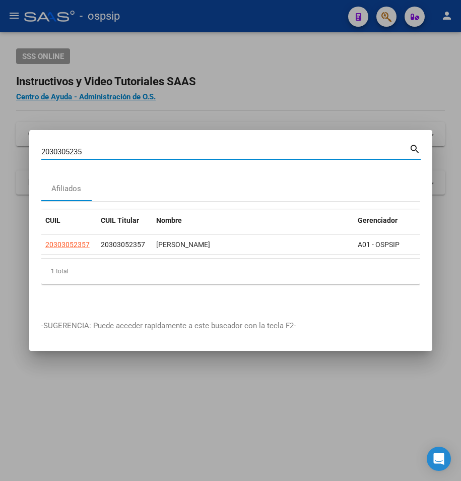
drag, startPoint x: 91, startPoint y: 148, endPoint x: -154, endPoint y: 149, distance: 244.6
click at [0, 149] on html "menu - ospsip person Firma Express Reportes Egresos Devengados Auditorías x Áre…" at bounding box center [230, 240] width 461 height 481
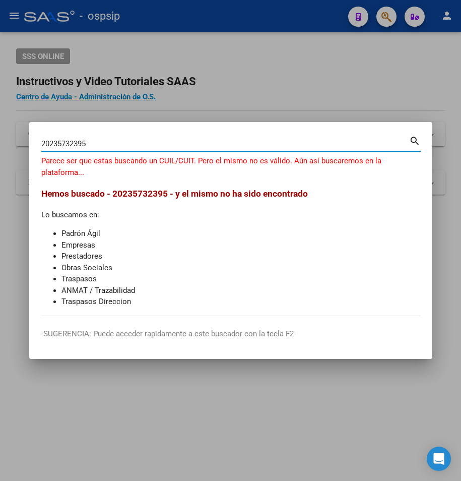
type input "20235732395"
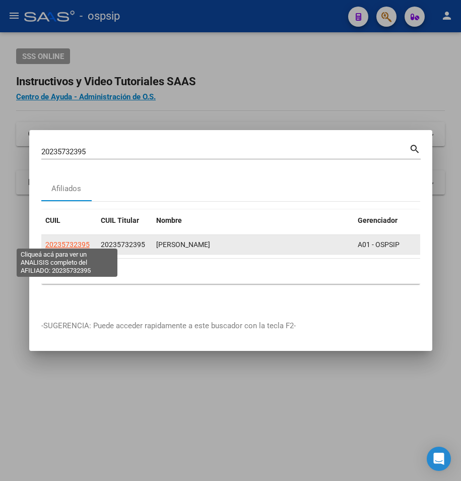
click at [62, 241] on span "20235732395" at bounding box center [67, 245] width 44 height 8
type textarea "20235732395"
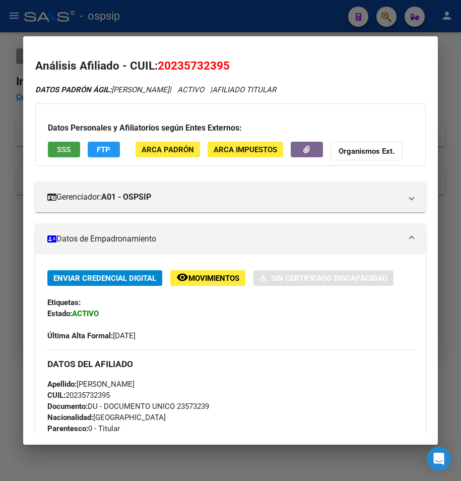
click at [66, 149] on span "SSS" at bounding box center [64, 149] width 14 height 9
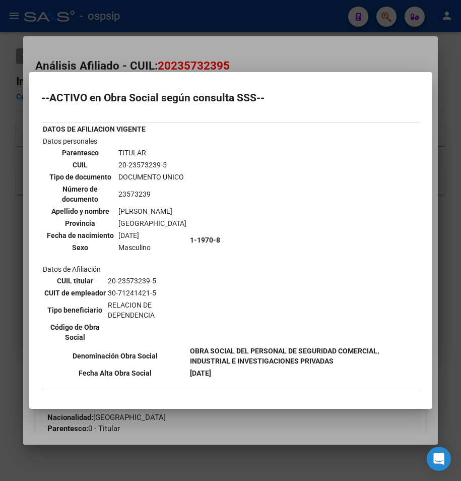
drag, startPoint x: 185, startPoint y: 46, endPoint x: 176, endPoint y: 17, distance: 30.6
click at [184, 39] on div at bounding box center [230, 240] width 461 height 481
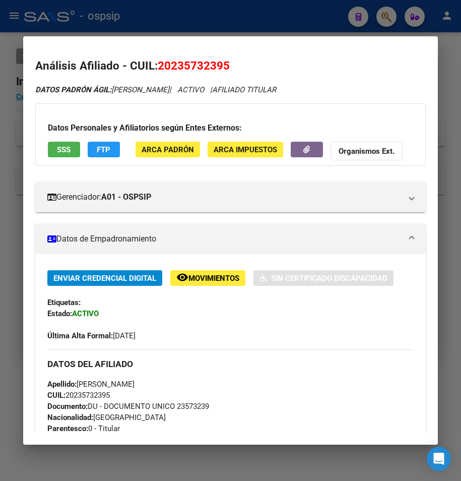
click at [176, 17] on div at bounding box center [230, 240] width 461 height 481
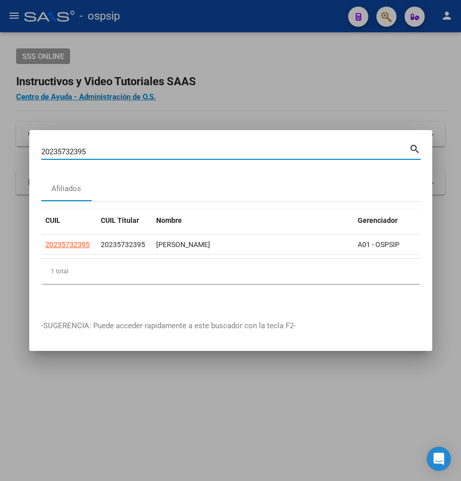
drag, startPoint x: 104, startPoint y: 150, endPoint x: -130, endPoint y: 155, distance: 234.1
click at [0, 155] on html "menu - ospsip person Firma Express Reportes Egresos Devengados Auditorías x Áre…" at bounding box center [230, 240] width 461 height 481
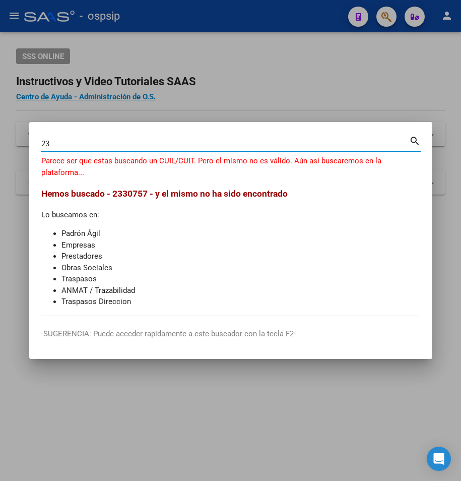
type input "2"
type input "23308680649"
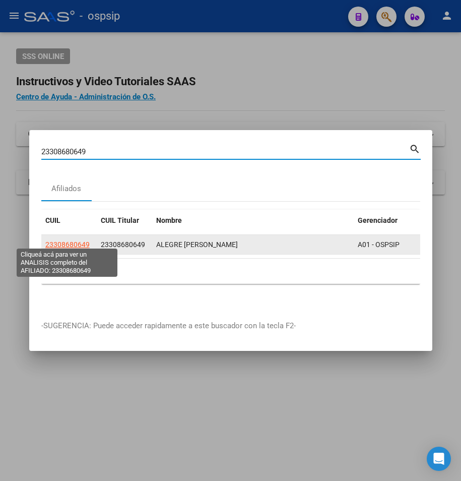
click at [85, 241] on span "23308680649" at bounding box center [67, 245] width 44 height 8
type textarea "23308680649"
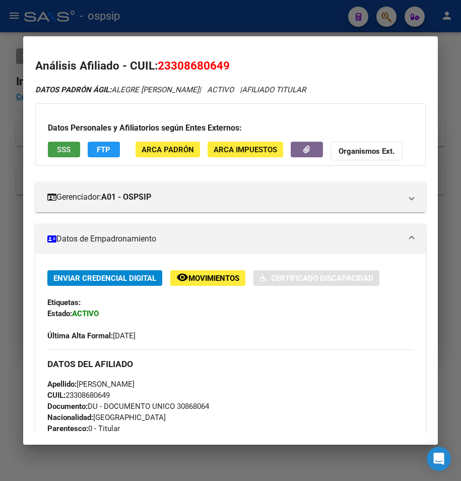
click at [65, 148] on span "SSS" at bounding box center [64, 149] width 14 height 9
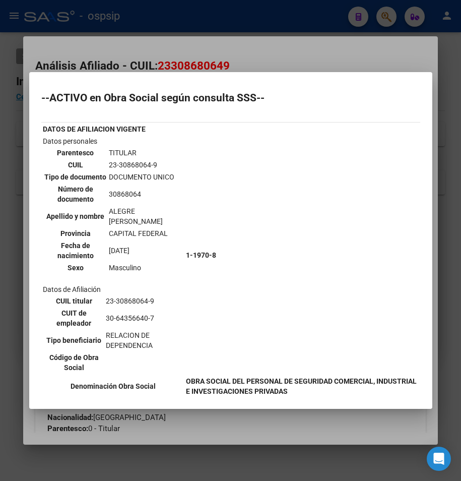
click at [133, 25] on div at bounding box center [230, 240] width 461 height 481
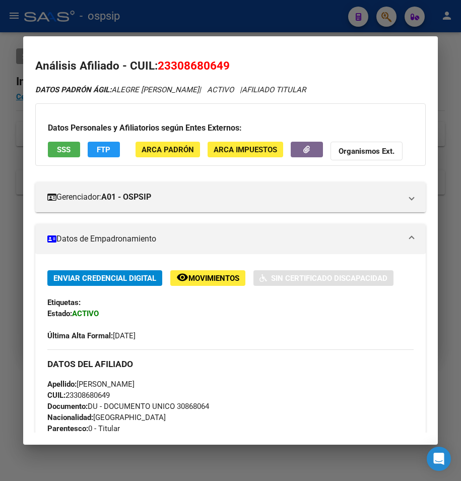
drag, startPoint x: 139, startPoint y: 37, endPoint x: 136, endPoint y: 31, distance: 6.1
click at [138, 36] on mat-dialog-container "Análisis Afiliado - CUIL: 23308680649 DATOS PADRÓN ÁGIL: ALEGRE [PERSON_NAME] |…" at bounding box center [231, 240] width 416 height 409
click at [160, 18] on div at bounding box center [230, 240] width 461 height 481
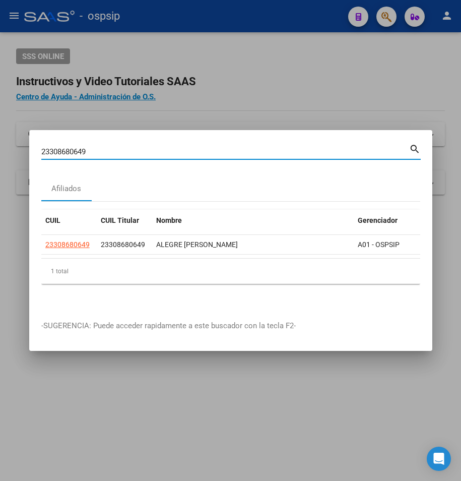
drag, startPoint x: 93, startPoint y: 149, endPoint x: -323, endPoint y: 183, distance: 417.4
click at [0, 183] on html "menu - ospsip person Firma Express Reportes Egresos Devengados Auditorías x Áre…" at bounding box center [230, 240] width 461 height 481
type input "2017846240"
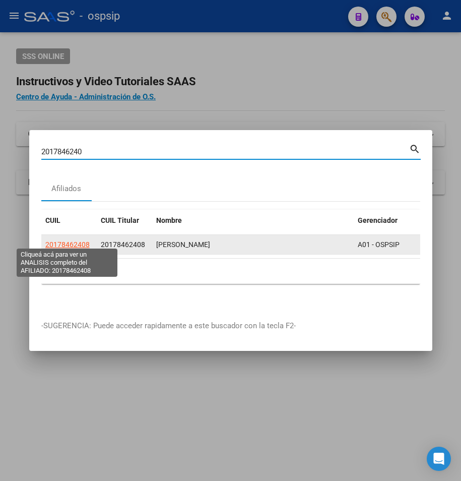
click at [53, 241] on span "20178462408" at bounding box center [67, 245] width 44 height 8
type textarea "20178462408"
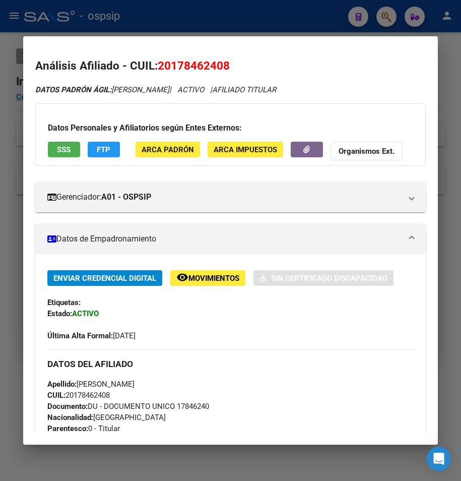
click at [61, 146] on span "SSS" at bounding box center [64, 149] width 14 height 9
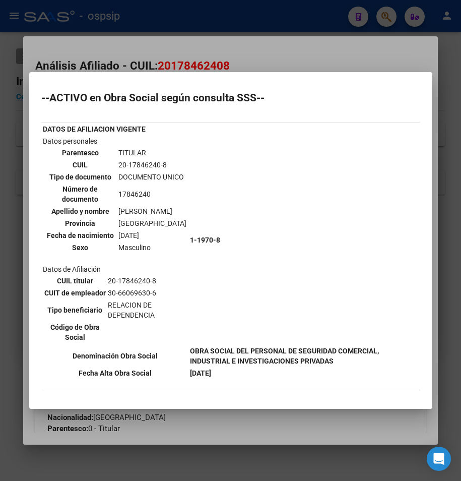
drag, startPoint x: 216, startPoint y: 45, endPoint x: 215, endPoint y: 18, distance: 27.8
click at [215, 29] on div at bounding box center [230, 240] width 461 height 481
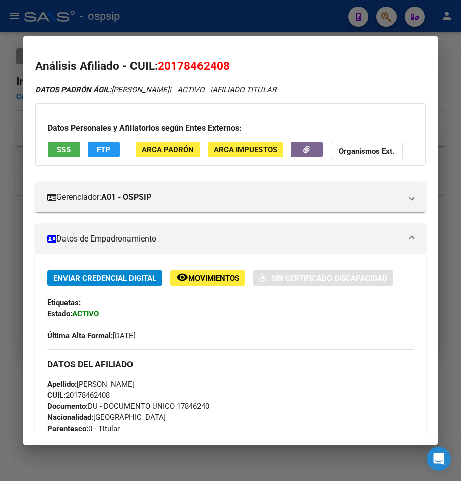
click at [215, 18] on div at bounding box center [230, 240] width 461 height 481
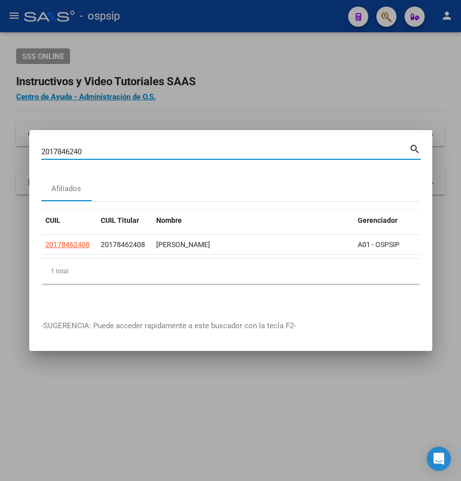
drag, startPoint x: 104, startPoint y: 146, endPoint x: -27, endPoint y: 153, distance: 131.8
click at [0, 153] on html "menu - ospsip person Firma Express Reportes Egresos Devengados Auditorías x Áre…" at bounding box center [230, 240] width 461 height 481
type input "2031717695"
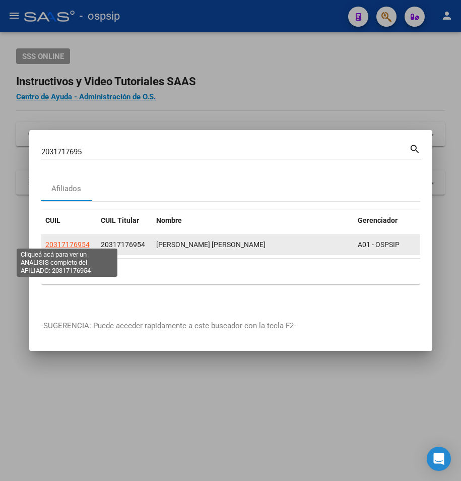
click at [74, 241] on span "20317176954" at bounding box center [67, 245] width 44 height 8
type textarea "20317176954"
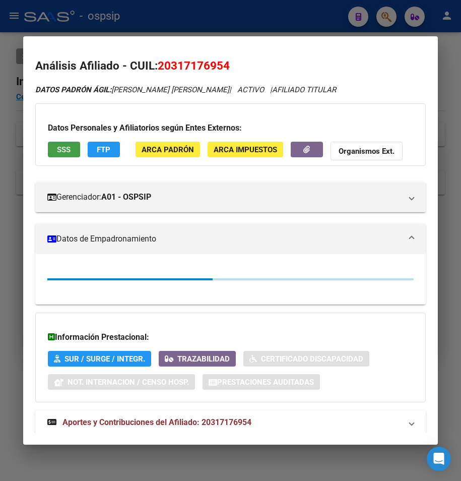
click at [63, 146] on span "SSS" at bounding box center [64, 149] width 14 height 9
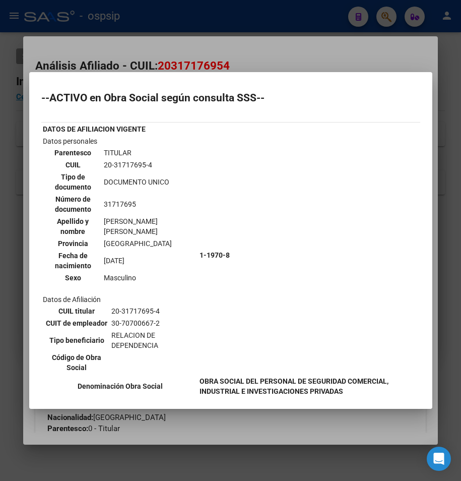
click at [217, 29] on div at bounding box center [230, 240] width 461 height 481
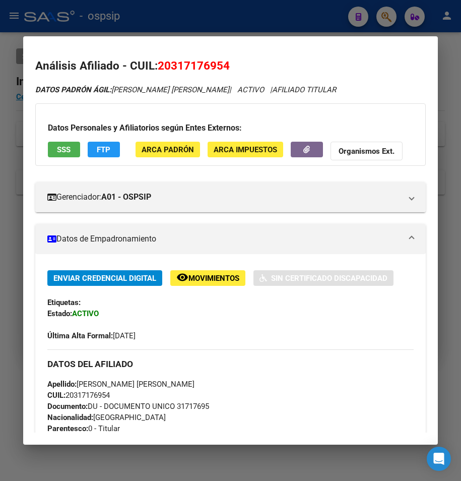
click at [216, 19] on div at bounding box center [230, 240] width 461 height 481
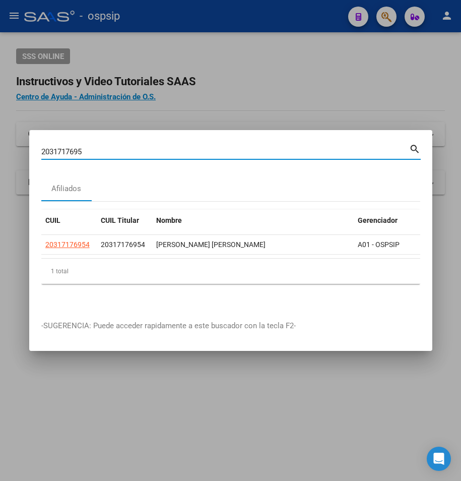
drag, startPoint x: 91, startPoint y: 148, endPoint x: -20, endPoint y: 158, distance: 111.4
click at [0, 158] on html "menu - ospsip person Firma Express Reportes Egresos Devengados Auditorías x Áre…" at bounding box center [230, 240] width 461 height 481
type input "0"
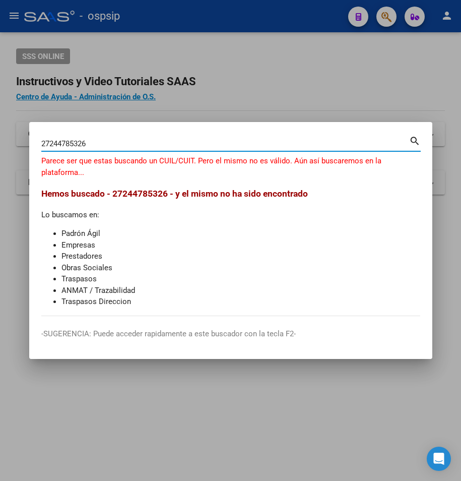
drag, startPoint x: 93, startPoint y: 146, endPoint x: -274, endPoint y: 152, distance: 367.7
click at [0, 152] on html "menu - ospsip person Firma Express Reportes Egresos Devengados Auditorías x Áre…" at bounding box center [230, 240] width 461 height 481
type input "244"
drag, startPoint x: 62, startPoint y: 145, endPoint x: 29, endPoint y: 146, distance: 32.8
click at [29, 146] on mat-dialog-content "244 Buscar (apellido, dni, [PERSON_NAME], nro traspaso, cuit, obra social) sear…" at bounding box center [230, 225] width 403 height 182
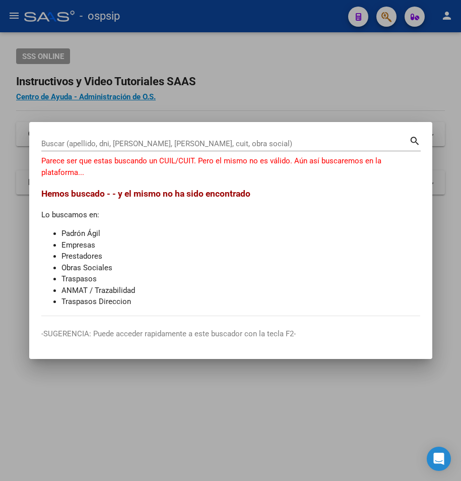
drag, startPoint x: 50, startPoint y: 127, endPoint x: 79, endPoint y: 139, distance: 30.5
click at [52, 127] on mat-dialog-container "Buscar (apellido, dni, [PERSON_NAME], nro traspaso, cuit, obra social) search P…" at bounding box center [230, 241] width 403 height 238
click at [80, 149] on div "Buscar (apellido, dni, [PERSON_NAME], [PERSON_NAME], cuit, obra social)" at bounding box center [225, 143] width 368 height 15
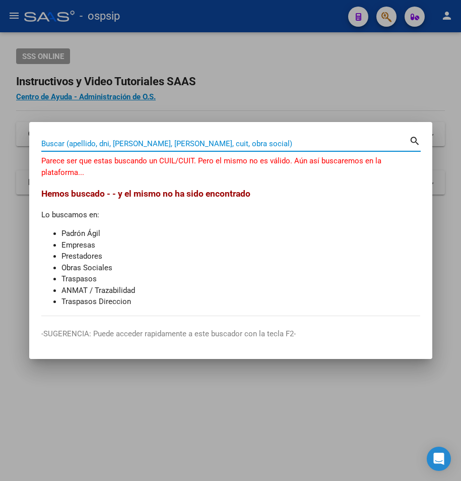
click at [78, 144] on input "Buscar (apellido, dni, [PERSON_NAME], [PERSON_NAME], cuit, obra social)" at bounding box center [225, 143] width 368 height 9
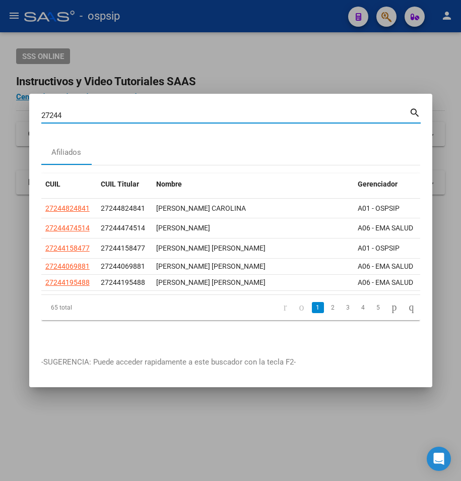
drag, startPoint x: 68, startPoint y: 108, endPoint x: -116, endPoint y: 103, distance: 184.7
click at [0, 103] on html "menu - ospsip person Firma Express Reportes Egresos Devengados Auditorías x Áre…" at bounding box center [230, 240] width 461 height 481
type input "24478532"
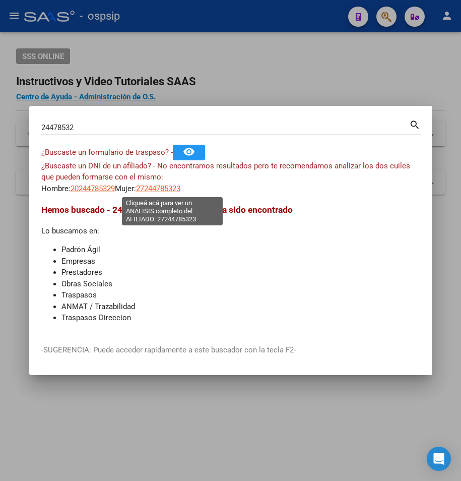
click at [166, 192] on span "27244785323" at bounding box center [158, 188] width 44 height 9
type textarea "27244785323"
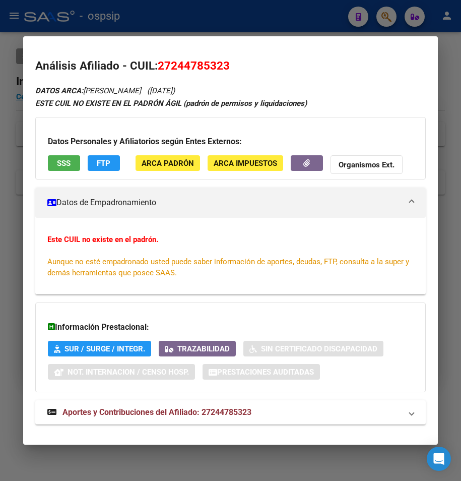
click at [68, 142] on h3 "Datos Personales y Afiliatorios según Entes Externos:" at bounding box center [231, 142] width 366 height 12
click at [164, 32] on div at bounding box center [230, 240] width 461 height 481
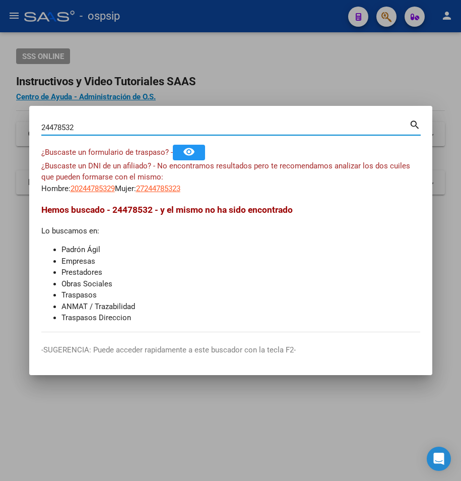
drag, startPoint x: 74, startPoint y: 132, endPoint x: 0, endPoint y: 137, distance: 74.3
click at [3, 137] on div "24478532 Buscar (apellido, dni, cuil, nro traspaso, cuit, obra social) search ¿…" at bounding box center [230, 240] width 461 height 481
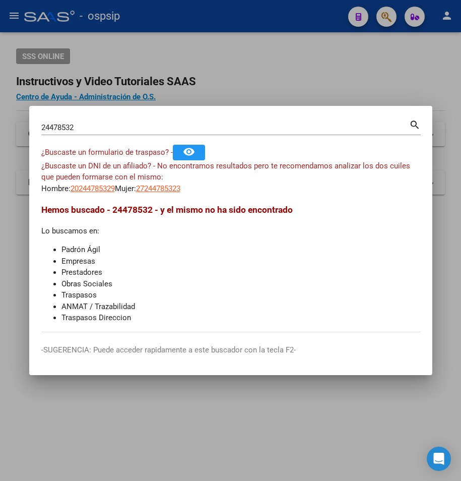
drag, startPoint x: 97, startPoint y: 134, endPoint x: 28, endPoint y: 140, distance: 69.4
click at [28, 140] on div "24478532 Buscar (apellido, dni, cuil, nro traspaso, cuit, obra social) search ¿…" at bounding box center [230, 240] width 461 height 481
drag, startPoint x: 28, startPoint y: 140, endPoint x: 99, endPoint y: 126, distance: 73.1
click at [99, 126] on input "24478532" at bounding box center [225, 127] width 368 height 9
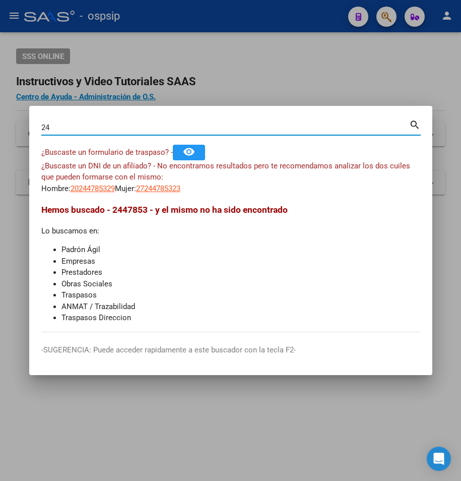
type input "2"
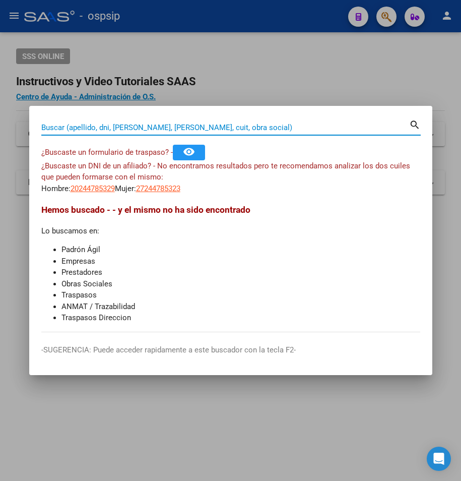
paste input "24418532"
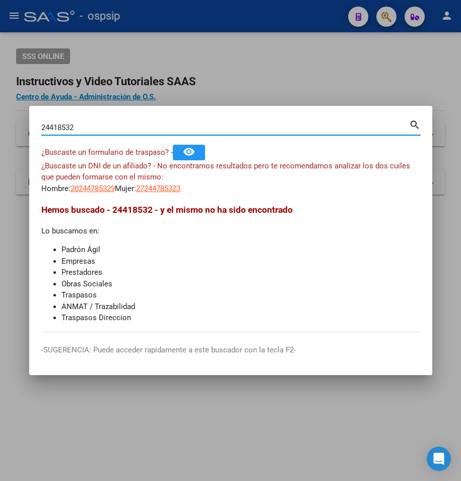
type input "24418532"
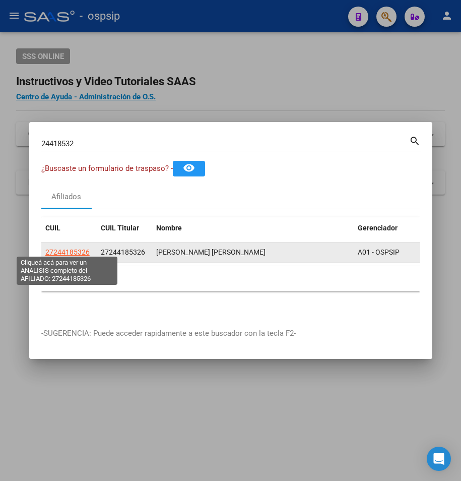
click at [75, 248] on span "27244185326" at bounding box center [67, 252] width 44 height 8
type textarea "27244185326"
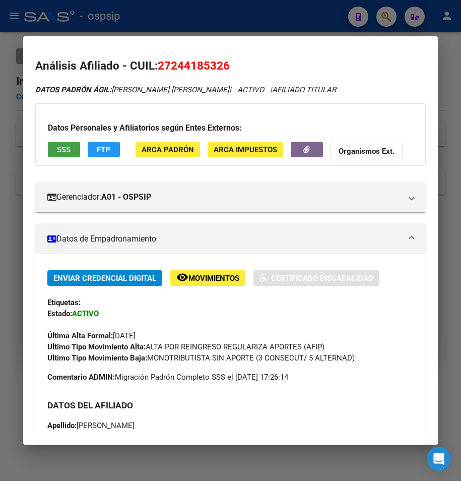
click at [64, 148] on span "SSS" at bounding box center [64, 149] width 14 height 9
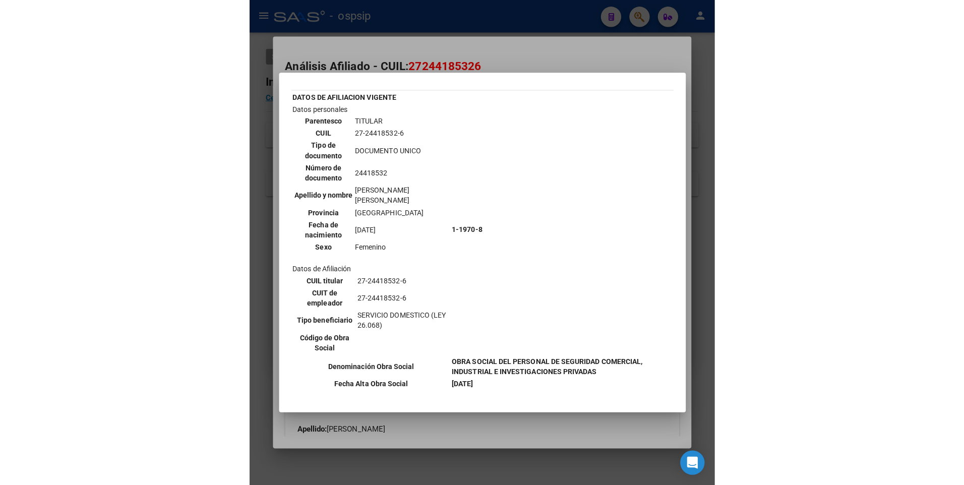
scroll to position [50, 0]
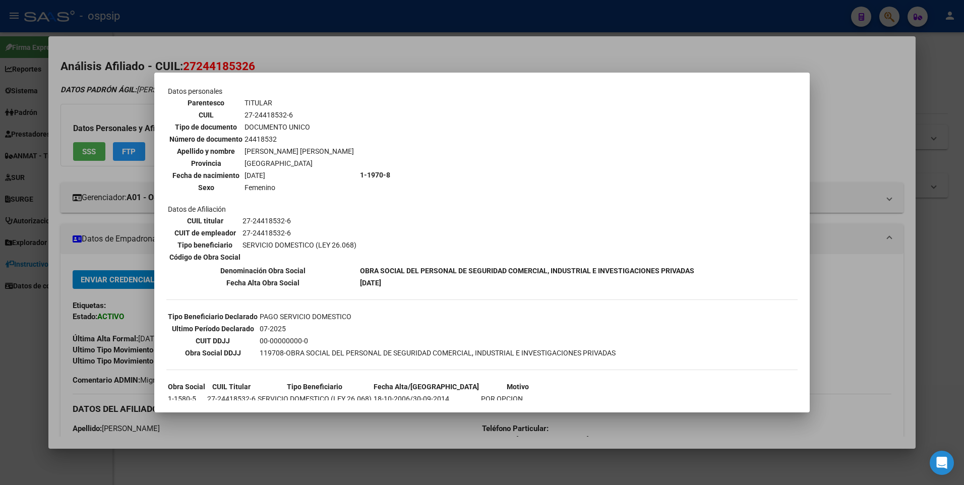
click at [350, 51] on div at bounding box center [482, 242] width 964 height 485
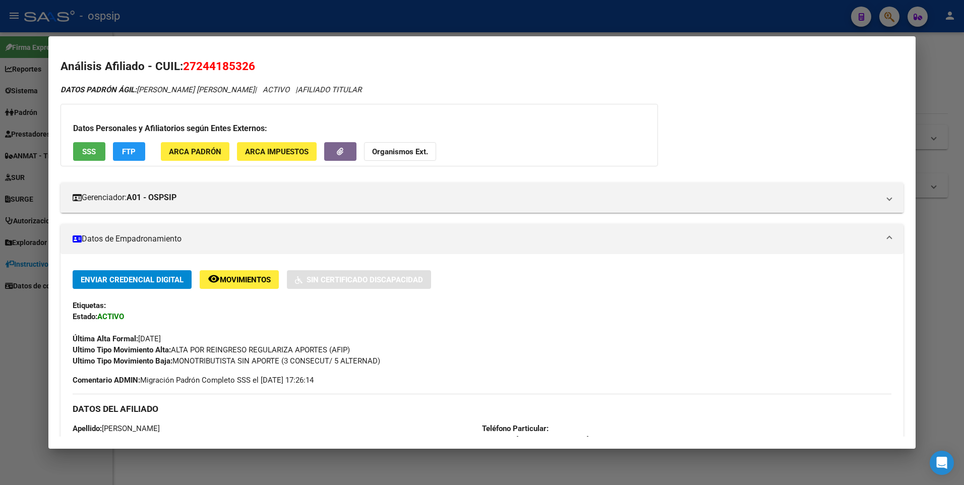
click at [351, 24] on div at bounding box center [482, 242] width 964 height 485
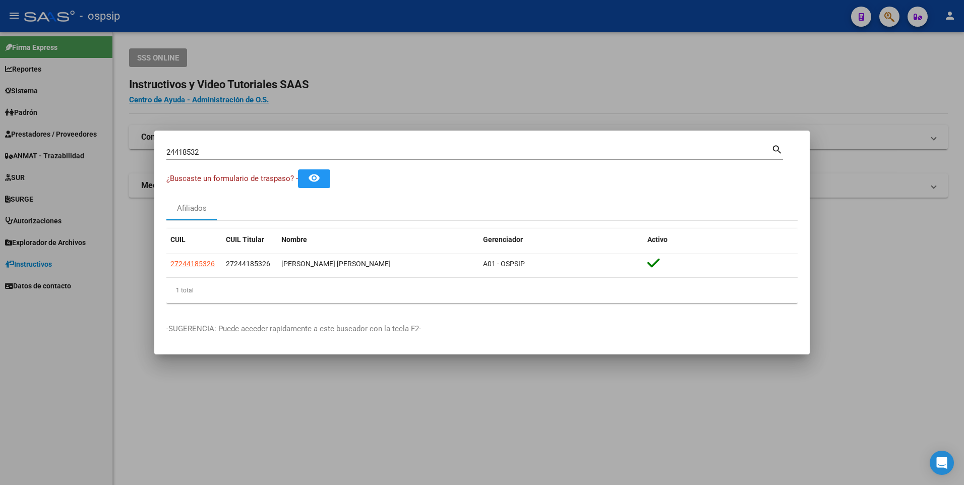
click at [230, 155] on input "24418532" at bounding box center [468, 152] width 605 height 9
type input "2"
type input "27240531017"
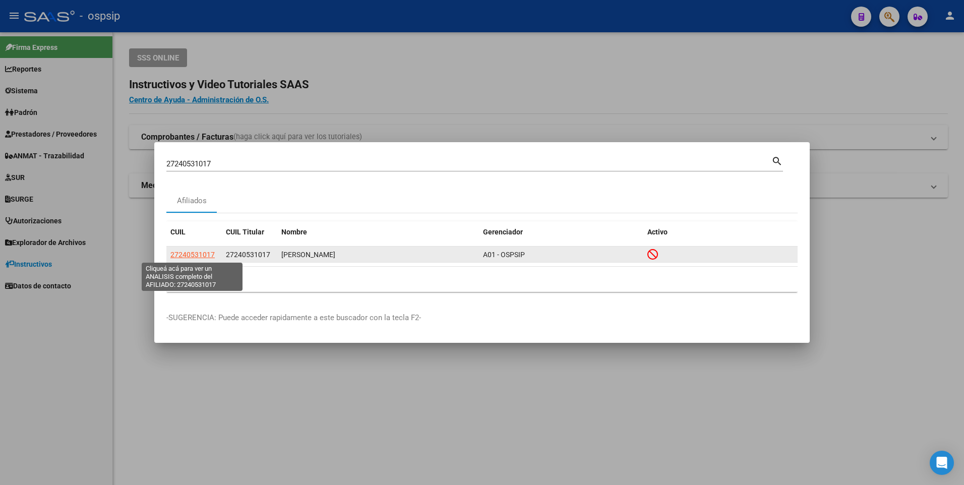
click at [199, 251] on span "27240531017" at bounding box center [192, 255] width 44 height 8
type textarea "27240531017"
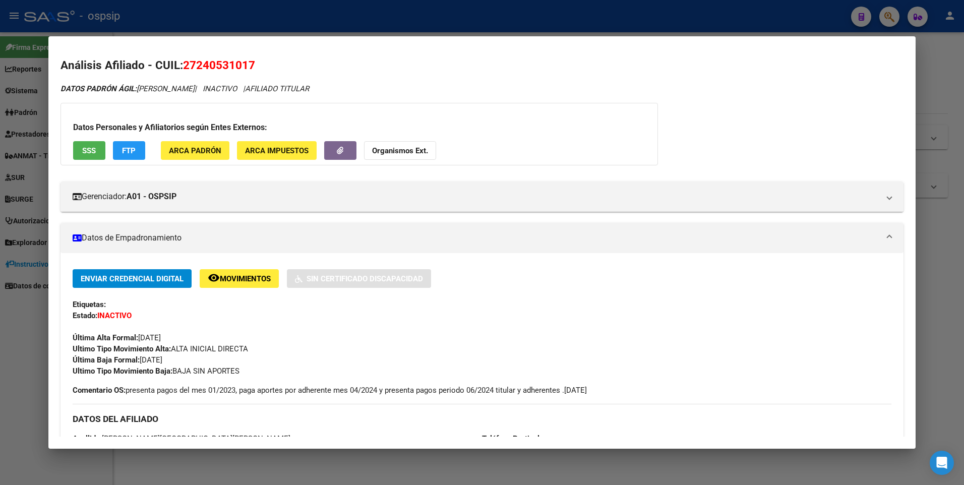
scroll to position [0, 0]
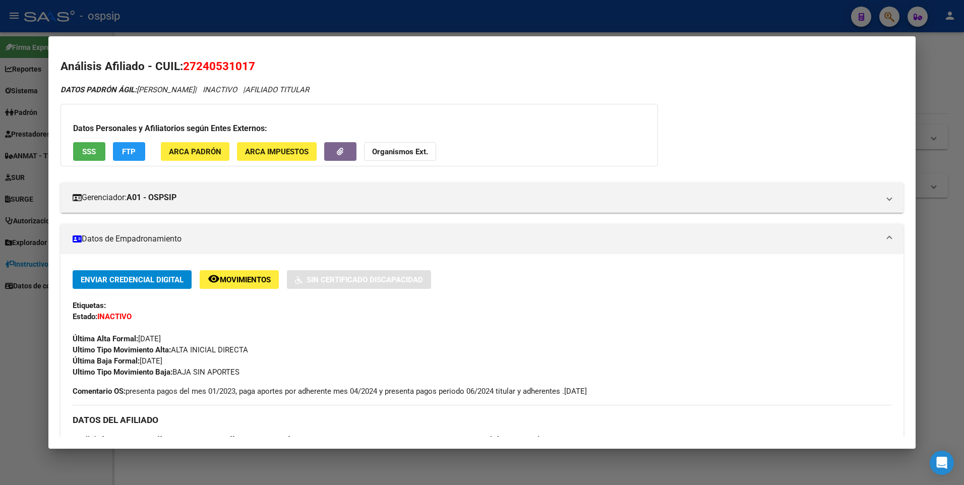
click at [185, 26] on div at bounding box center [482, 242] width 964 height 485
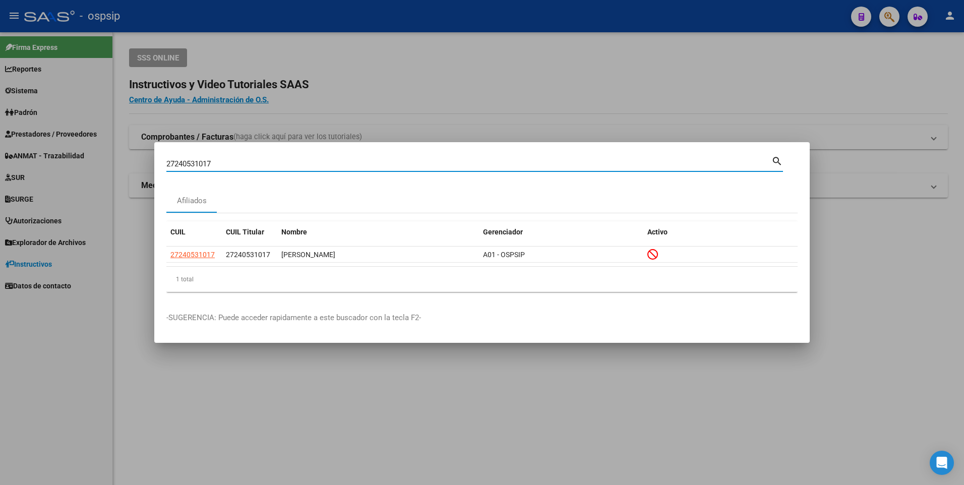
drag, startPoint x: 197, startPoint y: 167, endPoint x: 31, endPoint y: 165, distance: 165.9
click at [31, 165] on div "27240531017 Buscar (apellido, dni, cuil, nro traspaso, cuit, obra social) searc…" at bounding box center [482, 242] width 964 height 485
type input "24053101"
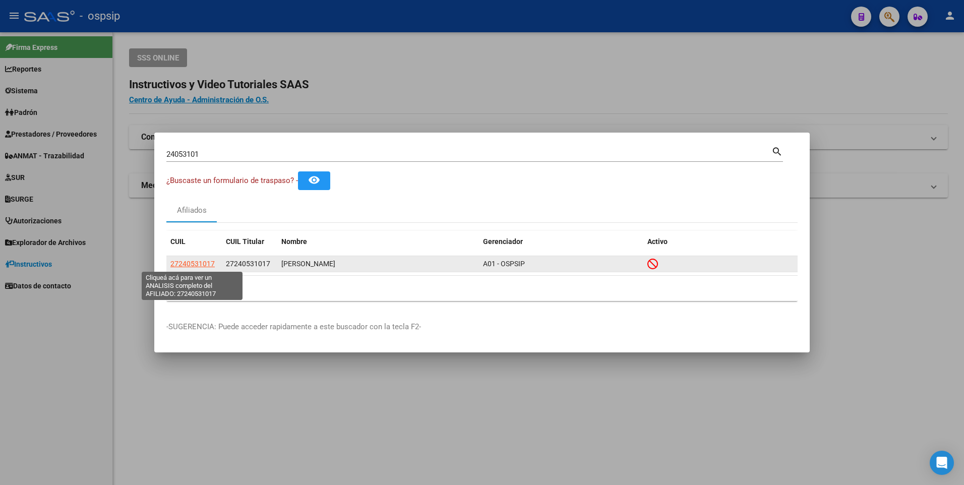
click at [175, 263] on span "27240531017" at bounding box center [192, 264] width 44 height 8
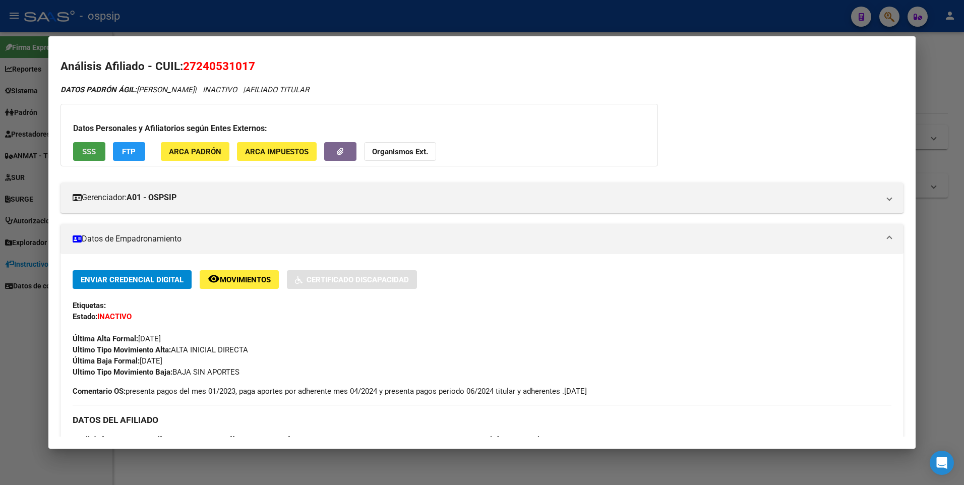
click at [84, 149] on span "SSS" at bounding box center [89, 151] width 14 height 9
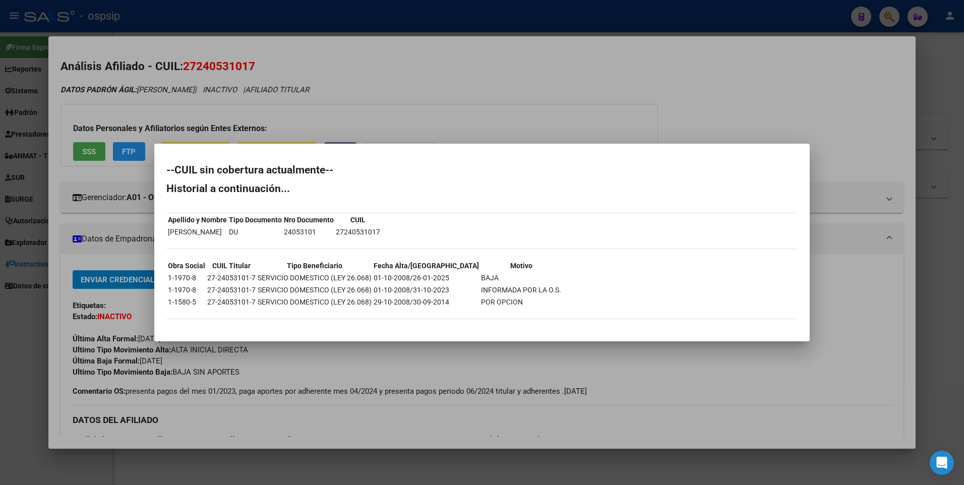
click at [441, 99] on div at bounding box center [482, 242] width 964 height 485
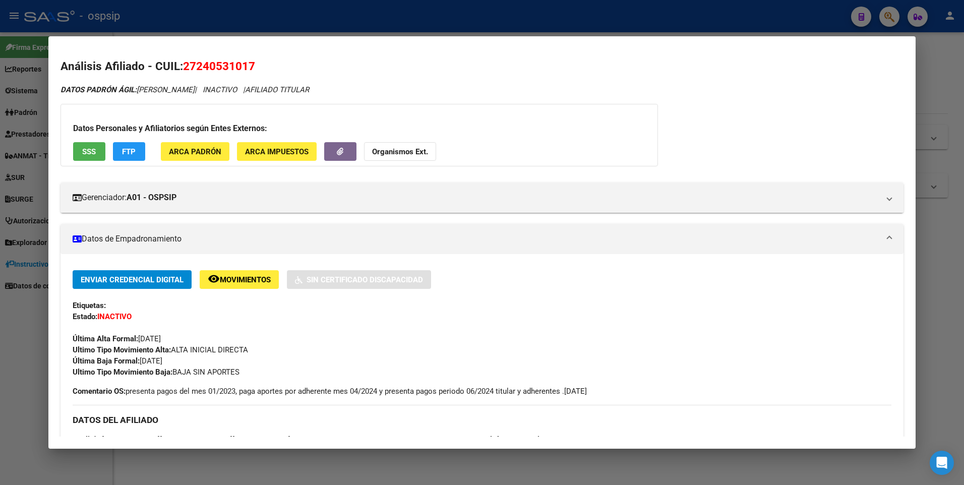
click at [348, 30] on div at bounding box center [482, 242] width 964 height 485
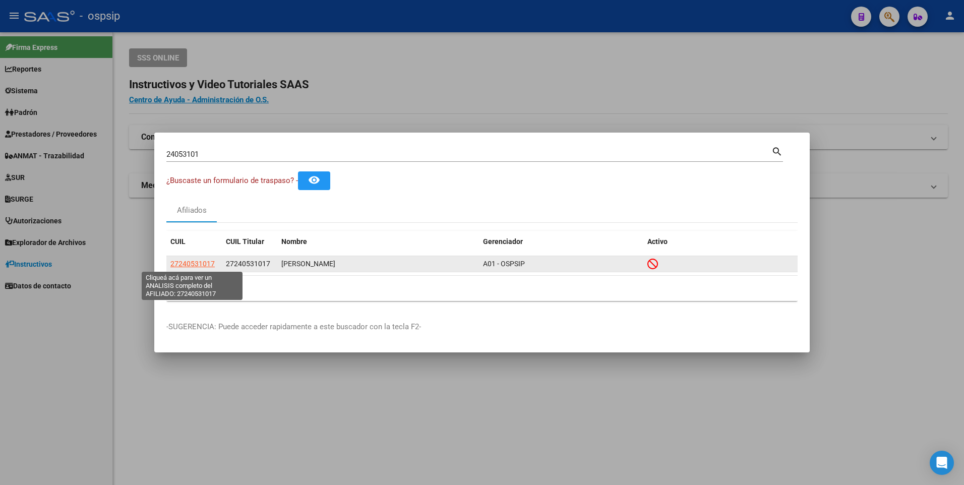
click at [202, 267] on span "27240531017" at bounding box center [192, 264] width 44 height 8
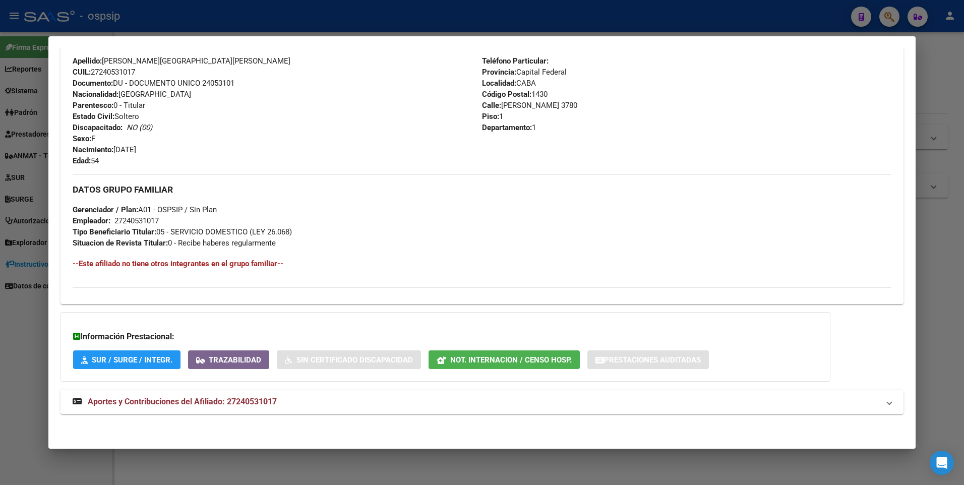
scroll to position [328, 0]
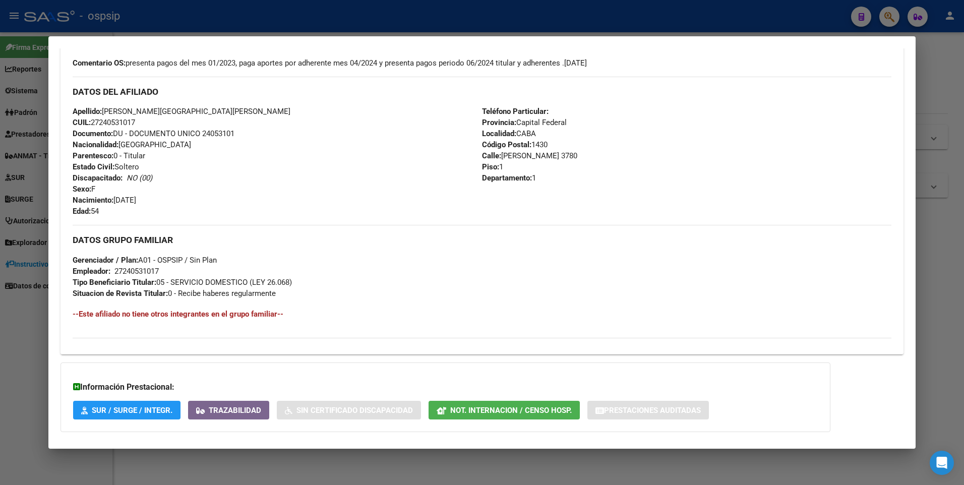
click at [453, 11] on div at bounding box center [482, 242] width 964 height 485
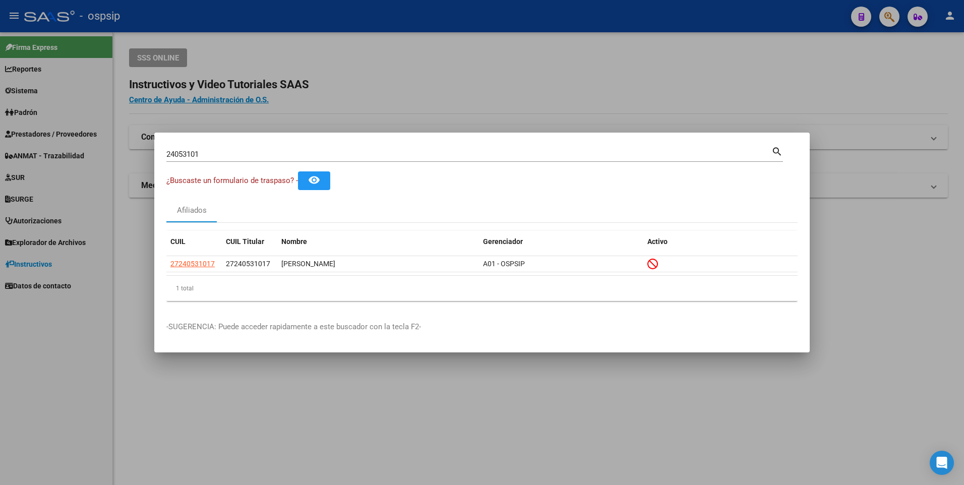
drag, startPoint x: 234, startPoint y: 148, endPoint x: 211, endPoint y: 154, distance: 23.6
click at [211, 154] on div "24053101 Buscar (apellido, dni, [PERSON_NAME], [PERSON_NAME], cuit, obra social)" at bounding box center [468, 154] width 605 height 15
drag, startPoint x: 207, startPoint y: 154, endPoint x: 101, endPoint y: 165, distance: 106.5
click at [102, 165] on div "24053101 Buscar (apellido, dni, cuil, nro traspaso, cuit, obra social) search ¿…" at bounding box center [482, 242] width 964 height 485
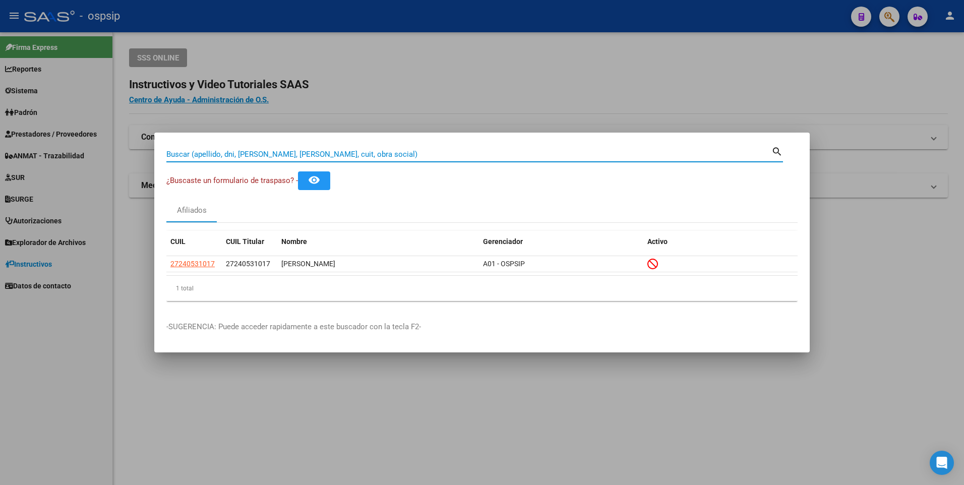
click at [190, 153] on input "Buscar (apellido, dni, [PERSON_NAME], [PERSON_NAME], cuit, obra social)" at bounding box center [468, 154] width 605 height 9
paste input "30967129"
type input "30967129"
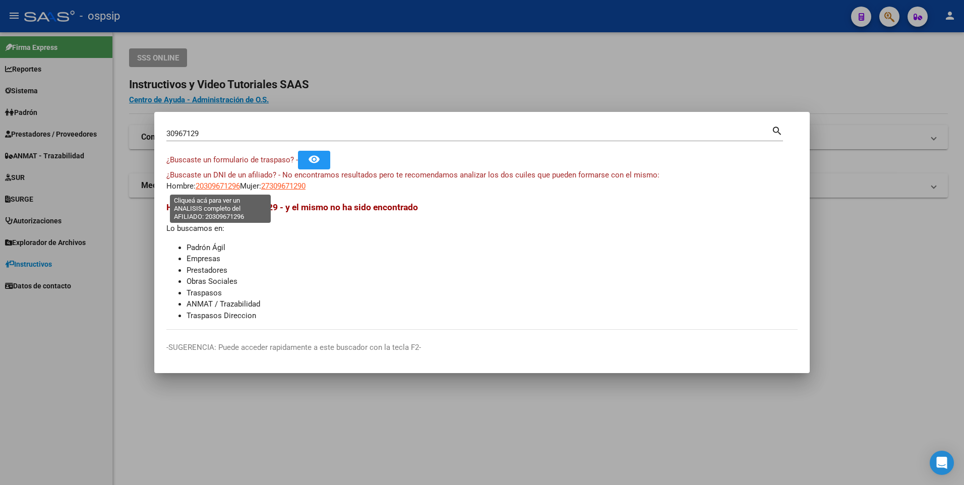
click at [205, 185] on span "20309671296" at bounding box center [218, 186] width 44 height 9
type textarea "20309671296"
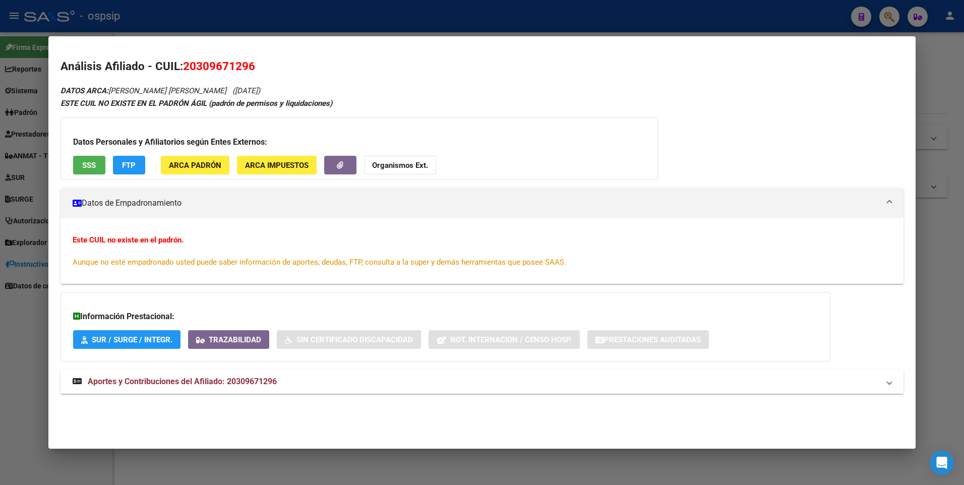
drag, startPoint x: 184, startPoint y: 66, endPoint x: 272, endPoint y: 63, distance: 88.3
click at [272, 63] on h2 "Análisis Afiliado - CUIL: 20309671296" at bounding box center [483, 66] width 844 height 17
drag, startPoint x: 272, startPoint y: 63, endPoint x: 245, endPoint y: 64, distance: 27.3
copy span "20309671296"
click at [293, 20] on div at bounding box center [482, 242] width 964 height 485
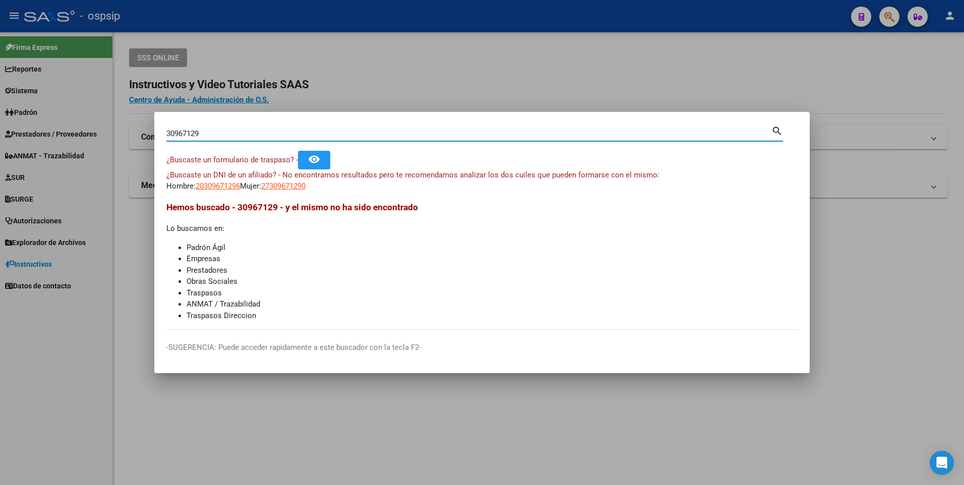
drag, startPoint x: 206, startPoint y: 136, endPoint x: 163, endPoint y: 143, distance: 43.5
click at [165, 143] on mat-dialog-content "30967129 Buscar (apellido, dni, cuil, nro traspaso, cuit, obra social) search ¿…" at bounding box center [482, 227] width 656 height 206
type input "27240531017"
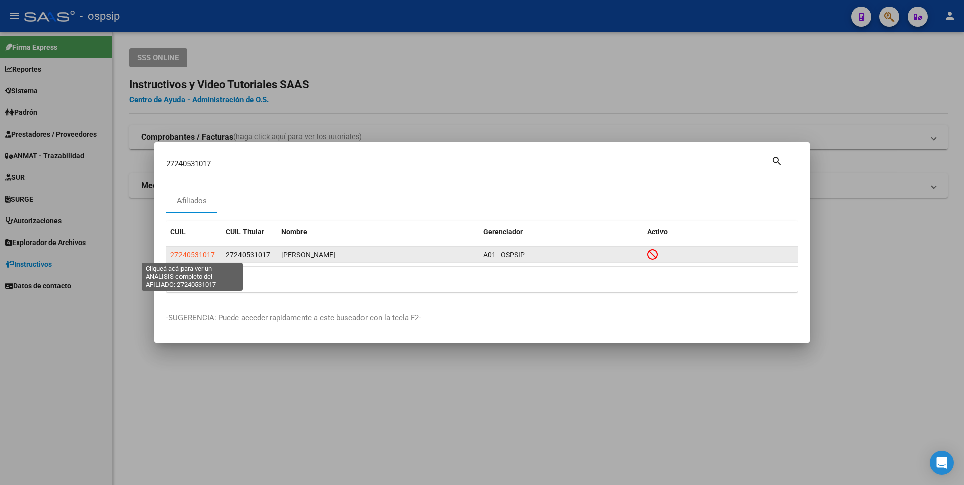
click at [201, 255] on span "27240531017" at bounding box center [192, 255] width 44 height 8
type textarea "27240531017"
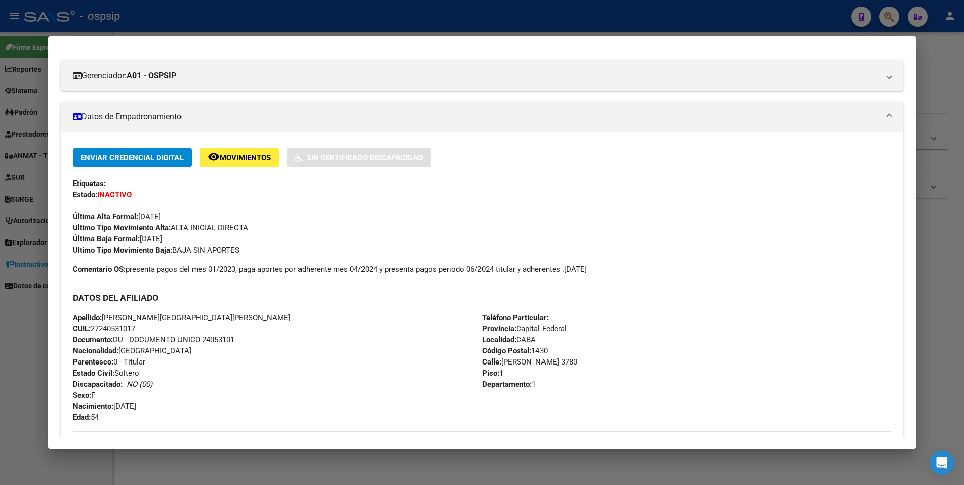
scroll to position [0, 0]
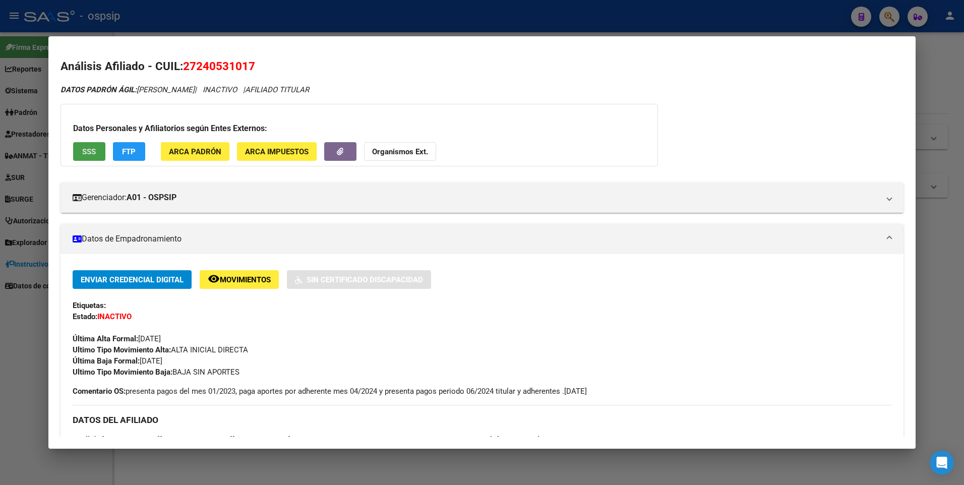
click at [89, 149] on span "SSS" at bounding box center [89, 151] width 14 height 9
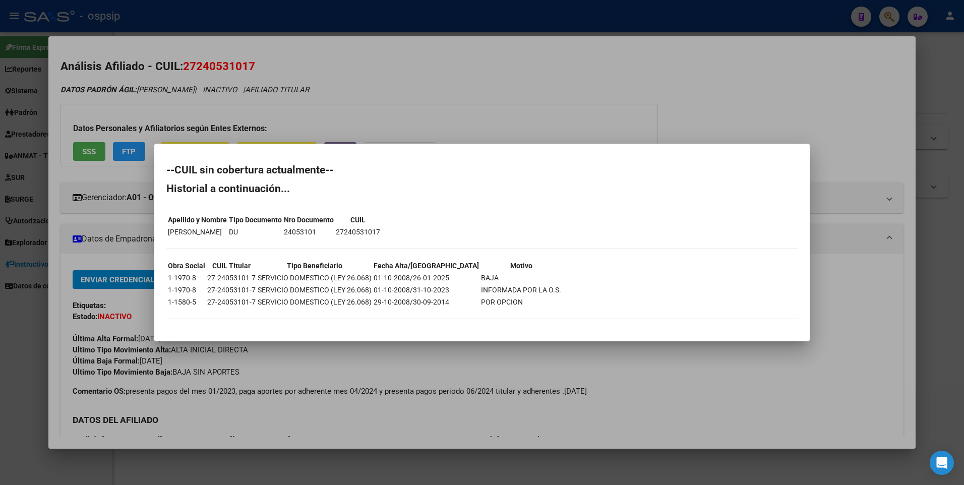
click at [376, 141] on div at bounding box center [482, 242] width 964 height 485
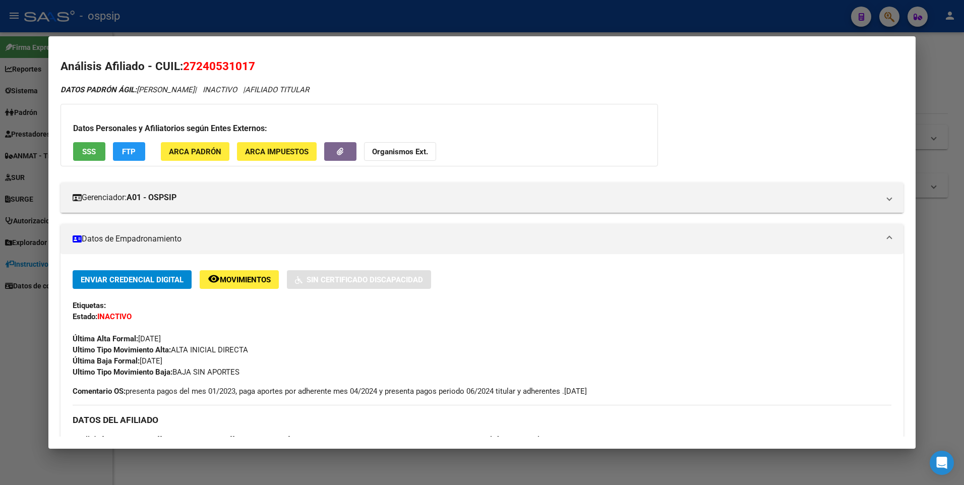
click at [448, 6] on div at bounding box center [482, 242] width 964 height 485
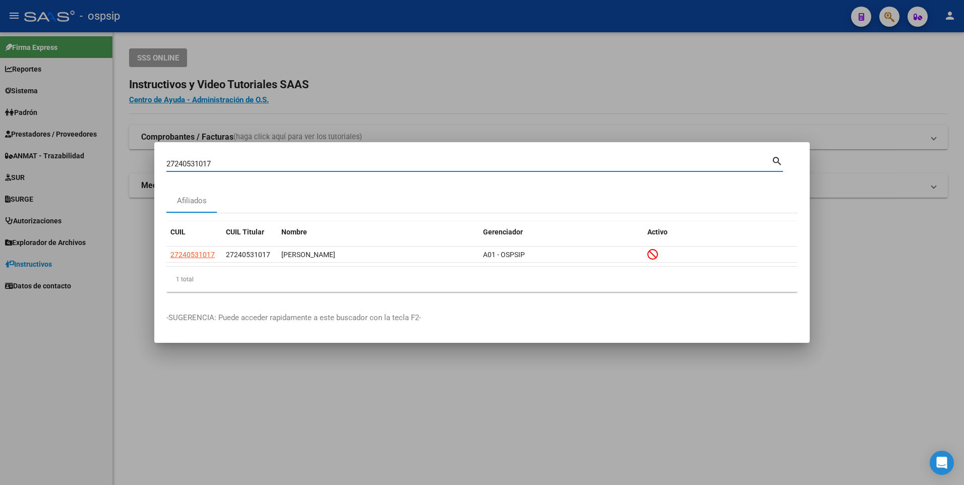
drag, startPoint x: 216, startPoint y: 165, endPoint x: 40, endPoint y: 164, distance: 176.0
click at [40, 164] on div "27240531017 Buscar (apellido, dni, cuil, nro traspaso, cuit, obra social) searc…" at bounding box center [482, 242] width 964 height 485
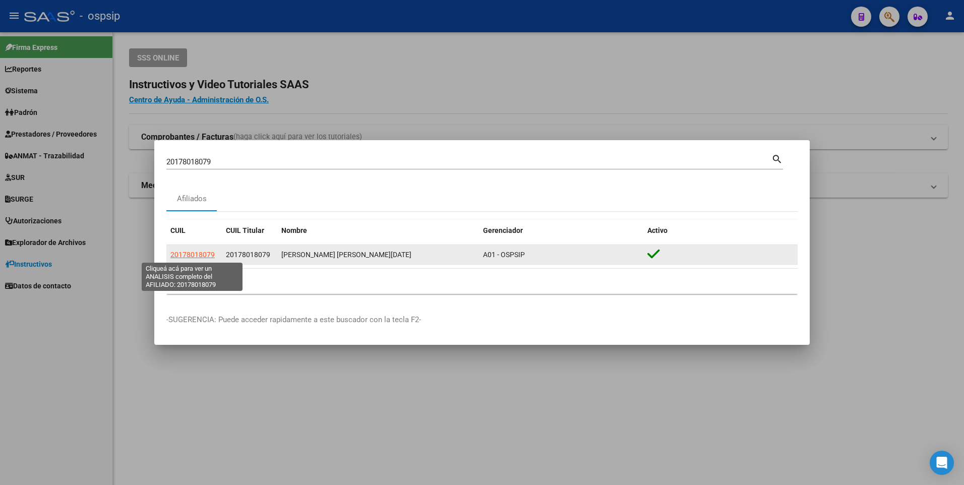
click at [191, 252] on span "20178018079" at bounding box center [192, 255] width 44 height 8
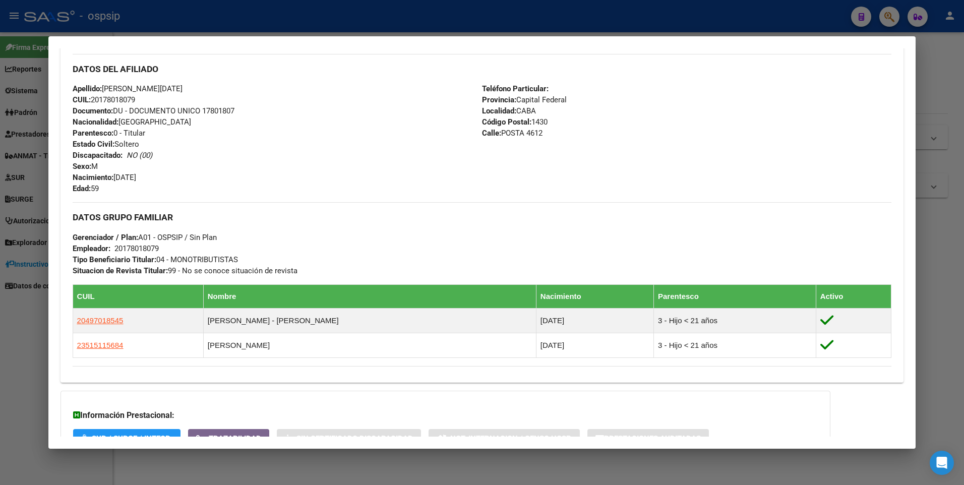
scroll to position [303, 0]
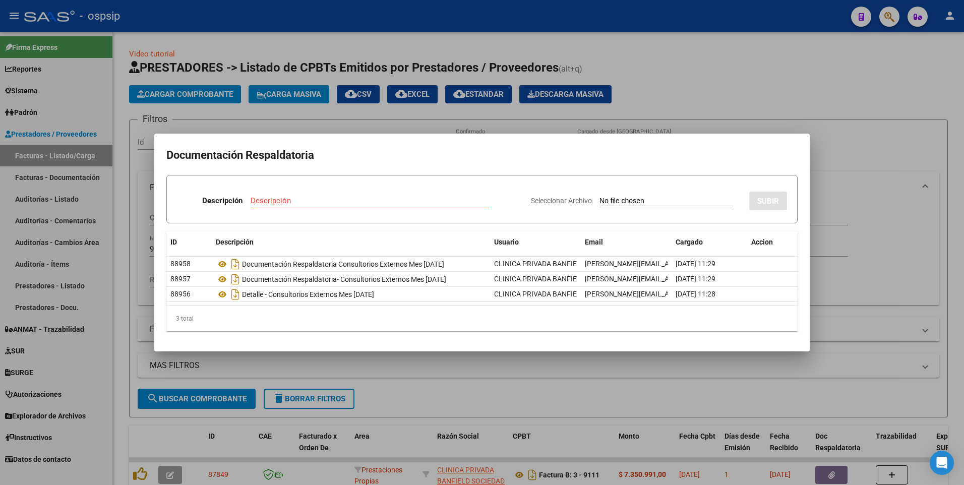
scroll to position [71, 0]
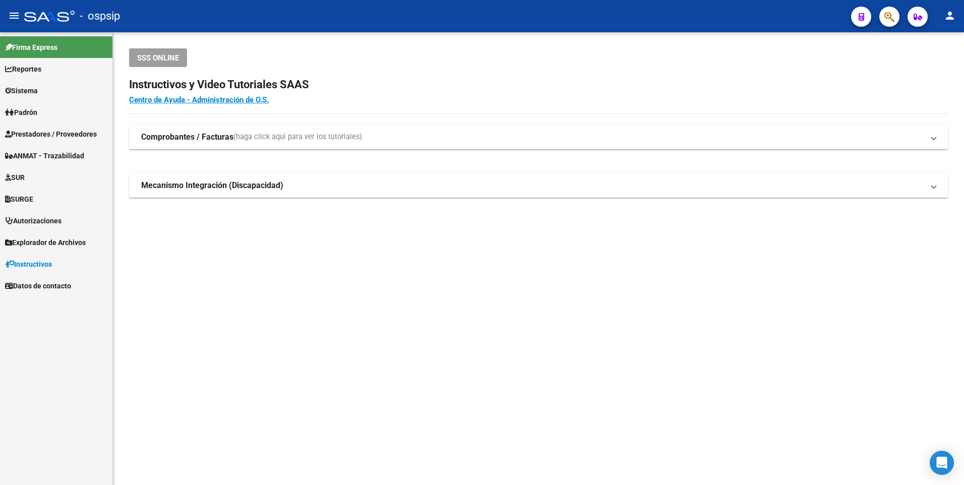
click at [208, 482] on mat-sidenav-content "SSS ONLINE Instructivos y Video Tutoriales SAAS Centro de Ayuda - Administració…" at bounding box center [538, 258] width 851 height 453
